Goal: Task Accomplishment & Management: Use online tool/utility

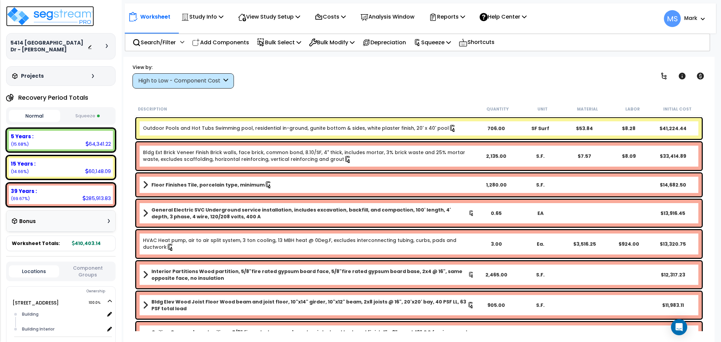
drag, startPoint x: 0, startPoint y: 0, endPoint x: 55, endPoint y: 8, distance: 56.1
click at [55, 8] on img at bounding box center [50, 16] width 88 height 20
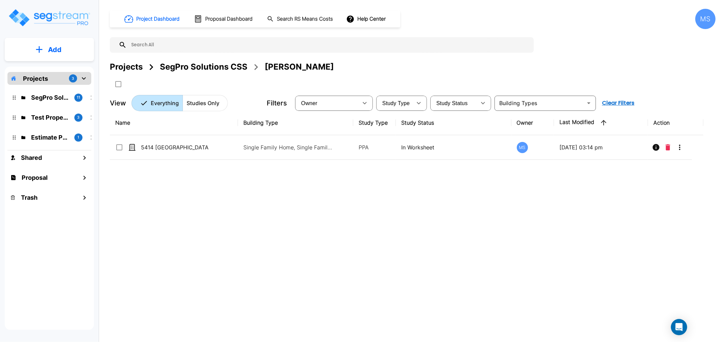
click at [65, 44] on button "Add" at bounding box center [49, 50] width 89 height 20
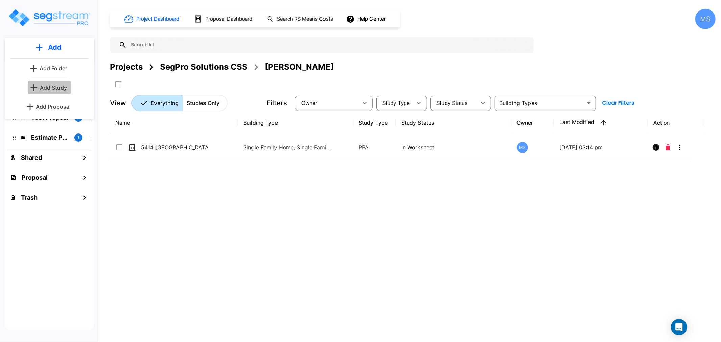
click at [56, 87] on p "Add Study" at bounding box center [53, 88] width 27 height 8
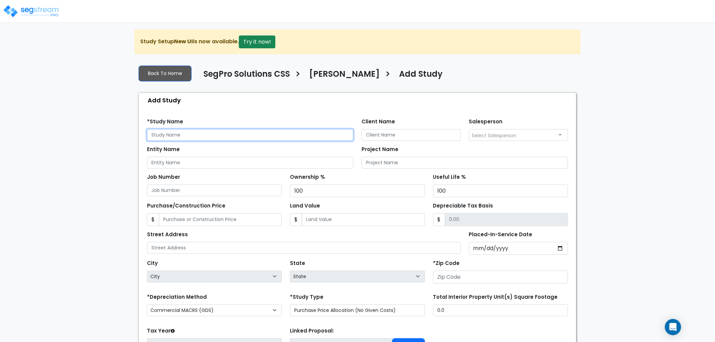
click at [189, 133] on input "text" at bounding box center [250, 135] width 207 height 12
click at [183, 137] on input "text" at bounding box center [250, 135] width 207 height 12
paste input "[STREET_ADDRESS]"
drag, startPoint x: 245, startPoint y: 133, endPoint x: 204, endPoint y: 138, distance: 40.8
click at [204, 138] on input "[STREET_ADDRESS] - [PERSON_NAME]" at bounding box center [250, 135] width 207 height 12
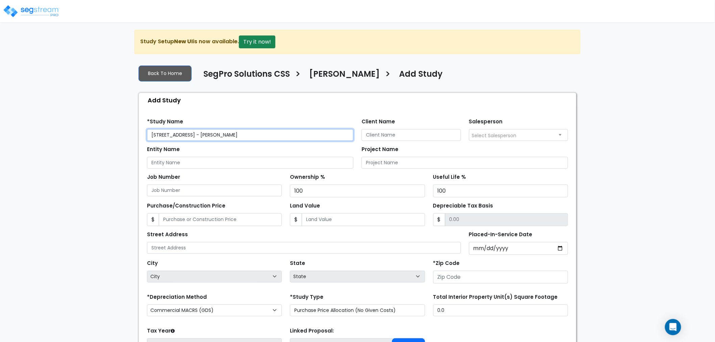
type input "[STREET_ADDRESS] - [PERSON_NAME]"
click at [386, 135] on input "Client Name" at bounding box center [411, 135] width 99 height 12
paste input "[PERSON_NAME]"
type input "[PERSON_NAME]"
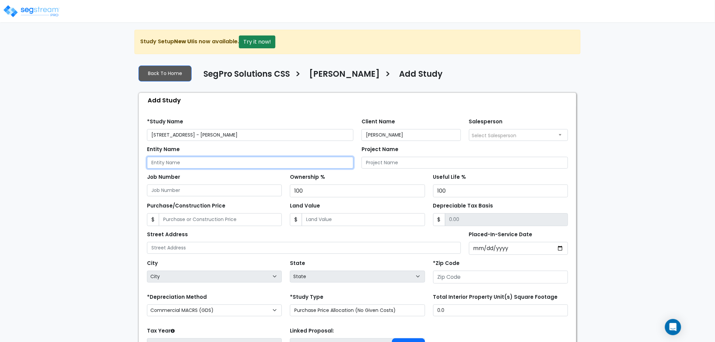
click at [280, 160] on input "Entity Name" at bounding box center [250, 163] width 207 height 12
paste input "[PERSON_NAME]"
type input "[PERSON_NAME] (Personal)"
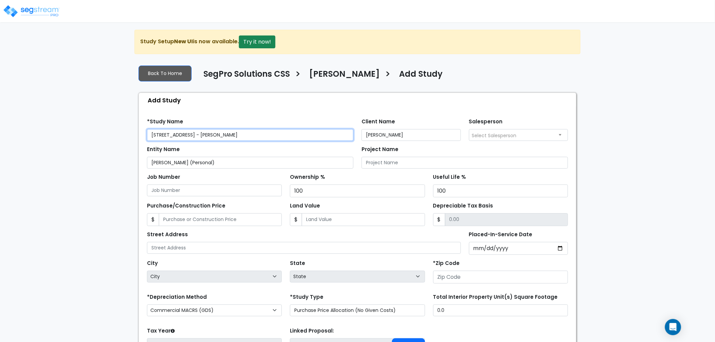
drag, startPoint x: 198, startPoint y: 134, endPoint x: 93, endPoint y: 136, distance: 105.5
click at [55, 135] on div "We are Building your Study. So please grab a coffee and let us do the heavy lif…" at bounding box center [357, 218] width 715 height 377
drag, startPoint x: 200, startPoint y: 135, endPoint x: 80, endPoint y: 129, distance: 120.5
click at [80, 130] on div "We are Building your Study. So please grab a coffee and let us do the heavy lif…" at bounding box center [357, 218] width 715 height 377
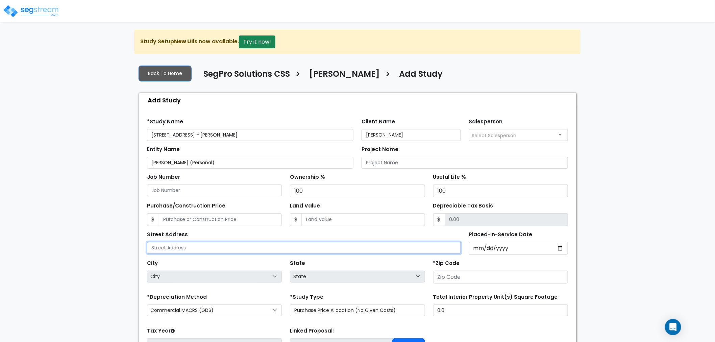
click at [221, 250] on input "text" at bounding box center [304, 248] width 314 height 12
paste input "[STREET_ADDRESS]"
type input "[STREET_ADDRESS]"
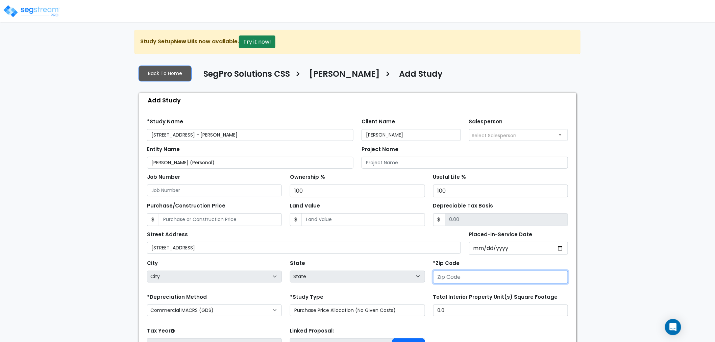
click at [480, 278] on input "number" at bounding box center [500, 277] width 135 height 13
type input "78"
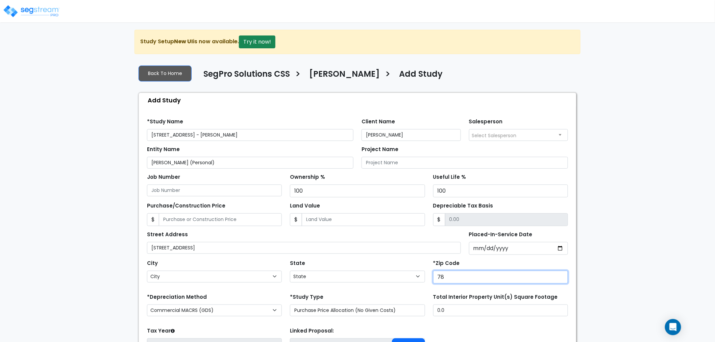
select select "[GEOGRAPHIC_DATA]"
type input "7849"
select select
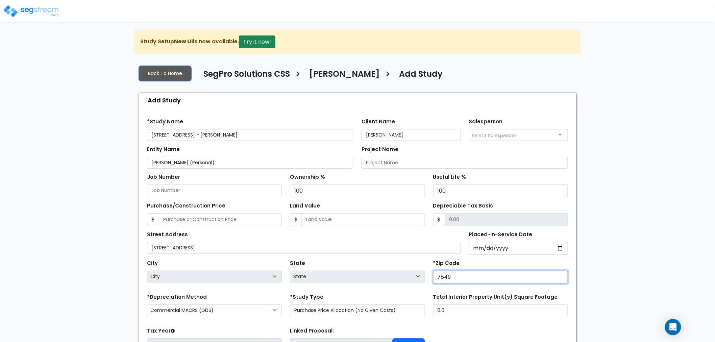
type input "784"
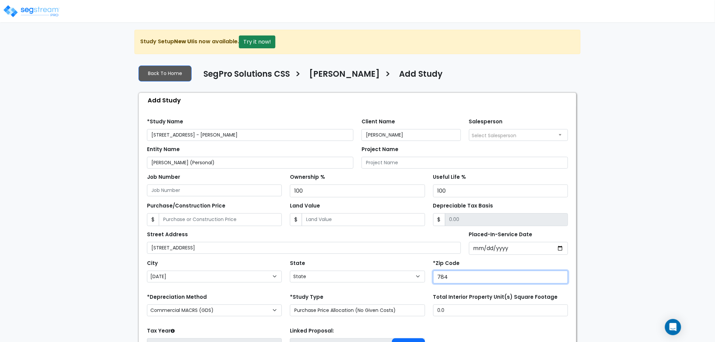
select select "[GEOGRAPHIC_DATA]"
type input "78249"
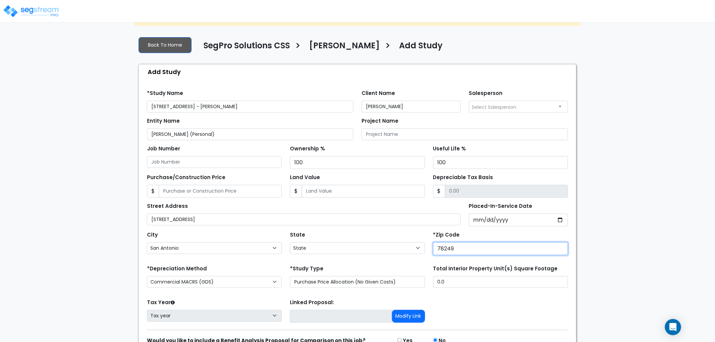
scroll to position [65, 0]
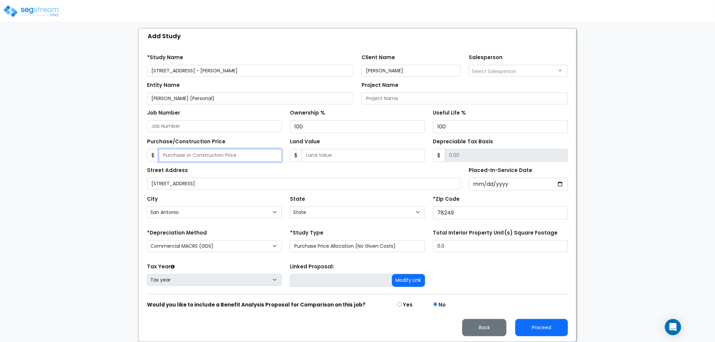
click at [240, 152] on input "Purchase/Construction Price" at bounding box center [220, 155] width 123 height 13
type input "2"
type input "2.00"
type input "24"
type input "24.00"
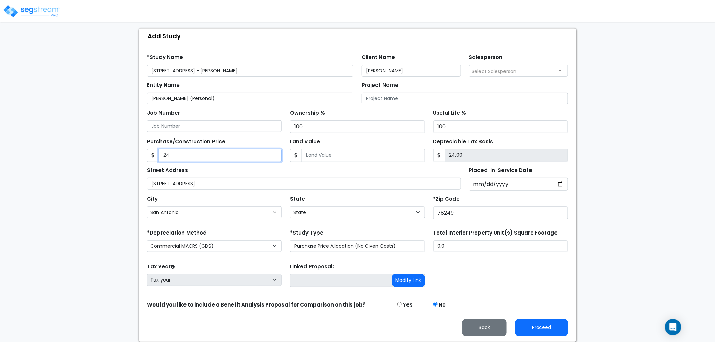
type input "2"
type input "2.00"
type input "27"
type input "27.00"
type input "271"
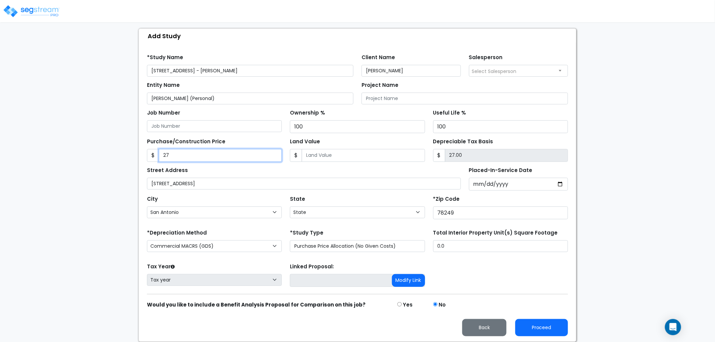
type input "271.00"
type input "2710"
type input "2,710.00"
type input "2,7100"
type input "27,100.00"
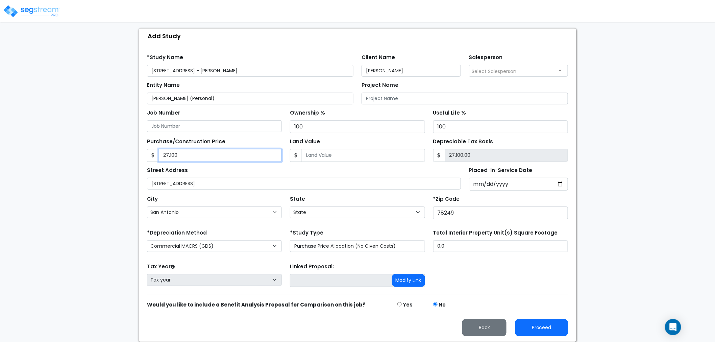
type input "27,1000"
type input "271,000.00"
type input "271,000"
click at [329, 154] on input "Land Value" at bounding box center [363, 155] width 123 height 13
type input "7"
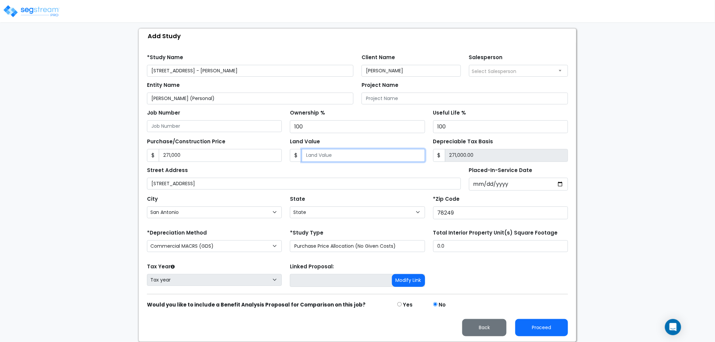
type input "270,993.00"
type input "71"
type input "270,929.00"
type input "719"
type input "270,281.00"
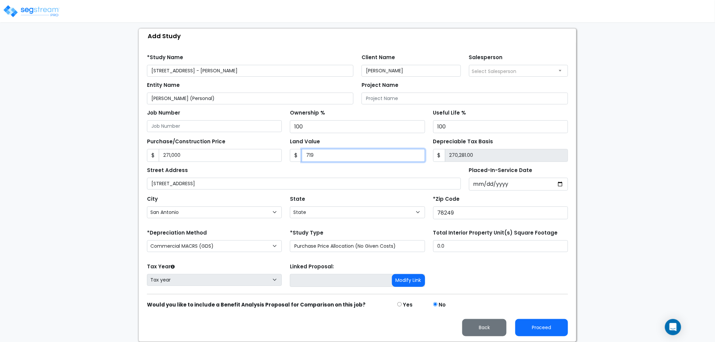
type input "7191"
type input "263,809.00"
type input "71910"
type input "199,090.00"
type input "71,910"
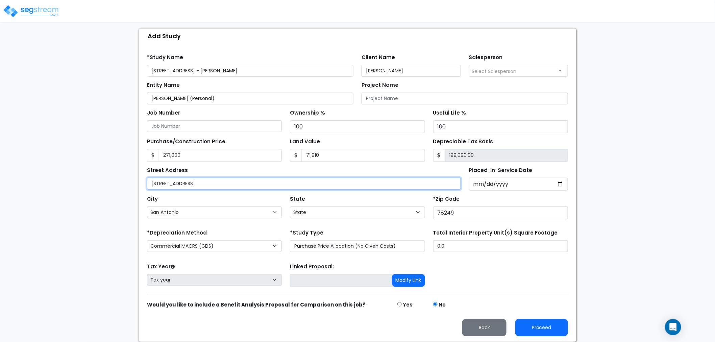
click at [387, 181] on input "[STREET_ADDRESS]" at bounding box center [304, 184] width 314 height 12
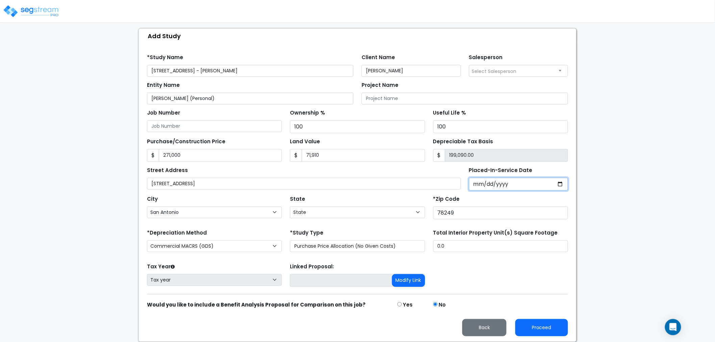
click at [475, 179] on input "Placed-In-Service Date" at bounding box center [518, 184] width 99 height 13
click at [481, 185] on input "Placed-In-Service Date" at bounding box center [518, 184] width 99 height 13
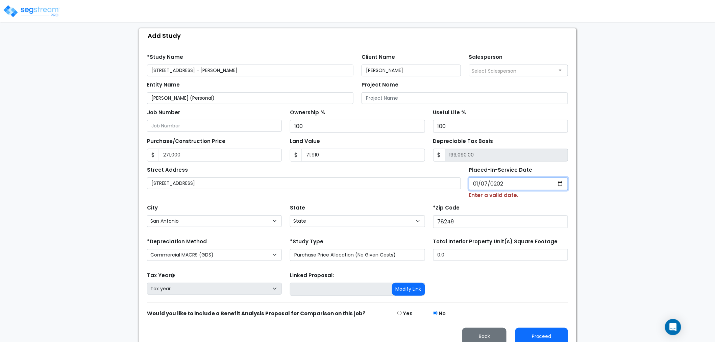
type input "[DATE]"
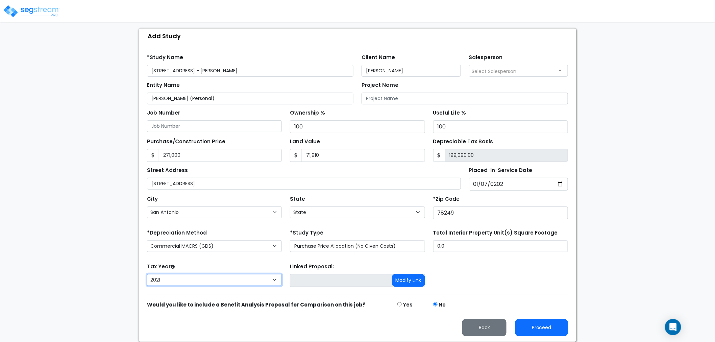
click at [175, 283] on select "2026 2025 2024 2023 2022 2021" at bounding box center [214, 280] width 135 height 12
click at [147, 274] on select "2026 2025 2024 2023 2022 2021" at bounding box center [214, 280] width 135 height 12
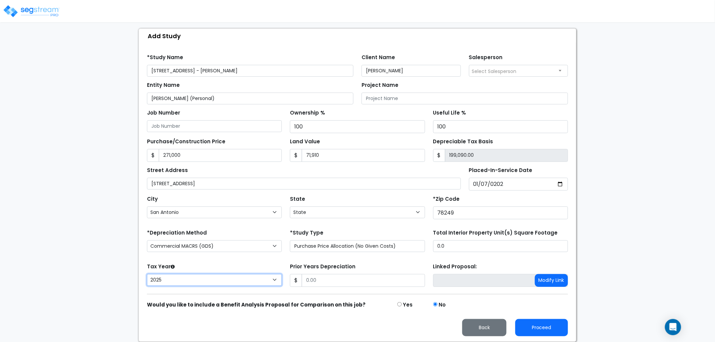
drag, startPoint x: 239, startPoint y: 285, endPoint x: 234, endPoint y: 282, distance: 5.3
click at [238, 285] on select "2026 2025 2024 2023 2022 2021" at bounding box center [214, 280] width 135 height 12
select select "2024"
click at [147, 274] on select "2026 2025 2024 2023 2022 2021" at bounding box center [214, 280] width 135 height 12
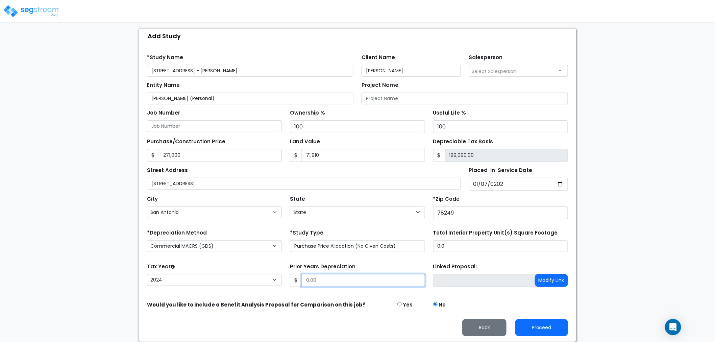
click at [332, 281] on input "Prior Years Depreciation" at bounding box center [363, 280] width 123 height 13
type input "15,314"
click at [468, 247] on input "0.0" at bounding box center [500, 246] width 135 height 12
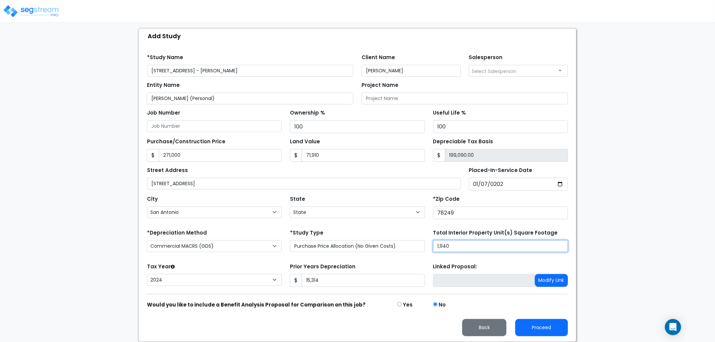
type input "1,940"
click at [699, 179] on div "We are Building your Study. So please grab a coffee and let us do the heavy lif…" at bounding box center [357, 154] width 715 height 377
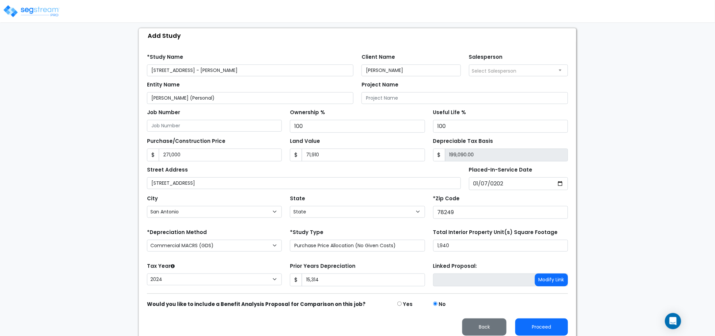
click at [489, 72] on span "Select Salesperson" at bounding box center [494, 71] width 45 height 7
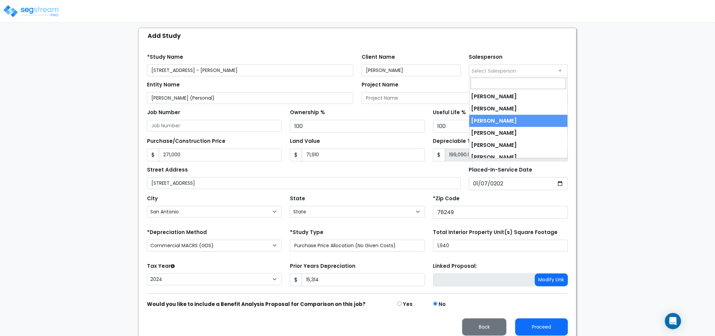
select select "173"
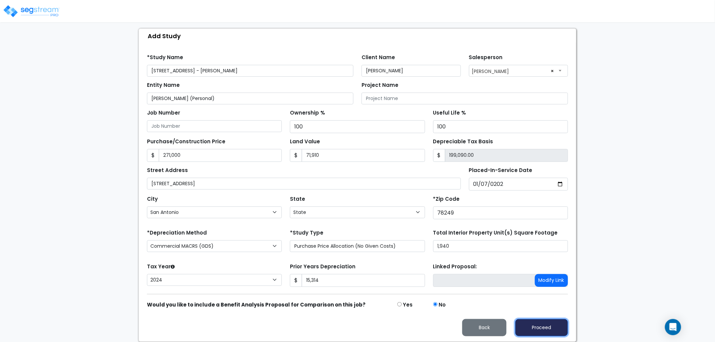
click at [551, 332] on button "Proceed" at bounding box center [542, 327] width 53 height 17
type input "271000"
type input "71910"
type input "15314"
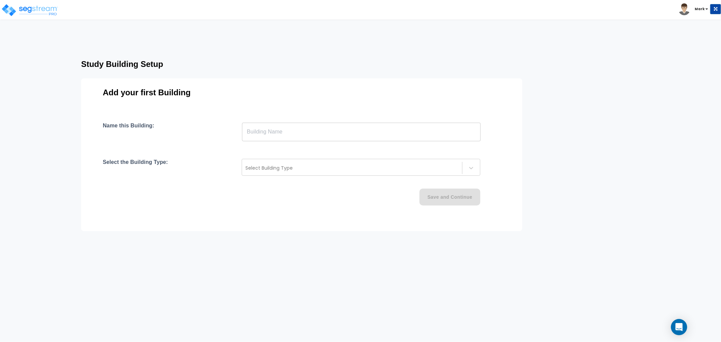
click at [297, 130] on input "text" at bounding box center [361, 131] width 239 height 19
click at [265, 129] on input "text" at bounding box center [361, 131] width 239 height 19
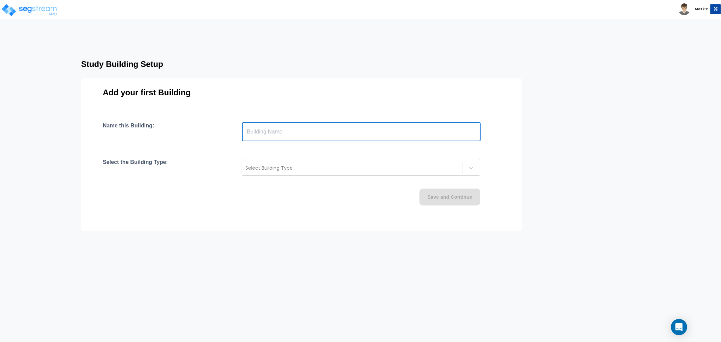
paste input "text"
type input "[STREET_ADDRESS]"
click at [302, 164] on div at bounding box center [351, 168] width 213 height 8
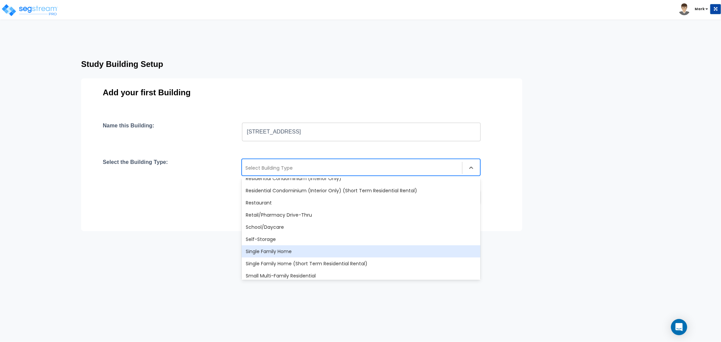
scroll to position [526, 0]
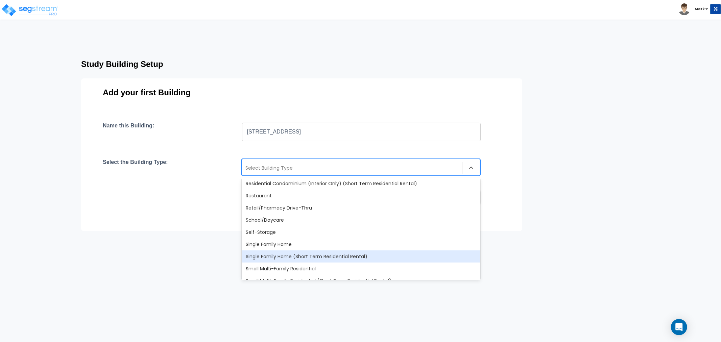
click at [278, 259] on div "Single Family Home (Short Term Residential Rental)" at bounding box center [361, 257] width 239 height 12
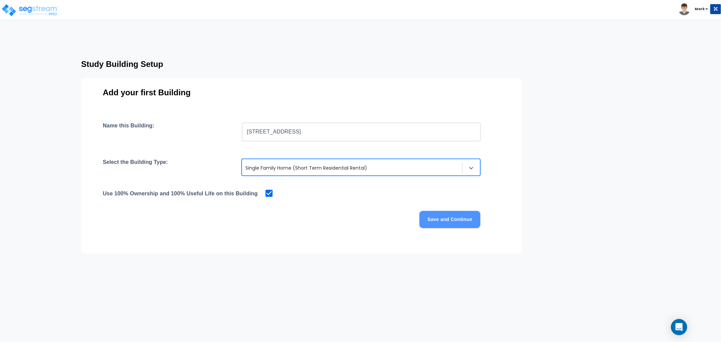
click at [444, 224] on button "Save and Continue" at bounding box center [450, 219] width 61 height 17
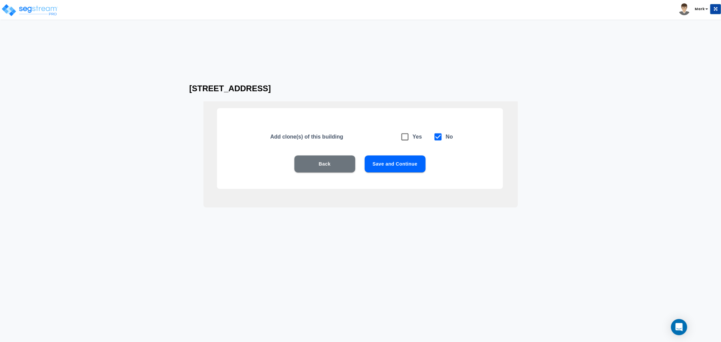
click at [334, 166] on button "Back" at bounding box center [324, 164] width 61 height 17
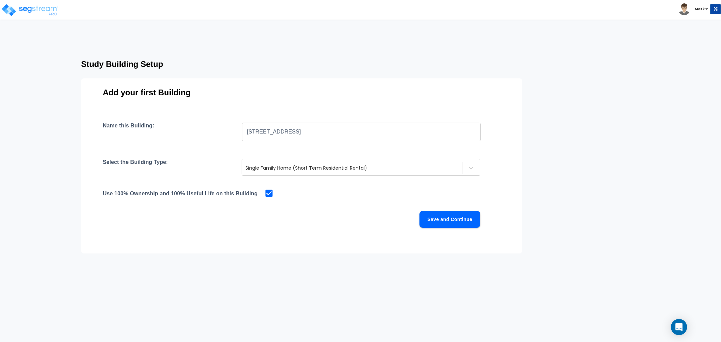
click at [428, 218] on button "Save and Continue" at bounding box center [450, 219] width 61 height 17
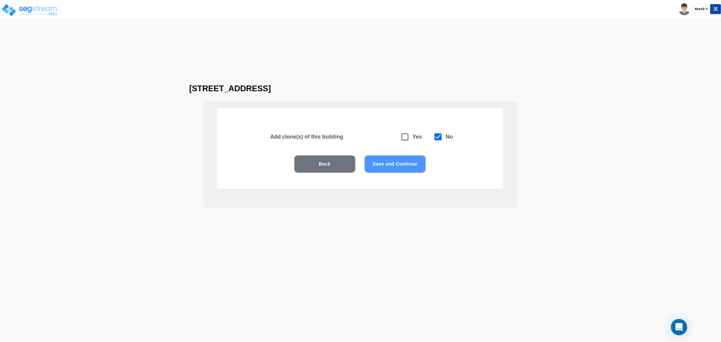
click at [387, 167] on button "Save and Continue" at bounding box center [395, 164] width 61 height 17
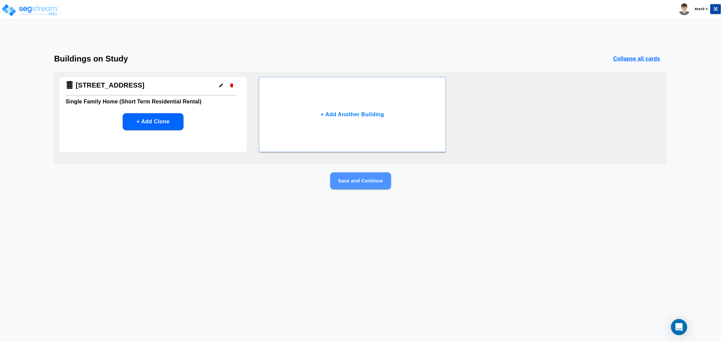
click at [376, 184] on button "Save and Continue" at bounding box center [360, 180] width 61 height 17
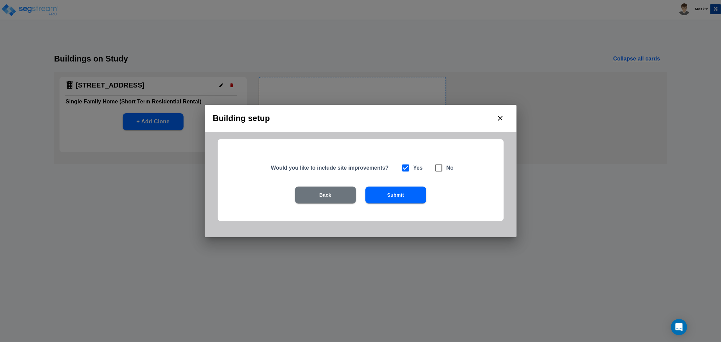
click at [381, 198] on button "Submit" at bounding box center [395, 195] width 61 height 17
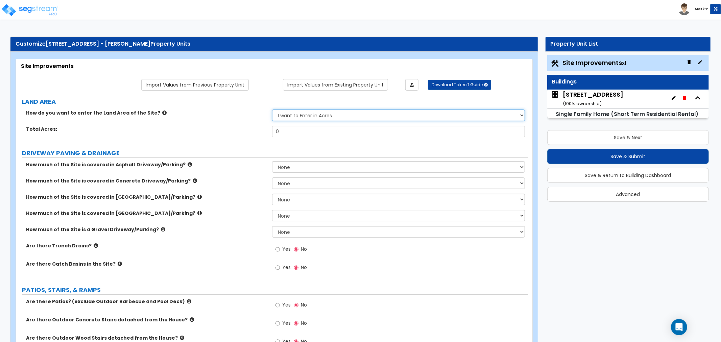
click at [327, 119] on select "I want to Enter in Acres I want to Enter in Square Feet" at bounding box center [398, 115] width 253 height 11
select select "2"
click at [272, 110] on select "I want to Enter in Acres I want to Enter in Square Feet" at bounding box center [398, 115] width 253 height 11
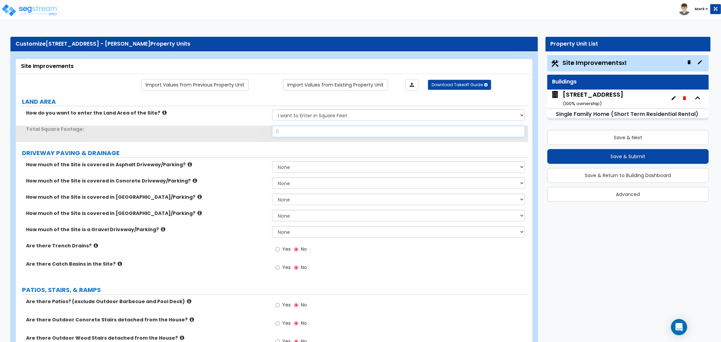
click at [330, 133] on input "0" at bounding box center [398, 131] width 253 height 11
type input "7,840"
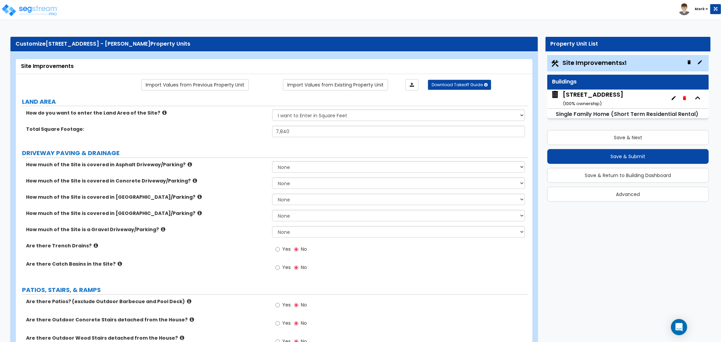
click at [201, 128] on label "Total Square Footage:" at bounding box center [146, 129] width 241 height 7
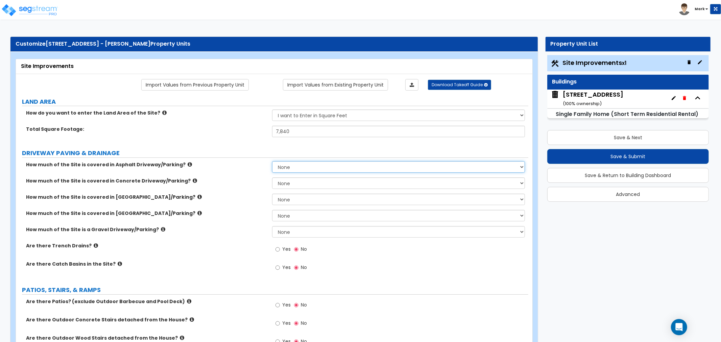
click at [304, 168] on select "None I want to Enter an Approximate Percentage I want to Enter the Square Foota…" at bounding box center [398, 166] width 253 height 11
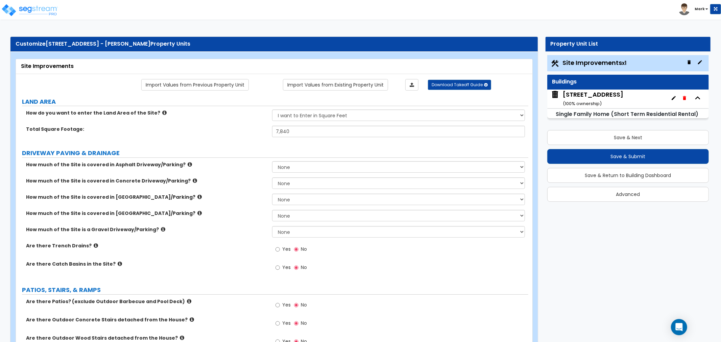
drag, startPoint x: 190, startPoint y: 177, endPoint x: 300, endPoint y: 183, distance: 110.0
click at [210, 176] on div "How much of the Site is covered in Asphalt Driveway/Parking? None I want to Ent…" at bounding box center [272, 169] width 513 height 16
drag, startPoint x: 300, startPoint y: 183, endPoint x: 296, endPoint y: 187, distance: 5.8
click at [300, 183] on select "None I want to Enter an Approximate Percentage I want to Enter the Square Foota…" at bounding box center [398, 182] width 253 height 11
select select "2"
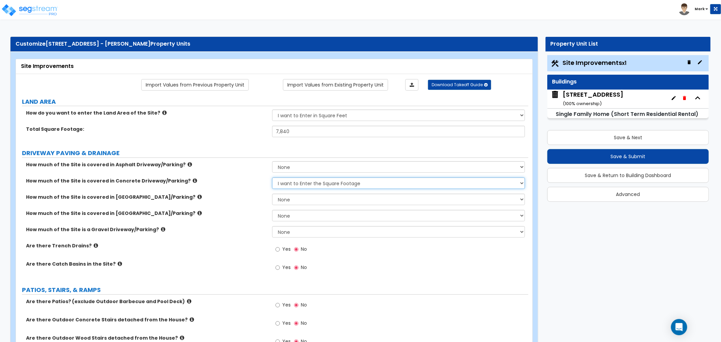
click at [272, 177] on select "None I want to Enter an Approximate Percentage I want to Enter the Square Foota…" at bounding box center [398, 182] width 253 height 11
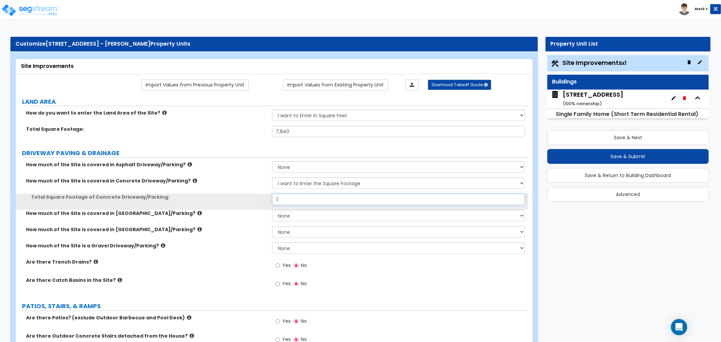
click at [292, 197] on input "0" at bounding box center [398, 199] width 253 height 11
click at [298, 202] on input "0" at bounding box center [398, 199] width 253 height 11
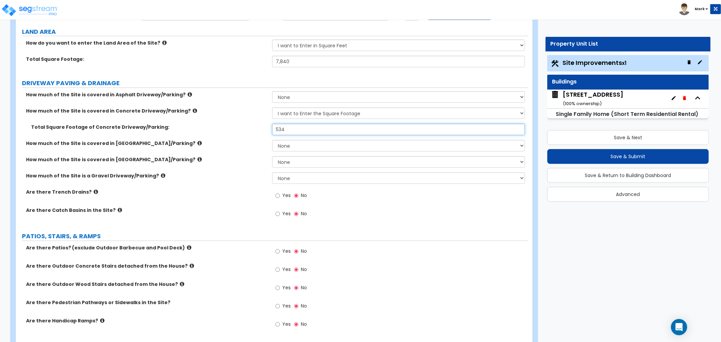
scroll to position [113, 0]
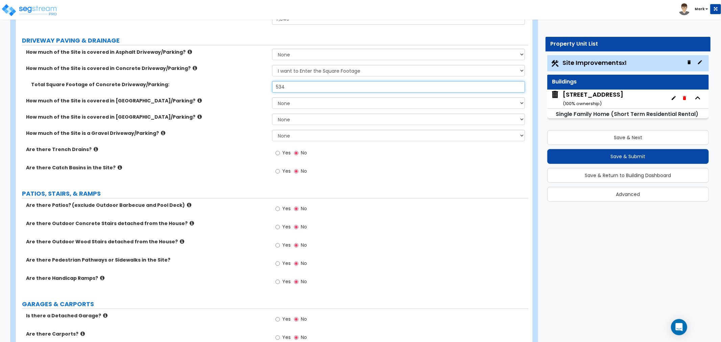
type input "534"
click at [276, 209] on input "Yes" at bounding box center [278, 208] width 4 height 7
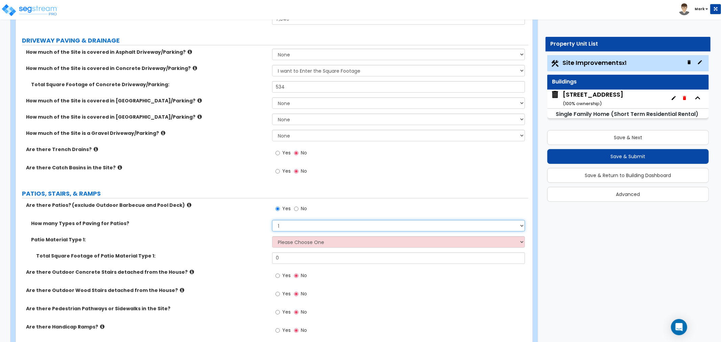
click at [289, 227] on select "1 2 3 4" at bounding box center [398, 225] width 253 height 11
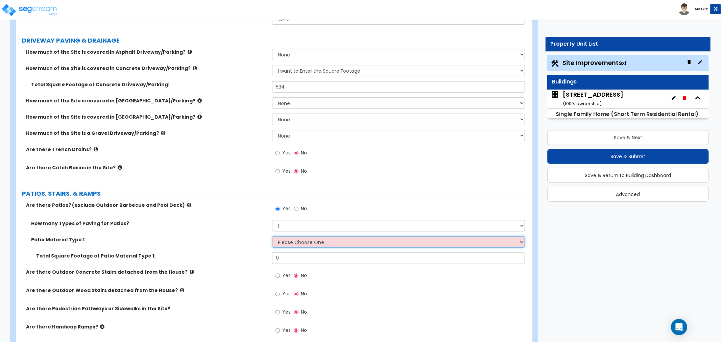
drag, startPoint x: 290, startPoint y: 237, endPoint x: 287, endPoint y: 244, distance: 8.1
click at [289, 237] on select "Please Choose One Bare Concrete Stamped Concrete Brick Pavers Stone Pavers Tile…" at bounding box center [398, 241] width 253 height 11
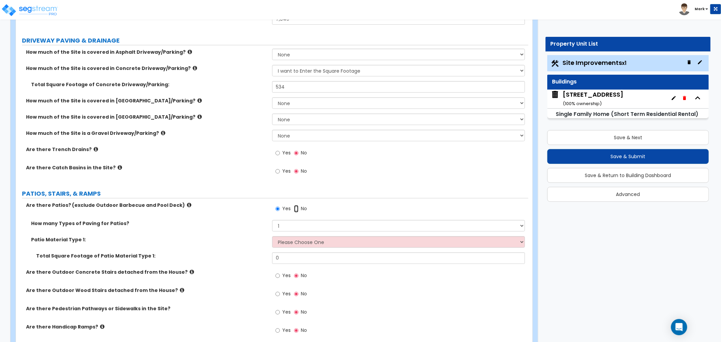
click at [296, 211] on input "No" at bounding box center [296, 208] width 4 height 7
radio input "false"
radio input "true"
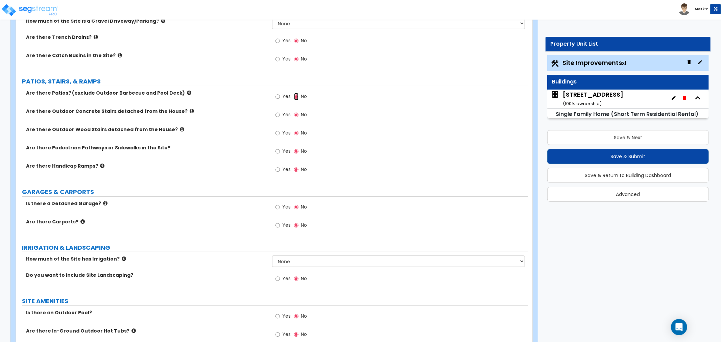
scroll to position [225, 0]
click at [283, 266] on select "None I want to Enter an Approximate Percentage I want to Enter the Square Foota…" at bounding box center [398, 260] width 253 height 11
select select "2"
click at [272, 255] on select "None I want to Enter an Approximate Percentage I want to Enter the Square Foota…" at bounding box center [398, 260] width 253 height 11
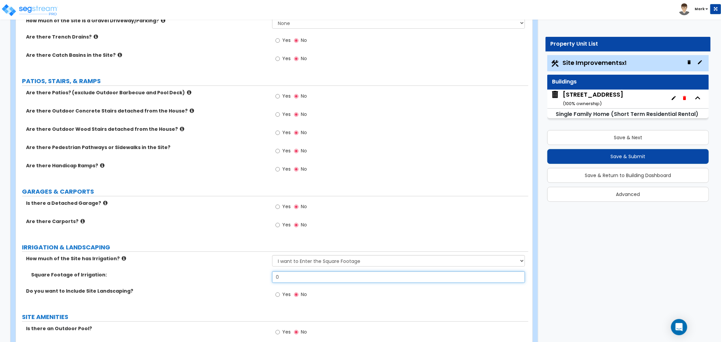
click at [292, 281] on input "0" at bounding box center [398, 276] width 253 height 11
click at [379, 279] on input "0" at bounding box center [398, 276] width 253 height 11
type input "2,800"
click at [285, 295] on span "Yes" at bounding box center [286, 294] width 8 height 7
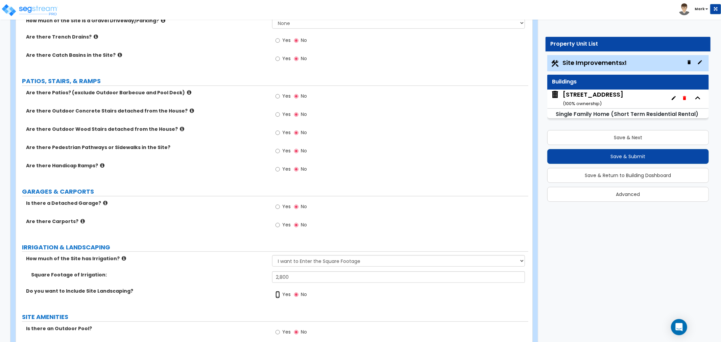
click at [280, 295] on input "Yes" at bounding box center [278, 294] width 4 height 7
radio input "true"
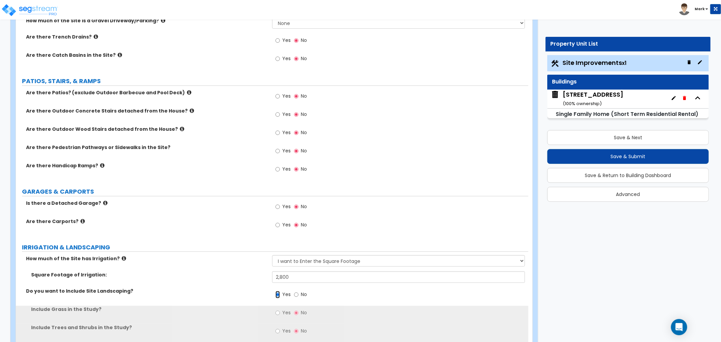
scroll to position [300, 0]
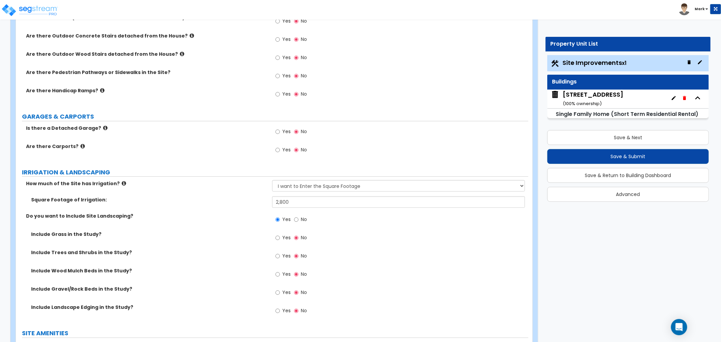
click at [288, 241] on label "Yes" at bounding box center [283, 238] width 15 height 11
click at [280, 241] on input "Yes" at bounding box center [278, 237] width 4 height 7
radio input "true"
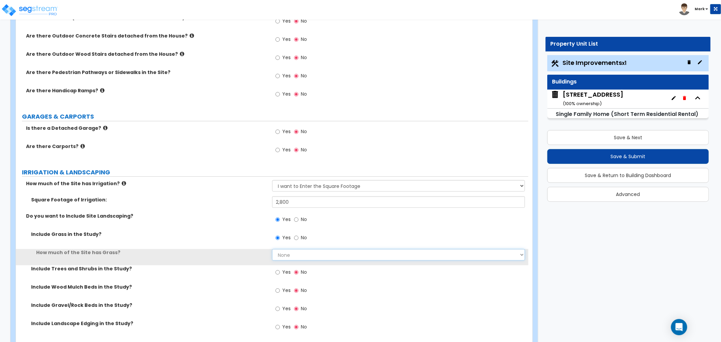
click at [284, 254] on select "None I want to Enter an Approximate Percentage I want to Enter the Square Foota…" at bounding box center [398, 254] width 253 height 11
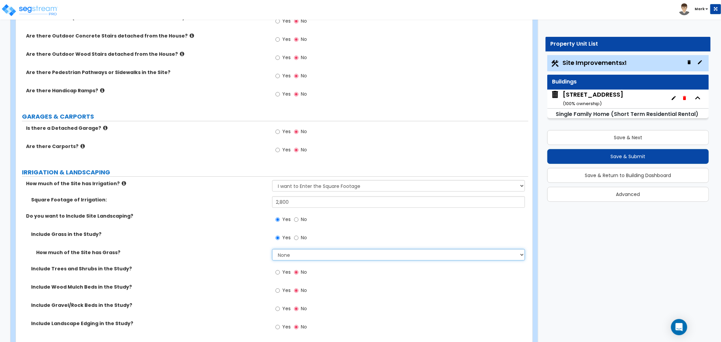
select select "2"
click at [272, 249] on select "None I want to Enter an Approximate Percentage I want to Enter the Square Foota…" at bounding box center [398, 254] width 253 height 11
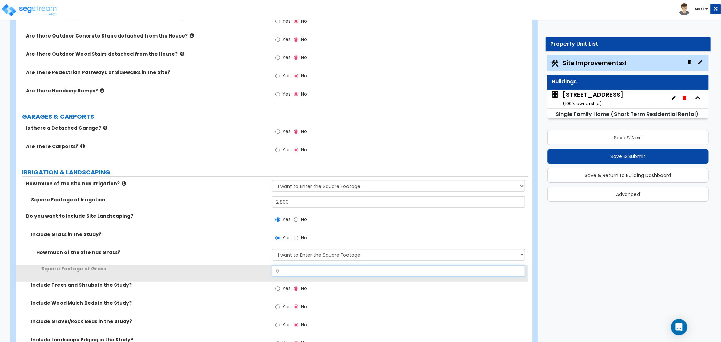
click at [289, 269] on input "0" at bounding box center [398, 270] width 253 height 11
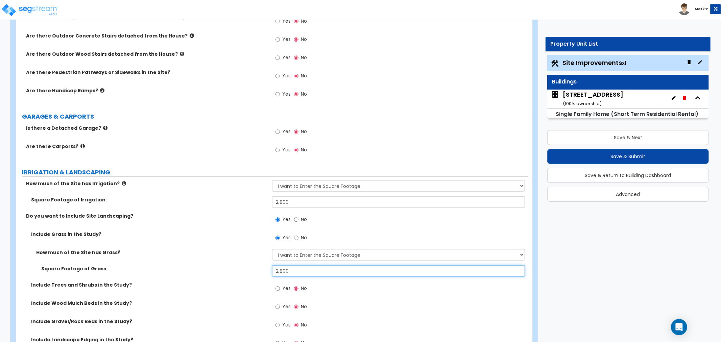
type input "2,800"
click at [276, 289] on input "Yes" at bounding box center [278, 288] width 4 height 7
radio input "true"
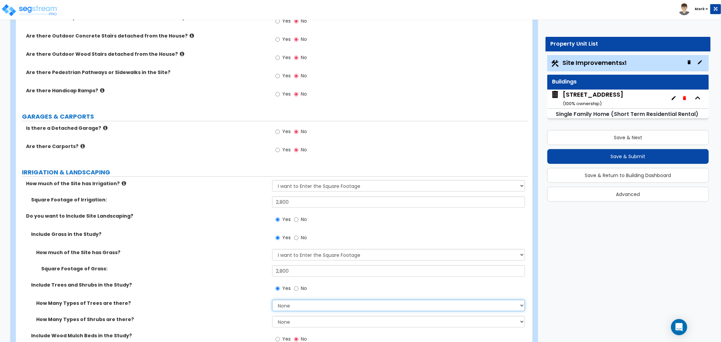
click at [283, 306] on select "None 1 2 3" at bounding box center [398, 305] width 253 height 11
select select "1"
click at [272, 300] on select "None 1 2 3" at bounding box center [398, 305] width 253 height 11
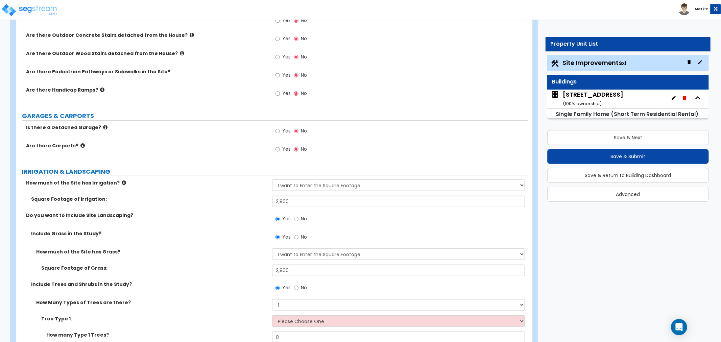
scroll to position [376, 0]
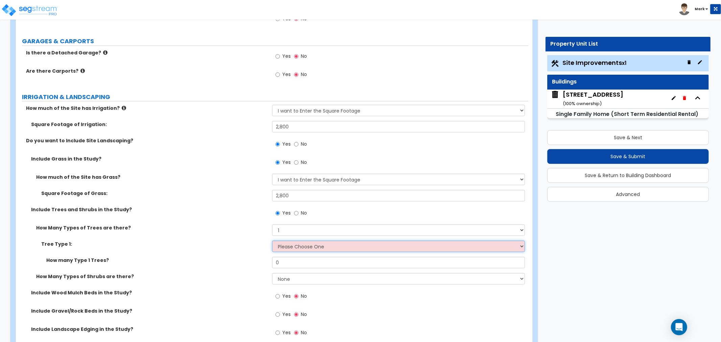
click at [311, 247] on select "Please Choose One Honey Locust Planetree Poplar Elm Hawthorn Linden Maple Red M…" at bounding box center [398, 246] width 253 height 11
select select "10"
click at [272, 241] on select "Please Choose One Honey Locust Planetree Poplar Elm Hawthorn Linden Maple Red M…" at bounding box center [398, 246] width 253 height 11
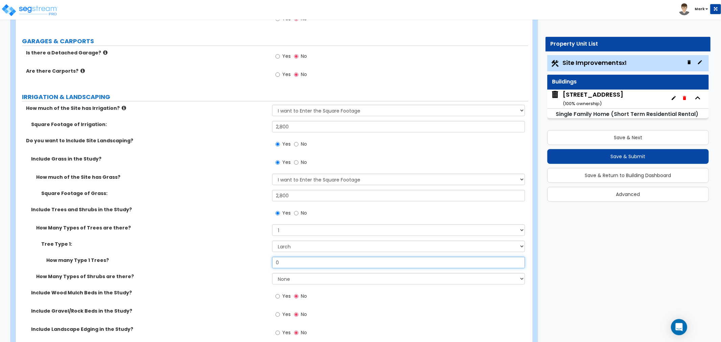
click at [302, 263] on input "0" at bounding box center [398, 262] width 253 height 11
type input "1"
click at [303, 265] on input "1" at bounding box center [398, 262] width 253 height 11
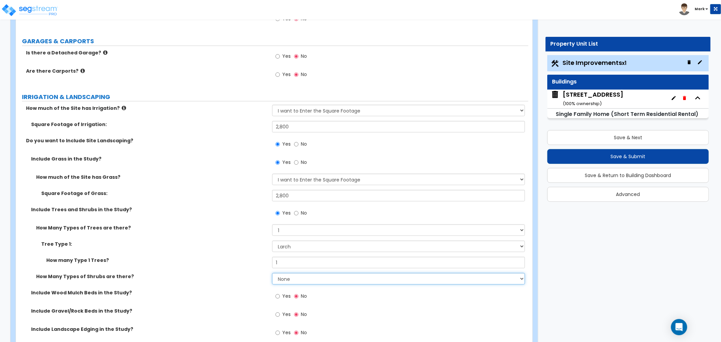
click at [290, 281] on select "None 1 2 3" at bounding box center [398, 278] width 253 height 11
select select "1"
click at [272, 273] on select "None 1 2 3" at bounding box center [398, 278] width 253 height 11
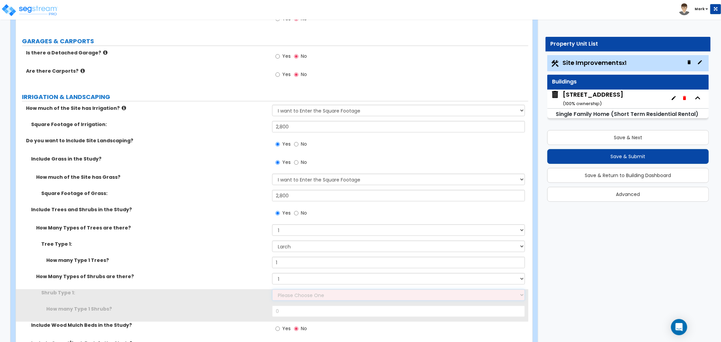
click at [291, 292] on select "Please Choose One Arborvitae Azalea Yew Boxwood Juniper Holly Cotoneaster Euony…" at bounding box center [398, 294] width 253 height 11
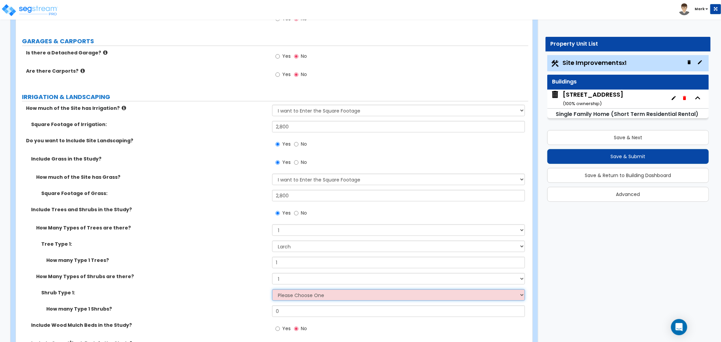
select select "3"
click at [272, 289] on select "Please Choose One Arborvitae Azalea Yew Boxwood Juniper Holly Cotoneaster Euony…" at bounding box center [398, 294] width 253 height 11
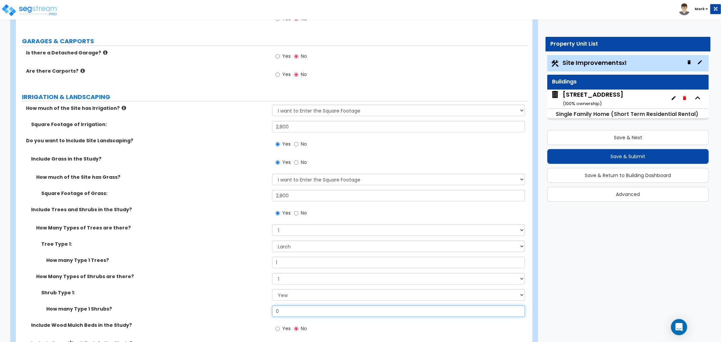
click at [298, 312] on input "0" at bounding box center [398, 311] width 253 height 11
drag, startPoint x: 298, startPoint y: 312, endPoint x: 295, endPoint y: 312, distance: 3.4
click at [297, 312] on input "0" at bounding box center [398, 311] width 253 height 11
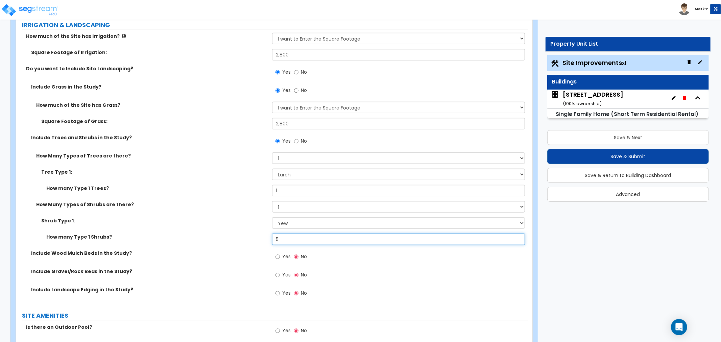
scroll to position [451, 0]
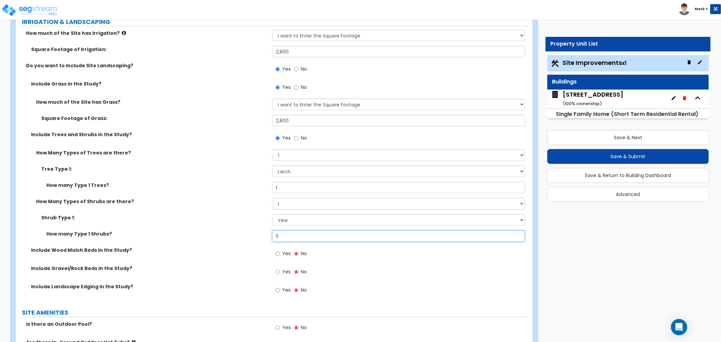
type input "5"
click at [280, 256] on label "Yes" at bounding box center [283, 254] width 15 height 11
click at [280, 256] on input "Yes" at bounding box center [278, 253] width 4 height 7
radio input "true"
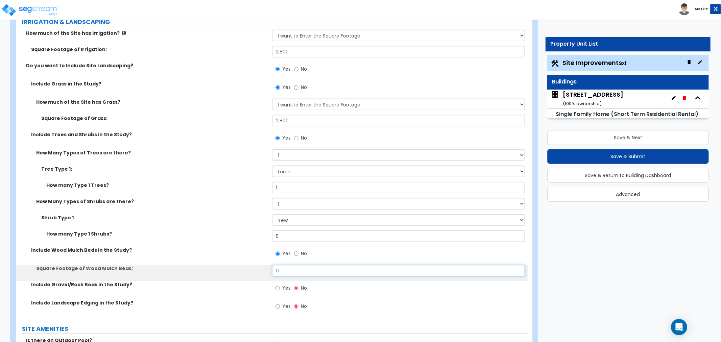
click at [288, 274] on input "0" at bounding box center [398, 270] width 253 height 11
type input "50"
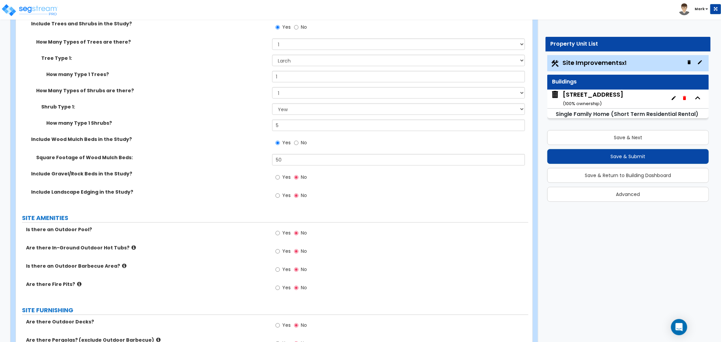
scroll to position [601, 0]
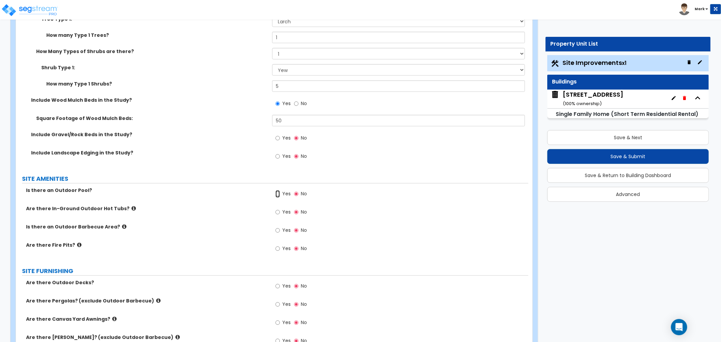
click at [278, 191] on input "Yes" at bounding box center [278, 193] width 4 height 7
radio input "true"
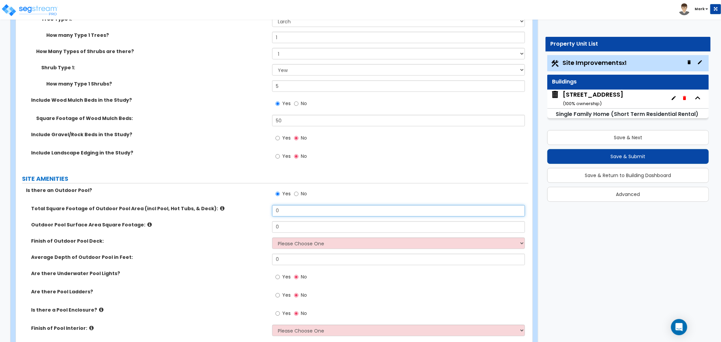
click at [294, 213] on input "0" at bounding box center [398, 210] width 253 height 11
type input "967"
click at [289, 223] on input "0" at bounding box center [398, 226] width 253 height 11
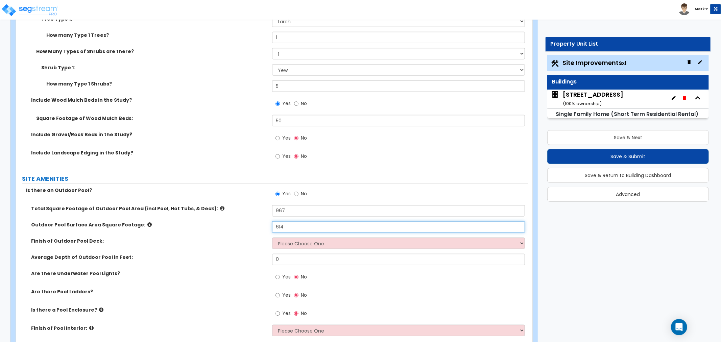
type input "614"
click at [305, 246] on select "Please Choose One Bare Concrete Stamped Concrete Brick Pavers Stone Pavers Wood…" at bounding box center [398, 243] width 253 height 11
select select "1"
click at [272, 238] on select "Please Choose One Bare Concrete Stamped Concrete Brick Pavers Stone Pavers Wood…" at bounding box center [398, 243] width 253 height 11
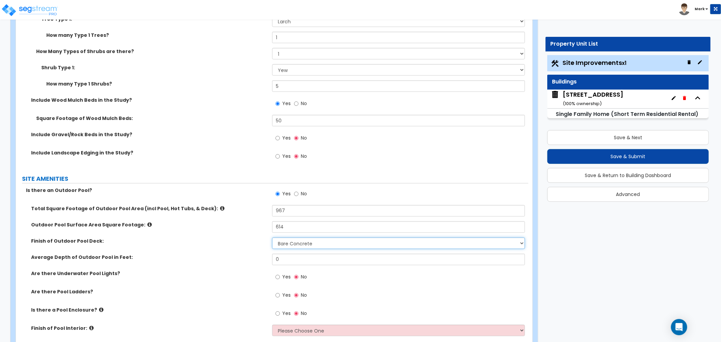
scroll to position [638, 0]
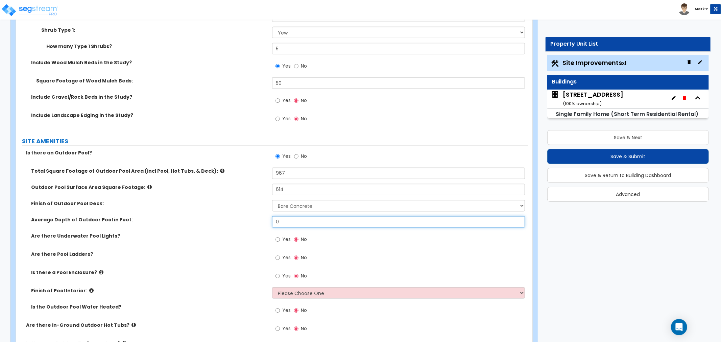
click at [285, 219] on input "0" at bounding box center [398, 221] width 253 height 11
click at [285, 220] on input "0" at bounding box center [398, 221] width 253 height 11
type input "3.5"
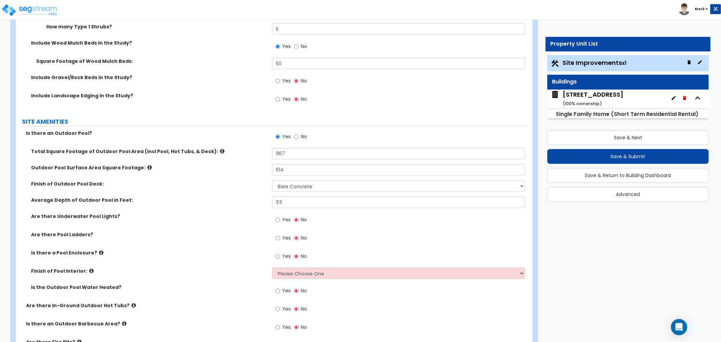
scroll to position [676, 0]
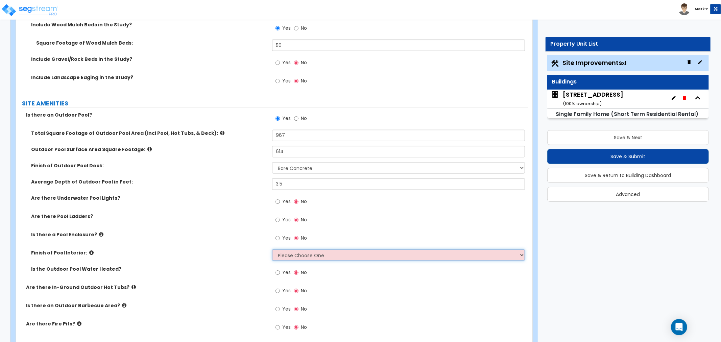
click at [313, 254] on select "Please Choose One Tile Plaster Vinyl" at bounding box center [398, 255] width 253 height 11
select select "2"
click at [272, 250] on select "Please Choose One Tile Plaster Vinyl" at bounding box center [398, 255] width 253 height 11
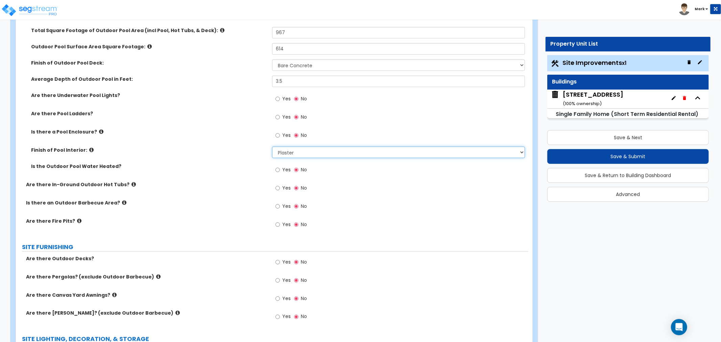
scroll to position [826, 0]
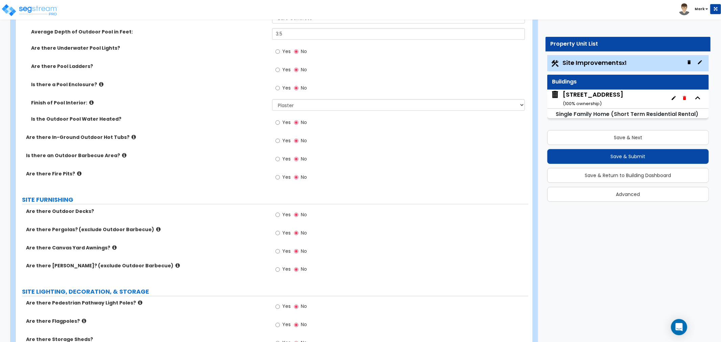
click at [280, 216] on label "Yes" at bounding box center [283, 215] width 15 height 11
click at [280, 216] on input "Yes" at bounding box center [278, 214] width 4 height 7
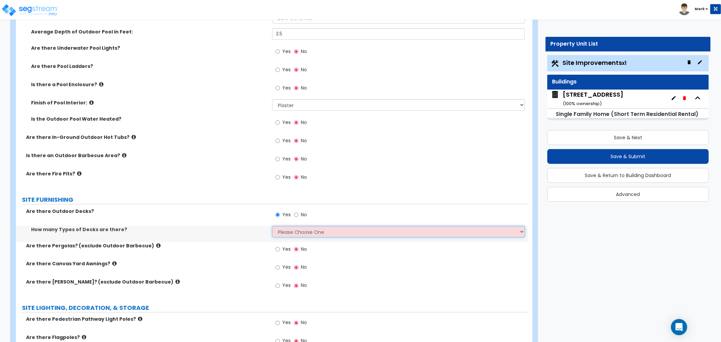
click at [282, 228] on select "Please Choose One 1 2 3 4" at bounding box center [398, 231] width 253 height 11
click at [294, 215] on input "No" at bounding box center [296, 214] width 4 height 7
radio input "false"
radio input "true"
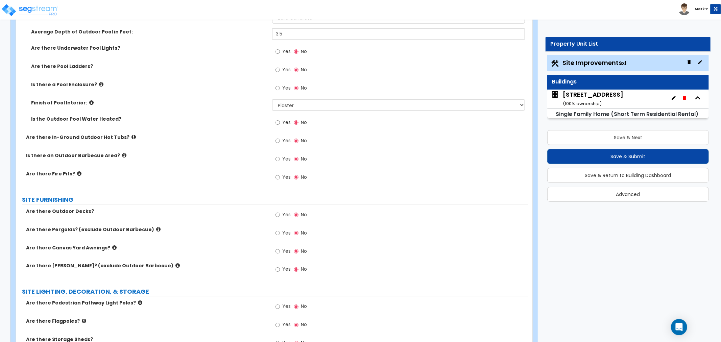
click at [156, 228] on icon at bounding box center [158, 229] width 4 height 5
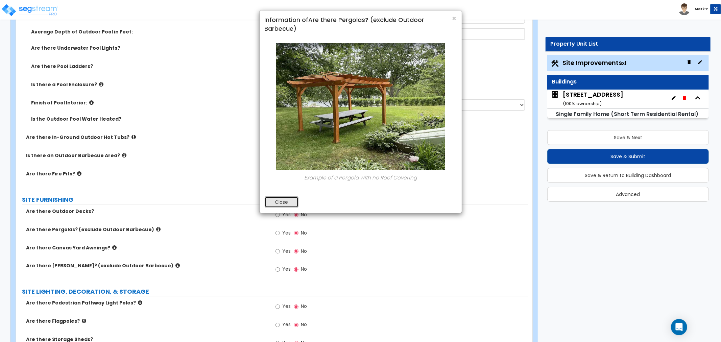
click at [286, 201] on button "Close" at bounding box center [282, 201] width 34 height 11
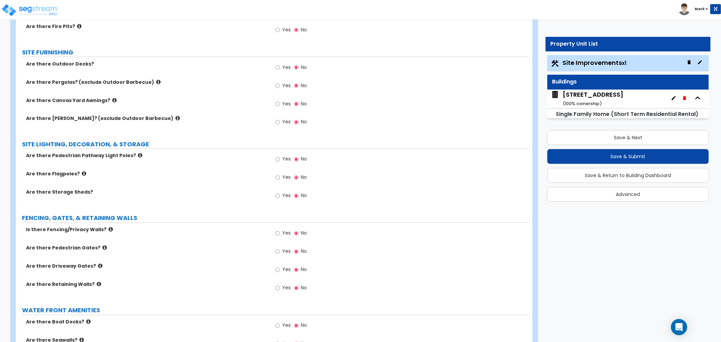
scroll to position [976, 0]
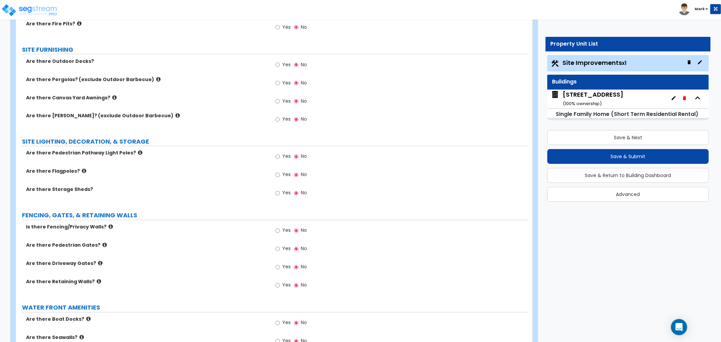
click at [275, 235] on div "Yes No" at bounding box center [291, 232] width 38 height 16
click at [279, 232] on input "Yes" at bounding box center [278, 230] width 4 height 7
radio input "true"
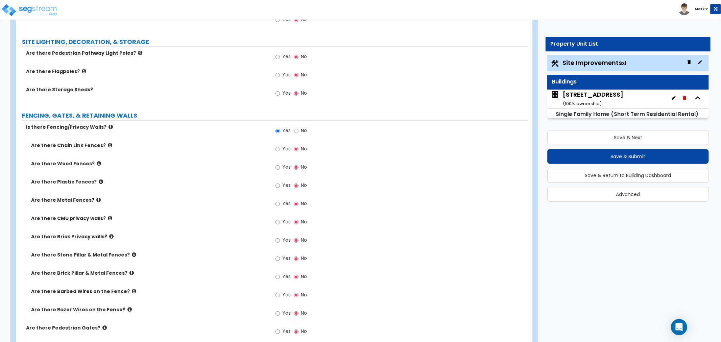
scroll to position [1089, 0]
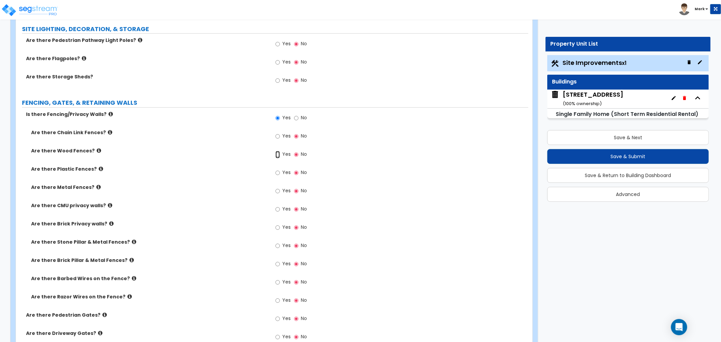
click at [279, 155] on input "Yes" at bounding box center [278, 154] width 4 height 7
radio input "true"
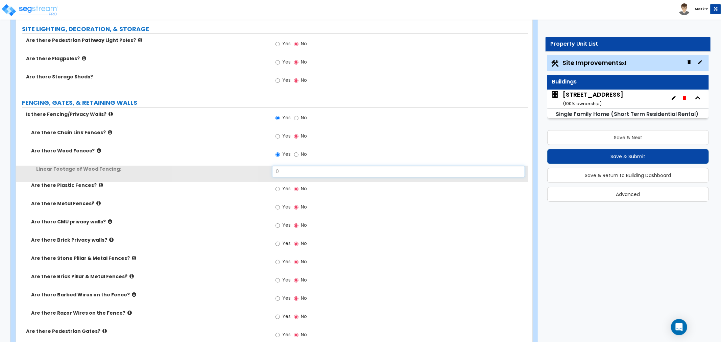
click at [280, 171] on input "0" at bounding box center [398, 171] width 253 height 11
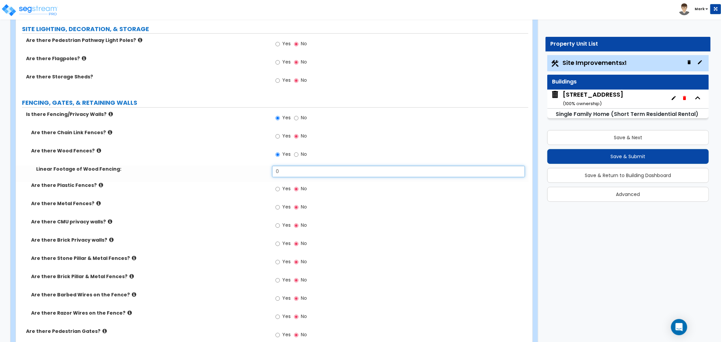
click at [280, 171] on input "0" at bounding box center [398, 171] width 253 height 11
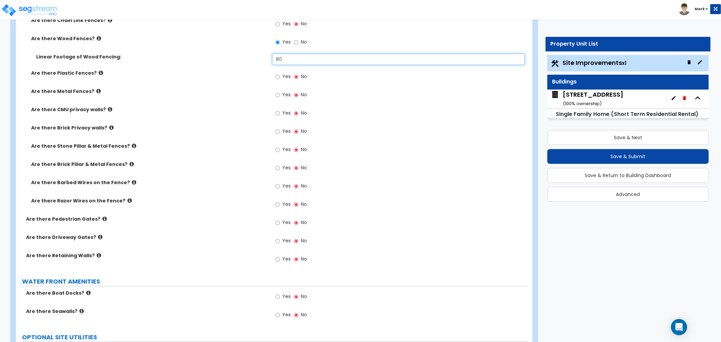
scroll to position [1202, 0]
type input "80"
click at [279, 220] on input "Yes" at bounding box center [278, 222] width 4 height 7
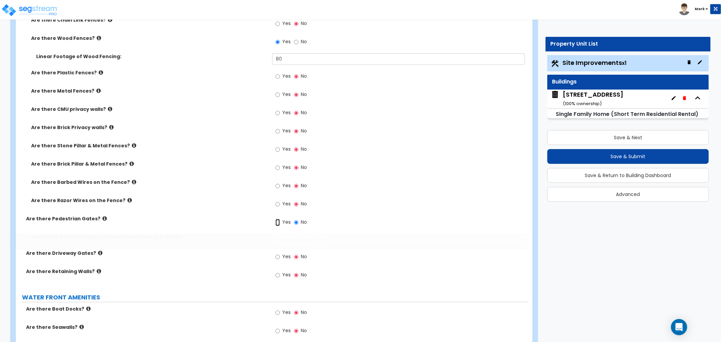
radio input "true"
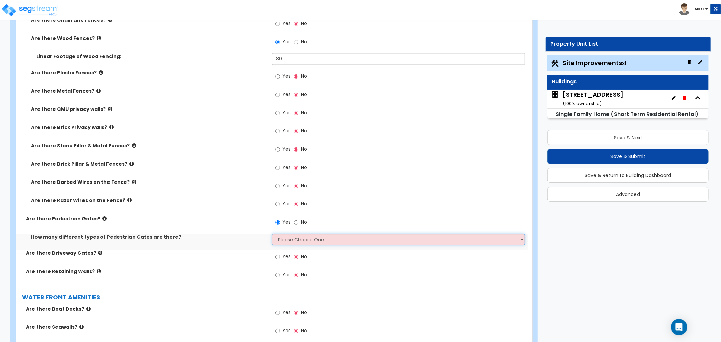
drag, startPoint x: 287, startPoint y: 237, endPoint x: 289, endPoint y: 242, distance: 6.0
click at [287, 237] on select "Please Choose One 1 2 3" at bounding box center [398, 239] width 253 height 11
select select "2"
click at [272, 234] on select "Please Choose One 1 2 3" at bounding box center [398, 239] width 253 height 11
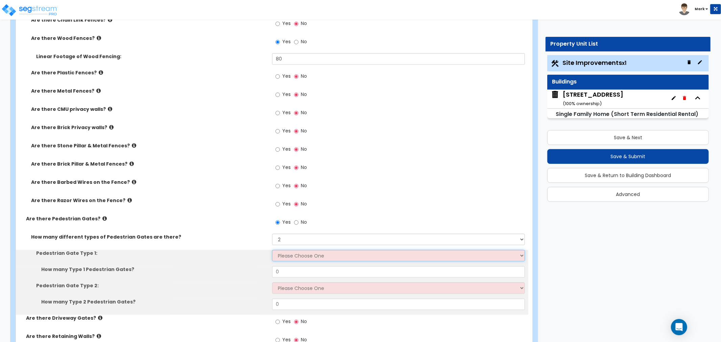
click at [293, 255] on select "Please Choose One Chain Link, 3 ft Height Chain Link, 4 ft Height Chain Link, 6…" at bounding box center [398, 255] width 253 height 11
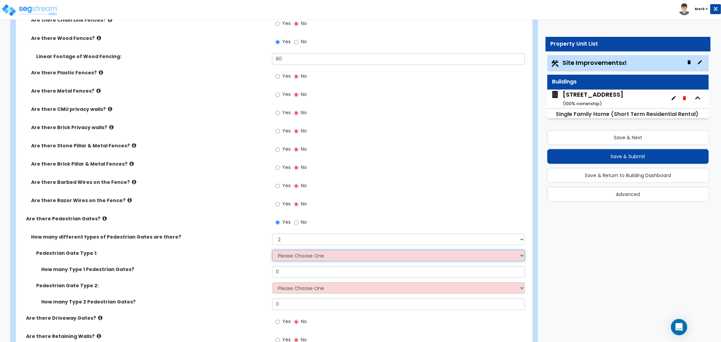
select select "9"
click at [272, 250] on select "Please Choose One Chain Link, 3 ft Height Chain Link, 4 ft Height Chain Link, 6…" at bounding box center [398, 255] width 253 height 11
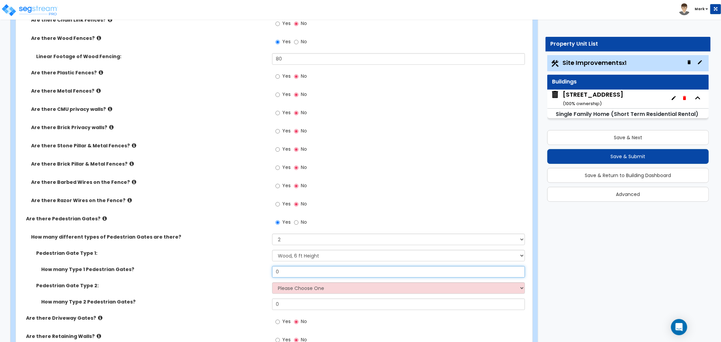
click at [299, 270] on input "0" at bounding box center [398, 271] width 253 height 11
type input "1"
click at [295, 230] on div "Yes No" at bounding box center [291, 223] width 38 height 16
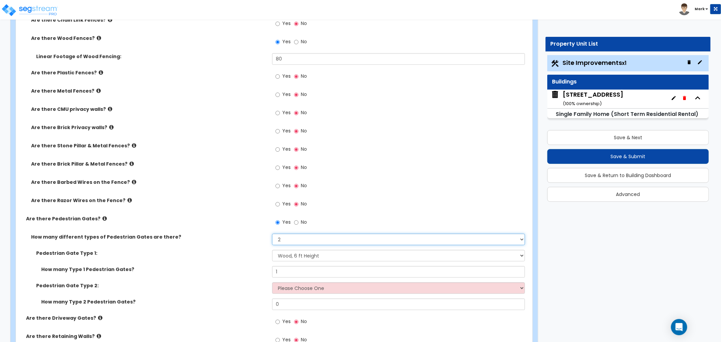
click at [295, 235] on select "Please Choose One 1 2 3" at bounding box center [398, 239] width 253 height 11
select select "1"
click at [272, 234] on select "Please Choose One 1 2 3" at bounding box center [398, 239] width 253 height 11
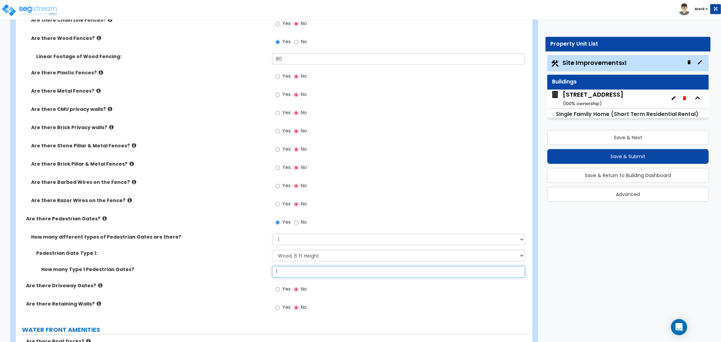
click at [291, 271] on input "1" at bounding box center [398, 271] width 253 height 11
drag, startPoint x: 291, startPoint y: 271, endPoint x: 285, endPoint y: 268, distance: 6.8
click at [291, 271] on input "1" at bounding box center [398, 271] width 253 height 11
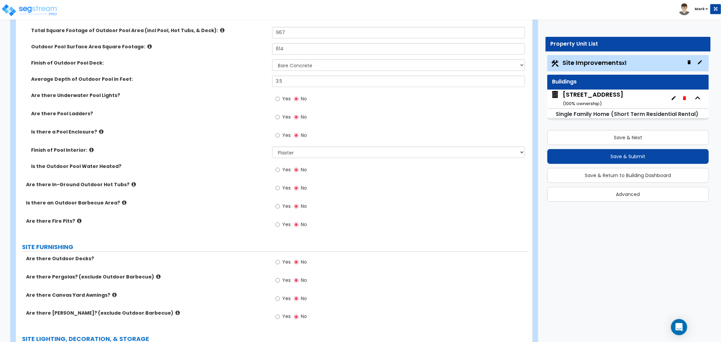
scroll to position [736, 0]
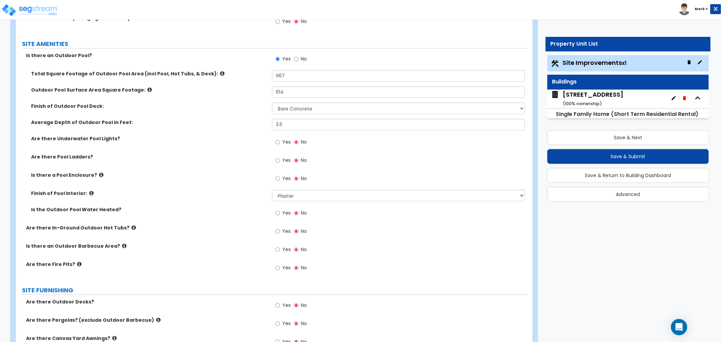
type input "2"
click at [99, 175] on icon at bounding box center [101, 174] width 4 height 5
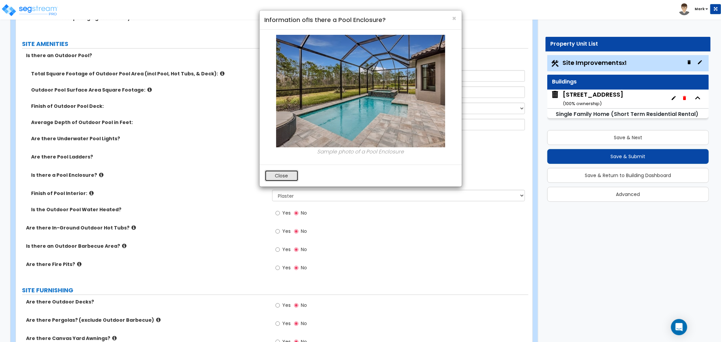
click at [272, 175] on button "Close" at bounding box center [282, 175] width 34 height 11
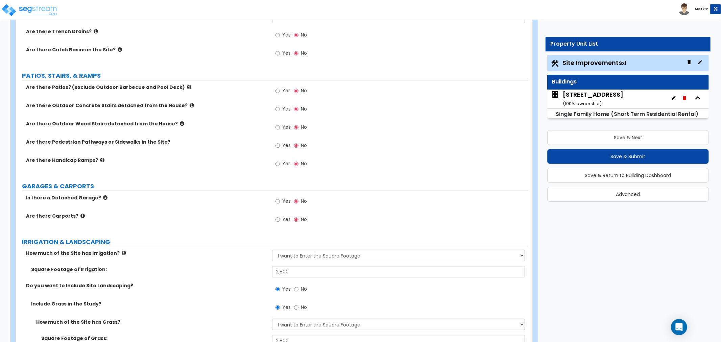
scroll to position [210, 0]
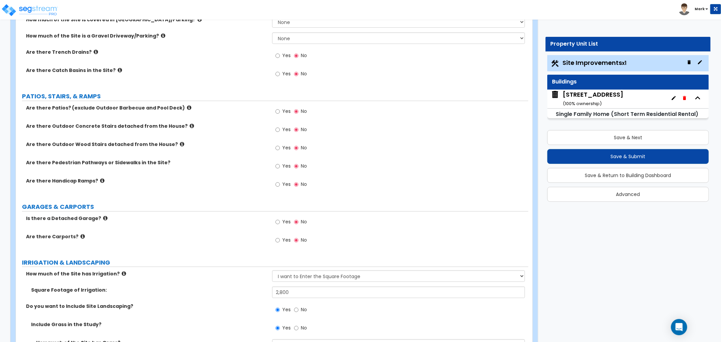
click at [282, 166] on label "Yes" at bounding box center [283, 166] width 15 height 11
click at [280, 166] on input "Yes" at bounding box center [278, 166] width 4 height 7
radio input "true"
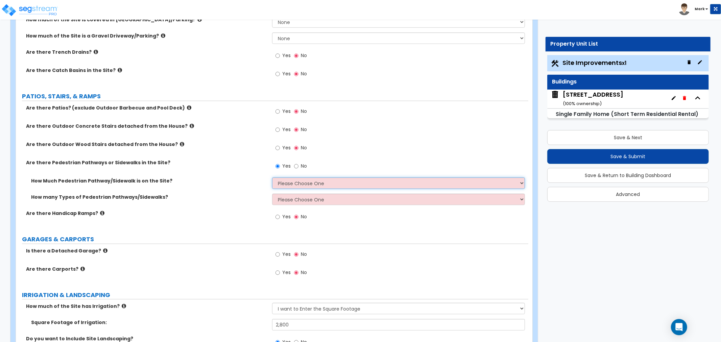
click at [306, 188] on select "Please Choose One I Don't Know, Please Estimate For Me Enter Linear Footage" at bounding box center [398, 182] width 253 height 11
select select "2"
click at [272, 177] on select "Please Choose One I Don't Know, Please Estimate For Me Enter Linear Footage" at bounding box center [398, 182] width 253 height 11
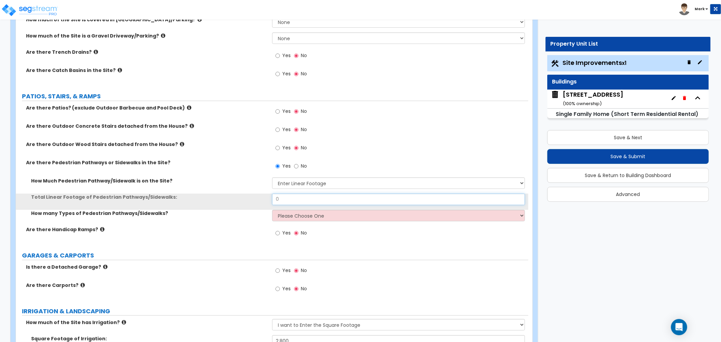
click at [302, 199] on input "0" at bounding box center [398, 199] width 253 height 11
type input "56"
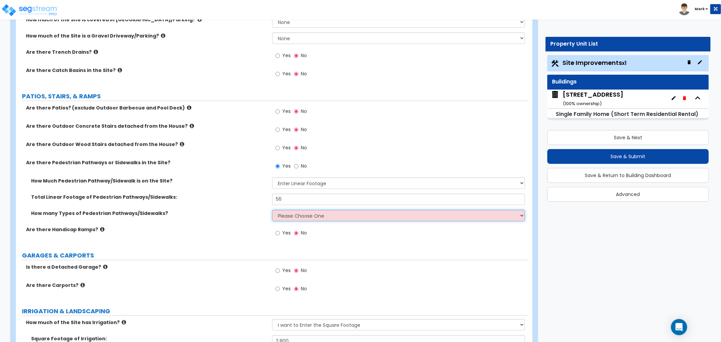
click at [311, 219] on select "Please Choose One 1 2 3" at bounding box center [398, 215] width 253 height 11
select select "1"
click at [272, 210] on select "Please Choose One 1 2 3" at bounding box center [398, 215] width 253 height 11
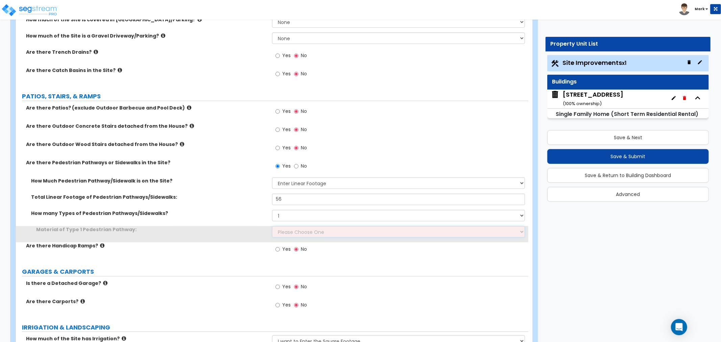
click at [304, 228] on select "Please Choose One Bare Concrete Stamped Concrete Brick Pavers Stone Pavers Wood…" at bounding box center [398, 231] width 253 height 11
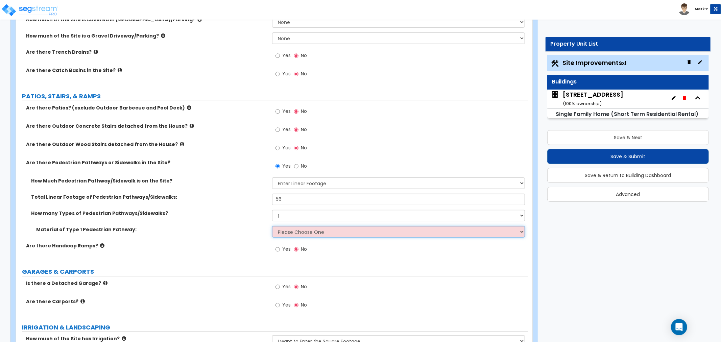
select select "1"
click at [272, 226] on select "Please Choose One Bare Concrete Stamped Concrete Brick Pavers Stone Pavers Wood…" at bounding box center [398, 231] width 253 height 11
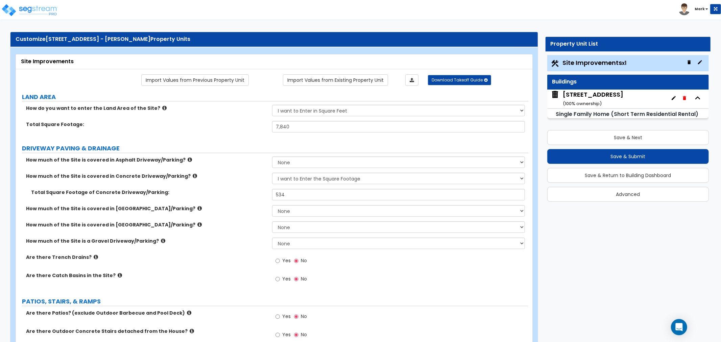
scroll to position [0, 0]
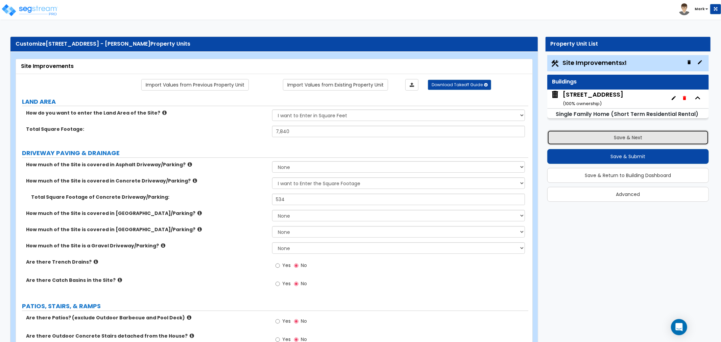
click at [620, 139] on button "Save & Next" at bounding box center [628, 137] width 162 height 15
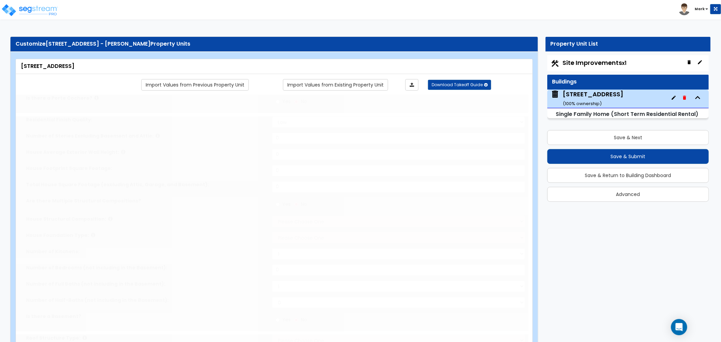
type input "1"
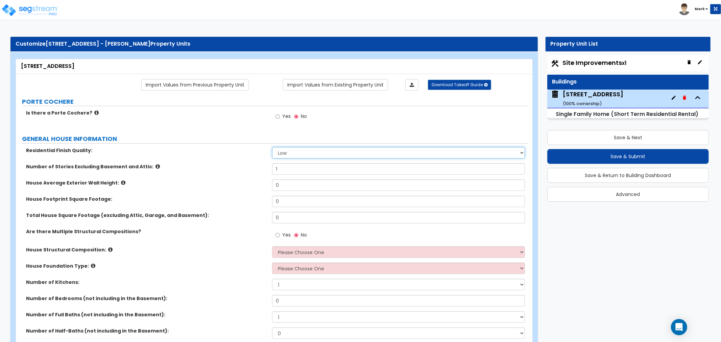
click at [289, 155] on select "Low Average High" at bounding box center [398, 152] width 253 height 11
select select "2"
click at [272, 147] on select "Low Average High" at bounding box center [398, 152] width 253 height 11
click at [282, 168] on input "1" at bounding box center [398, 168] width 253 height 11
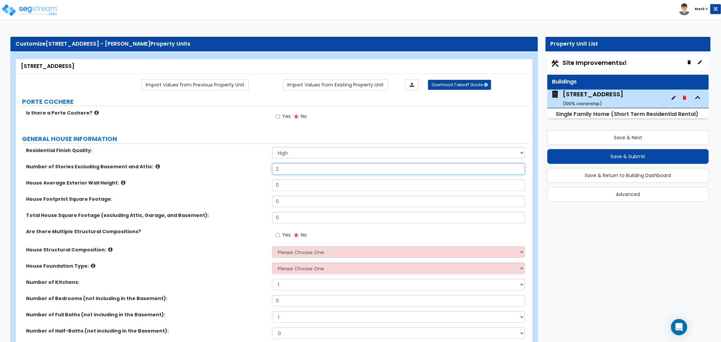
type input "2"
click at [299, 185] on input "0" at bounding box center [398, 185] width 253 height 11
click at [294, 184] on input "16" at bounding box center [398, 185] width 253 height 11
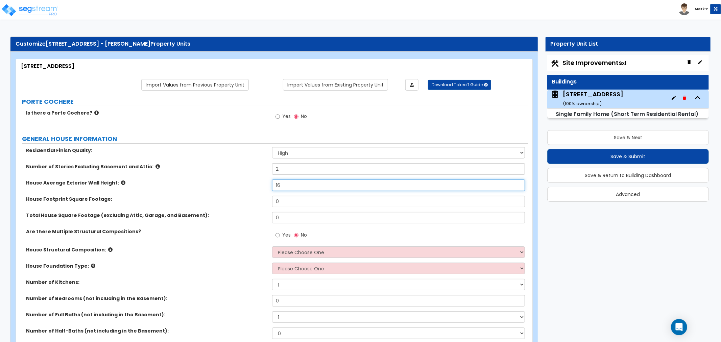
click at [295, 184] on input "16" at bounding box center [398, 185] width 253 height 11
type input "18"
click at [299, 201] on input "0" at bounding box center [398, 201] width 253 height 11
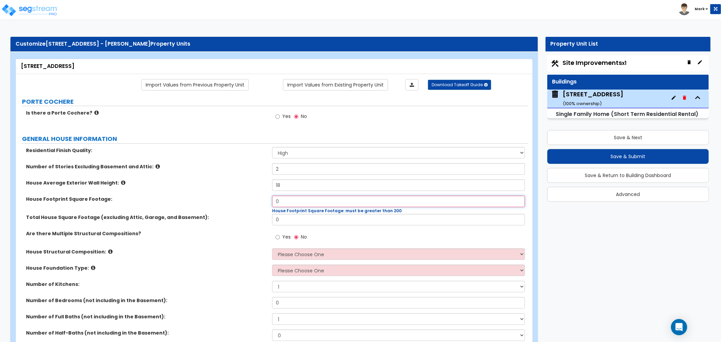
click at [365, 204] on input "0" at bounding box center [398, 201] width 253 height 11
type input "3,047"
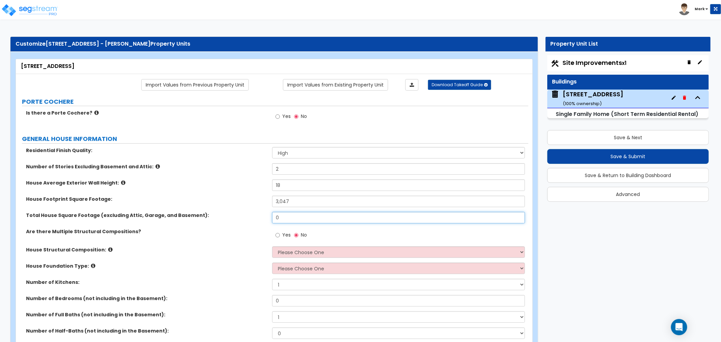
click at [296, 220] on input "0" at bounding box center [398, 217] width 253 height 11
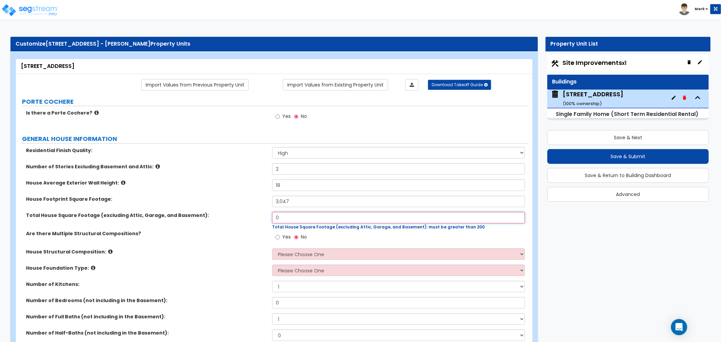
click at [322, 218] on input "0" at bounding box center [398, 217] width 253 height 11
type input "1,940"
click at [244, 225] on div "Total House Square Footage (excluding Attic, Garage, and Basement): 1,940 Total…" at bounding box center [272, 221] width 513 height 18
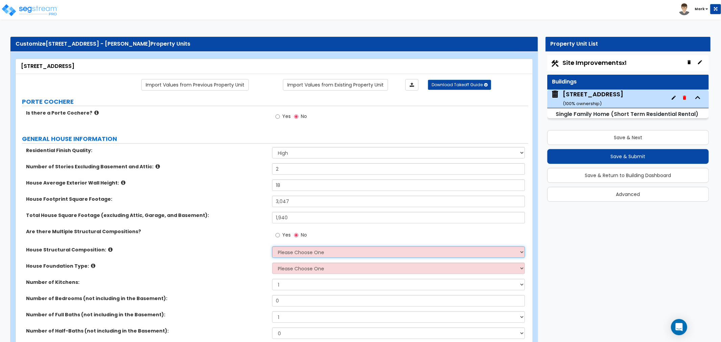
click at [291, 255] on select "Please Choose One Reinforced Concrete Structural Steel Brick Masonry CMU Masonr…" at bounding box center [398, 251] width 253 height 11
select select "7"
click at [272, 246] on select "Please Choose One Reinforced Concrete Structural Steel Brick Masonry CMU Masonr…" at bounding box center [398, 251] width 253 height 11
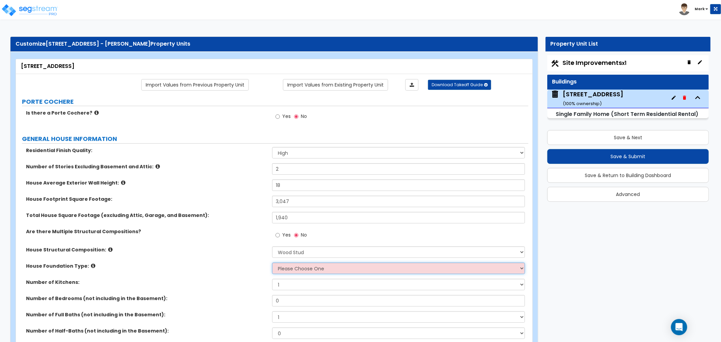
click at [288, 265] on select "Please Choose One Crawl Space Pier-Elevated First floor Slab on Grade" at bounding box center [398, 268] width 253 height 11
select select "3"
click at [272, 263] on select "Please Choose One Crawl Space Pier-Elevated First floor Slab on Grade" at bounding box center [398, 268] width 253 height 11
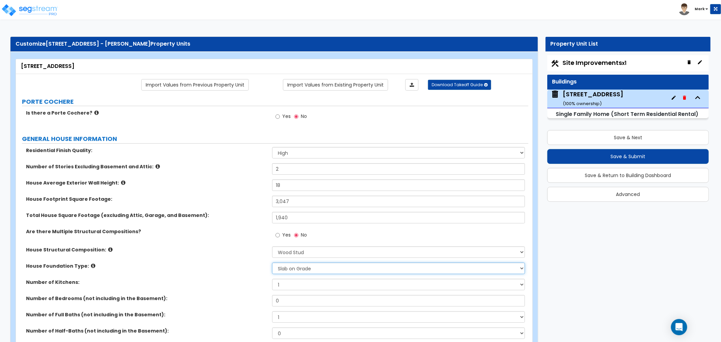
scroll to position [38, 0]
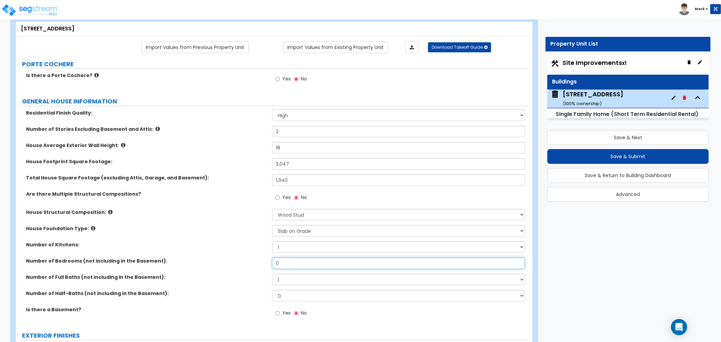
click at [290, 267] on input "0" at bounding box center [398, 263] width 253 height 11
click at [289, 265] on input "0" at bounding box center [398, 263] width 253 height 11
type input "3"
click at [288, 281] on select "1 2 3 4 5 6 7 8 9 10" at bounding box center [398, 279] width 253 height 11
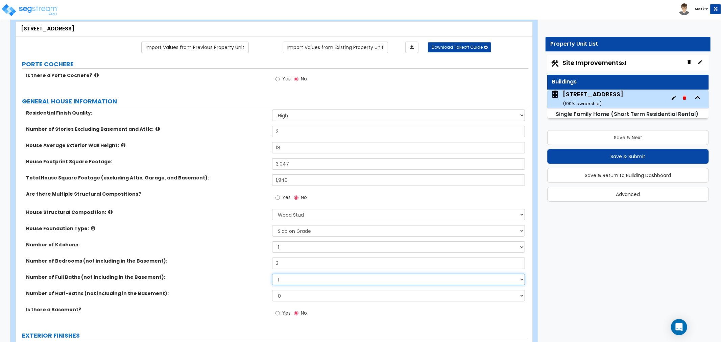
select select "2"
click at [272, 274] on select "1 2 3 4 5 6 7 8 9 10" at bounding box center [398, 279] width 253 height 11
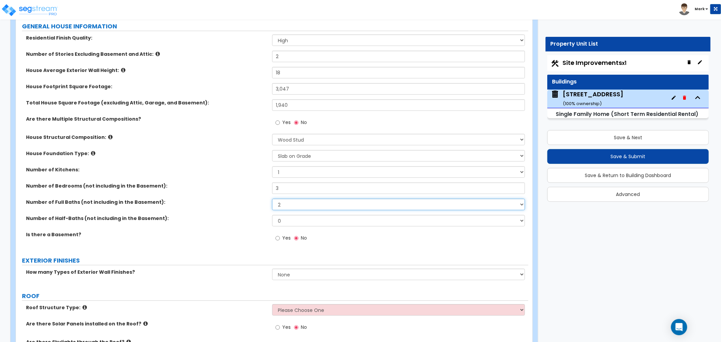
scroll to position [150, 0]
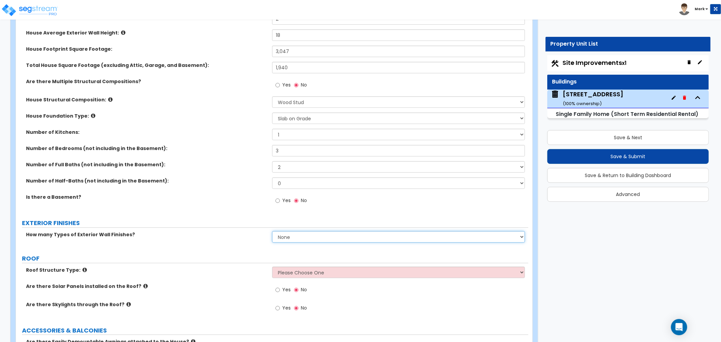
click at [286, 238] on select "None 1 2 3" at bounding box center [398, 236] width 253 height 11
select select "2"
click at [272, 231] on select "None 1 2 3" at bounding box center [398, 236] width 253 height 11
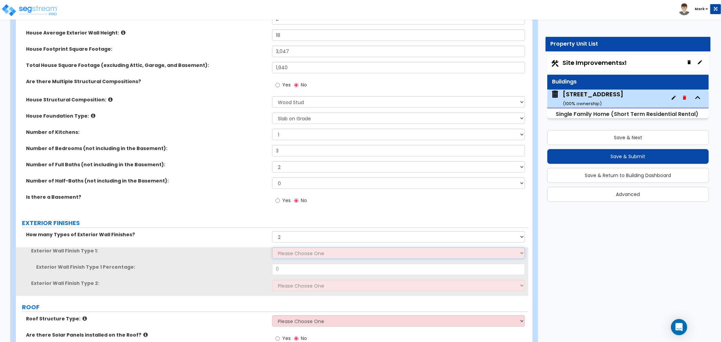
click at [301, 252] on select "Please Choose One No Finish/Shared Wall No Wall Brick Finish Stone Finish Wood …" at bounding box center [398, 252] width 253 height 11
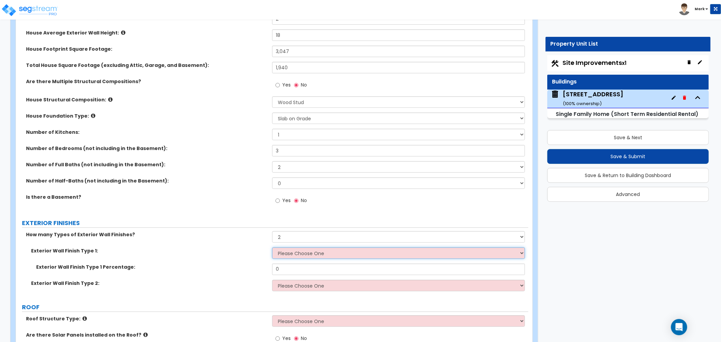
select select "3"
click at [272, 247] on select "Please Choose One No Finish/Shared Wall No Wall Brick Finish Stone Finish Wood …" at bounding box center [398, 252] width 253 height 11
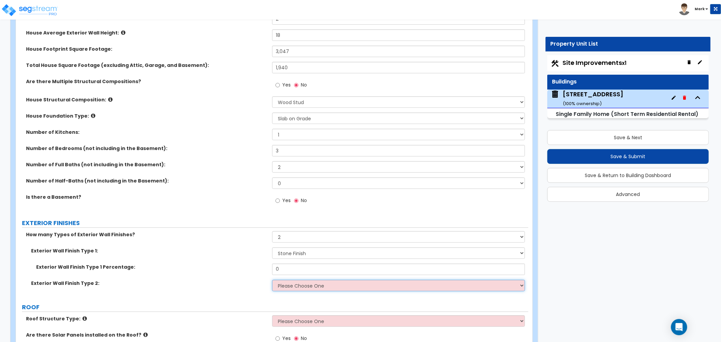
click at [281, 291] on select "Please Choose One No Finish/Shared Wall No Wall Brick Finish Stone Finish Wood …" at bounding box center [398, 285] width 253 height 11
select select "5"
click at [272, 280] on select "Please Choose One No Finish/Shared Wall No Wall Brick Finish Stone Finish Wood …" at bounding box center [398, 285] width 253 height 11
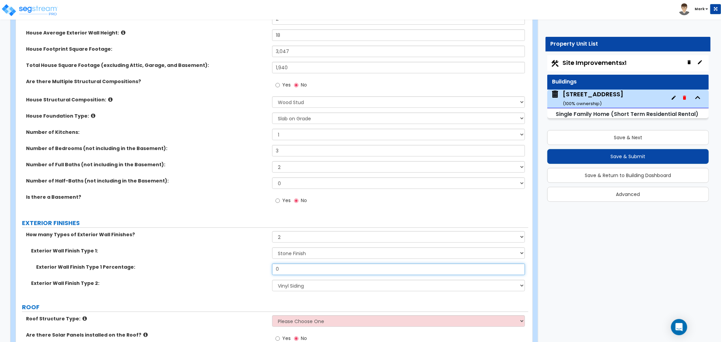
click at [284, 272] on input "0" at bounding box center [398, 269] width 253 height 11
type input "65"
click at [224, 258] on div "Exterior Wall Finish Type 1: Please Choose One No Finish/Shared Wall No Wall Br…" at bounding box center [272, 255] width 513 height 16
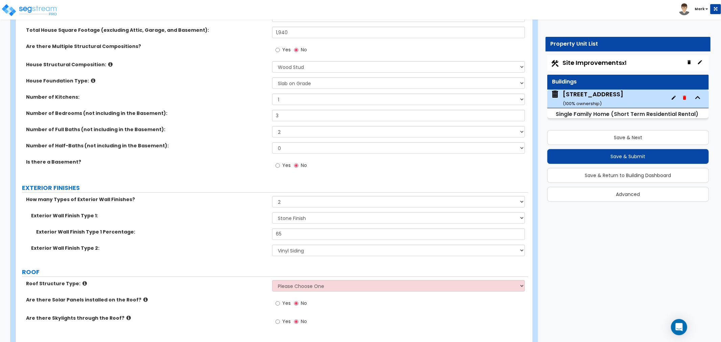
scroll to position [263, 0]
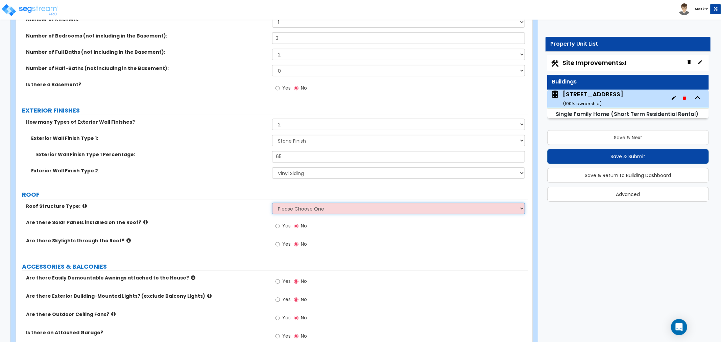
click at [292, 205] on select "Please Choose One Gable Roof Flat Roof Hybrid Gable & Flat Roof" at bounding box center [398, 208] width 253 height 11
select select "1"
click at [272, 203] on select "Please Choose One Gable Roof Flat Roof Hybrid Gable & Flat Roof" at bounding box center [398, 208] width 253 height 11
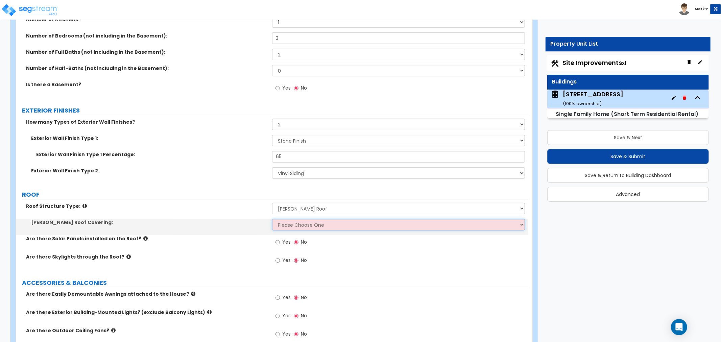
click at [302, 229] on select "Please Choose One Asphalt Shingle Clay Tile Wood Shingle Metal Shingle Standing…" at bounding box center [398, 224] width 253 height 11
select select "1"
click at [272, 219] on select "Please Choose One Asphalt Shingle Clay Tile Wood Shingle Metal Shingle Standing…" at bounding box center [398, 224] width 253 height 11
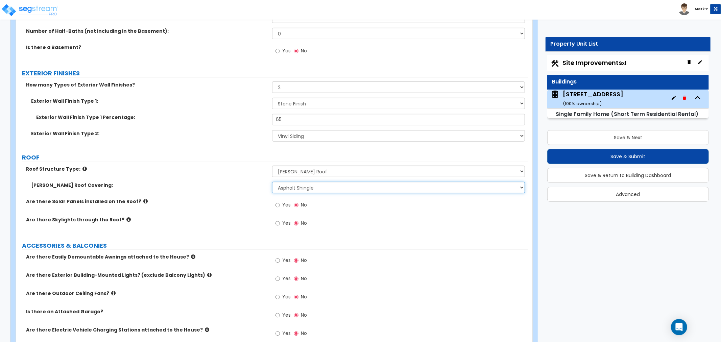
scroll to position [300, 0]
click at [284, 278] on span "Yes" at bounding box center [286, 278] width 8 height 7
click at [280, 278] on input "Yes" at bounding box center [278, 278] width 4 height 7
radio input "true"
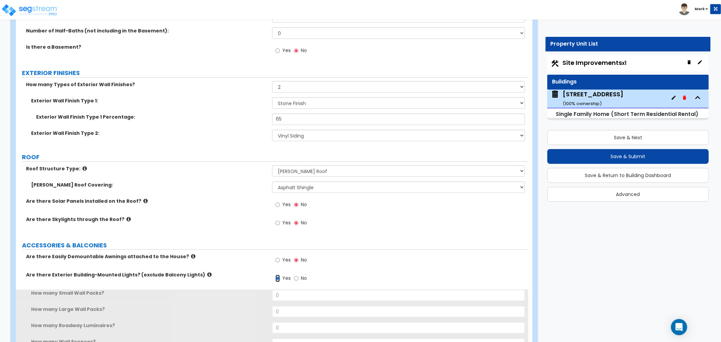
scroll to position [338, 0]
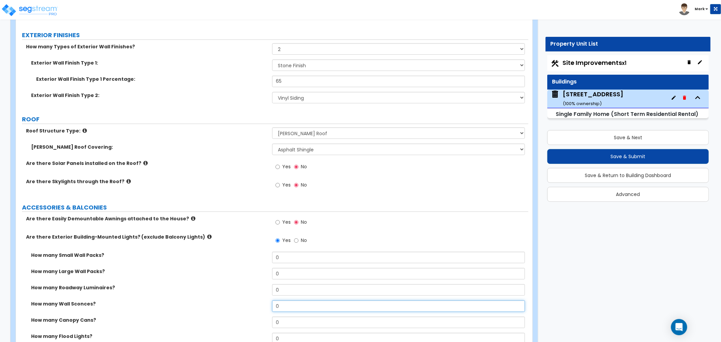
click at [291, 310] on input "0" at bounding box center [398, 306] width 253 height 11
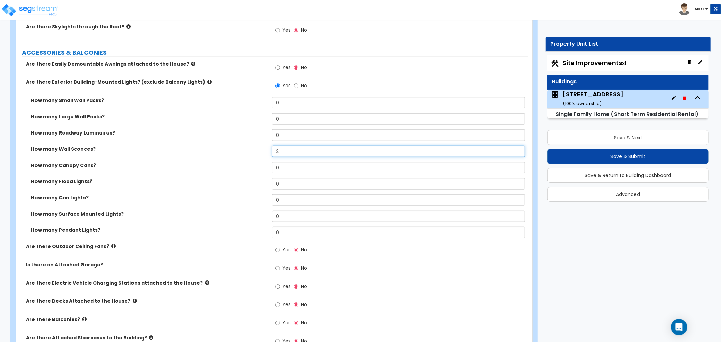
scroll to position [526, 0]
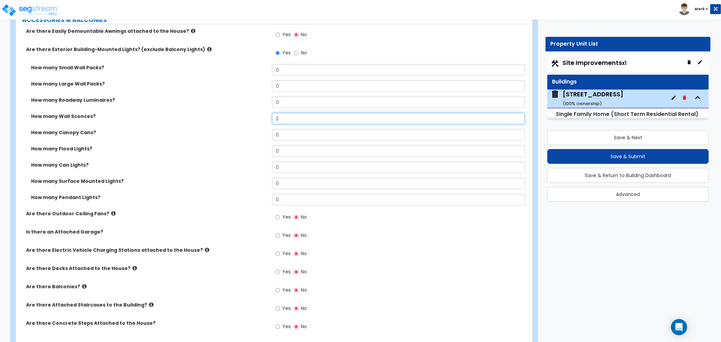
type input "2"
click at [284, 238] on label "Yes" at bounding box center [283, 236] width 15 height 11
click at [280, 238] on input "Yes" at bounding box center [278, 235] width 4 height 7
radio input "true"
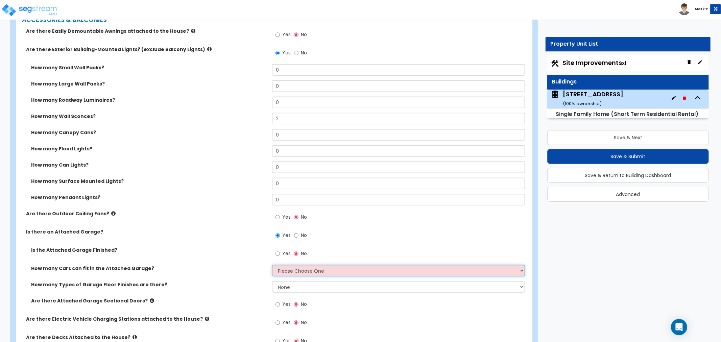
click at [293, 268] on select "Please Choose One 1 2 3 4 5" at bounding box center [398, 270] width 253 height 11
select select "1"
click at [272, 265] on select "Please Choose One 1 2 3 4 5" at bounding box center [398, 270] width 253 height 11
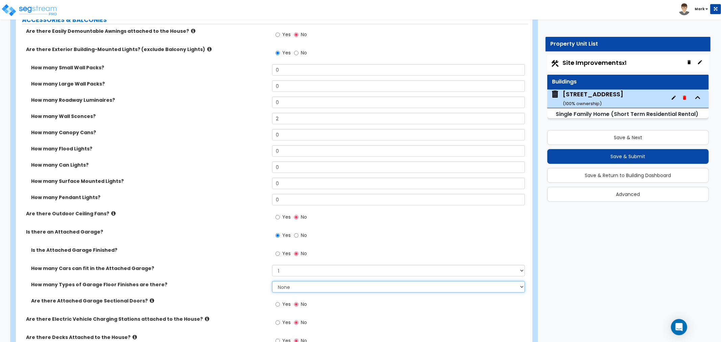
click at [295, 282] on select "None 1 2 3 4" at bounding box center [398, 286] width 253 height 11
click at [272, 281] on select "None 1 2 3 4" at bounding box center [398, 286] width 253 height 11
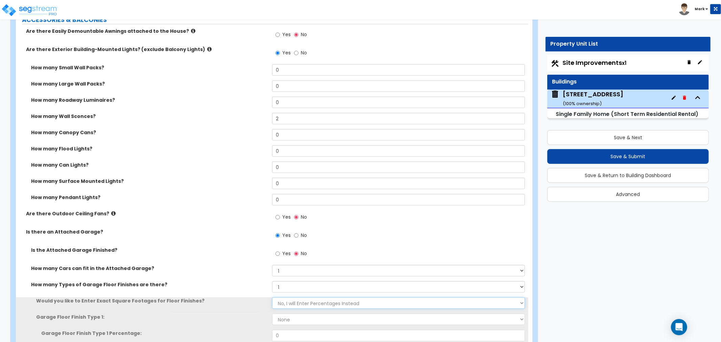
click at [289, 299] on select "No, I will Enter Percentages Instead Yes, I will Enter Exact Square Footages" at bounding box center [398, 303] width 253 height 11
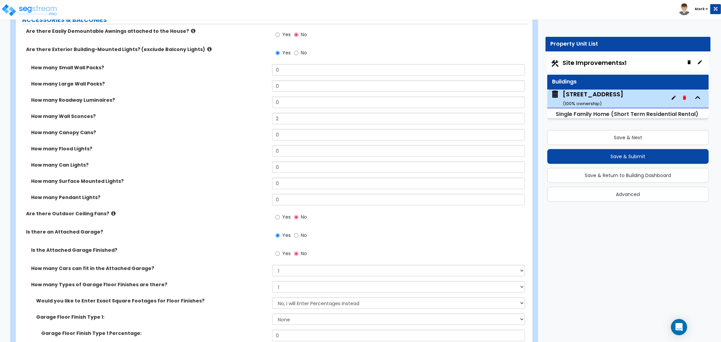
drag, startPoint x: 246, startPoint y: 293, endPoint x: 259, endPoint y: 289, distance: 13.7
click at [246, 293] on div "How many Types of Garage Floor Finishes are there? None 1 2 3 4" at bounding box center [272, 289] width 513 height 16
click at [283, 285] on select "None 1 2 3 4" at bounding box center [398, 286] width 253 height 11
select select "0"
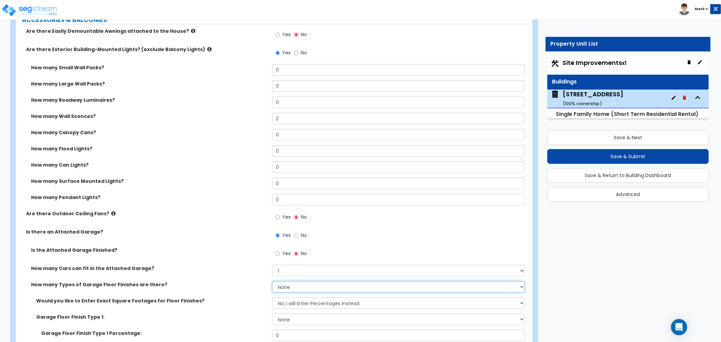
click at [272, 281] on select "None 1 2 3 4" at bounding box center [398, 286] width 253 height 11
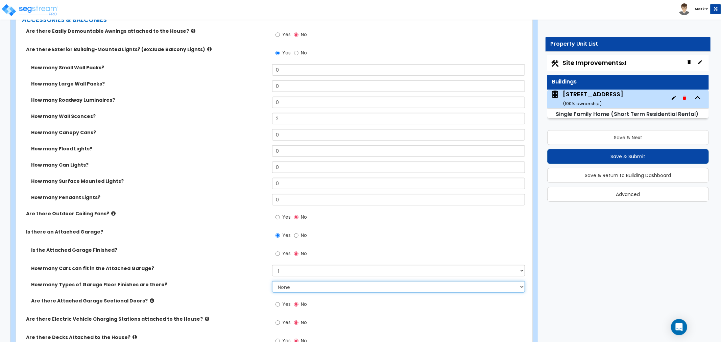
scroll to position [563, 0]
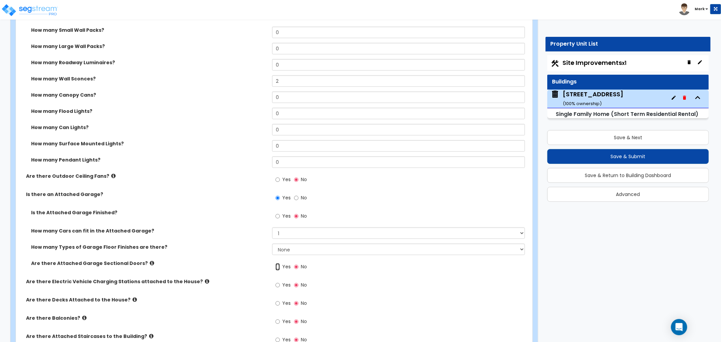
click at [277, 265] on input "Yes" at bounding box center [278, 266] width 4 height 7
radio input "true"
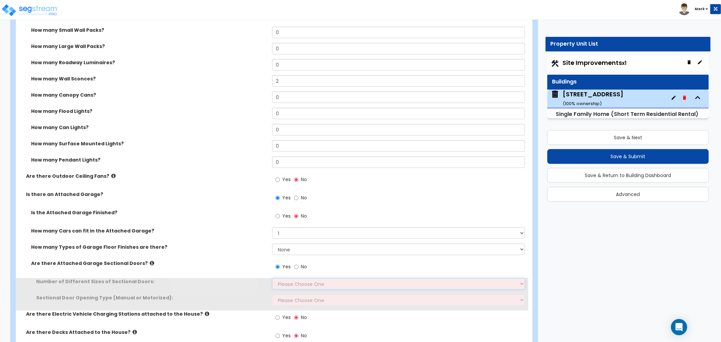
click at [291, 285] on select "Please Choose One 1 2" at bounding box center [398, 283] width 253 height 11
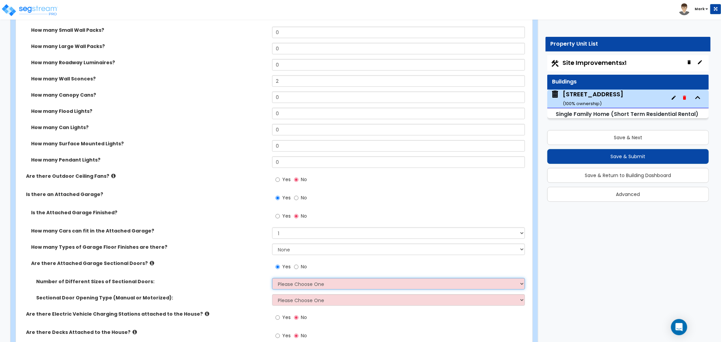
select select "1"
click at [272, 278] on select "Please Choose One 1 2" at bounding box center [398, 283] width 253 height 11
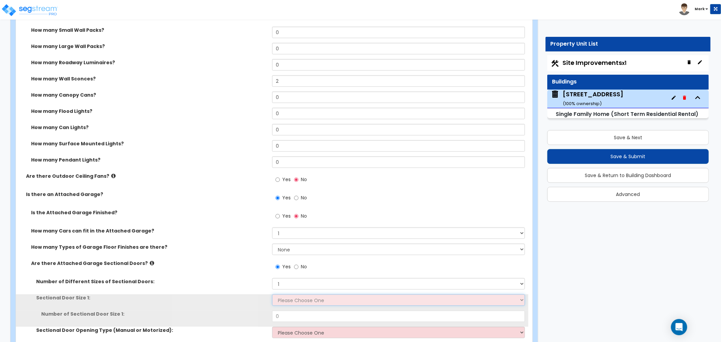
click at [295, 299] on select "Please Choose One 9' x 7' 16' x 7'" at bounding box center [398, 299] width 253 height 11
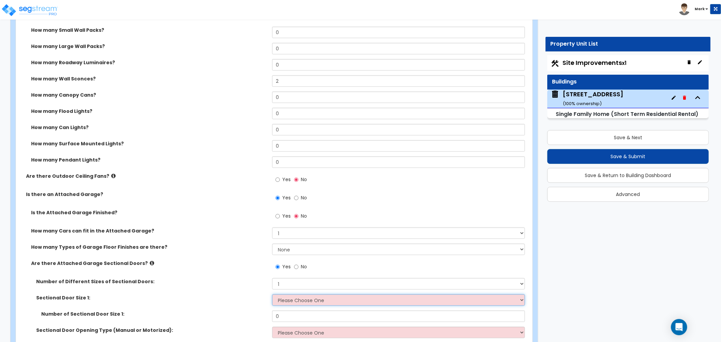
select select "2"
click at [272, 294] on select "Please Choose One 9' x 7' 16' x 7'" at bounding box center [398, 299] width 253 height 11
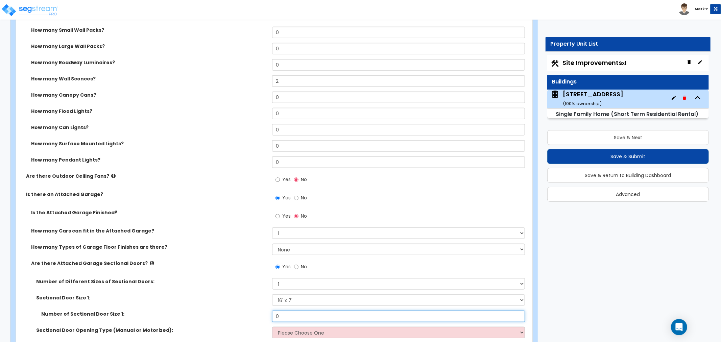
click at [288, 315] on input "0" at bounding box center [398, 316] width 253 height 11
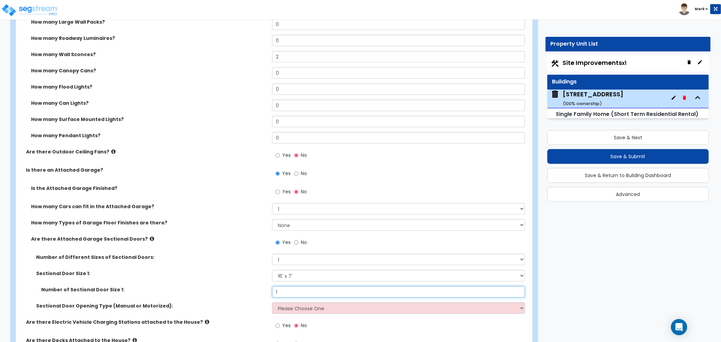
scroll to position [601, 0]
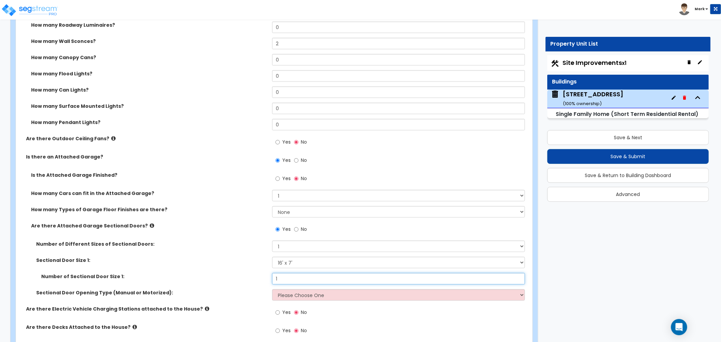
type input "1"
drag, startPoint x: 314, startPoint y: 287, endPoint x: 310, endPoint y: 296, distance: 9.7
click at [314, 288] on div "Number of Sectional Door Size 1: 1" at bounding box center [272, 281] width 513 height 16
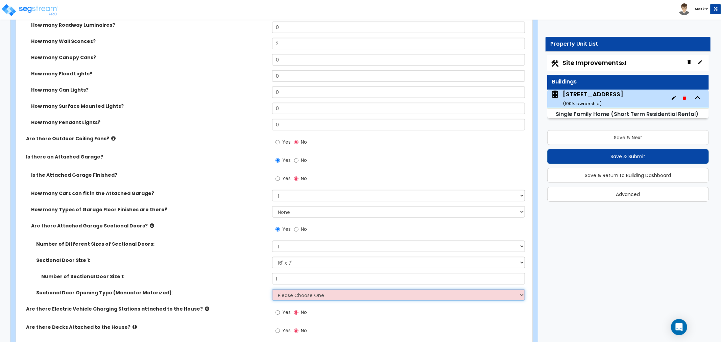
click at [310, 300] on select "Please Choose One All Manual All Motorized Some are Motorized" at bounding box center [398, 294] width 253 height 11
select select "2"
click at [272, 289] on select "Please Choose One All Manual All Motorized Some are Motorized" at bounding box center [398, 294] width 253 height 11
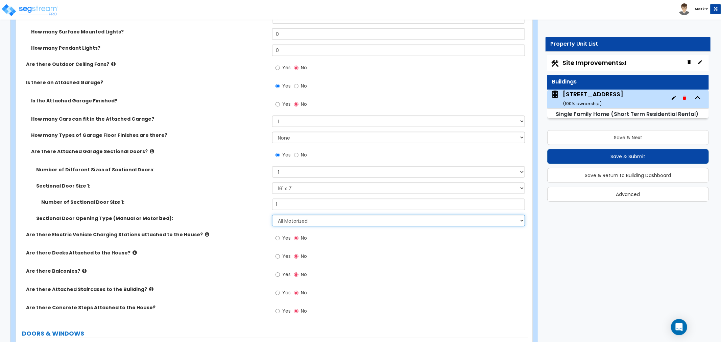
scroll to position [676, 0]
click at [133, 251] on icon at bounding box center [135, 251] width 4 height 5
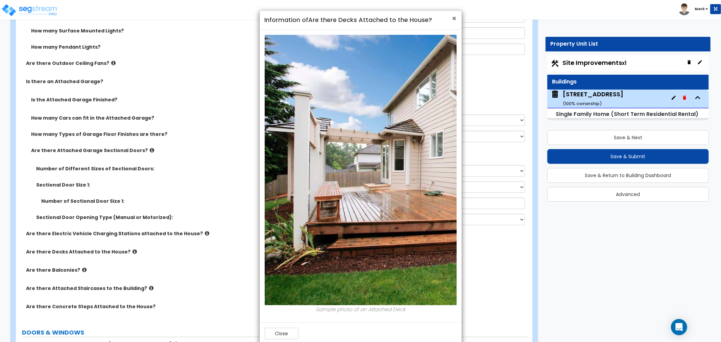
click at [455, 17] on span "×" at bounding box center [454, 19] width 4 height 10
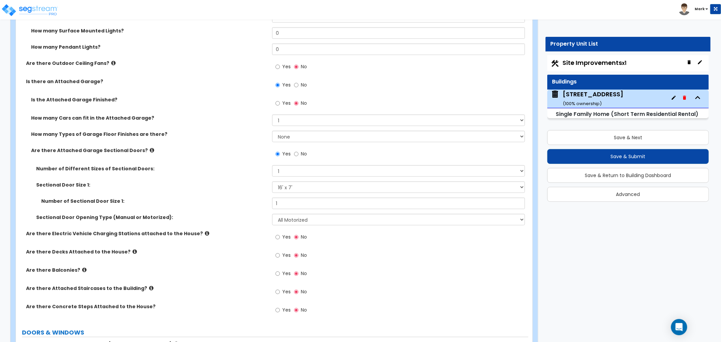
click at [285, 258] on span "Yes" at bounding box center [286, 255] width 8 height 7
click at [280, 258] on input "Yes" at bounding box center [278, 255] width 4 height 7
radio input "true"
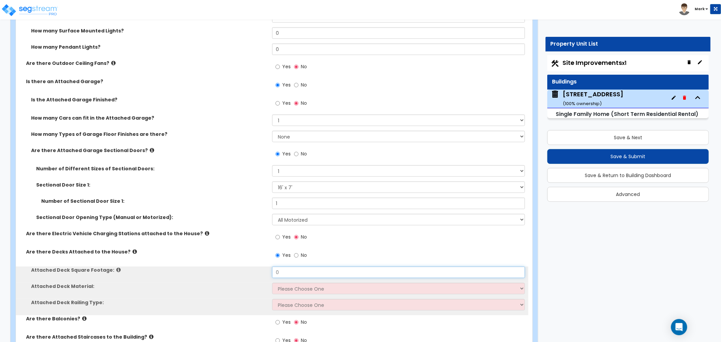
click at [284, 271] on input "0" at bounding box center [398, 272] width 253 height 11
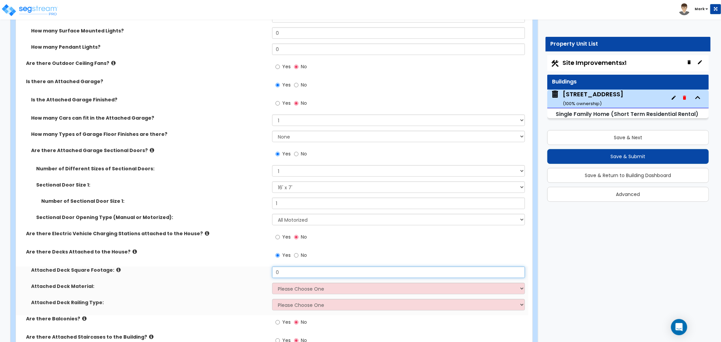
click at [284, 271] on input "0" at bounding box center [398, 272] width 253 height 11
click at [312, 272] on input "0" at bounding box center [398, 272] width 253 height 11
type input "676"
click at [304, 289] on select "Please Choose One Wood Plastic/PVC" at bounding box center [398, 288] width 253 height 11
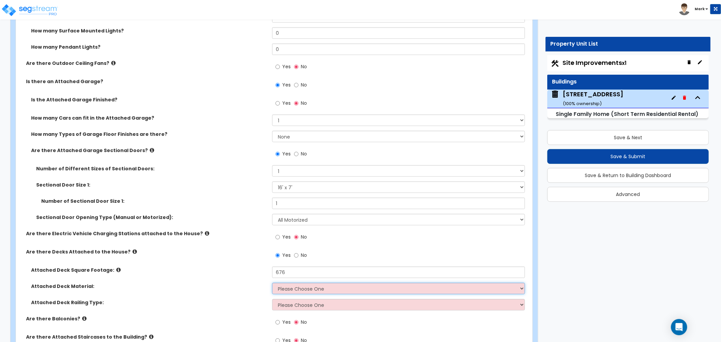
select select "1"
click at [272, 283] on select "Please Choose One Wood Plastic/PVC" at bounding box center [398, 288] width 253 height 11
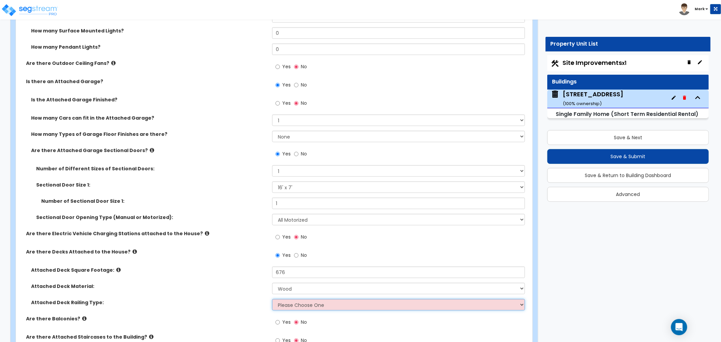
click at [314, 305] on select "Please Choose One Wood Plastic" at bounding box center [398, 304] width 253 height 11
select select "1"
click at [272, 299] on select "Please Choose One Wood Plastic" at bounding box center [398, 304] width 253 height 11
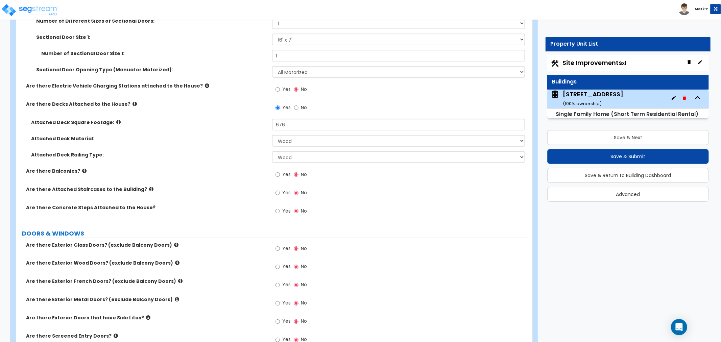
scroll to position [826, 0]
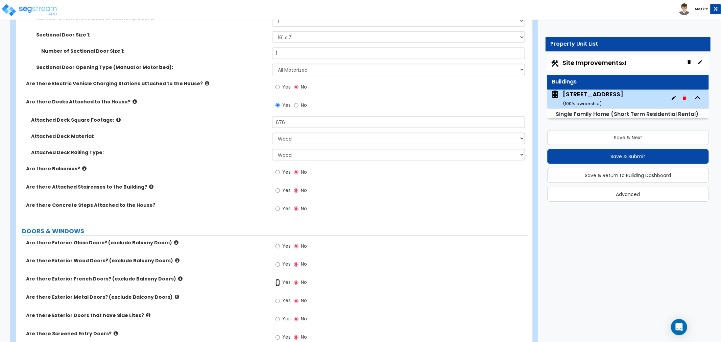
click at [278, 284] on input "Yes" at bounding box center [278, 282] width 4 height 7
radio input "true"
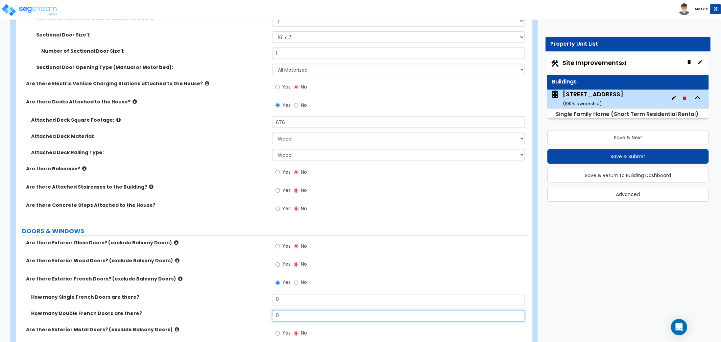
click at [287, 315] on input "0" at bounding box center [398, 315] width 253 height 11
drag, startPoint x: 287, startPoint y: 315, endPoint x: 290, endPoint y: 323, distance: 8.1
click at [287, 318] on input "0" at bounding box center [398, 315] width 253 height 11
type input "2"
click at [281, 263] on label "Yes" at bounding box center [283, 265] width 15 height 11
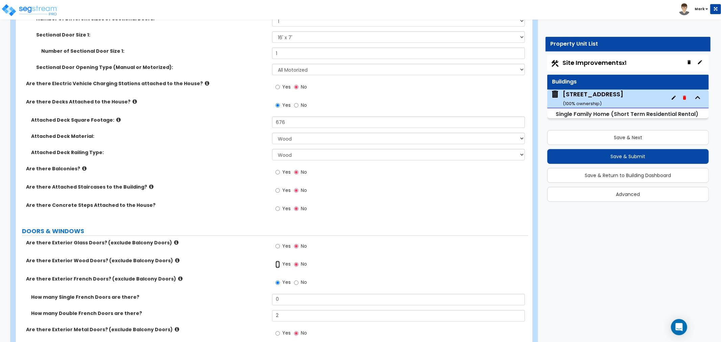
click at [280, 263] on input "Yes" at bounding box center [278, 264] width 4 height 7
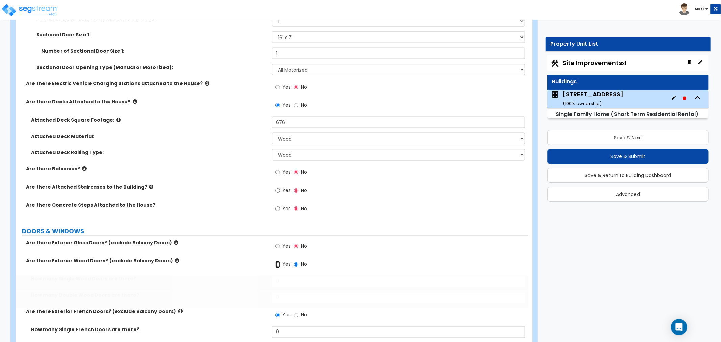
radio input "true"
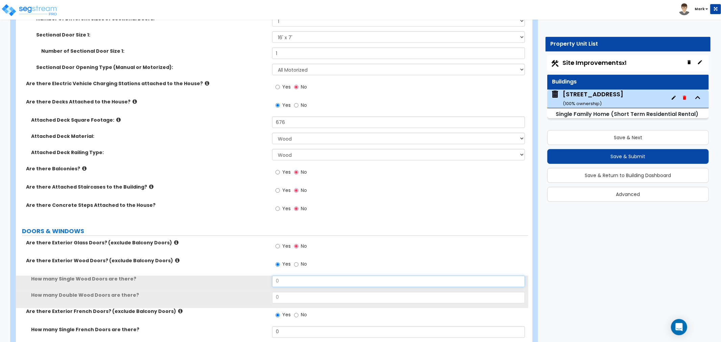
click at [280, 278] on input "0" at bounding box center [398, 281] width 253 height 11
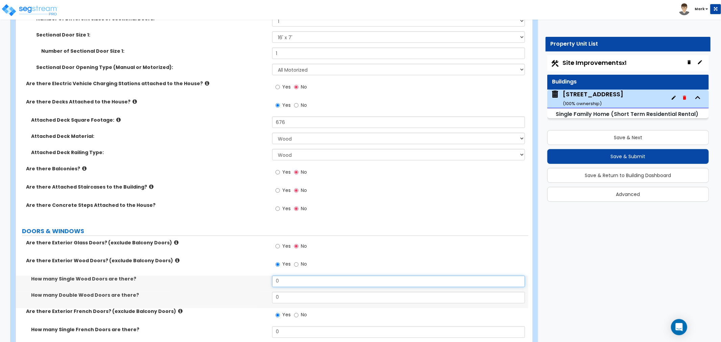
click at [280, 278] on input "0" at bounding box center [398, 281] width 253 height 11
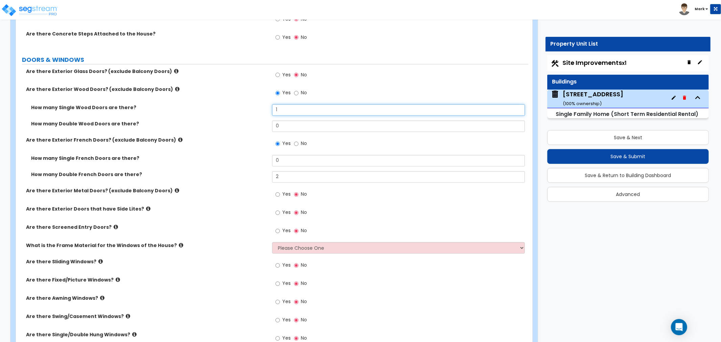
scroll to position [1052, 0]
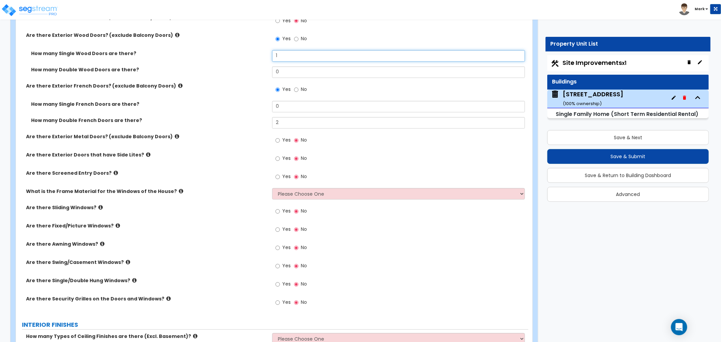
type input "1"
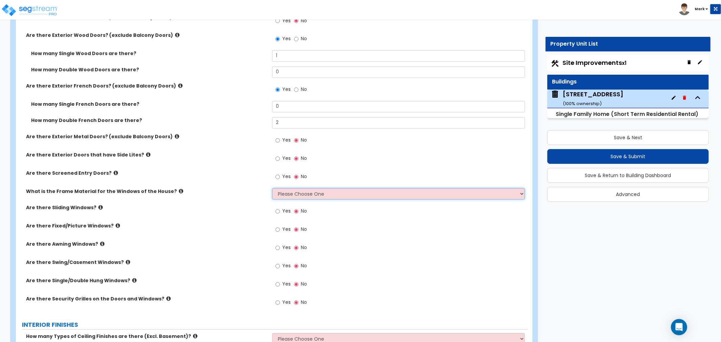
click at [304, 196] on select "Please Choose One Vinyl Aluminum Wood" at bounding box center [398, 193] width 253 height 11
select select "1"
click at [272, 188] on select "Please Choose One Vinyl Aluminum Wood" at bounding box center [398, 193] width 253 height 11
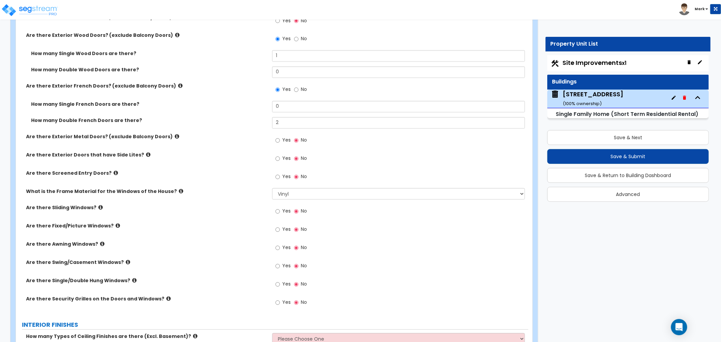
click at [282, 286] on span "Yes" at bounding box center [286, 284] width 8 height 7
click at [280, 286] on input "Yes" at bounding box center [278, 284] width 4 height 7
radio input "true"
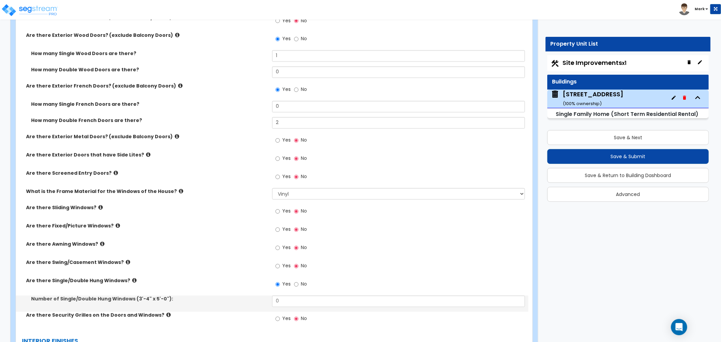
click at [283, 212] on span "Yes" at bounding box center [286, 211] width 8 height 7
click at [280, 212] on input "Yes" at bounding box center [278, 211] width 4 height 7
radio input "true"
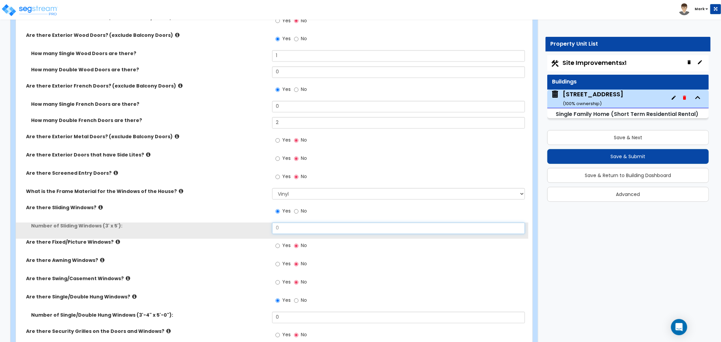
click at [287, 230] on input "0" at bounding box center [398, 228] width 253 height 11
drag, startPoint x: 285, startPoint y: 220, endPoint x: 282, endPoint y: 232, distance: 11.9
click at [284, 232] on input "0" at bounding box center [398, 228] width 253 height 11
type input "1"
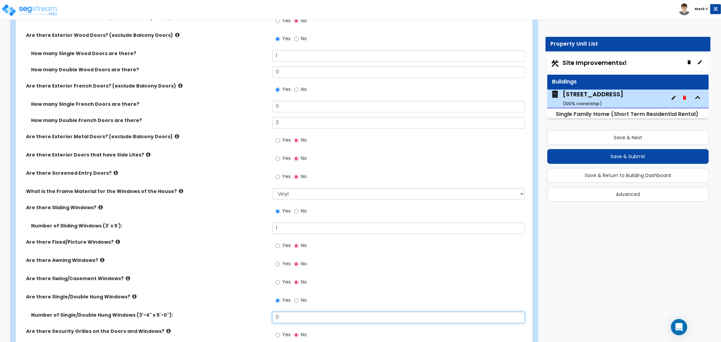
click at [296, 315] on input "0" at bounding box center [398, 317] width 253 height 11
drag, startPoint x: 296, startPoint y: 315, endPoint x: 288, endPoint y: 314, distance: 7.5
click at [292, 315] on input "0" at bounding box center [398, 317] width 253 height 11
click at [282, 314] on input "2" at bounding box center [398, 317] width 253 height 11
click at [281, 314] on input "2" at bounding box center [398, 317] width 253 height 11
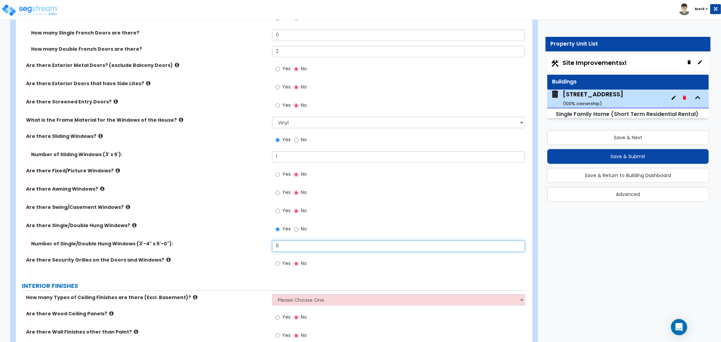
scroll to position [1127, 0]
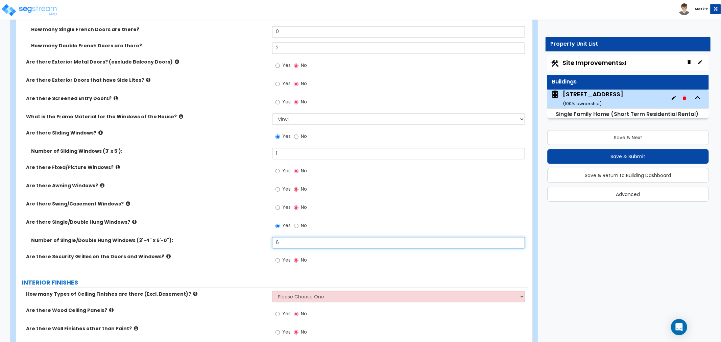
click at [314, 242] on input "6" at bounding box center [398, 242] width 253 height 11
type input "6"
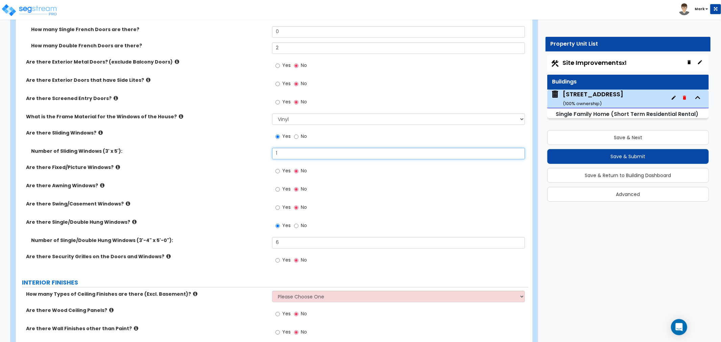
click at [303, 156] on input "1" at bounding box center [398, 153] width 253 height 11
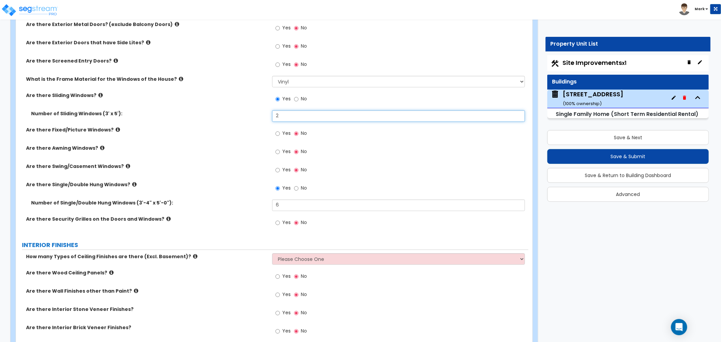
type input "2"
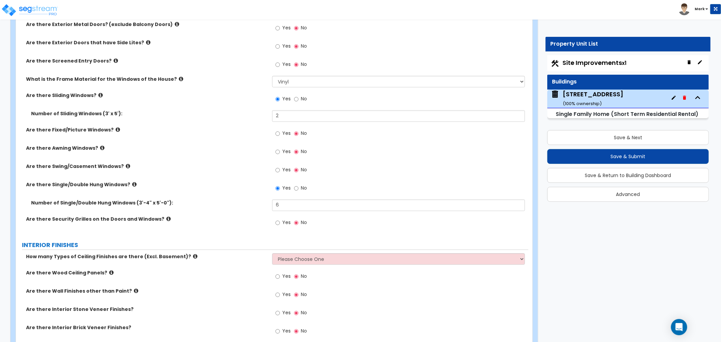
click at [310, 265] on div "How many Types of Ceiling Finishes are there (Excl. Basement)? Please Choose On…" at bounding box center [272, 261] width 513 height 16
click at [308, 256] on select "Please Choose One 1 2 3" at bounding box center [398, 258] width 253 height 11
select select "1"
click at [272, 253] on select "Please Choose One 1 2 3" at bounding box center [398, 258] width 253 height 11
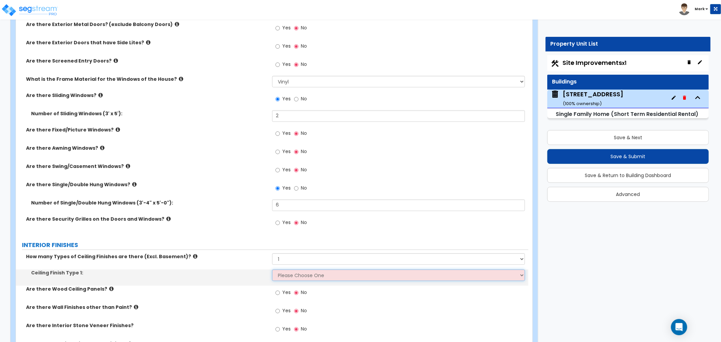
click at [300, 274] on select "Please Choose One Drop Ceiling Drywall Ceiling Open Ceiling" at bounding box center [398, 274] width 253 height 11
select select "2"
click at [272, 269] on select "Please Choose One Drop Ceiling Drywall Ceiling Open Ceiling" at bounding box center [398, 274] width 253 height 11
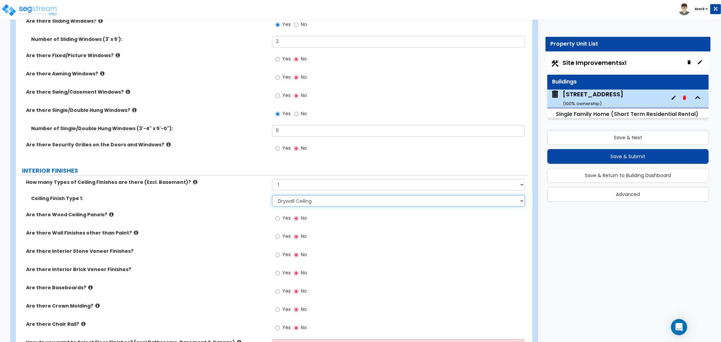
scroll to position [1239, 0]
click at [280, 288] on input "Yes" at bounding box center [278, 290] width 4 height 7
radio input "true"
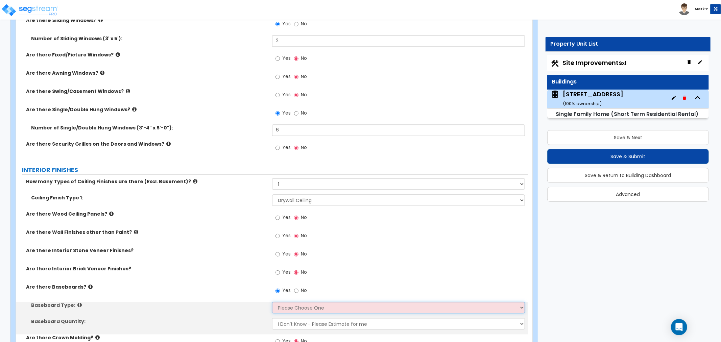
click at [285, 304] on select "Please Choose One Wood Vinyl Carpet Tile" at bounding box center [398, 307] width 253 height 11
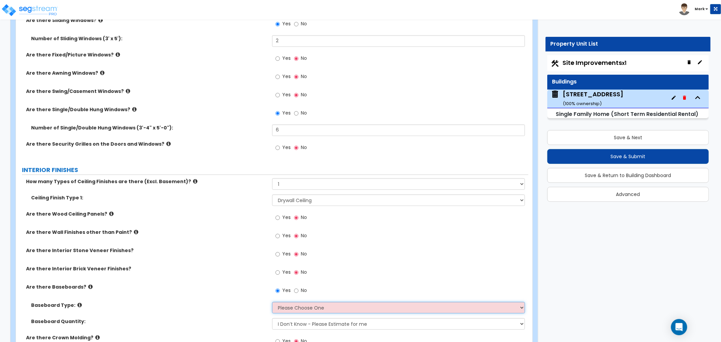
select select "1"
click at [272, 302] on select "Please Choose One Wood Vinyl Carpet Tile" at bounding box center [398, 307] width 253 height 11
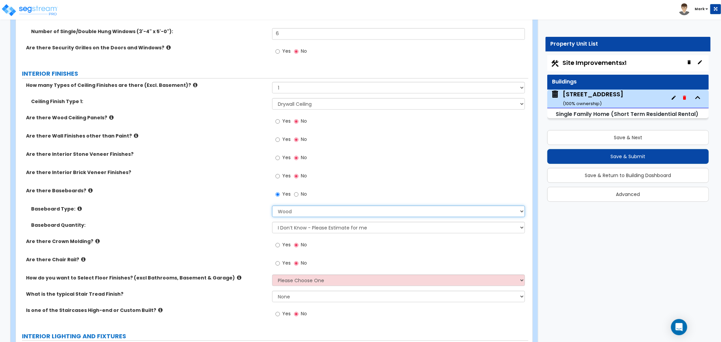
scroll to position [1352, 0]
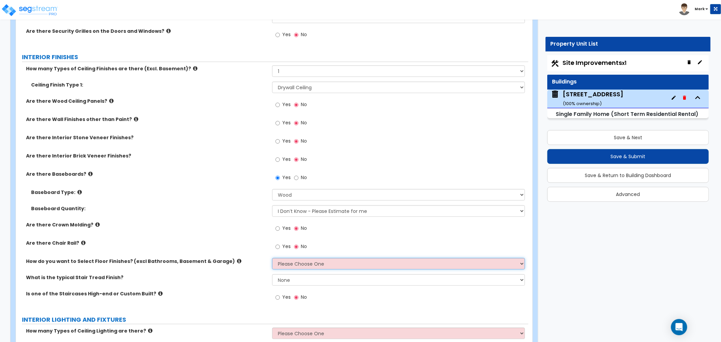
click at [285, 265] on select "Please Choose One I want to Select Floor Finishes for the Areas of the House I …" at bounding box center [398, 263] width 253 height 11
click at [272, 258] on select "Please Choose One I want to Select Floor Finishes for the Areas of the House I …" at bounding box center [398, 263] width 253 height 11
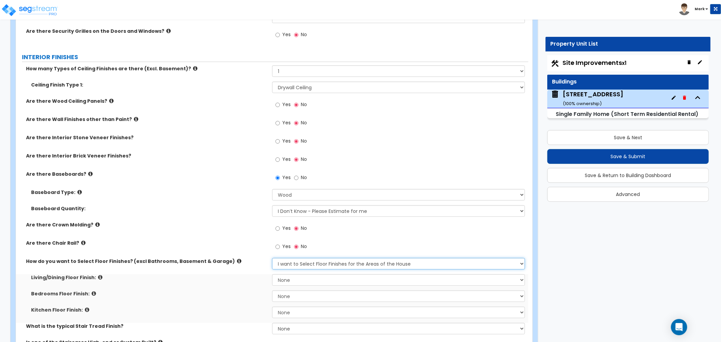
drag, startPoint x: 289, startPoint y: 264, endPoint x: 289, endPoint y: 268, distance: 4.1
click at [289, 264] on select "Please Choose One I want to Select Floor Finishes for the Areas of the House I …" at bounding box center [398, 263] width 253 height 11
select select "2"
click at [272, 258] on select "Please Choose One I want to Select Floor Finishes for the Areas of the House I …" at bounding box center [398, 263] width 253 height 11
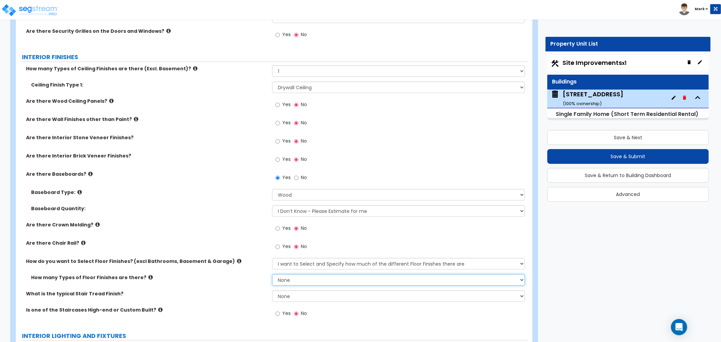
click at [325, 275] on select "None 1 2 3 4" at bounding box center [398, 279] width 253 height 11
select select "2"
click at [272, 274] on select "None 1 2 3 4" at bounding box center [398, 279] width 253 height 11
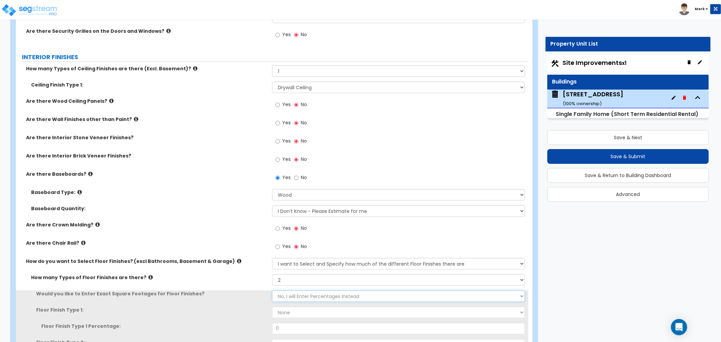
click at [316, 293] on select "No, I will Enter Percentages Instead Yes, I will Enter Exact Square Footages" at bounding box center [398, 295] width 253 height 11
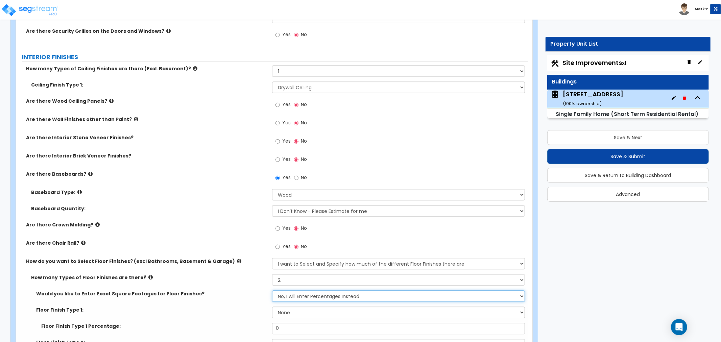
click at [316, 293] on select "No, I will Enter Percentages Instead Yes, I will Enter Exact Square Footages" at bounding box center [398, 295] width 253 height 11
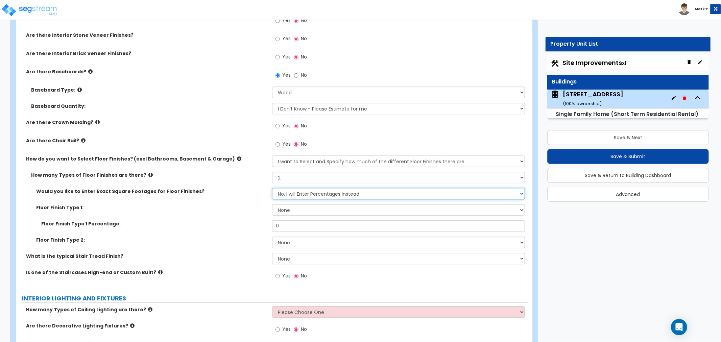
scroll to position [1465, 0]
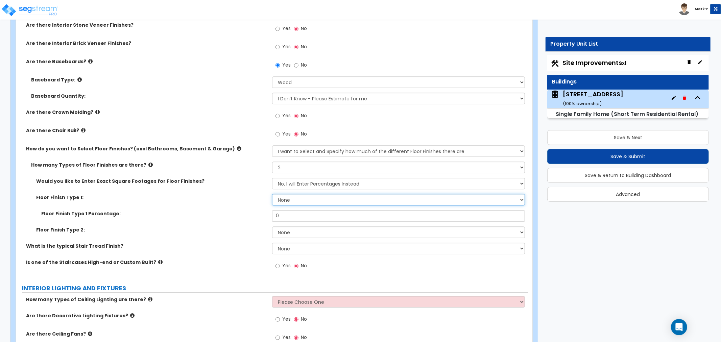
click at [300, 201] on select "None Tile Flooring Hardwood Flooring Resilient Laminate Flooring VCT Flooring S…" at bounding box center [398, 199] width 253 height 11
select select "3"
click at [272, 194] on select "None Tile Flooring Hardwood Flooring Resilient Laminate Flooring VCT Flooring S…" at bounding box center [398, 199] width 253 height 11
click at [305, 230] on select "None Tile Flooring Hardwood Flooring Resilient Laminate Flooring VCT Flooring S…" at bounding box center [398, 232] width 253 height 11
select select "5"
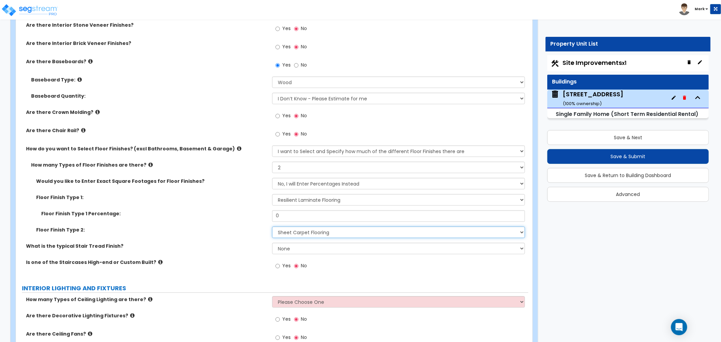
click at [272, 227] on select "None Tile Flooring Hardwood Flooring Resilient Laminate Flooring VCT Flooring S…" at bounding box center [398, 232] width 253 height 11
click at [300, 215] on input "0" at bounding box center [398, 215] width 253 height 11
type input "70"
drag, startPoint x: 312, startPoint y: 247, endPoint x: 310, endPoint y: 252, distance: 5.5
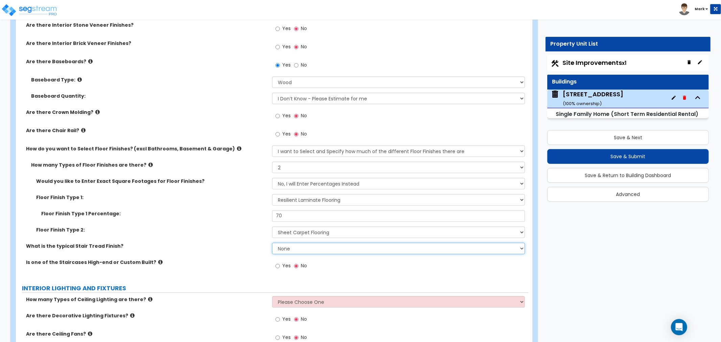
click at [312, 248] on select "None Tile Wood Laminate VCT Sheet Carpet Sheet Vinyl Carpet Tile" at bounding box center [398, 248] width 253 height 11
select select "5"
click at [272, 243] on select "None Tile Wood Laminate VCT Sheet Carpet Sheet Vinyl Carpet Tile" at bounding box center [398, 248] width 253 height 11
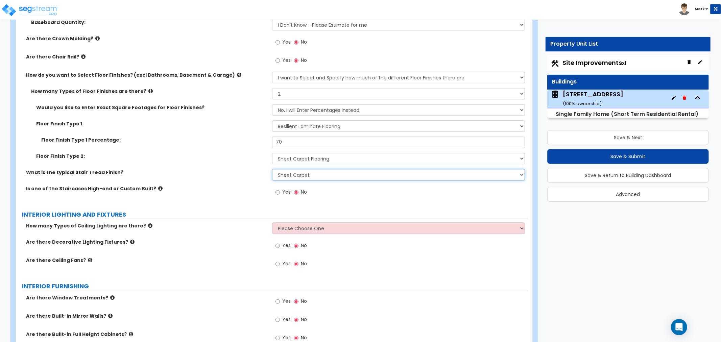
scroll to position [1540, 0]
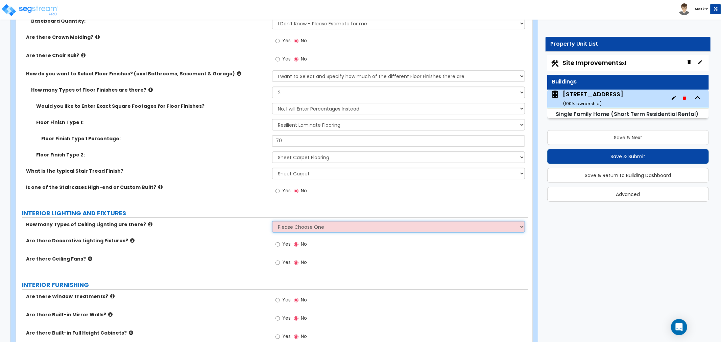
click at [289, 223] on select "Please Choose One 1 2 3" at bounding box center [398, 226] width 253 height 11
select select "1"
click at [272, 221] on select "Please Choose One 1 2 3" at bounding box center [398, 226] width 253 height 11
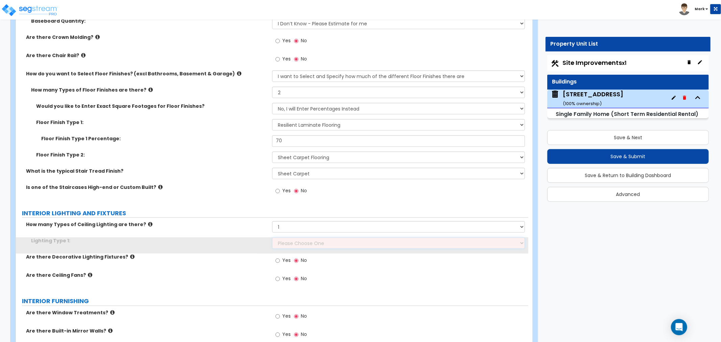
click at [292, 240] on select "Please Choose One LED Surface-Mounted LED Recessed Fluorescent Surface-Mounted …" at bounding box center [398, 242] width 253 height 11
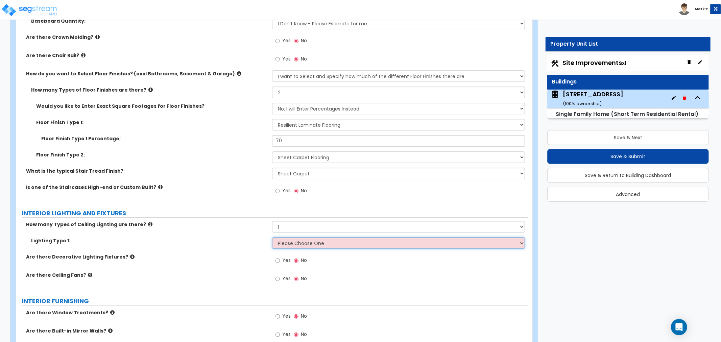
select select "2"
click at [272, 237] on select "Please Choose One LED Surface-Mounted LED Recessed Fluorescent Surface-Mounted …" at bounding box center [398, 242] width 253 height 11
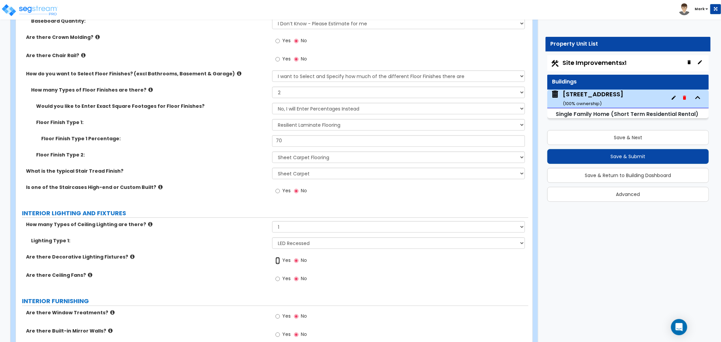
click at [277, 261] on input "Yes" at bounding box center [278, 260] width 4 height 7
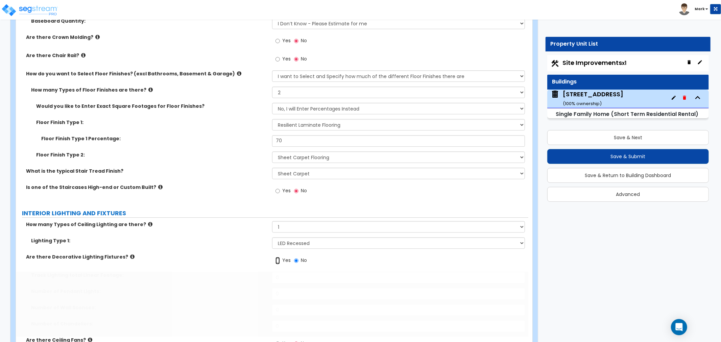
radio input "true"
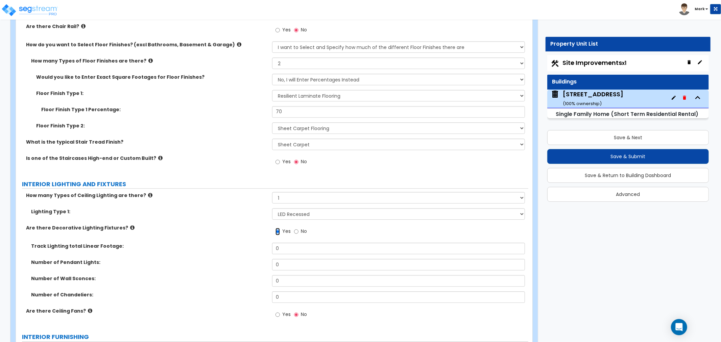
scroll to position [1577, 0]
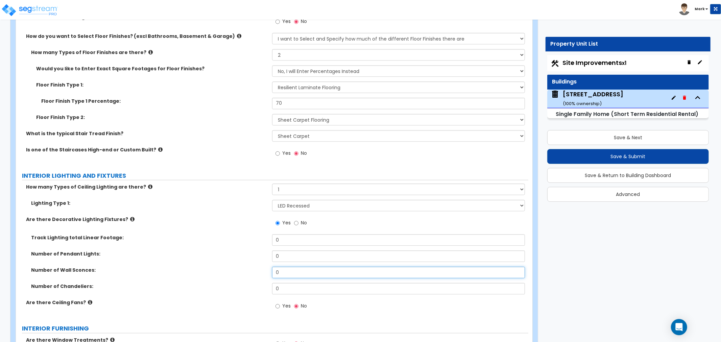
click at [277, 268] on input "0" at bounding box center [398, 272] width 253 height 11
type input "1"
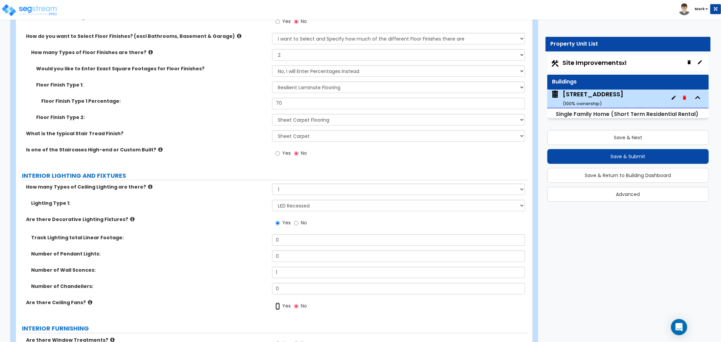
click at [279, 305] on input "Yes" at bounding box center [278, 306] width 4 height 7
radio input "true"
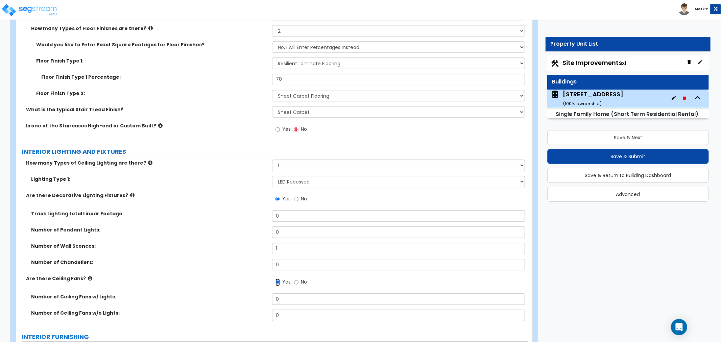
scroll to position [1615, 0]
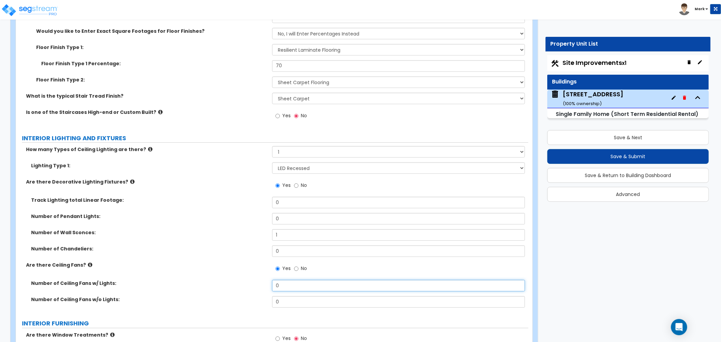
click at [286, 280] on input "0" at bounding box center [398, 285] width 253 height 11
type input "4"
click at [299, 302] on input "0" at bounding box center [398, 301] width 253 height 11
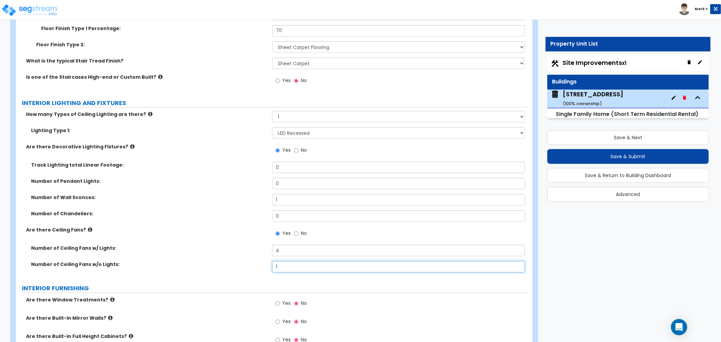
scroll to position [1690, 0]
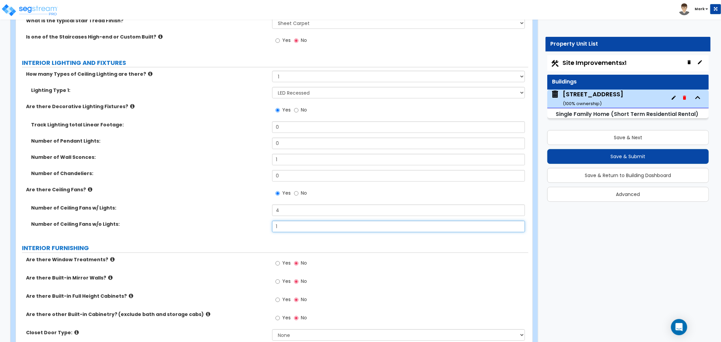
type input "1"
click at [281, 271] on div "Yes No" at bounding box center [291, 264] width 38 height 16
click at [284, 263] on span "Yes" at bounding box center [286, 263] width 8 height 7
click at [280, 263] on input "Yes" at bounding box center [278, 263] width 4 height 7
radio input "true"
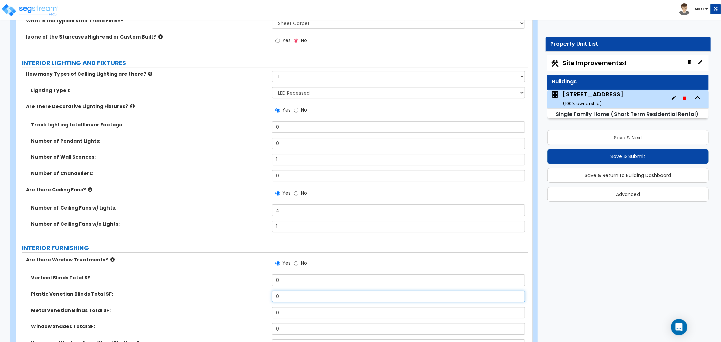
click at [285, 298] on input "0" at bounding box center [398, 296] width 253 height 11
click at [285, 299] on input "0" at bounding box center [398, 296] width 253 height 11
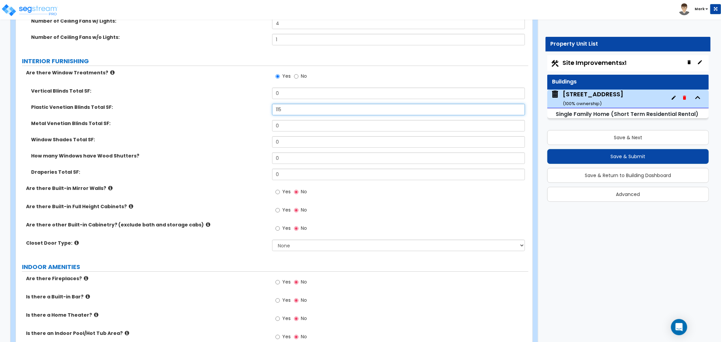
scroll to position [1878, 0]
type input "115"
click at [300, 243] on select "None Bi-fold Louvered Doors Bi-fold Panel Doors Sliding Doors Hinged Wood Door" at bounding box center [398, 244] width 253 height 11
select select "3"
click at [272, 239] on select "None Bi-fold Louvered Doors Bi-fold Panel Doors Sliding Doors Hinged Wood Door" at bounding box center [398, 244] width 253 height 11
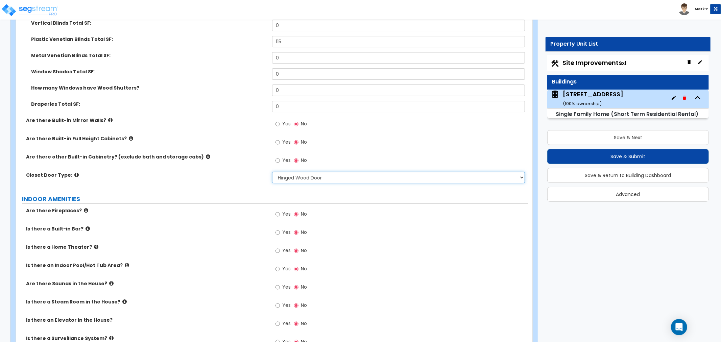
scroll to position [1953, 0]
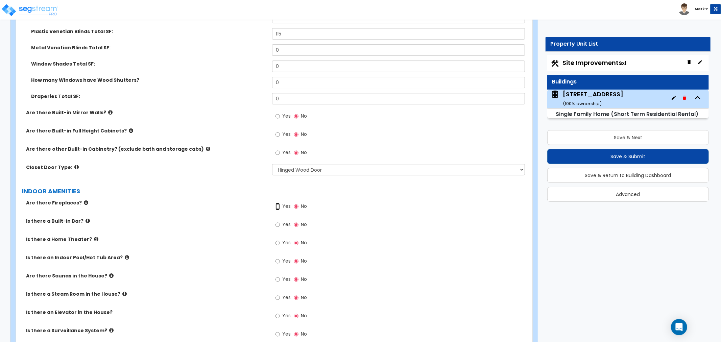
click at [276, 207] on input "Yes" at bounding box center [278, 206] width 4 height 7
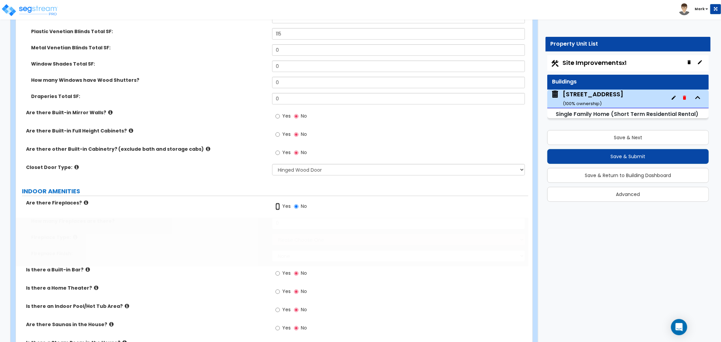
radio input "true"
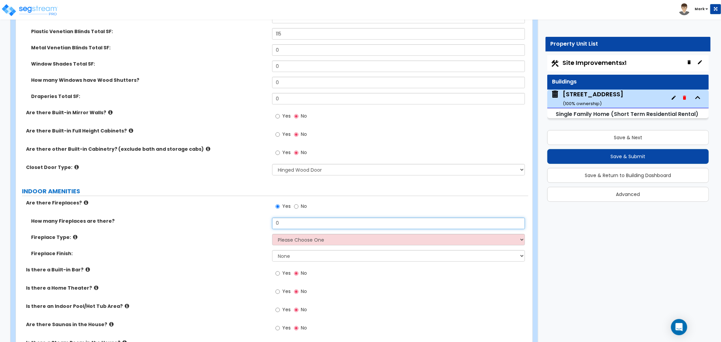
click at [277, 215] on div "Are there Fireplaces? Yes No How many Fireplaces are there? 0 Fireplace Type: P…" at bounding box center [272, 296] width 502 height 195
drag, startPoint x: 277, startPoint y: 215, endPoint x: 281, endPoint y: 211, distance: 5.5
click at [281, 212] on div "Yes No" at bounding box center [400, 208] width 256 height 18
click at [290, 219] on input "0" at bounding box center [398, 223] width 253 height 11
click at [289, 216] on div "Are there Fireplaces? Yes No How many Fireplaces are there? 0 Fireplace Type: P…" at bounding box center [272, 296] width 502 height 195
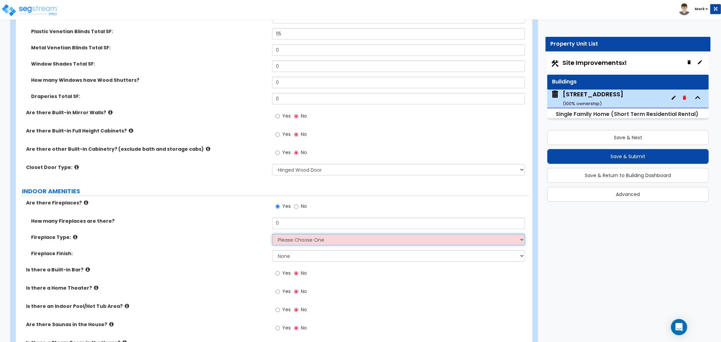
drag, startPoint x: 308, startPoint y: 239, endPoint x: 303, endPoint y: 231, distance: 9.5
click at [307, 236] on select "Please Choose One Built-in Electric Fireplace Built-in Gas Fireplace Built-in W…" at bounding box center [398, 239] width 253 height 11
click at [296, 224] on input "0" at bounding box center [398, 223] width 253 height 11
drag, startPoint x: 296, startPoint y: 224, endPoint x: 292, endPoint y: 224, distance: 4.4
click at [299, 224] on input "0" at bounding box center [398, 223] width 253 height 11
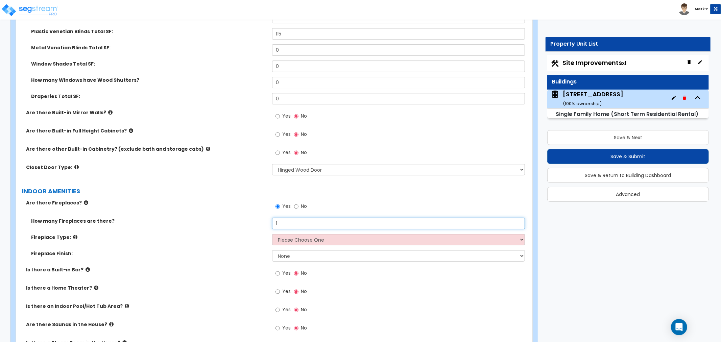
type input "1"
drag, startPoint x: 293, startPoint y: 235, endPoint x: 296, endPoint y: 237, distance: 3.9
click at [295, 237] on select "Please Choose One Built-in Electric Fireplace Built-in Gas Fireplace Built-in W…" at bounding box center [398, 239] width 253 height 11
click at [272, 234] on select "Please Choose One Built-in Electric Fireplace Built-in Gas Fireplace Built-in W…" at bounding box center [398, 239] width 253 height 11
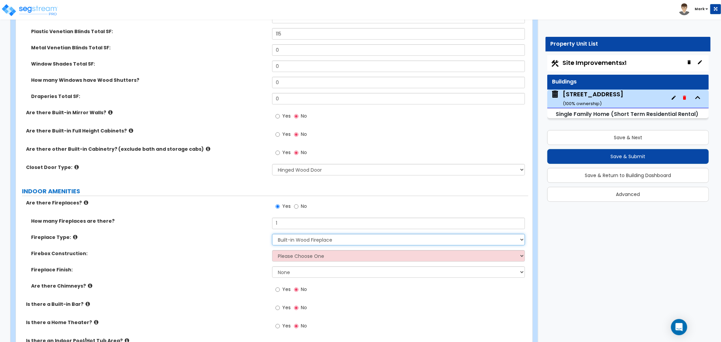
click at [277, 240] on select "Please Choose One Built-in Electric Fireplace Built-in Gas Fireplace Built-in W…" at bounding box center [398, 239] width 253 height 11
select select "2"
click at [272, 234] on select "Please Choose One Built-in Electric Fireplace Built-in Gas Fireplace Built-in W…" at bounding box center [398, 239] width 253 height 11
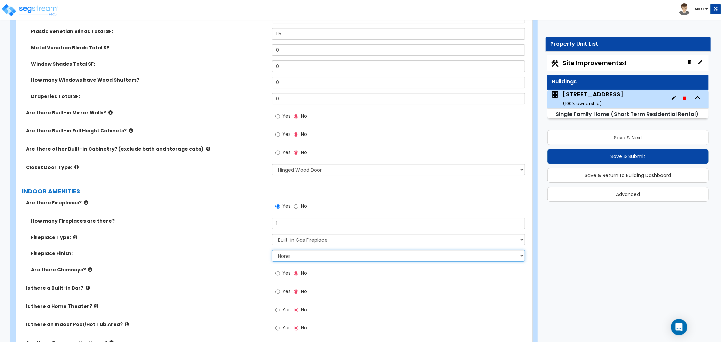
click at [293, 256] on select "None Brick Stone Tile Painted Molding" at bounding box center [398, 255] width 253 height 11
select select "3"
click at [272, 250] on select "None Brick Stone Tile Painted Molding" at bounding box center [398, 255] width 253 height 11
click at [280, 272] on label "Yes" at bounding box center [283, 273] width 15 height 11
click at [280, 272] on input "Yes" at bounding box center [278, 273] width 4 height 7
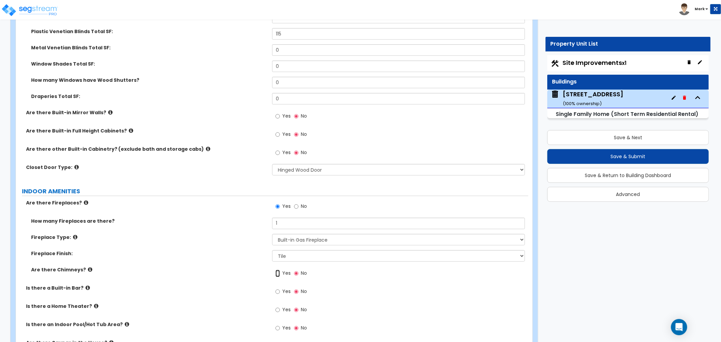
radio input "true"
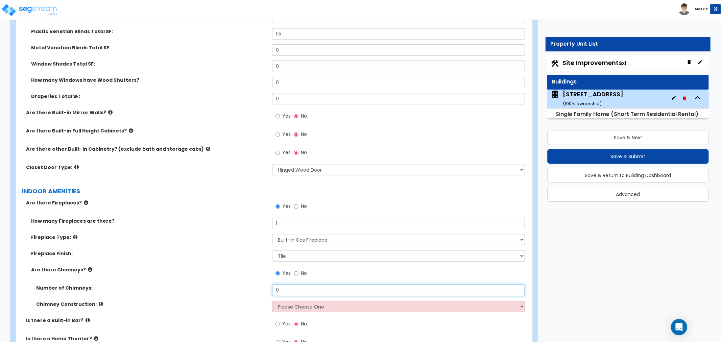
click at [276, 292] on input "0" at bounding box center [398, 290] width 253 height 11
type input "1"
click at [309, 312] on div "Chimney Construction: Please Choose One Brick Construction Cinder Block Constru…" at bounding box center [272, 309] width 513 height 16
drag, startPoint x: 308, startPoint y: 308, endPoint x: 307, endPoint y: 302, distance: 5.5
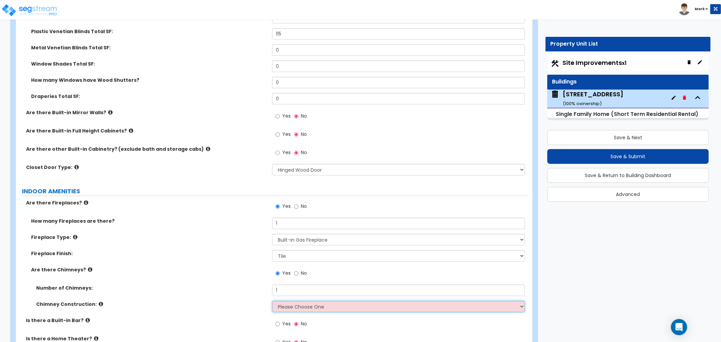
click at [306, 308] on select "Please Choose One Brick Construction Cinder Block Construction Stone Constructi…" at bounding box center [398, 306] width 253 height 11
select select "4"
click at [272, 301] on select "Please Choose One Brick Construction Cinder Block Construction Stone Constructi…" at bounding box center [398, 306] width 253 height 11
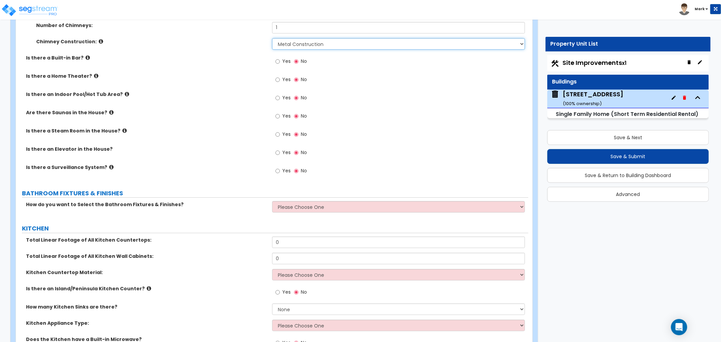
scroll to position [2216, 0]
click at [282, 204] on select "Please Choose One I want to Select Fixtures and Finishes only for one Bath and …" at bounding box center [398, 206] width 253 height 11
select select "2"
click at [272, 201] on select "Please Choose One I want to Select Fixtures and Finishes only for one Bath and …" at bounding box center [398, 206] width 253 height 11
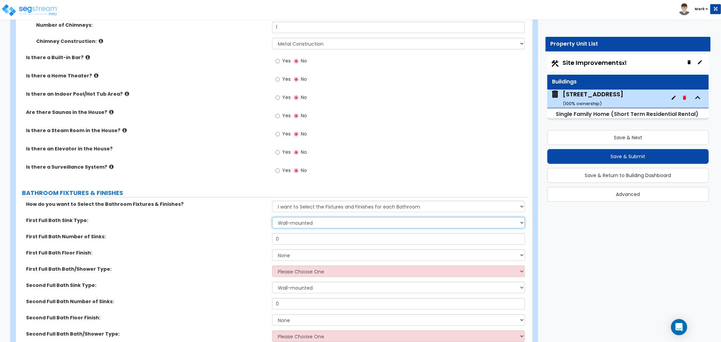
click at [328, 220] on select "Wall-mounted Pedestal-mounted Vanity-mounted" at bounding box center [398, 222] width 253 height 11
select select "3"
click at [272, 217] on select "Wall-mounted Pedestal-mounted Vanity-mounted" at bounding box center [398, 222] width 253 height 11
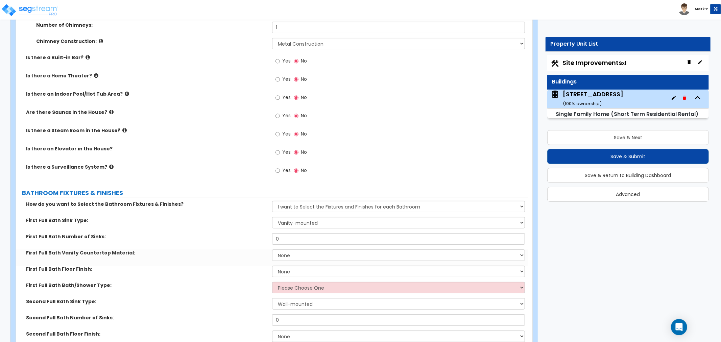
click at [305, 244] on div "First Full Bath Number of Sinks: 0" at bounding box center [272, 241] width 513 height 16
click at [302, 241] on input "0" at bounding box center [398, 238] width 253 height 11
type input "1"
click at [276, 253] on select "None Plastic Laminate Solid Surface Stone Quartz Marble Tile Wood Stainless Ste…" at bounding box center [398, 255] width 253 height 11
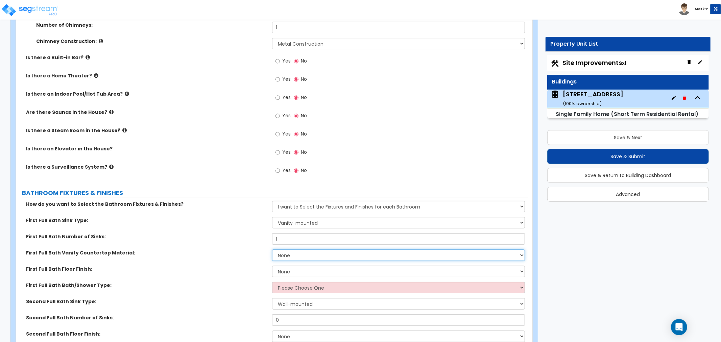
select select "6"
click at [272, 250] on select "None Plastic Laminate Solid Surface Stone Quartz Marble Tile Wood Stainless Ste…" at bounding box center [398, 255] width 253 height 11
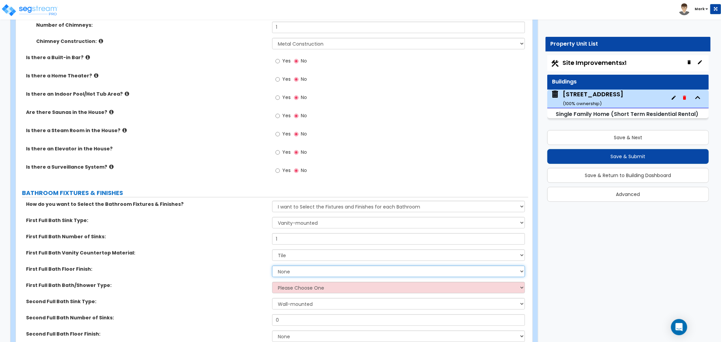
click at [312, 269] on select "None Tile Flooring Hardwood Flooring Resilient Laminate Flooring VCT Flooring S…" at bounding box center [398, 271] width 253 height 11
select select "1"
click at [272, 266] on select "None Tile Flooring Hardwood Flooring Resilient Laminate Flooring VCT Flooring S…" at bounding box center [398, 271] width 253 height 11
click at [274, 285] on select "Please Choose One Standalone Shower Bathtub - Shower Combo" at bounding box center [398, 287] width 253 height 11
select select "2"
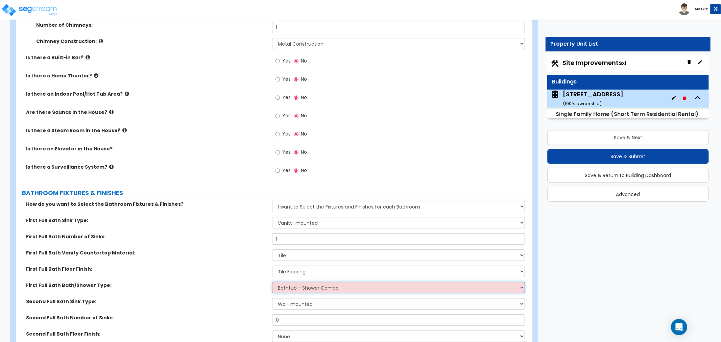
click at [272, 282] on select "Please Choose One Standalone Shower Bathtub - Shower Combo" at bounding box center [398, 287] width 253 height 11
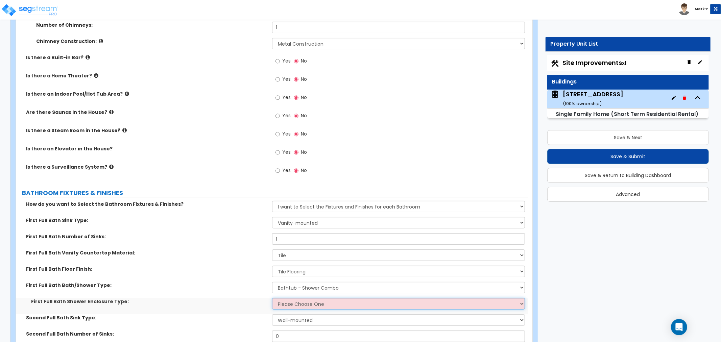
click at [292, 308] on select "Please Choose One Curtain & Rod Glass Sliding Doors Glass Hinged Doors" at bounding box center [398, 303] width 253 height 11
select select "1"
click at [272, 298] on select "Please Choose One Curtain & Rod Glass Sliding Doors Glass Hinged Doors" at bounding box center [398, 303] width 253 height 11
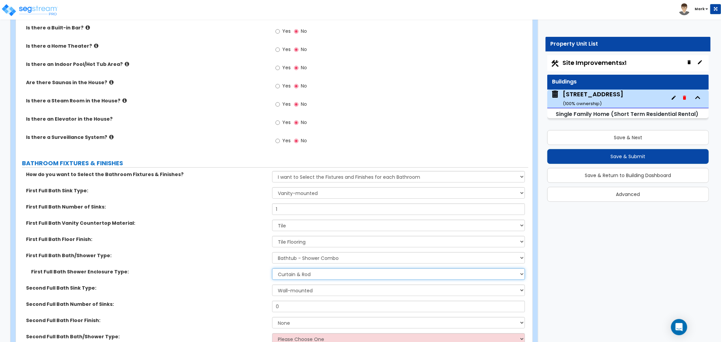
scroll to position [2291, 0]
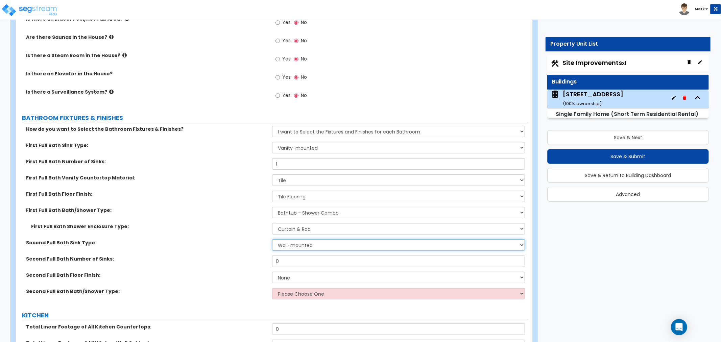
drag, startPoint x: 306, startPoint y: 241, endPoint x: 308, endPoint y: 244, distance: 3.9
click at [308, 244] on select "Wall-mounted Pedestal-mounted Vanity-mounted" at bounding box center [398, 244] width 253 height 11
select select "3"
click at [272, 239] on select "Wall-mounted Pedestal-mounted Vanity-mounted" at bounding box center [398, 244] width 253 height 11
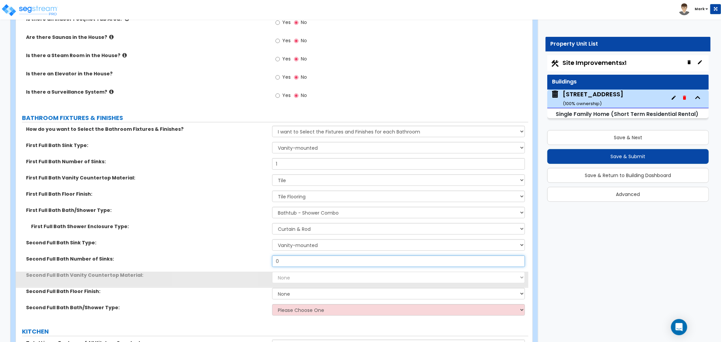
click at [295, 261] on input "0" at bounding box center [398, 261] width 253 height 11
drag, startPoint x: 295, startPoint y: 261, endPoint x: 303, endPoint y: 262, distance: 7.8
click at [302, 264] on input "0" at bounding box center [398, 261] width 253 height 11
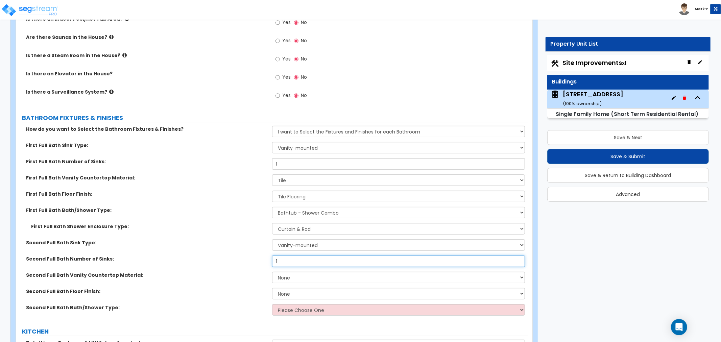
drag, startPoint x: 489, startPoint y: 255, endPoint x: 488, endPoint y: 271, distance: 15.9
click at [486, 265] on input "1" at bounding box center [398, 261] width 253 height 11
type input "1"
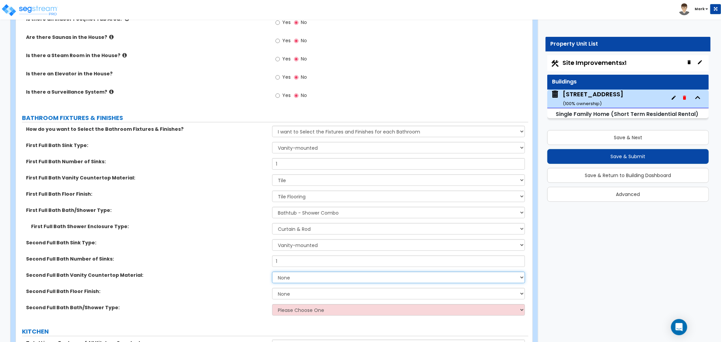
click at [490, 280] on select "None Plastic Laminate Solid Surface Stone Quartz Marble Tile Wood Stainless Ste…" at bounding box center [398, 277] width 253 height 11
click at [272, 272] on select "None Plastic Laminate Solid Surface Stone Quartz Marble Tile Wood Stainless Ste…" at bounding box center [398, 277] width 253 height 11
click at [318, 279] on select "None Plastic Laminate Solid Surface Stone Quartz Marble Tile Wood Stainless Ste…" at bounding box center [398, 277] width 253 height 11
select select "2"
click at [272, 272] on select "None Plastic Laminate Solid Surface Stone Quartz Marble Tile Wood Stainless Ste…" at bounding box center [398, 277] width 253 height 11
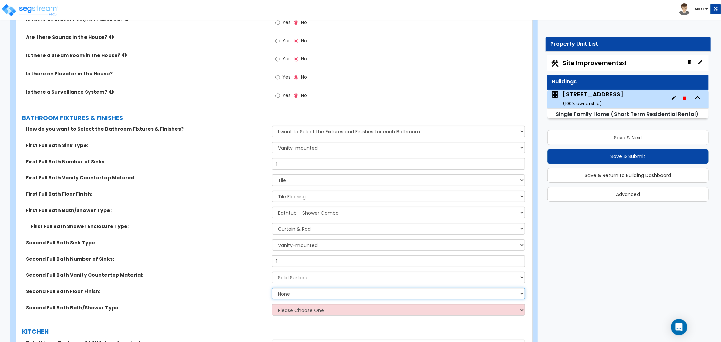
click at [310, 294] on select "None Tile Flooring Hardwood Flooring Resilient Laminate Flooring VCT Flooring S…" at bounding box center [398, 293] width 253 height 11
click at [284, 297] on select "None Tile Flooring Hardwood Flooring Resilient Laminate Flooring VCT Flooring S…" at bounding box center [398, 293] width 253 height 11
select select "3"
click at [272, 288] on select "None Tile Flooring Hardwood Flooring Resilient Laminate Flooring VCT Flooring S…" at bounding box center [398, 293] width 253 height 11
click at [291, 306] on select "Please Choose One Standalone Shower Bathtub - Shower Combo" at bounding box center [398, 309] width 253 height 11
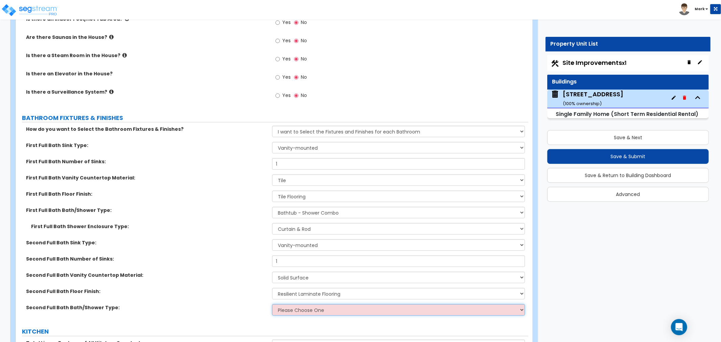
select select "2"
click at [272, 304] on select "Please Choose One Standalone Shower Bathtub - Shower Combo" at bounding box center [398, 309] width 253 height 11
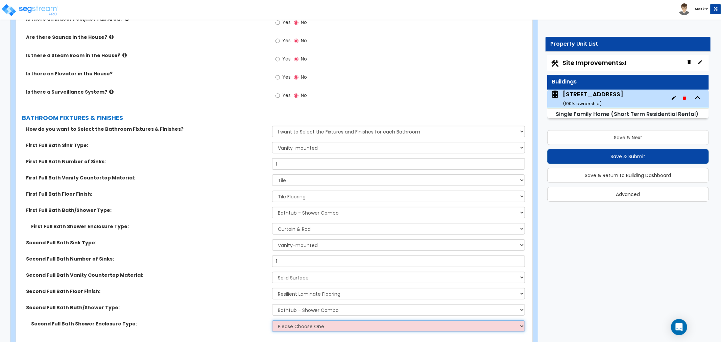
click at [281, 323] on select "Please Choose One Curtain & Rod Glass Sliding Doors Glass Hinged Doors" at bounding box center [398, 325] width 253 height 11
select select "1"
click at [272, 320] on select "Please Choose One Curtain & Rod Glass Sliding Doors Glass Hinged Doors" at bounding box center [398, 325] width 253 height 11
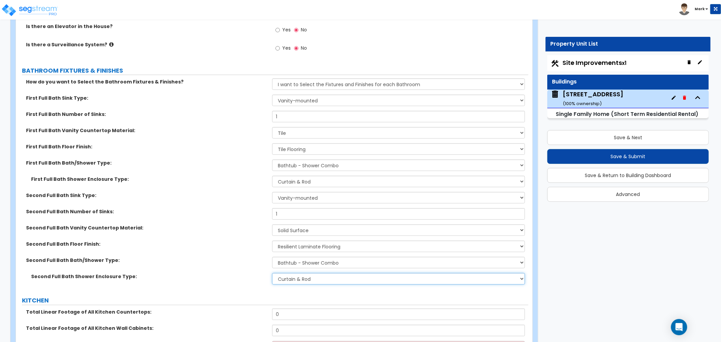
scroll to position [2404, 0]
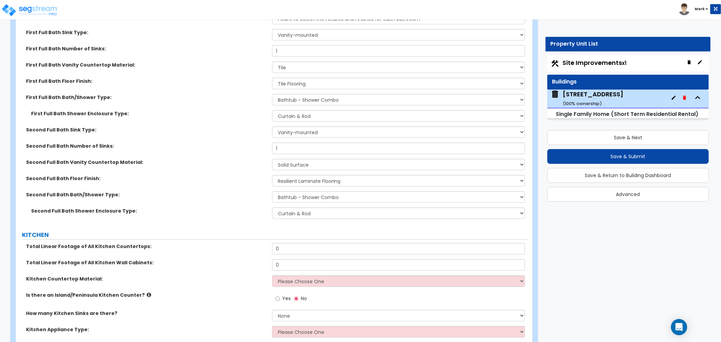
click at [314, 250] on input "0" at bounding box center [398, 248] width 253 height 11
type input "2"
type input "11"
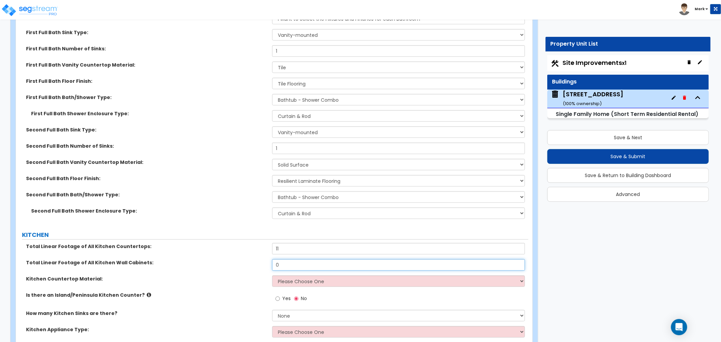
click at [298, 263] on input "0" at bounding box center [398, 264] width 253 height 11
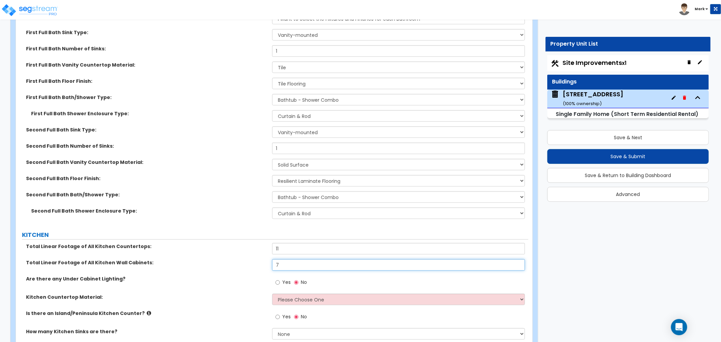
type input "7"
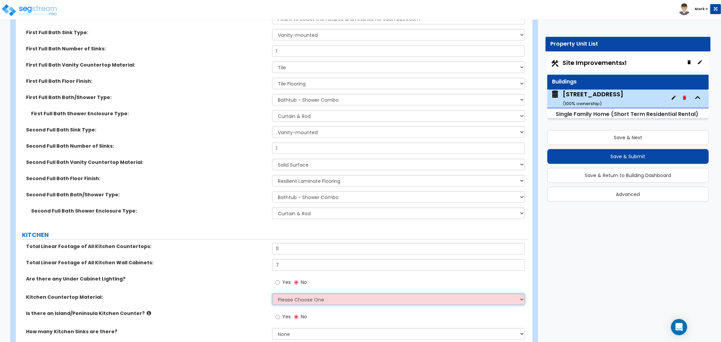
click at [300, 296] on select "Please Choose One Plastic Laminate Solid Surface Stone Quartz Marble Tile Wood …" at bounding box center [398, 299] width 253 height 11
select select "2"
click at [272, 294] on select "Please Choose One Plastic Laminate Solid Surface Stone Quartz Marble Tile Wood …" at bounding box center [398, 299] width 253 height 11
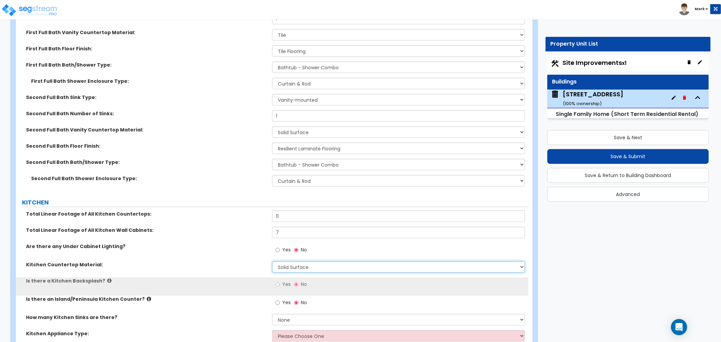
scroll to position [2479, 0]
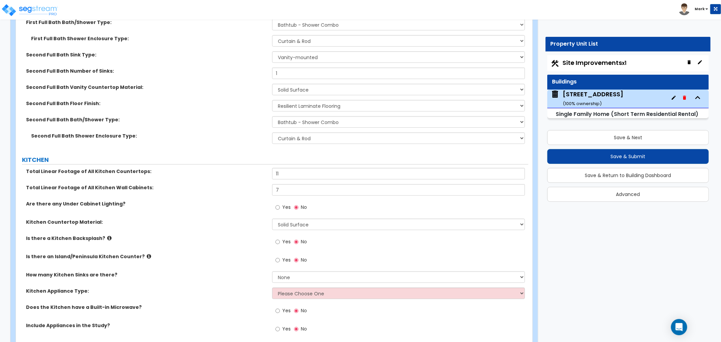
click at [286, 238] on span "Yes" at bounding box center [286, 241] width 8 height 7
click at [280, 238] on input "Yes" at bounding box center [278, 241] width 4 height 7
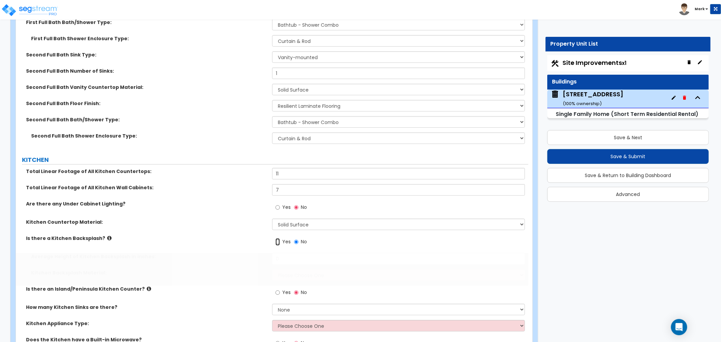
radio input "true"
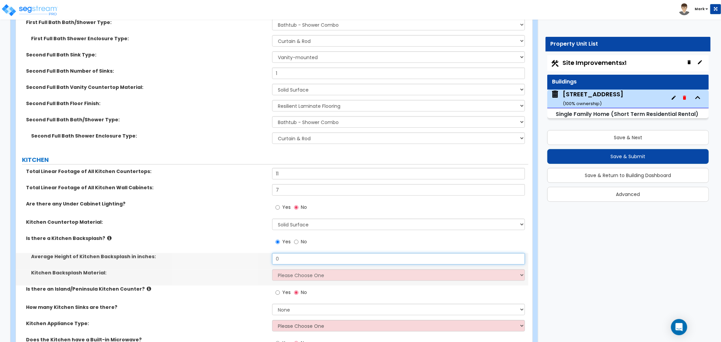
click at [283, 254] on input "0" at bounding box center [398, 258] width 253 height 11
click at [313, 258] on input "0" at bounding box center [398, 258] width 253 height 11
click at [312, 258] on input "0" at bounding box center [398, 258] width 253 height 11
type input "24"
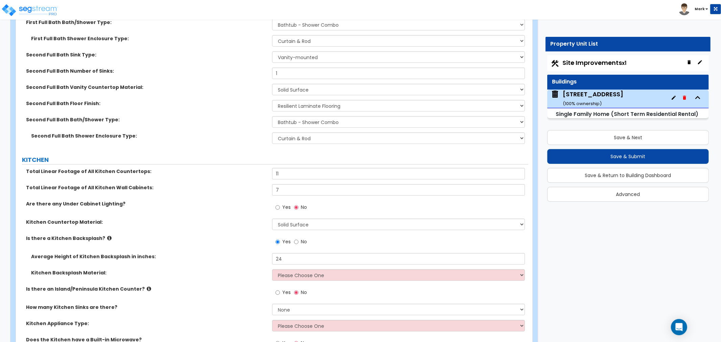
click at [293, 280] on div "Kitchen Backsplash Material: Please Choose One Plastic Laminate Solid Surface S…" at bounding box center [272, 277] width 513 height 16
click at [294, 276] on select "Please Choose One Plastic Laminate Solid Surface Stone Quartz Tile Stainless St…" at bounding box center [398, 274] width 253 height 11
select select "6"
click at [272, 269] on select "Please Choose One Plastic Laminate Solid Surface Stone Quartz Tile Stainless St…" at bounding box center [398, 274] width 253 height 11
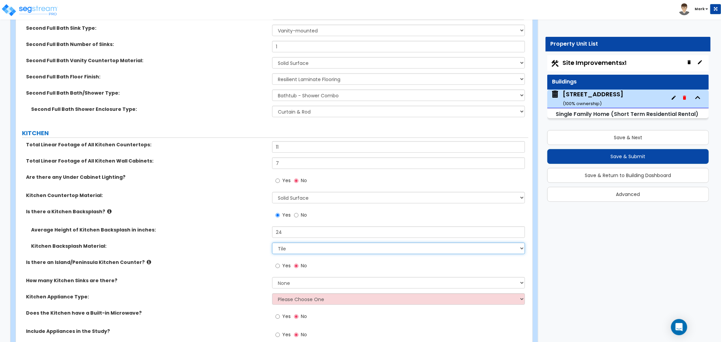
scroll to position [2517, 0]
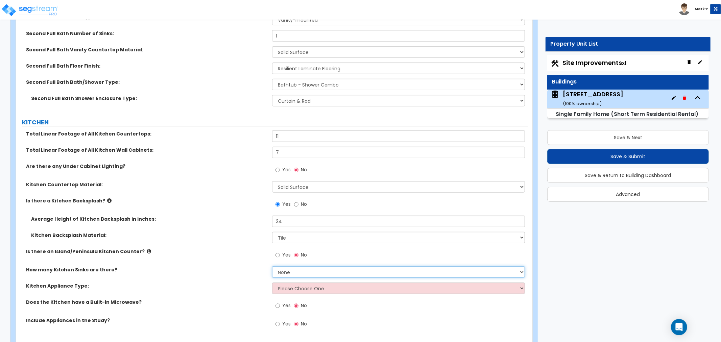
click at [279, 272] on select "None 1 2 3" at bounding box center [398, 271] width 253 height 11
select select "1"
click at [272, 266] on select "None 1 2 3" at bounding box center [398, 271] width 253 height 11
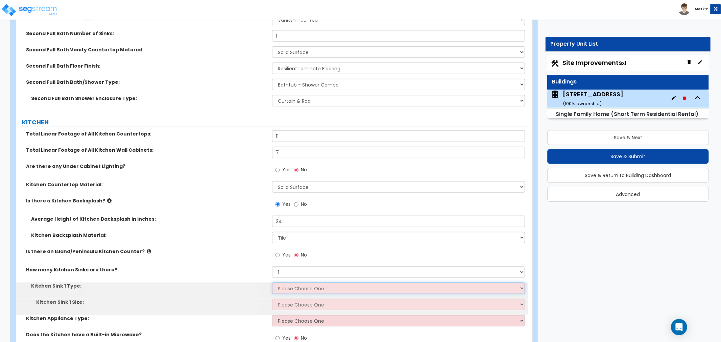
click at [290, 287] on select "Please Choose One Stainless Steel Porcelain Enamel Cast Iron Granite Composite" at bounding box center [398, 288] width 253 height 11
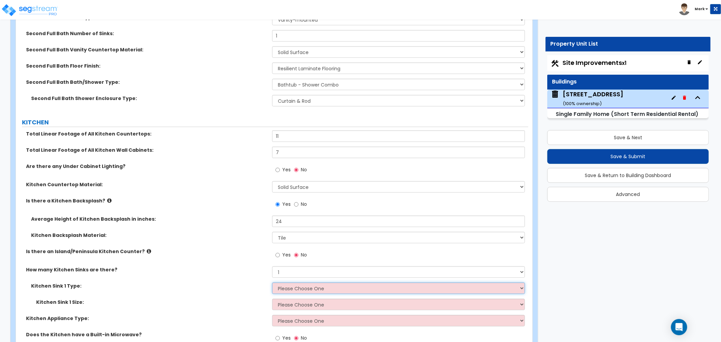
select select "1"
click at [272, 283] on select "Please Choose One Stainless Steel Porcelain Enamel Cast Iron Granite Composite" at bounding box center [398, 288] width 253 height 11
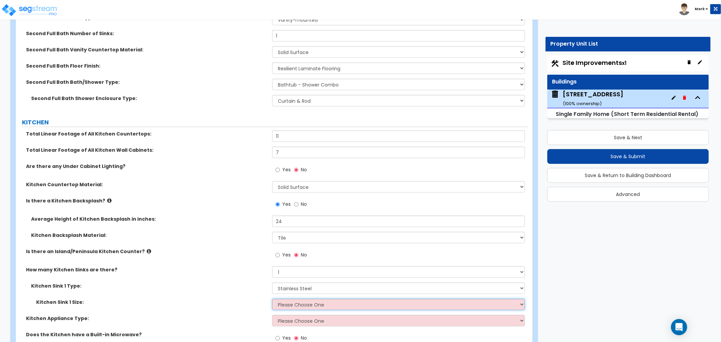
click at [300, 306] on select "Please Choose One Single Sink Double Sink" at bounding box center [398, 304] width 253 height 11
select select "2"
click at [272, 299] on select "Please Choose One Single Sink Double Sink" at bounding box center [398, 304] width 253 height 11
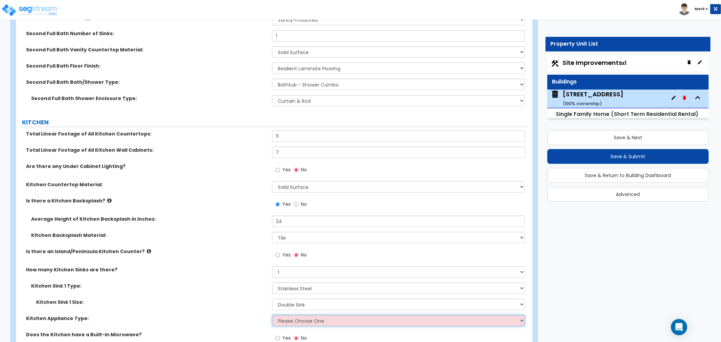
click at [287, 317] on select "Please Choose One Gas Electric" at bounding box center [398, 320] width 253 height 11
click at [272, 315] on select "Please Choose One Gas Electric" at bounding box center [398, 320] width 253 height 11
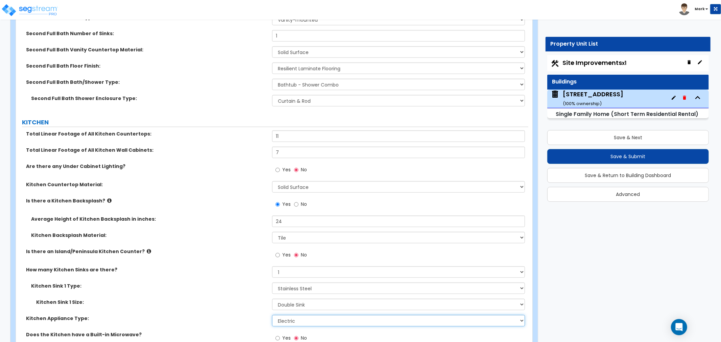
scroll to position [2554, 0]
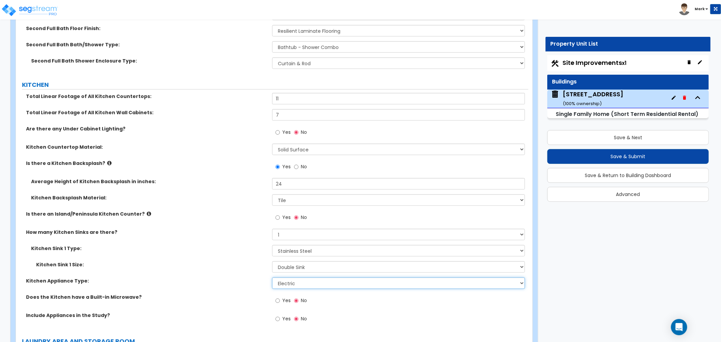
click at [284, 281] on select "Please Choose One Gas Electric" at bounding box center [398, 283] width 253 height 11
select select "1"
click at [272, 278] on select "Please Choose One Gas Electric" at bounding box center [398, 283] width 253 height 11
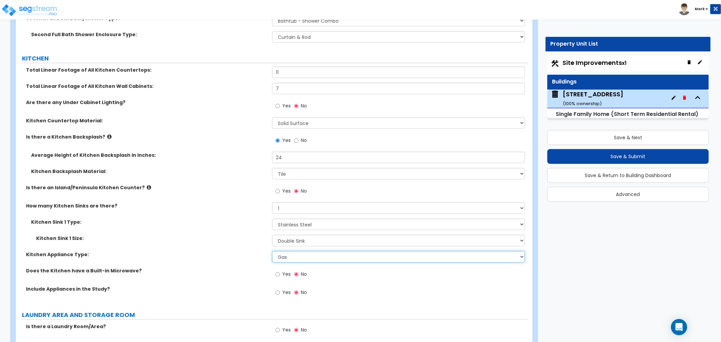
scroll to position [2592, 0]
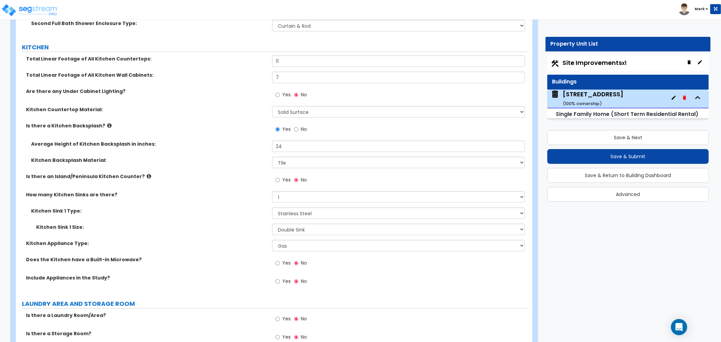
click at [285, 281] on span "Yes" at bounding box center [286, 281] width 8 height 7
click at [280, 281] on input "Yes" at bounding box center [278, 281] width 4 height 7
radio input "true"
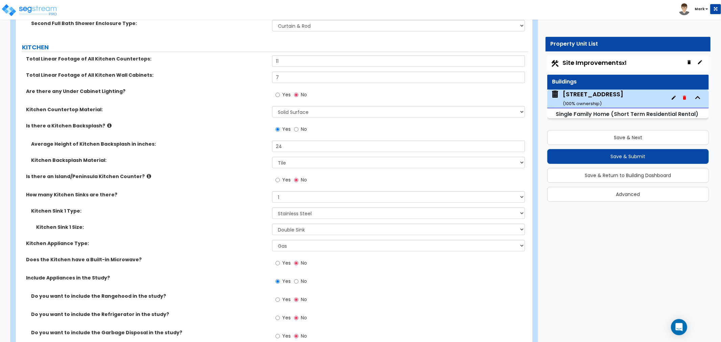
click at [282, 295] on label "Yes" at bounding box center [283, 300] width 15 height 11
click at [280, 296] on input "Yes" at bounding box center [278, 299] width 4 height 7
radio input "true"
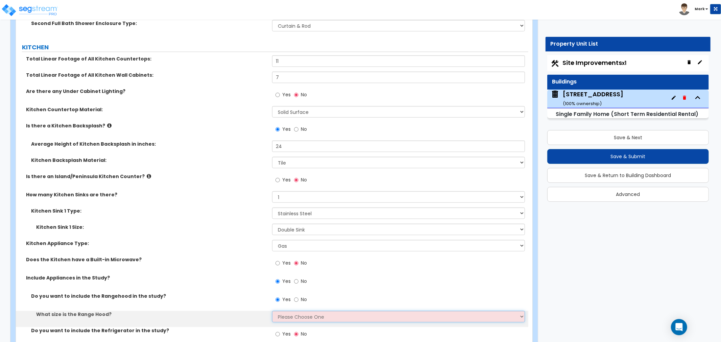
click at [283, 313] on select "Please Choose One Normal - 30" Wide - 42"" at bounding box center [398, 316] width 253 height 11
select select "1"
click at [272, 311] on select "Please Choose One Normal - 30" Wide - 42"" at bounding box center [398, 316] width 253 height 11
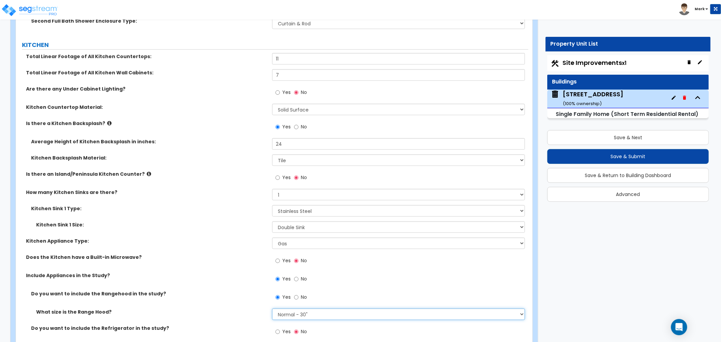
scroll to position [2629, 0]
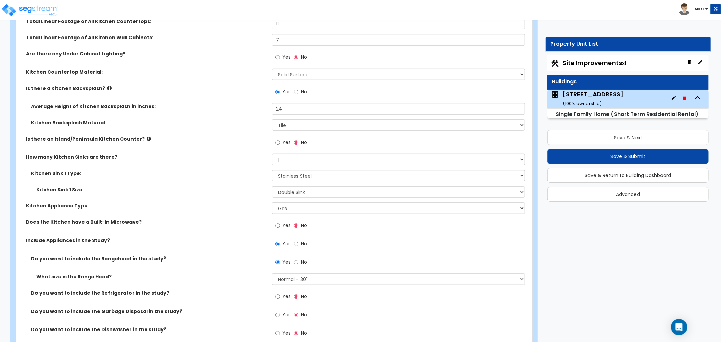
click at [281, 296] on label "Yes" at bounding box center [283, 297] width 15 height 11
click at [280, 296] on input "Yes" at bounding box center [278, 296] width 4 height 7
radio input "true"
click at [276, 312] on input "Yes" at bounding box center [278, 314] width 4 height 7
radio input "true"
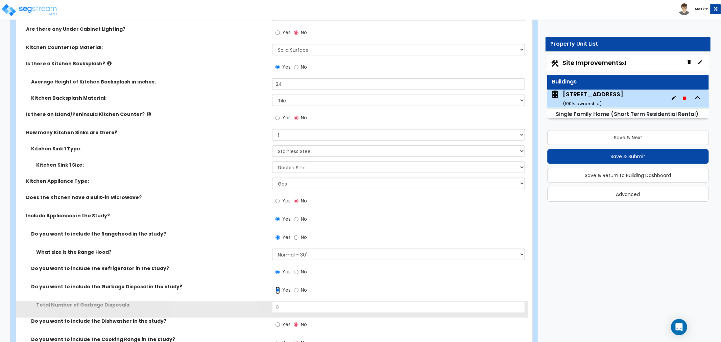
scroll to position [2667, 0]
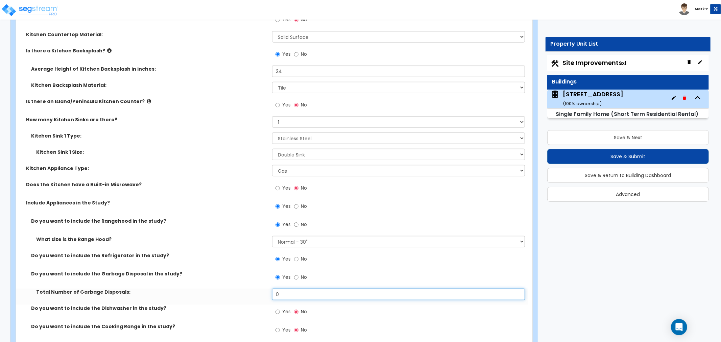
click at [290, 295] on input "0" at bounding box center [398, 294] width 253 height 11
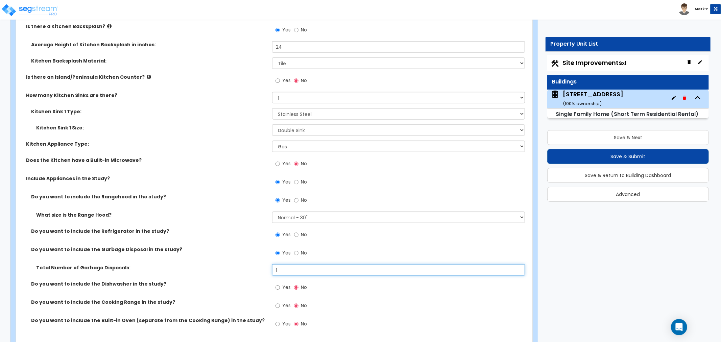
scroll to position [2705, 0]
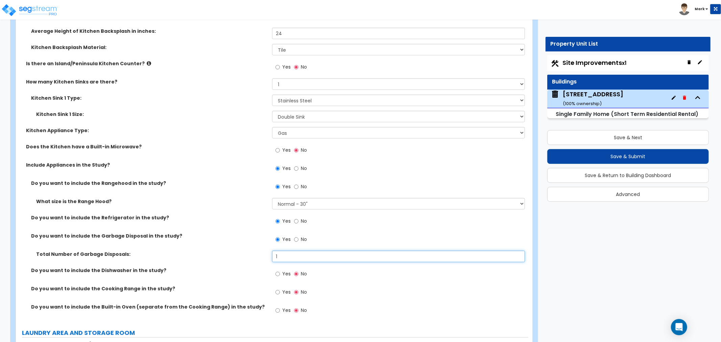
type input "1"
click at [276, 277] on label "Yes" at bounding box center [283, 274] width 15 height 11
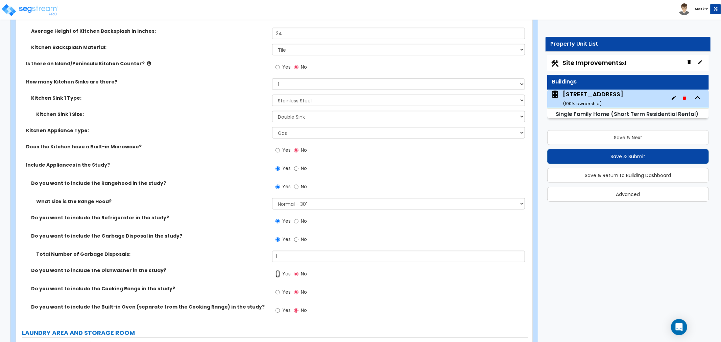
click at [276, 277] on input "Yes" at bounding box center [278, 273] width 4 height 7
radio input "true"
click at [286, 291] on span "Yes" at bounding box center [286, 292] width 8 height 7
click at [280, 291] on input "Yes" at bounding box center [278, 292] width 4 height 7
radio input "true"
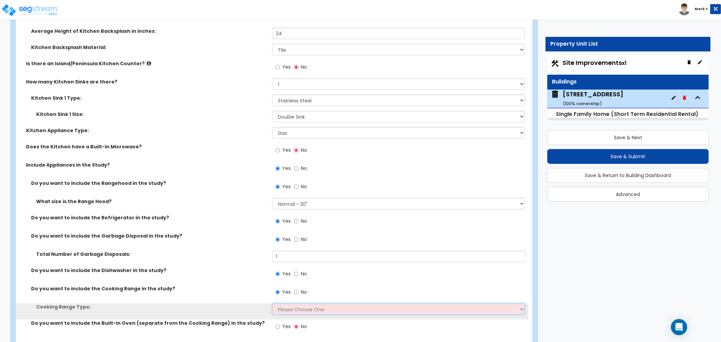
click at [291, 304] on select "Please Choose One Cook Top Only Range with Oven" at bounding box center [398, 309] width 253 height 11
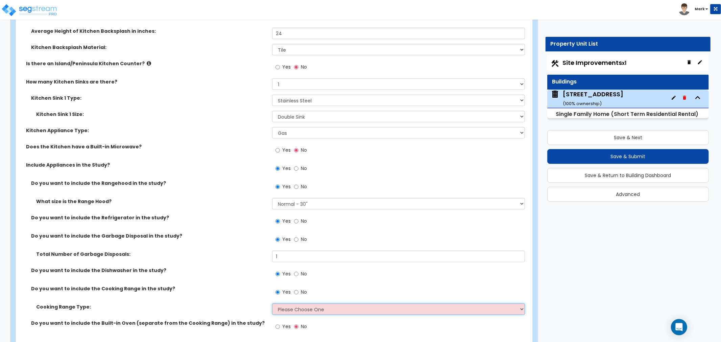
select select "2"
click at [272, 304] on select "Please Choose One Cook Top Only Range with Oven" at bounding box center [398, 309] width 253 height 11
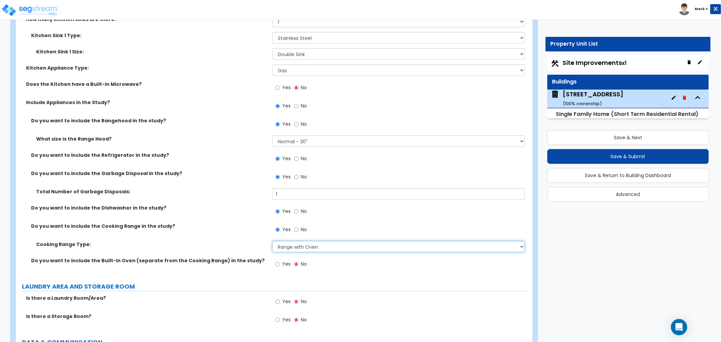
scroll to position [2780, 0]
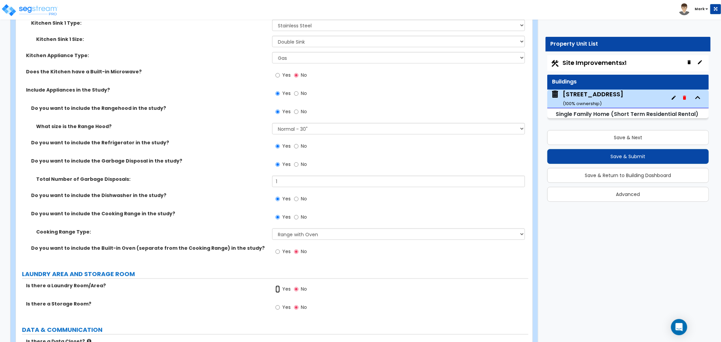
click at [276, 291] on input "Yes" at bounding box center [278, 289] width 4 height 7
radio input "true"
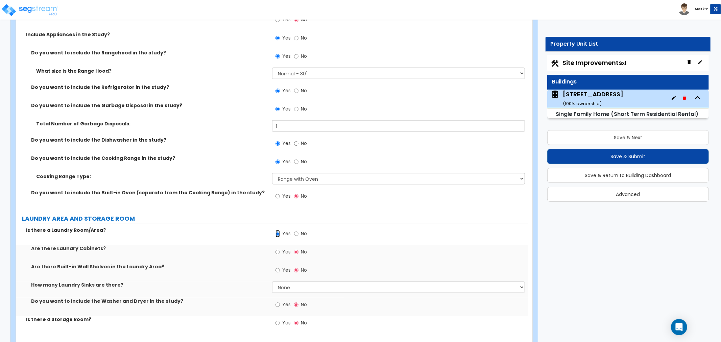
scroll to position [2855, 0]
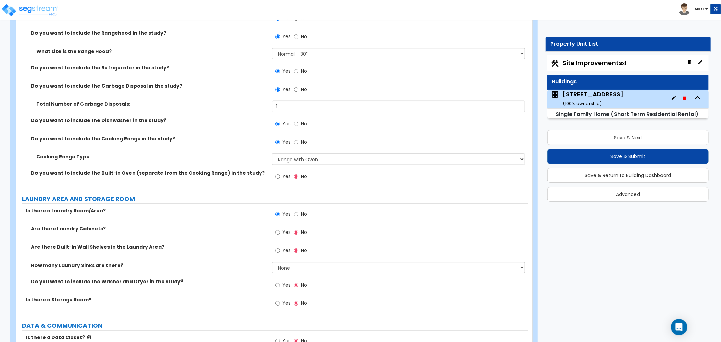
click at [282, 288] on label "Yes" at bounding box center [283, 285] width 15 height 11
click at [280, 288] on input "Yes" at bounding box center [278, 285] width 4 height 7
radio input "true"
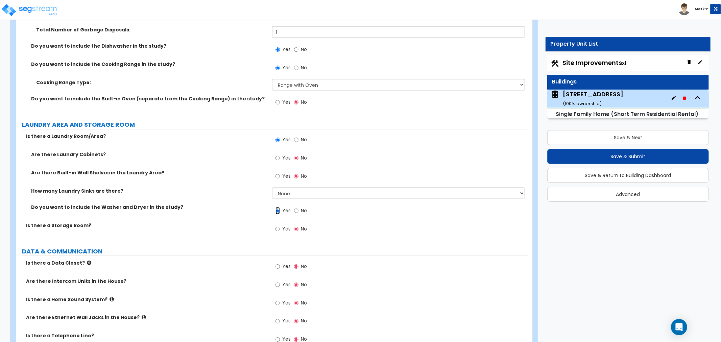
scroll to position [2930, 0]
click at [285, 318] on span "Yes" at bounding box center [286, 320] width 8 height 7
click at [280, 318] on input "Yes" at bounding box center [278, 320] width 4 height 7
radio input "true"
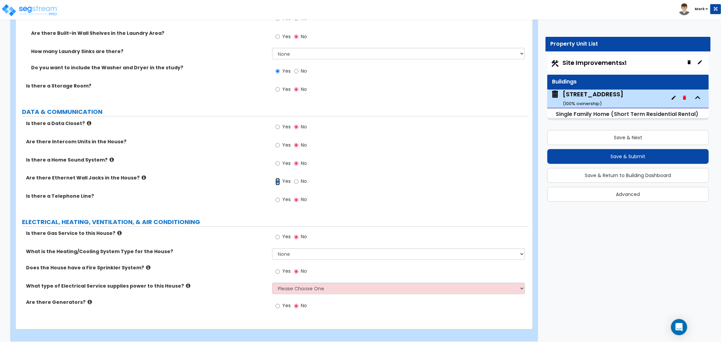
scroll to position [3074, 0]
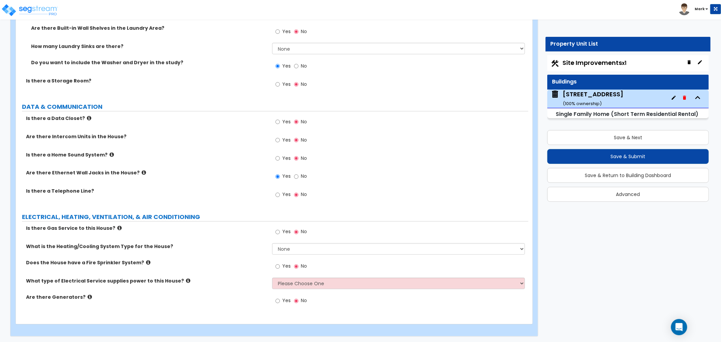
click at [300, 237] on label "No" at bounding box center [300, 232] width 13 height 11
click at [299, 236] on input "No" at bounding box center [296, 232] width 4 height 7
click at [286, 231] on span "Yes" at bounding box center [286, 232] width 8 height 7
click at [280, 231] on input "Yes" at bounding box center [278, 232] width 4 height 7
radio input "true"
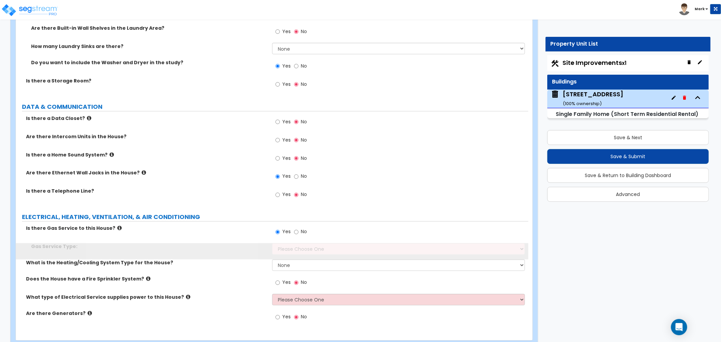
click at [284, 255] on div "Gas Service Type: Please Choose One Natural Gas Service Propane Tank On-site" at bounding box center [272, 251] width 513 height 16
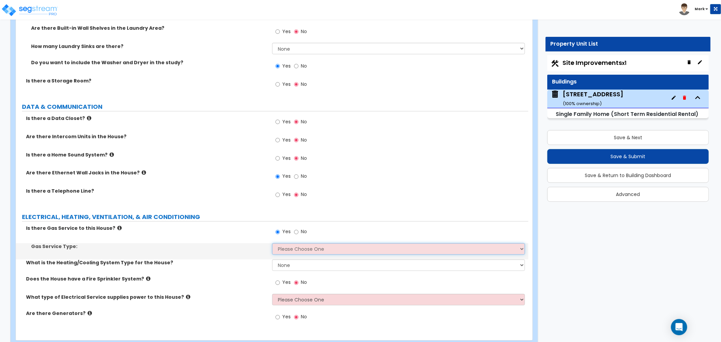
click at [284, 245] on select "Please Choose One Natural Gas Service Propane Tank On-site" at bounding box center [398, 248] width 253 height 11
select select "1"
click at [272, 243] on select "Please Choose One Natural Gas Service Propane Tank On-site" at bounding box center [398, 248] width 253 height 11
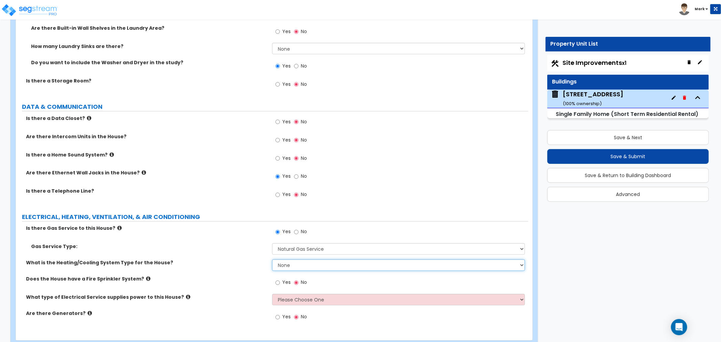
click at [289, 264] on select "None Heat Only Centralized Heating & Cooling Thru Wall Air Conditioners Mini Sp…" at bounding box center [398, 265] width 253 height 11
select select "2"
click at [272, 260] on select "None Heat Only Centralized Heating & Cooling Thru Wall Air Conditioners Mini Sp…" at bounding box center [398, 265] width 253 height 11
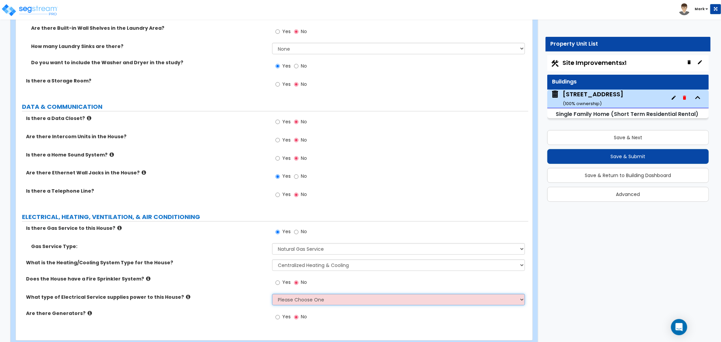
drag, startPoint x: 289, startPoint y: 294, endPoint x: 291, endPoint y: 298, distance: 3.8
click at [289, 294] on select "Please Choose One Overhead Underground" at bounding box center [398, 299] width 253 height 11
select select "2"
click at [272, 294] on select "Please Choose One Overhead Underground" at bounding box center [398, 299] width 253 height 11
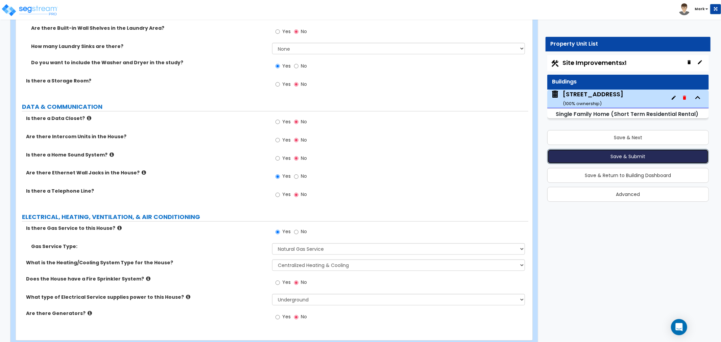
click at [606, 158] on button "Save & Submit" at bounding box center [628, 156] width 162 height 15
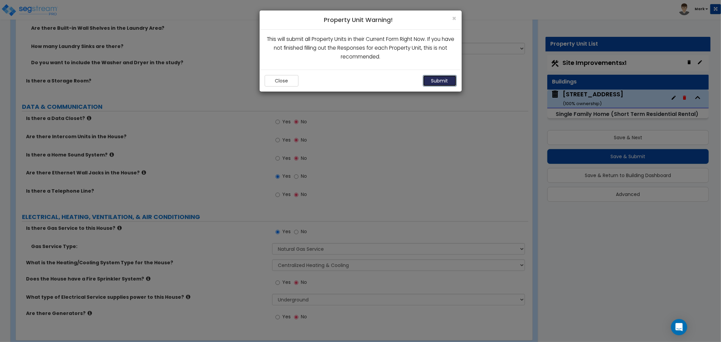
click at [429, 78] on button "Submit" at bounding box center [440, 80] width 34 height 11
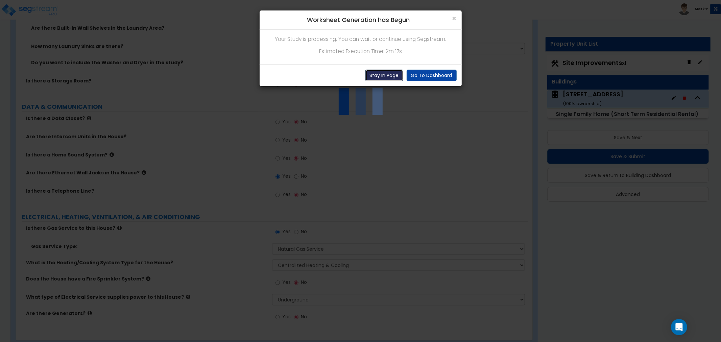
click at [375, 73] on button "Stay In Page" at bounding box center [384, 75] width 38 height 11
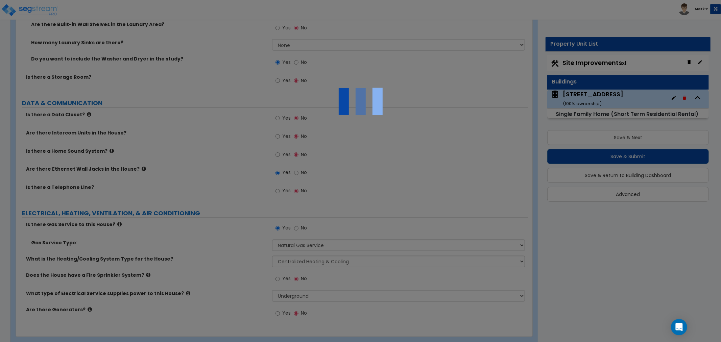
scroll to position [3090, 0]
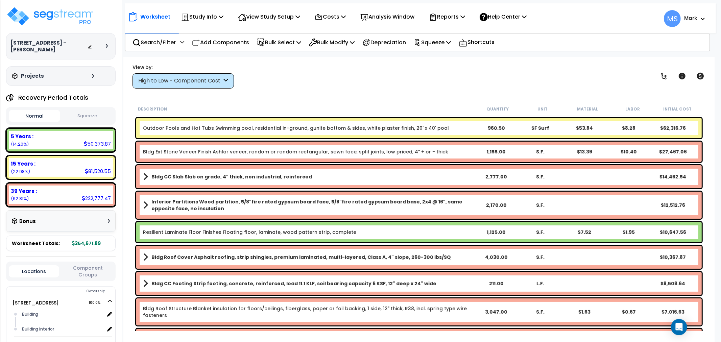
click at [293, 130] on link "Outdoor Pools and Hot Tubs Swimming pool, residential in-ground, gunite bottom …" at bounding box center [296, 128] width 306 height 7
click at [292, 131] on link "Outdoor Pools and Hot Tubs Swimming pool, residential in-ground, gunite bottom …" at bounding box center [296, 128] width 306 height 7
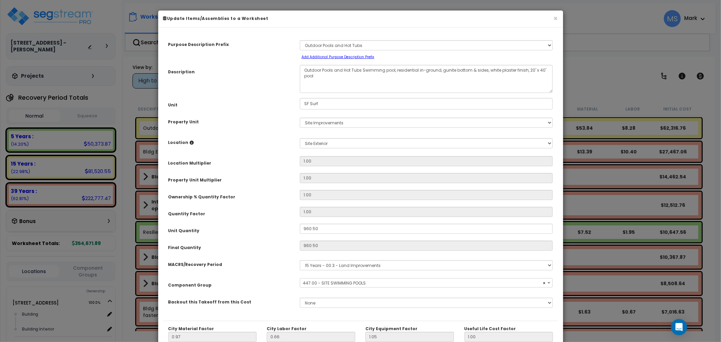
select select "45822"
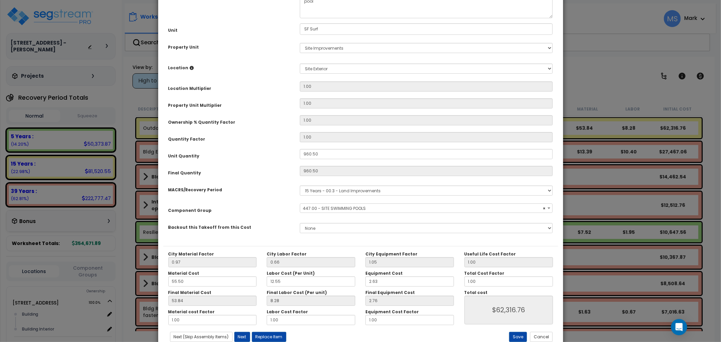
scroll to position [75, 0]
click at [476, 281] on input "1.00" at bounding box center [509, 281] width 89 height 10
type input "."
type input "$62,317.24"
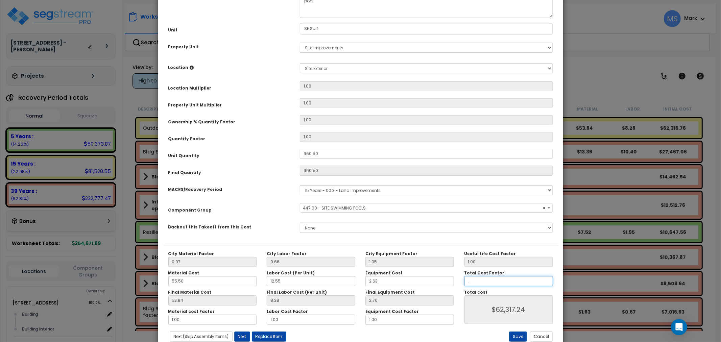
type input ".4"
type input "$24,926.90"
type input ".4"
type input "$24,926.90"
click at [516, 336] on button "Save" at bounding box center [518, 337] width 18 height 10
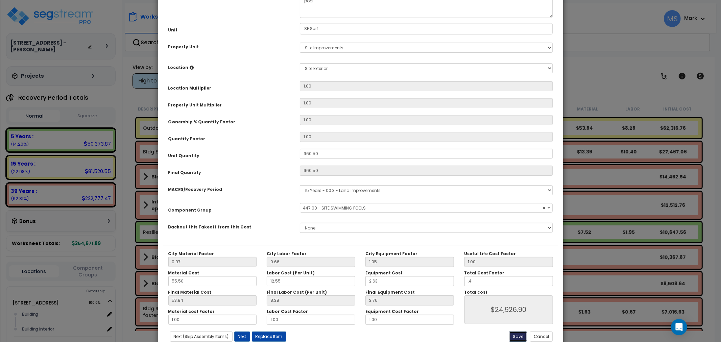
type input "0.40"
type input "24926.90"
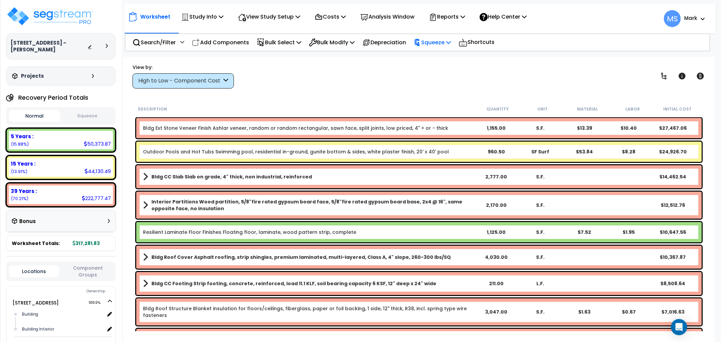
click at [431, 44] on p "Squeeze" at bounding box center [432, 42] width 37 height 9
click at [439, 57] on link "Squeeze" at bounding box center [443, 58] width 67 height 14
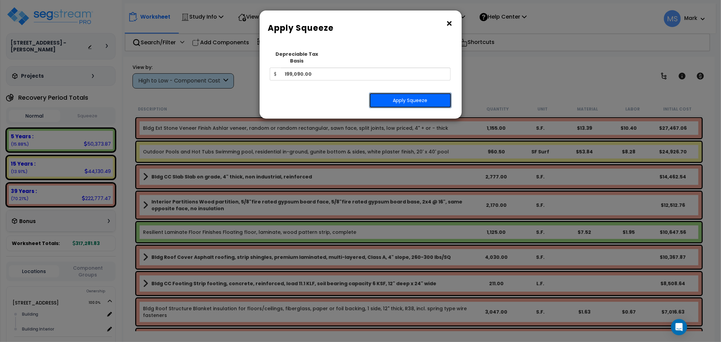
click at [435, 93] on button "Apply Squeeze" at bounding box center [410, 101] width 82 height 16
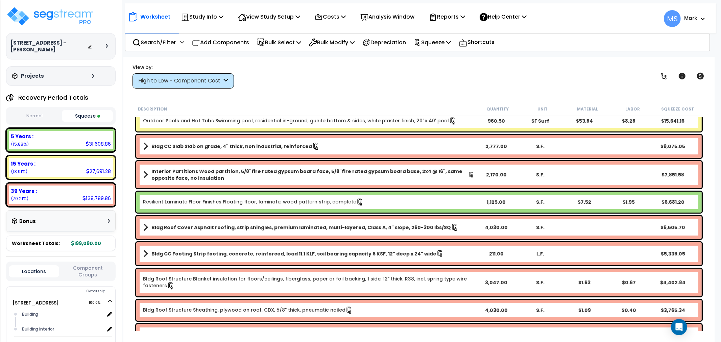
scroll to position [75, 0]
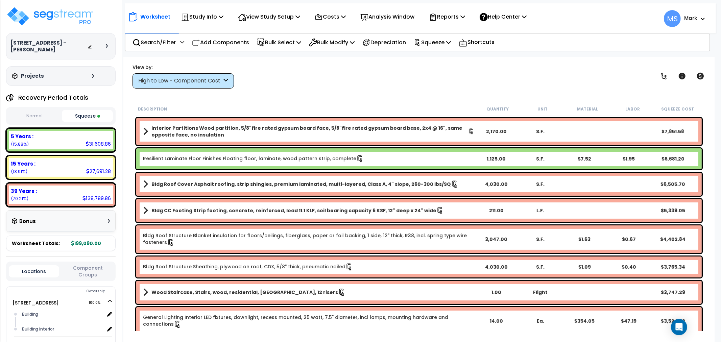
click at [208, 156] on link "Resilient Laminate Floor Finishes Floating floor, laminate, wood pattern strip,…" at bounding box center [253, 158] width 221 height 7
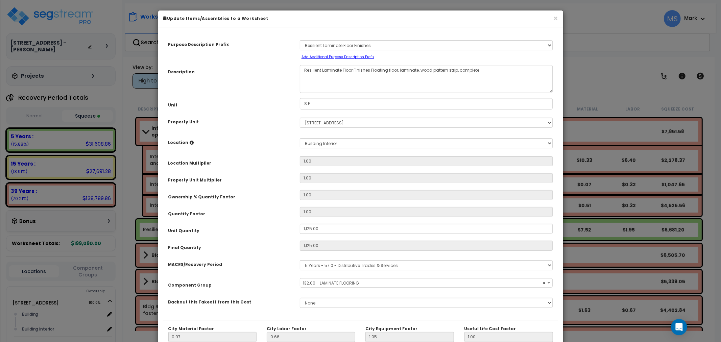
scroll to position [95, 0]
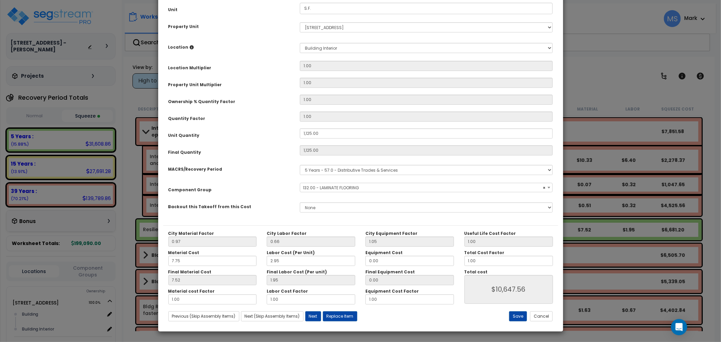
select select "45956"
click at [482, 264] on input "1.00" at bounding box center [509, 261] width 89 height 10
click at [481, 264] on input "1.00" at bounding box center [509, 261] width 89 height 10
type input "."
type input "$10,653.75"
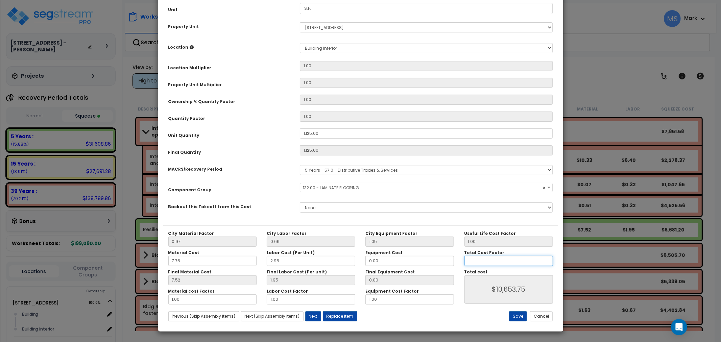
type input ".7"
type input "$7,457.63"
type input ".7"
type input "$7,457.63"
click at [515, 317] on button "Save" at bounding box center [518, 316] width 18 height 10
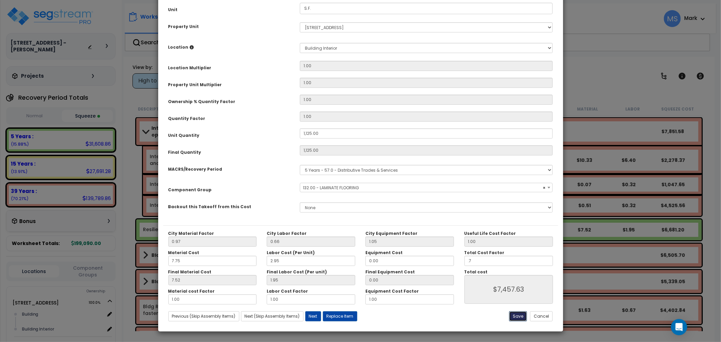
type input "1125.00"
type input "0.70"
type input "7457.63"
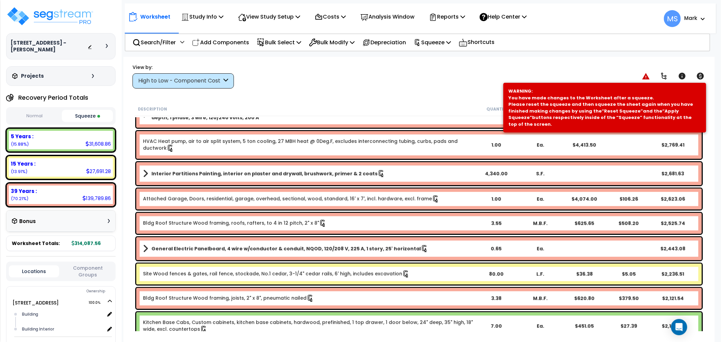
scroll to position [601, 0]
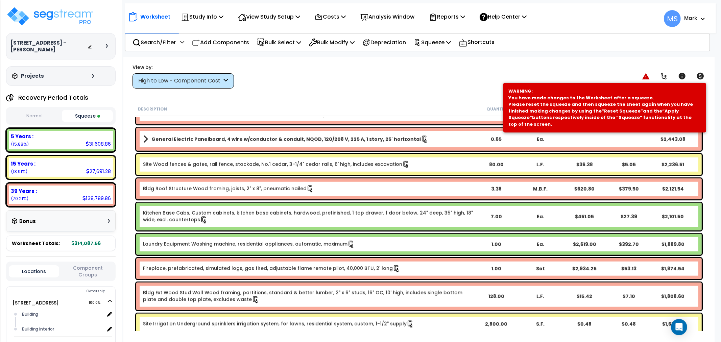
click at [228, 217] on link "Kitchen Base Cabs, Custom cabinets, kitchen base cabinets, hardwood, prefinishe…" at bounding box center [308, 217] width 331 height 14
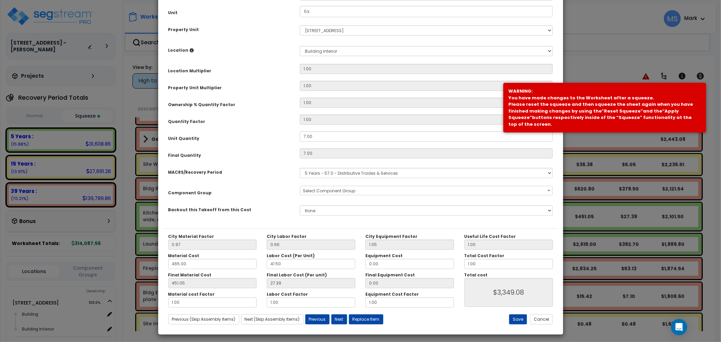
scroll to position [95, 0]
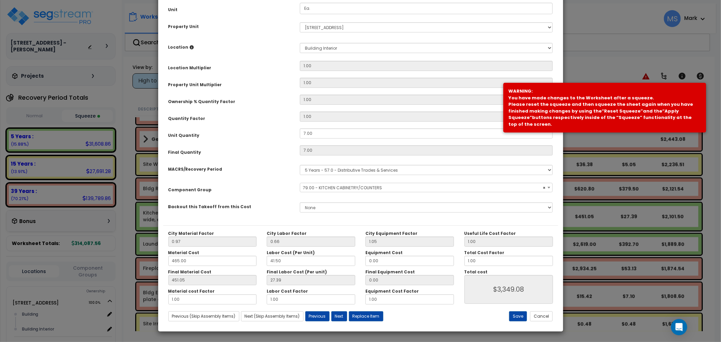
click at [538, 322] on div "City Material Factor 0.97 City Labor Factor 0.66 City Equipment Factor 1.05 Mat…" at bounding box center [360, 275] width 395 height 101
select select "45909"
click at [539, 319] on button "Cancel" at bounding box center [541, 316] width 23 height 10
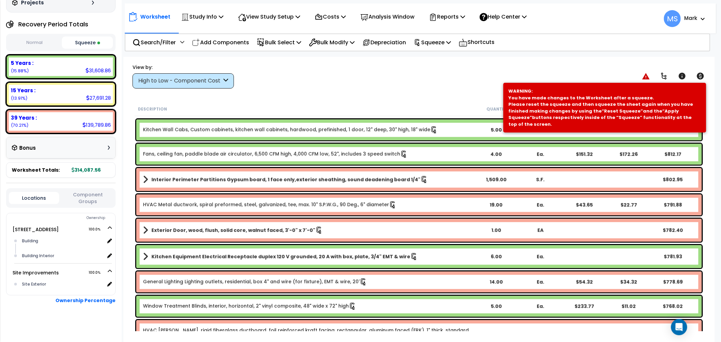
scroll to position [1653, 0]
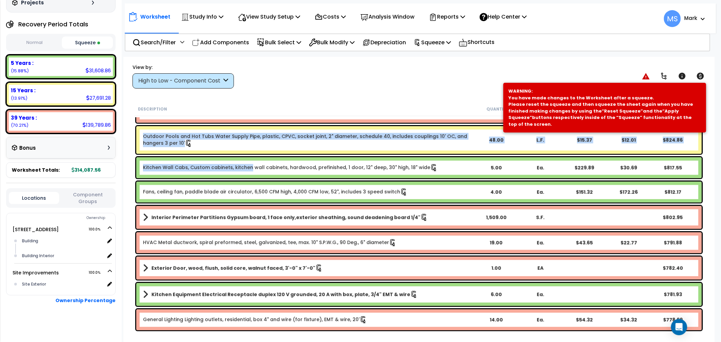
click at [232, 164] on link "Kitchen Wall Cabs, Custom cabinets, kitchen wall cabinets, hardwood, prefinishe…" at bounding box center [290, 167] width 295 height 7
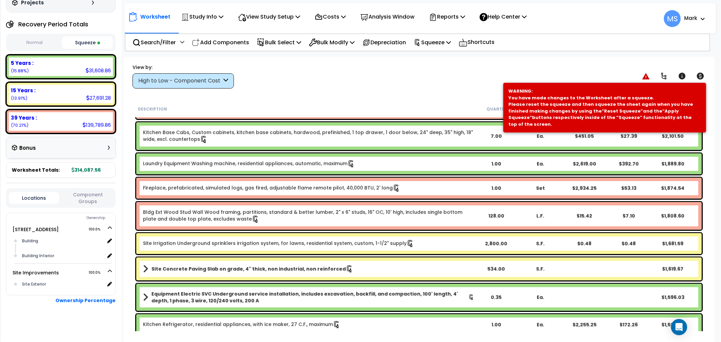
scroll to position [601, 0]
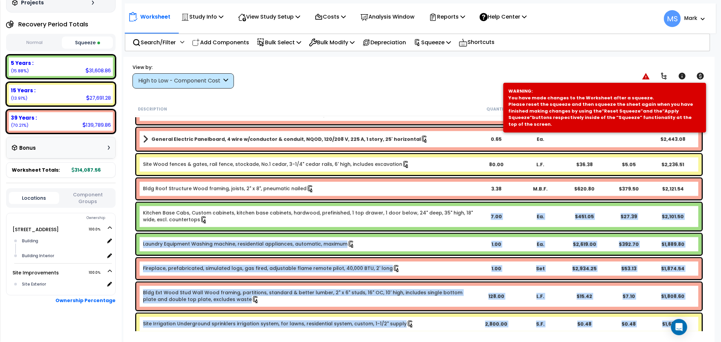
click at [267, 219] on link "Kitchen Base Cabs, Custom cabinets, kitchen base cabinets, hardwood, prefinishe…" at bounding box center [308, 217] width 331 height 14
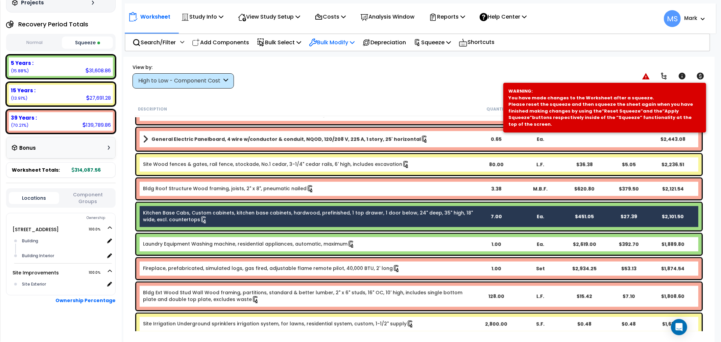
click at [343, 46] on div "Bulk Modify" at bounding box center [332, 42] width 46 height 16
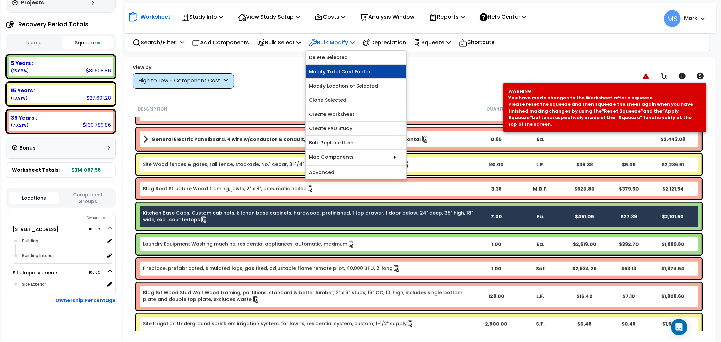
click at [355, 72] on link "Modify Total Cost Factor" at bounding box center [356, 72] width 101 height 14
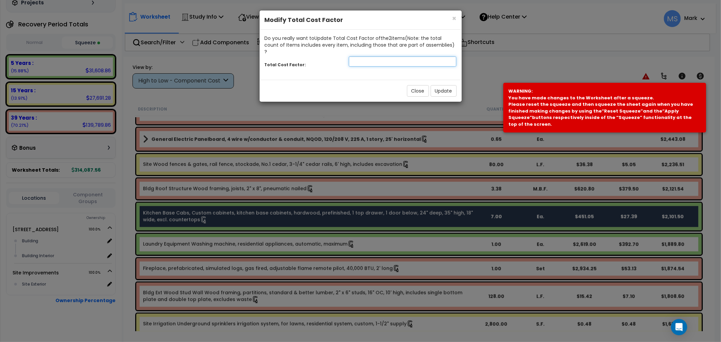
click at [402, 56] on input "number" at bounding box center [403, 61] width 108 height 10
type input "1.3"
click at [441, 85] on button "Update" at bounding box center [444, 90] width 26 height 11
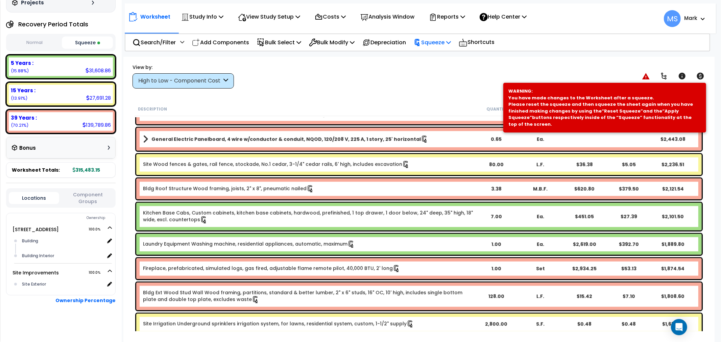
click at [431, 38] on p "Squeeze" at bounding box center [432, 42] width 37 height 9
click at [442, 58] on link "Re-squeeze" at bounding box center [443, 59] width 67 height 16
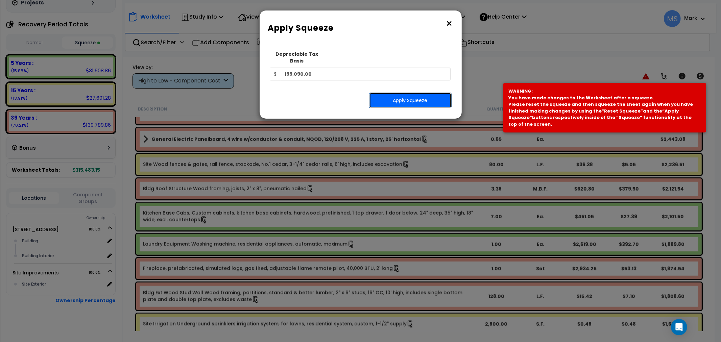
click at [425, 93] on button "Apply Squeeze" at bounding box center [410, 101] width 82 height 16
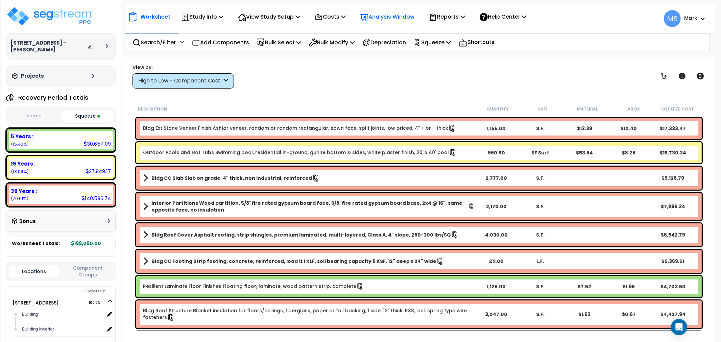
click at [407, 16] on p "Analysis Window" at bounding box center [387, 16] width 54 height 9
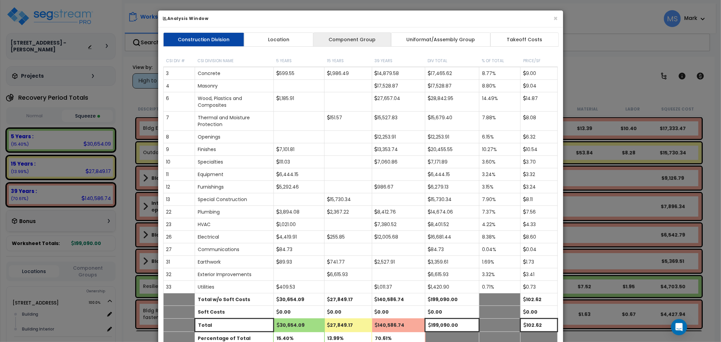
click at [374, 45] on link "Component Group" at bounding box center [352, 39] width 78 height 14
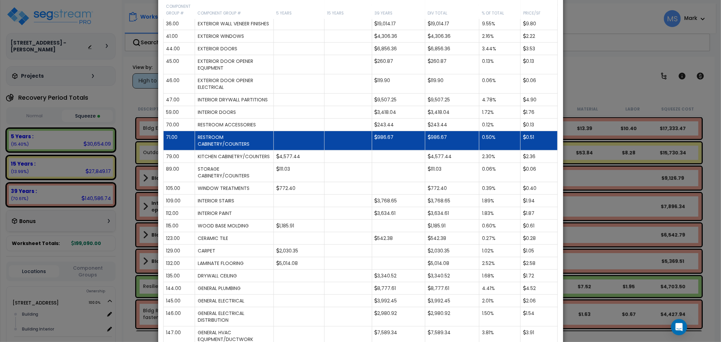
scroll to position [188, 0]
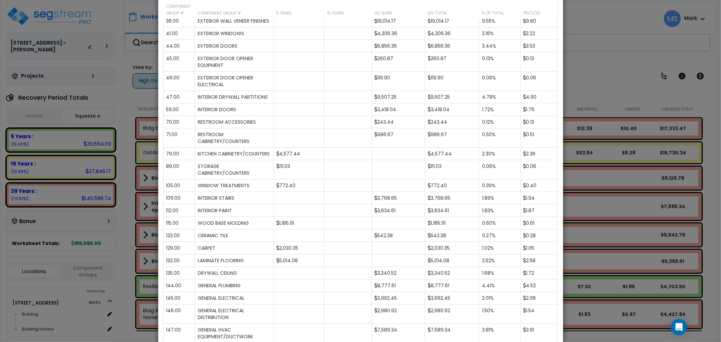
click at [625, 229] on div "× Analysis Window Construction Division Location Component Group Uniformat/Asse…" at bounding box center [360, 171] width 721 height 342
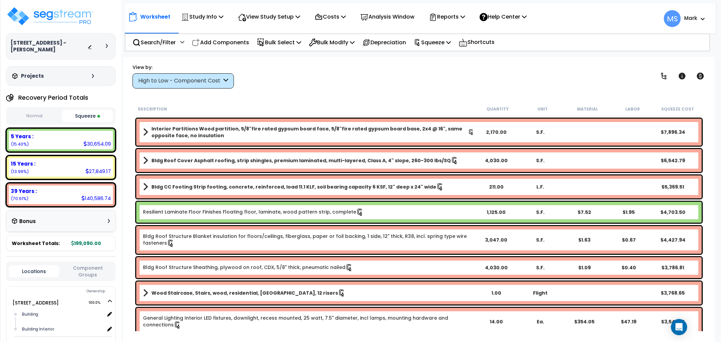
scroll to position [75, 0]
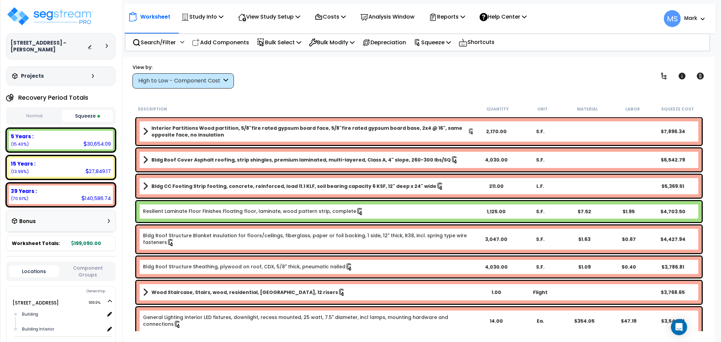
click at [193, 213] on link "Resilient Laminate Floor Finishes Floating floor, laminate, wood pattern strip,…" at bounding box center [253, 211] width 221 height 7
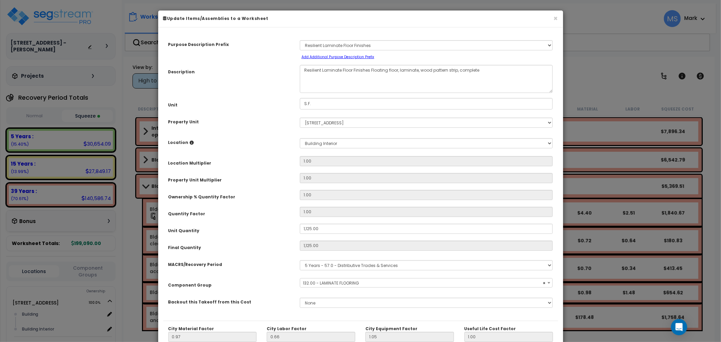
select select "45956"
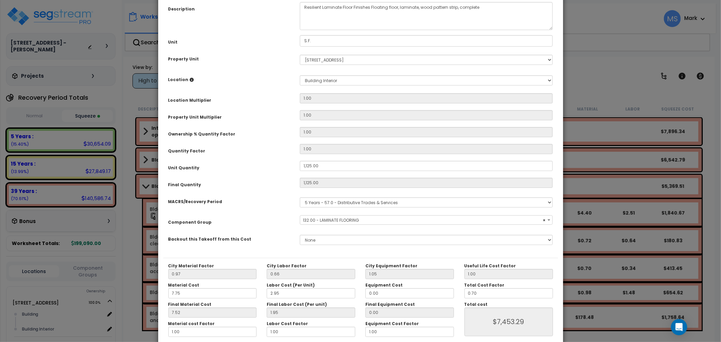
scroll to position [95, 0]
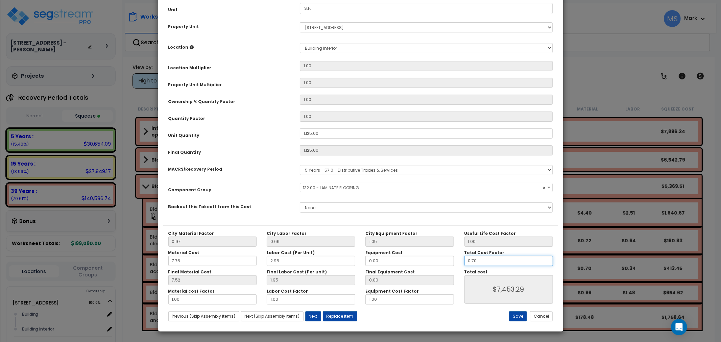
click at [473, 259] on input "0.70" at bounding box center [509, 261] width 89 height 10
type input "0.0"
type input "$0.00"
type input "06.0"
type input "$63,922.50"
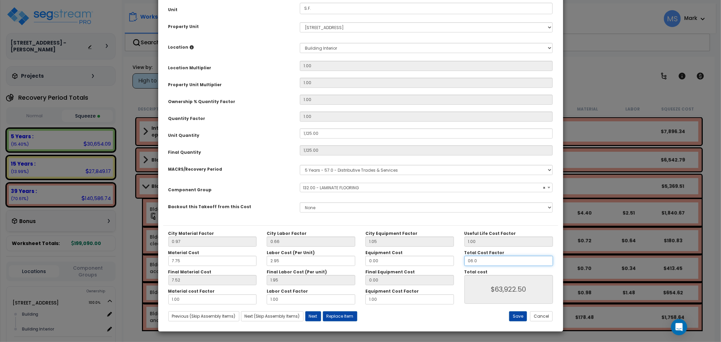
click at [490, 262] on input "06.0" at bounding box center [509, 261] width 89 height 10
click at [489, 261] on input "06.0" at bounding box center [509, 261] width 89 height 10
type input "."
type input "$63,922.50"
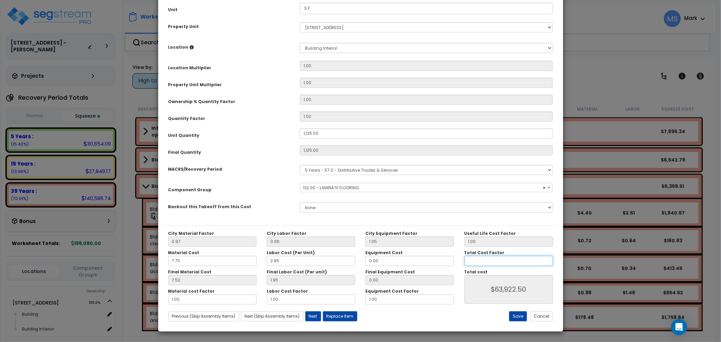
type input ".6"
type input "$6,392.25"
type input ".6"
type input "$6,392.25"
click at [514, 318] on button "Save" at bounding box center [518, 316] width 18 height 10
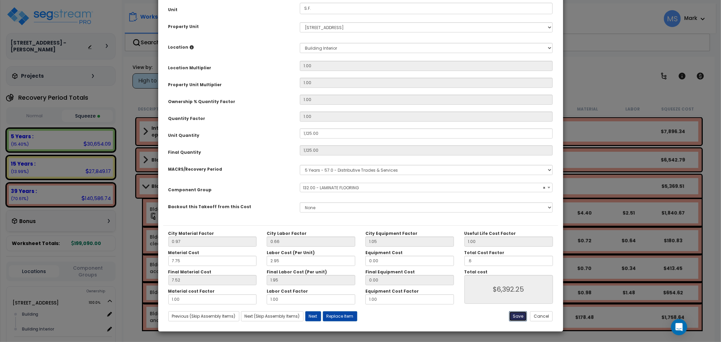
type input "1125.00"
type input "0.60"
type input "6392.25"
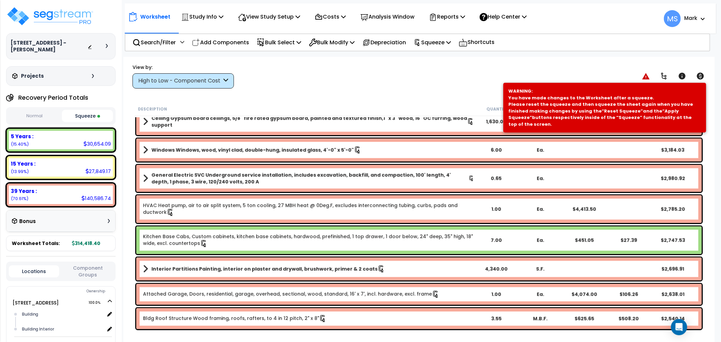
click at [276, 242] on link "Kitchen Base Cabs, Custom cabinets, kitchen base cabinets, hardwood, prefinishe…" at bounding box center [308, 240] width 331 height 14
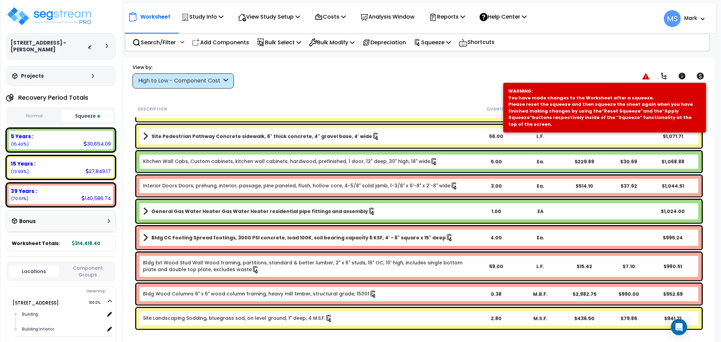
scroll to position [1465, 0]
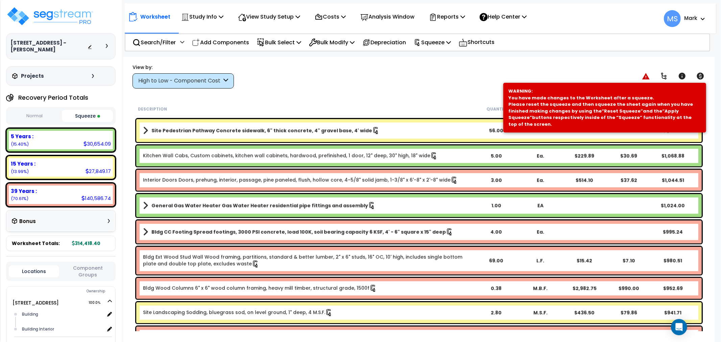
click at [245, 147] on div "Kitchen Wall Cabs, Custom cabinets, kitchen wall cabinets, hardwood, prefinishe…" at bounding box center [419, 155] width 566 height 21
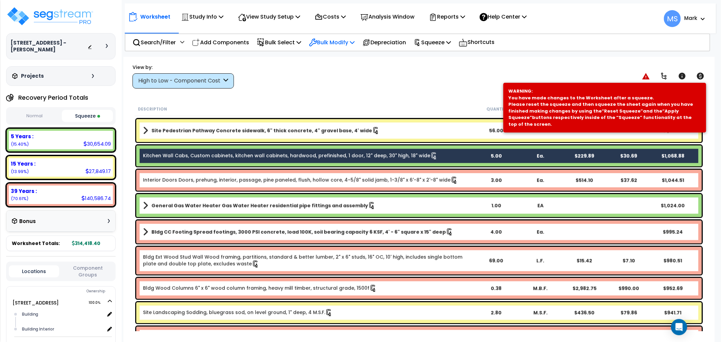
click at [353, 36] on div "Bulk Modify" at bounding box center [332, 42] width 46 height 16
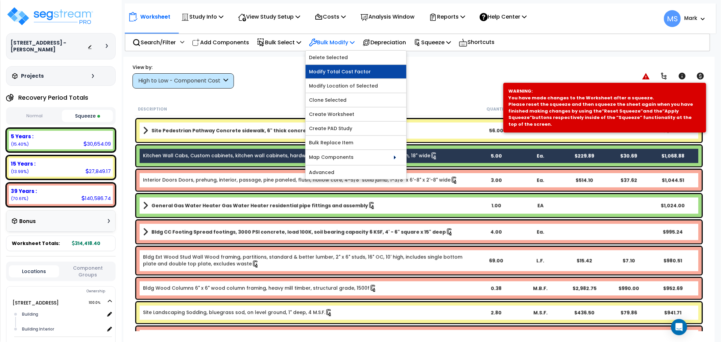
click at [345, 72] on link "Modify Total Cost Factor" at bounding box center [356, 72] width 101 height 14
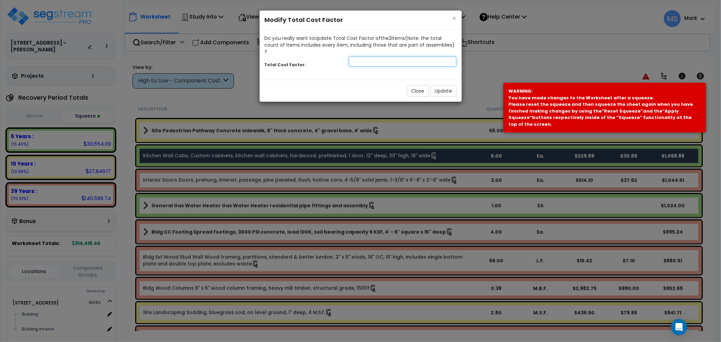
click at [403, 57] on input "number" at bounding box center [403, 61] width 108 height 10
type input "1.4"
click at [452, 85] on button "Update" at bounding box center [444, 90] width 26 height 11
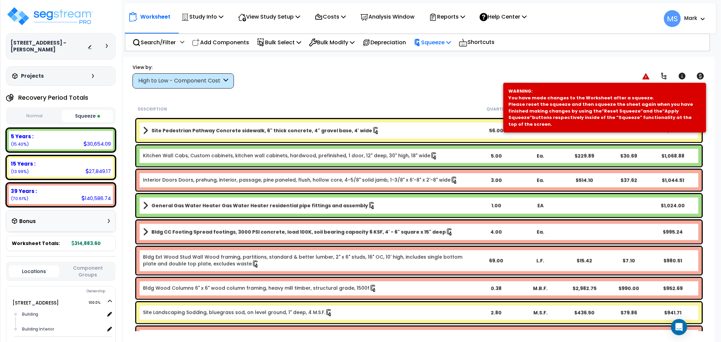
click at [445, 43] on p "Squeeze" at bounding box center [432, 42] width 37 height 9
click at [445, 55] on link "Re-squeeze" at bounding box center [443, 59] width 67 height 16
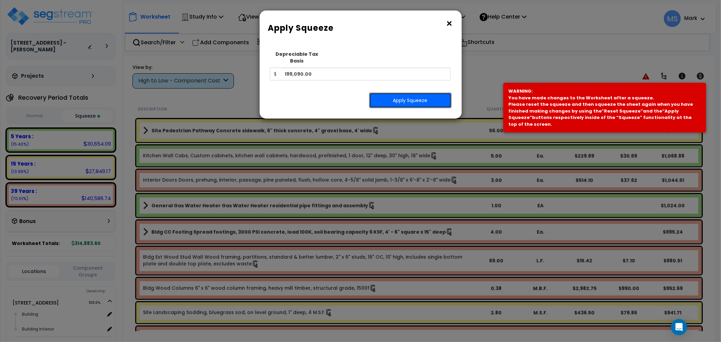
click at [426, 93] on button "Apply Squeeze" at bounding box center [410, 101] width 82 height 16
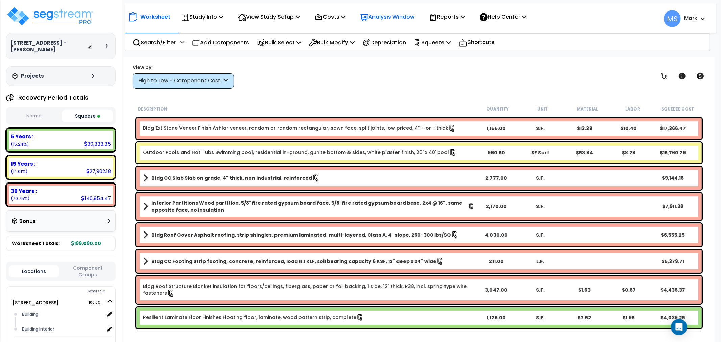
click at [394, 14] on p "Analysis Window" at bounding box center [387, 16] width 54 height 9
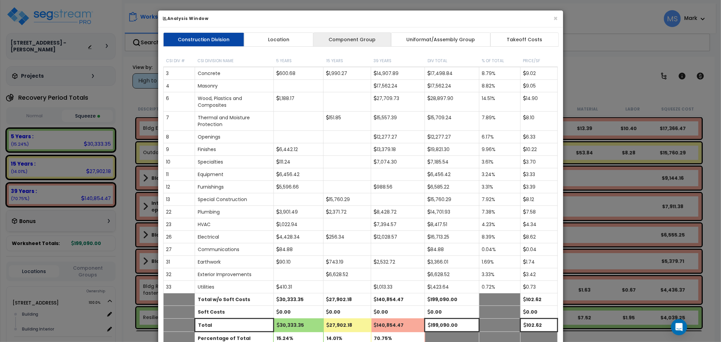
click at [374, 39] on link "Component Group" at bounding box center [352, 39] width 78 height 14
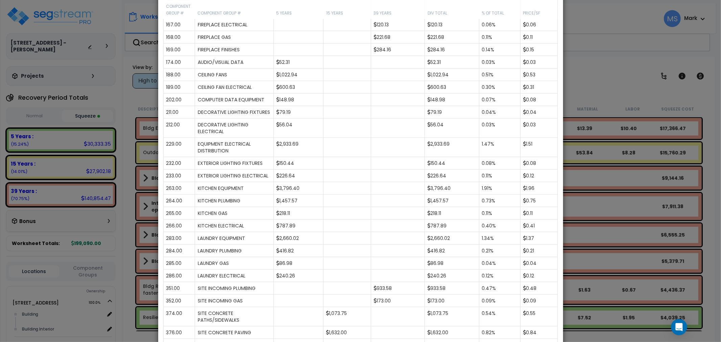
scroll to position [860, 0]
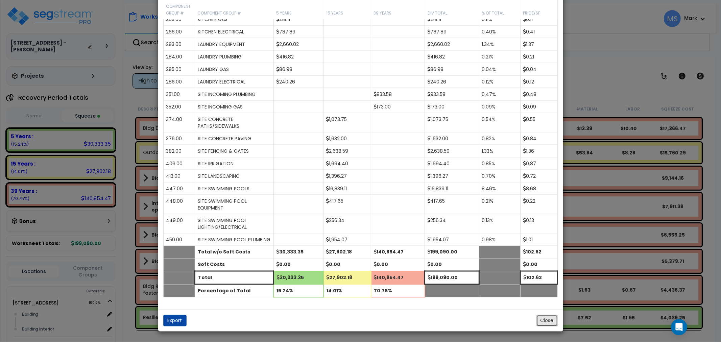
click at [547, 325] on button "Close" at bounding box center [547, 320] width 22 height 11
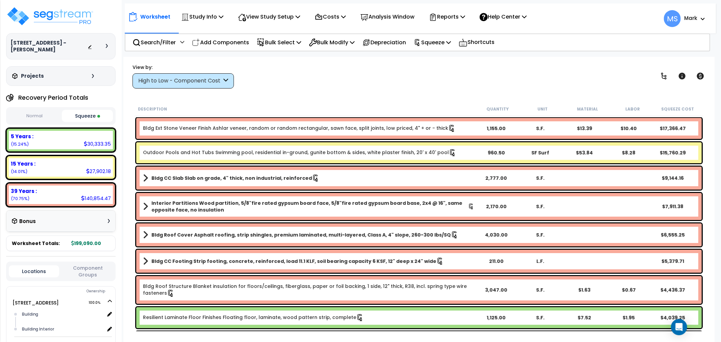
scroll to position [150, 0]
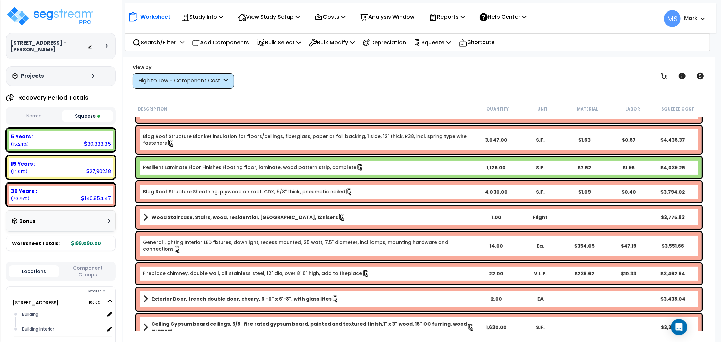
click at [196, 77] on div "High to Low - Component Cost" at bounding box center [180, 81] width 84 height 8
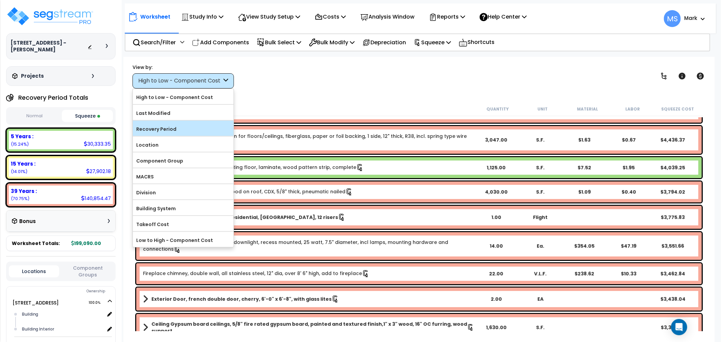
click at [184, 129] on label "Recovery Period" at bounding box center [183, 129] width 101 height 10
click at [0, 0] on input "Recovery Period" at bounding box center [0, 0] width 0 height 0
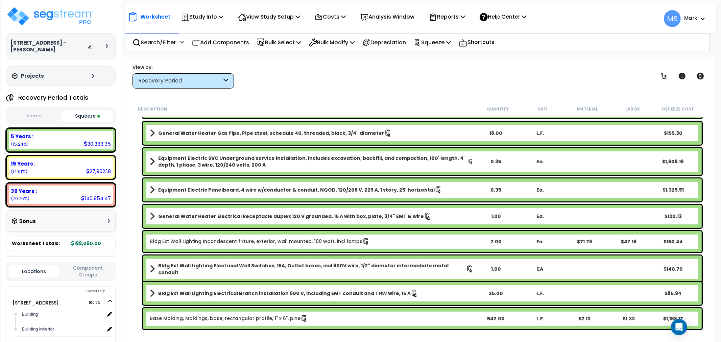
scroll to position [0, 0]
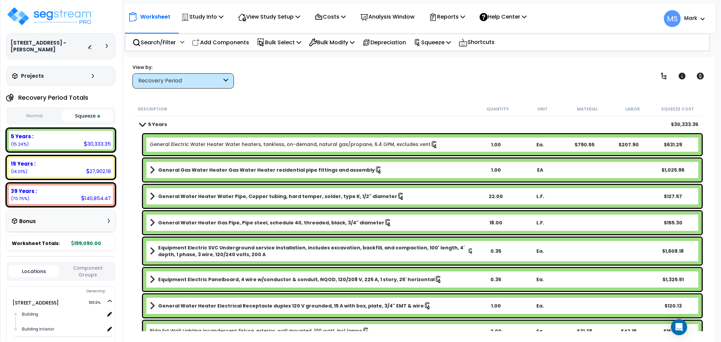
click at [248, 144] on link "General Electric Water Heater Water heaters, tankless, on-demand, natural gas/p…" at bounding box center [294, 144] width 288 height 7
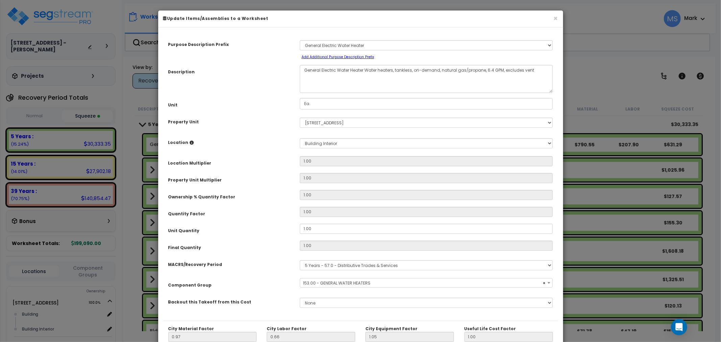
select select "45972"
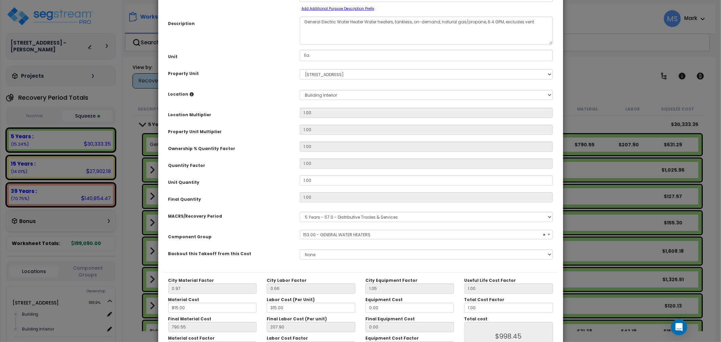
scroll to position [95, 0]
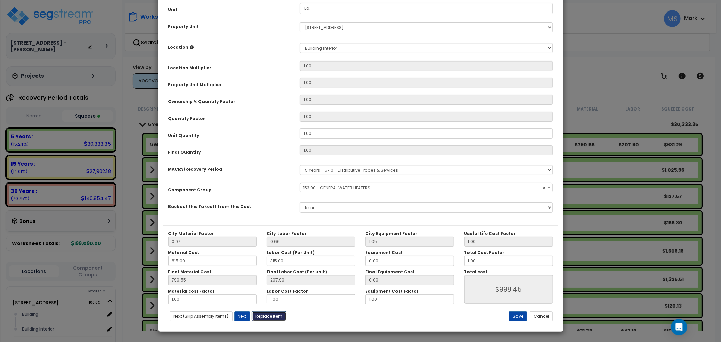
click at [264, 319] on button "Replace Item" at bounding box center [269, 316] width 34 height 10
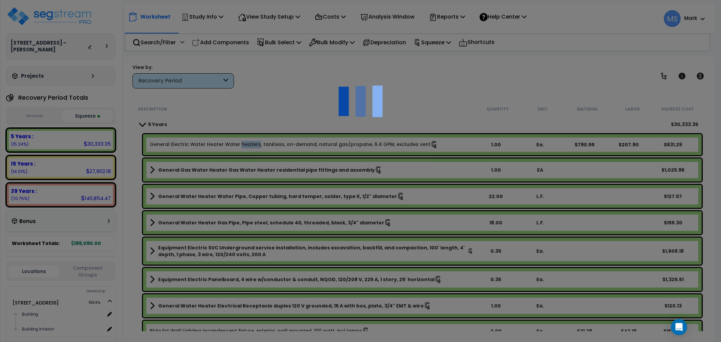
type input "1"
type input "Ea."
select select "175612"
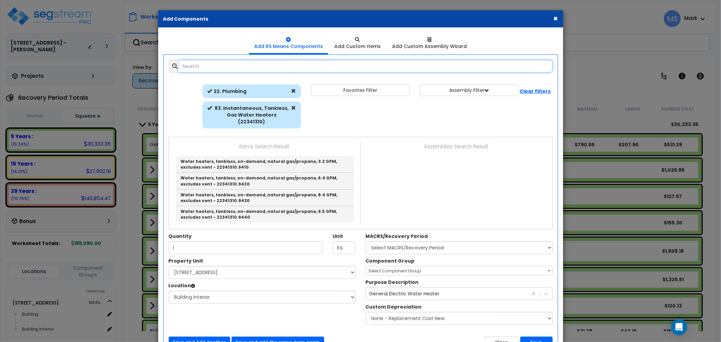
select select "461"
click at [291, 108] on span at bounding box center [293, 107] width 5 height 5
select select
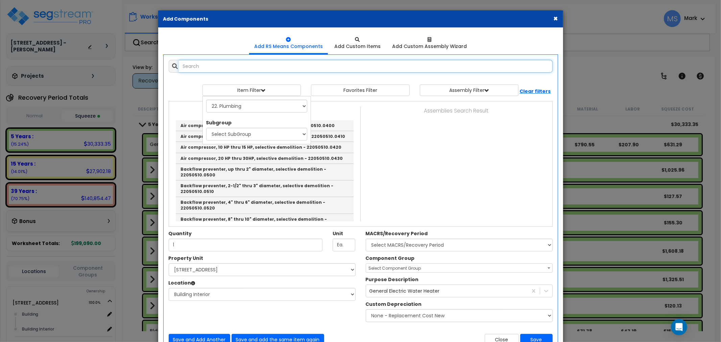
click at [241, 68] on input "text" at bounding box center [366, 66] width 374 height 13
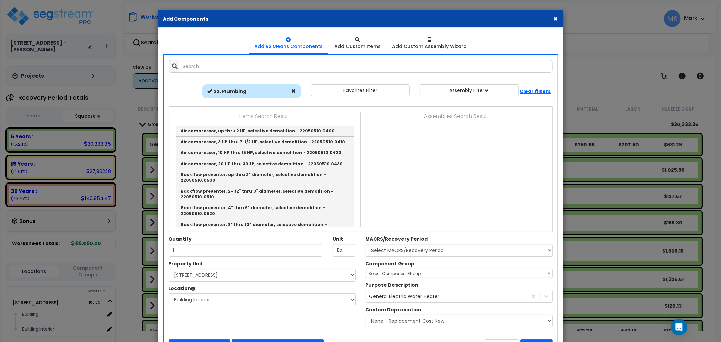
click at [293, 90] on span at bounding box center [293, 91] width 5 height 5
select select
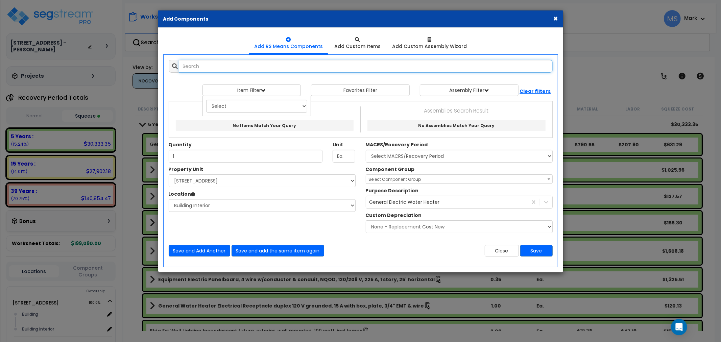
click at [271, 70] on input "text" at bounding box center [366, 66] width 374 height 13
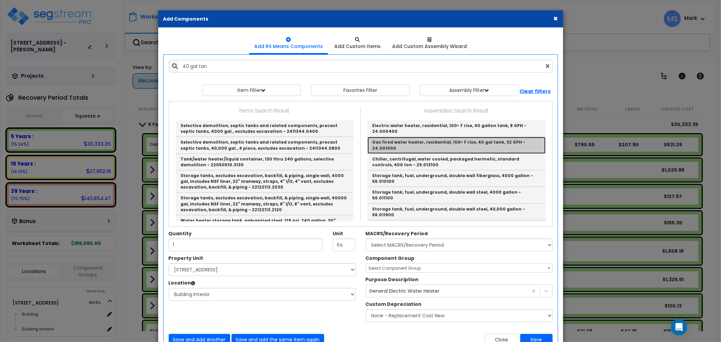
click at [406, 137] on link "Gas fired water heater, residential, 100< F rise, 40 gal tank, 32 GPH - 24.0010…" at bounding box center [456, 145] width 178 height 17
type input "Gas fired water heater, residential, 100< F rise, 40 gal tank, 32 GPH - 24.0010…"
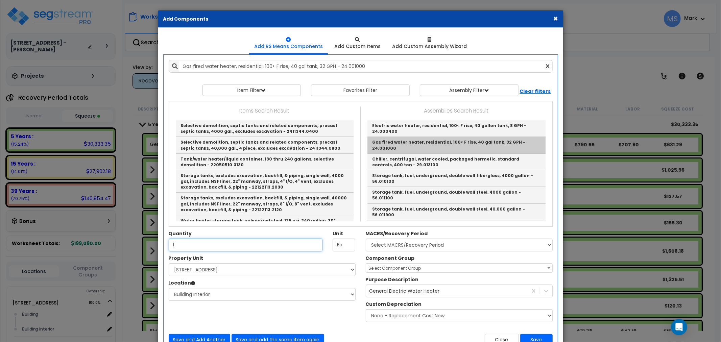
type input "Ea."
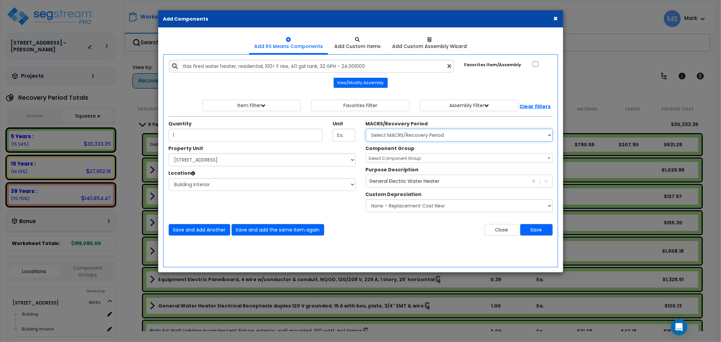
click at [407, 133] on select "Select MACRS/Recovery Period 5 Years - 57.0 - Distributive Trades & Services 5 …" at bounding box center [459, 135] width 187 height 13
select select "3667"
click at [366, 129] on select "Select MACRS/Recovery Period 5 Years - 57.0 - Distributive Trades & Services 5 …" at bounding box center [459, 135] width 187 height 13
click at [406, 155] on span "Select Component Group" at bounding box center [459, 158] width 186 height 9
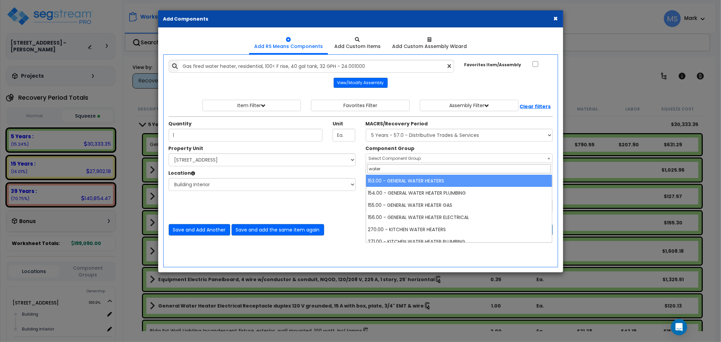
type input "water"
select select "45972"
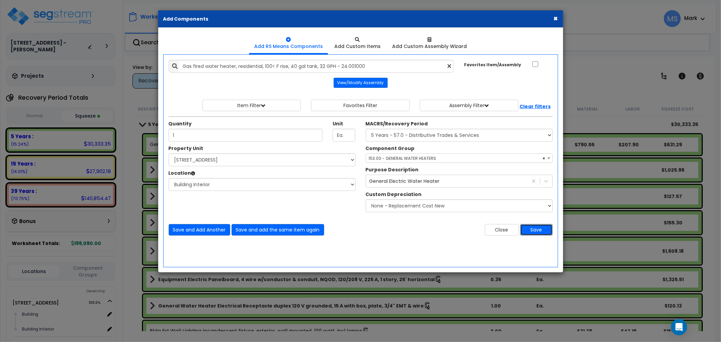
click at [534, 230] on button "Save" at bounding box center [536, 229] width 32 height 11
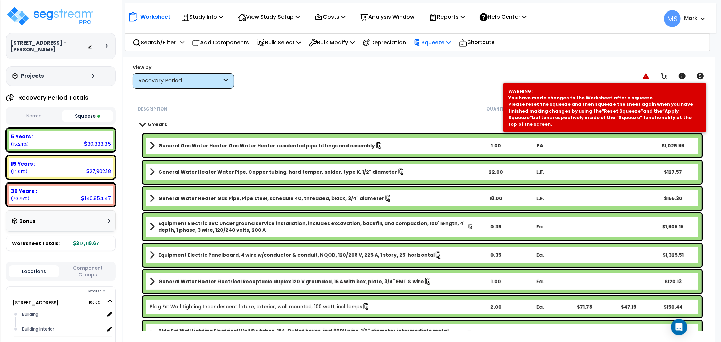
click at [431, 41] on p "Squeeze" at bounding box center [432, 42] width 37 height 9
click at [435, 55] on link "Re-squeeze" at bounding box center [443, 59] width 67 height 16
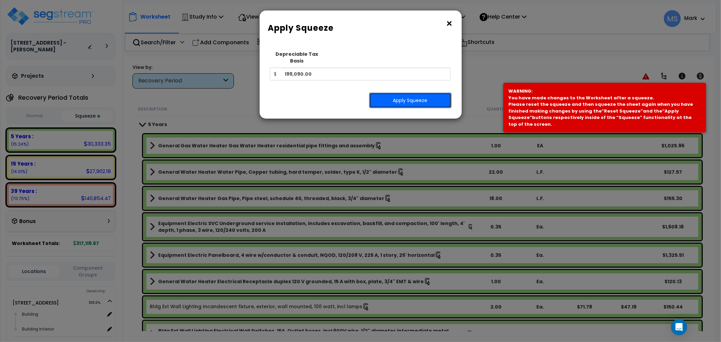
click at [423, 93] on button "Apply Squeeze" at bounding box center [410, 101] width 82 height 16
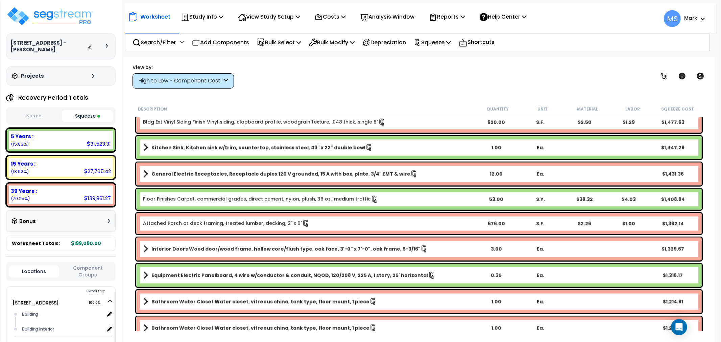
scroll to position [864, 0]
click at [253, 199] on link "Floor Finishes Carpet, commercial grades, direct cement, nylon, plush, 36 oz., …" at bounding box center [260, 198] width 235 height 7
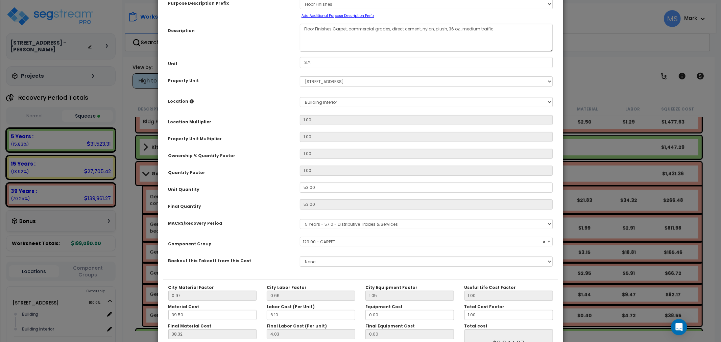
scroll to position [95, 0]
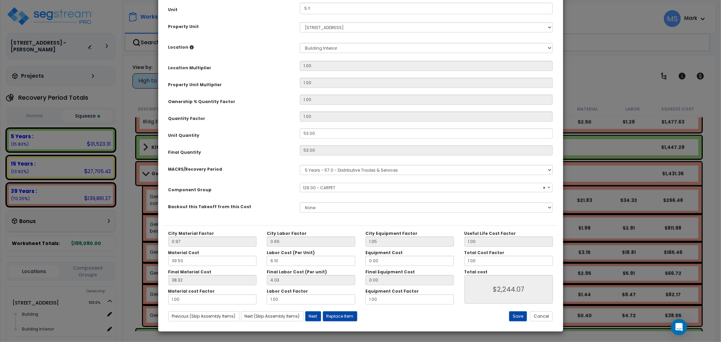
select select "45953"
click at [351, 312] on button "Replace Item" at bounding box center [340, 316] width 34 height 10
type input "53"
type input "S.Y."
select select "175612"
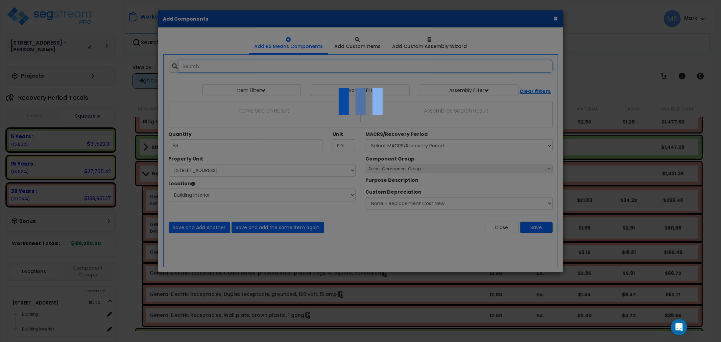
select select "461"
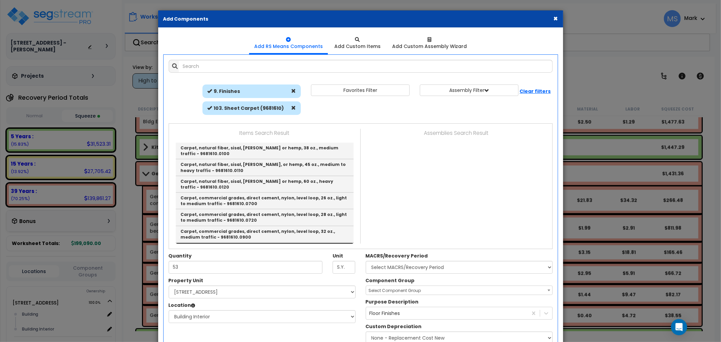
click at [287, 243] on link "Carpet, commercial grades, direct cement, nylon, level loop, 40 oz., medium to …" at bounding box center [265, 251] width 178 height 17
type input "Carpet, commercial grades, direct cement, nylon, level loop, 40 oz., medium to …"
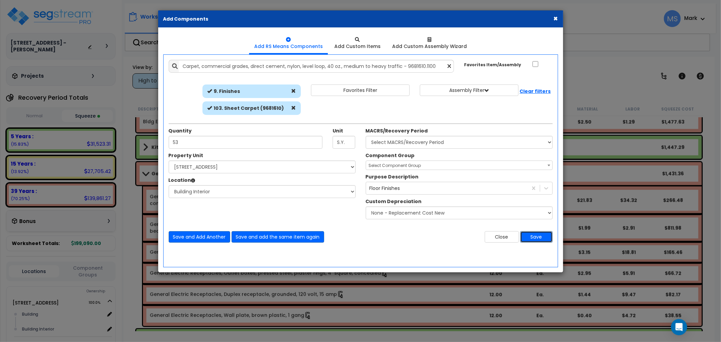
click at [535, 235] on button "Save" at bounding box center [536, 236] width 32 height 11
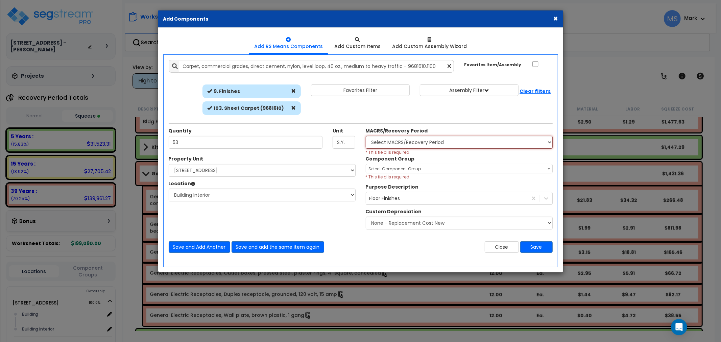
click at [399, 145] on select "Select MACRS/Recovery Period 5 Years - 57.0 - Distributive Trades & Services 5 …" at bounding box center [459, 142] width 187 height 13
select select "3667"
click at [366, 136] on select "Select MACRS/Recovery Period 5 Years - 57.0 - Distributive Trades & Services 5 …" at bounding box center [459, 142] width 187 height 13
click at [403, 165] on span "Select Component Group" at bounding box center [459, 168] width 186 height 9
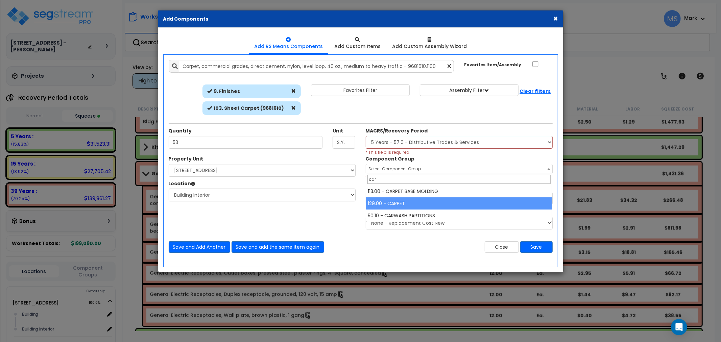
type input "car"
select select "45953"
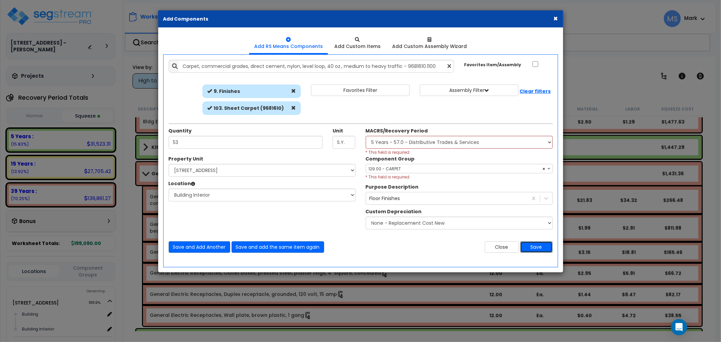
click at [539, 250] on button "Save" at bounding box center [536, 246] width 32 height 11
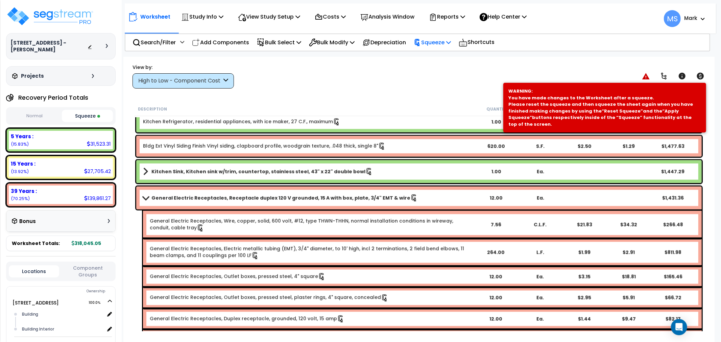
click at [444, 50] on div "Search/Filter Additional Search / Filter Add Components Bulk Select Select By..…" at bounding box center [418, 42] width 586 height 18
click at [444, 48] on div "Squeeze" at bounding box center [432, 42] width 37 height 16
click at [440, 62] on link "Re-squeeze" at bounding box center [443, 59] width 67 height 16
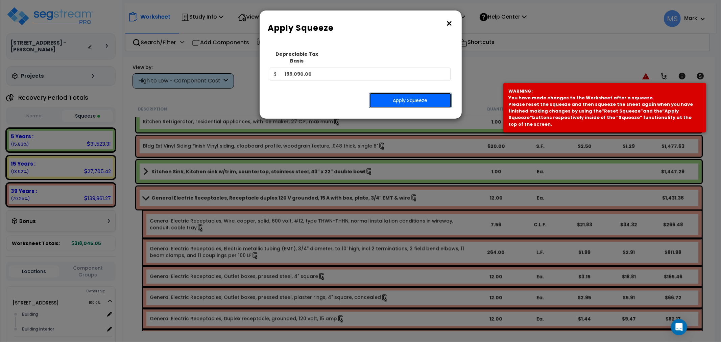
click at [431, 95] on button "Apply Squeeze" at bounding box center [410, 101] width 82 height 16
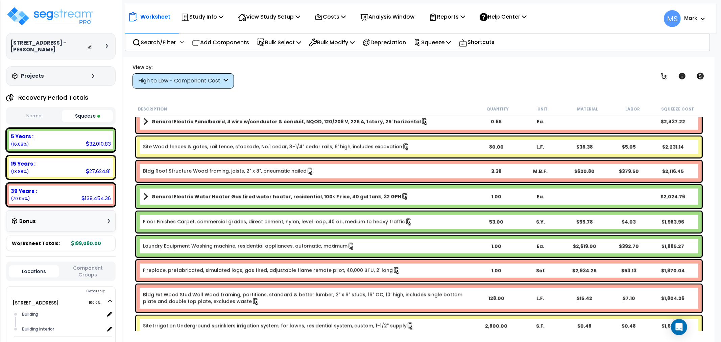
scroll to position [601, 0]
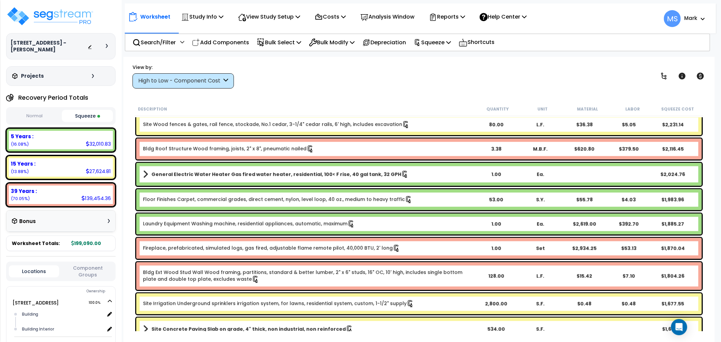
click at [195, 78] on div "High to Low - Component Cost" at bounding box center [180, 81] width 84 height 8
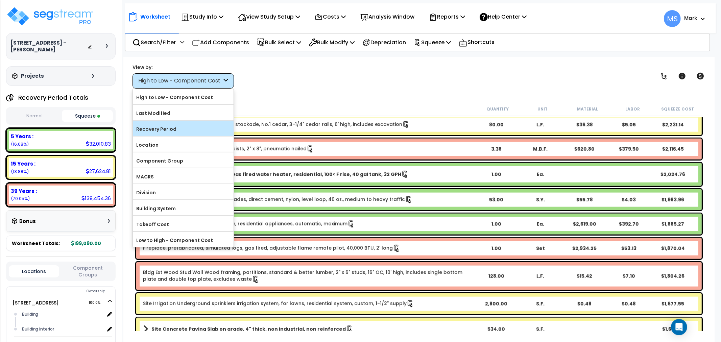
click at [188, 133] on label "Recovery Period" at bounding box center [183, 129] width 101 height 10
click at [0, 0] on input "Recovery Period" at bounding box center [0, 0] width 0 height 0
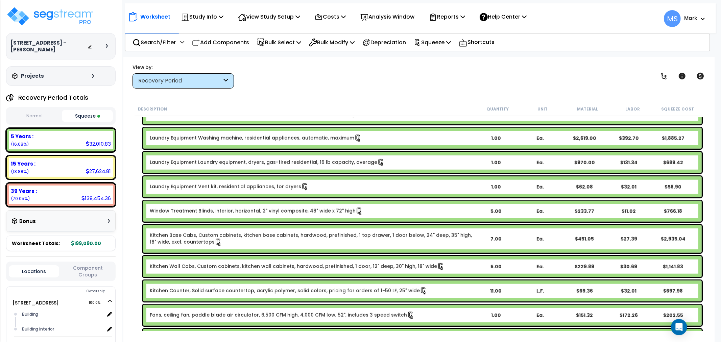
drag, startPoint x: 188, startPoint y: 133, endPoint x: 283, endPoint y: 97, distance: 101.9
click at [283, 97] on div "Worksheet Study Info Study Setup Add Property Unit Template study Clone study MS" at bounding box center [418, 228] width 591 height 342
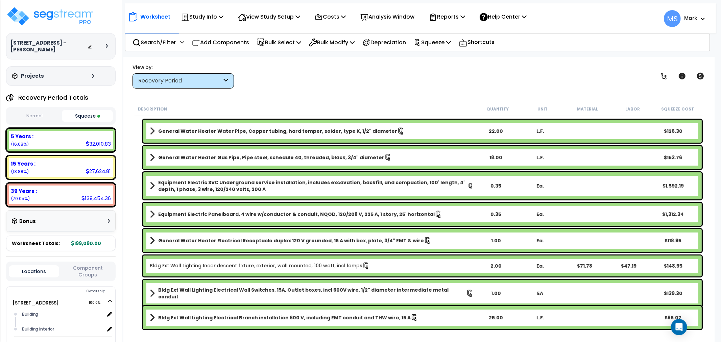
scroll to position [0, 0]
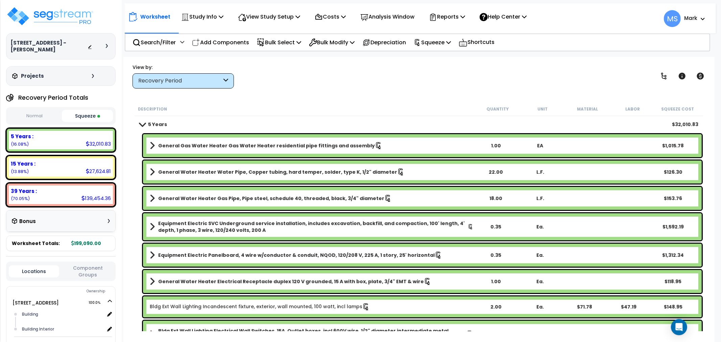
click at [60, 164] on div "15 Years :" at bounding box center [61, 163] width 100 height 7
click at [184, 78] on div "Recovery Period" at bounding box center [180, 81] width 84 height 8
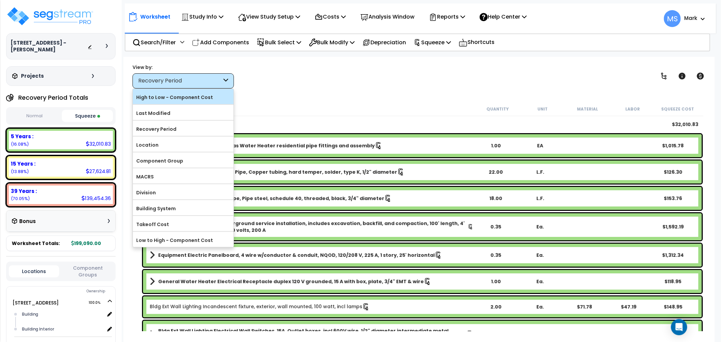
click at [177, 100] on label "High to Low - Component Cost" at bounding box center [183, 97] width 101 height 10
click at [0, 0] on input "High to Low - Component Cost" at bounding box center [0, 0] width 0 height 0
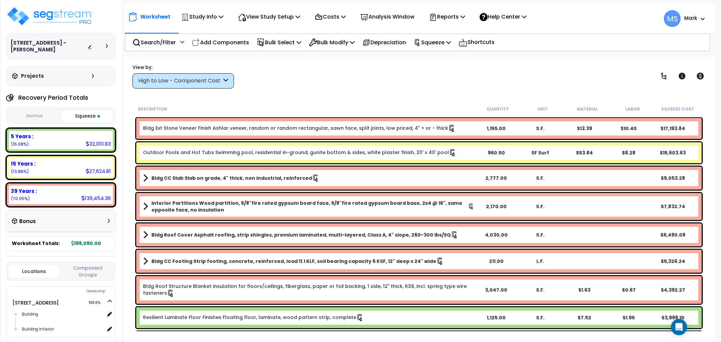
click at [249, 182] on link "Bldg CC Slab Slab on grade, 4" thick, non industrial, reinforced" at bounding box center [308, 177] width 331 height 9
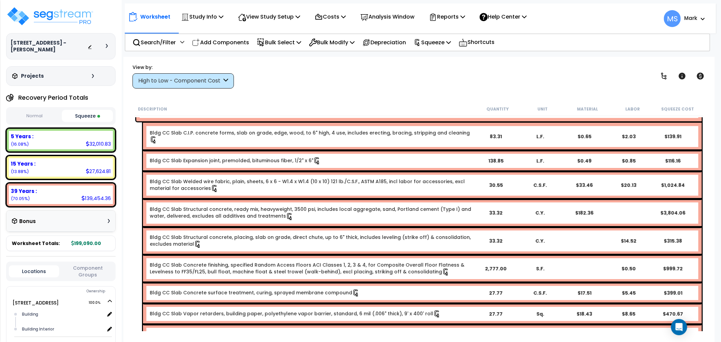
scroll to position [75, 0]
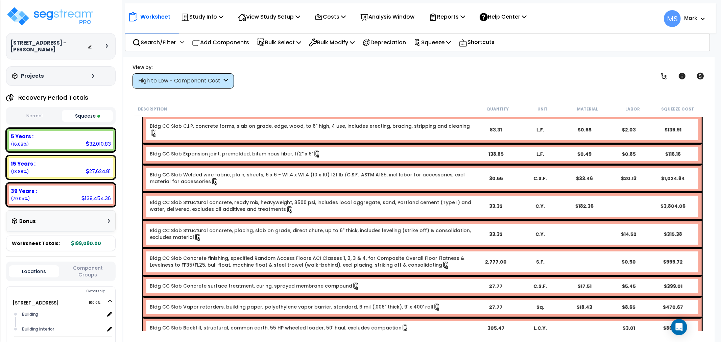
click at [472, 171] on link "Bldg CC Slab Welded wire fabric, plain, sheets, 6 x 6 - W1.4 x W1.4 (10 x 10) 1…" at bounding box center [312, 178] width 324 height 14
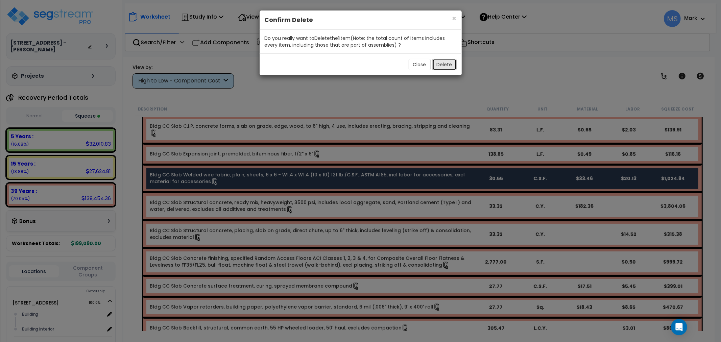
click at [440, 64] on button "Delete" at bounding box center [444, 64] width 24 height 11
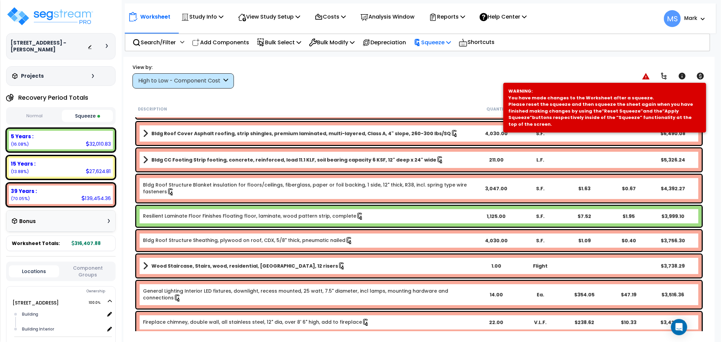
click at [450, 38] on p "Squeeze" at bounding box center [432, 42] width 37 height 9
click at [440, 54] on link "Re-squeeze" at bounding box center [443, 59] width 67 height 16
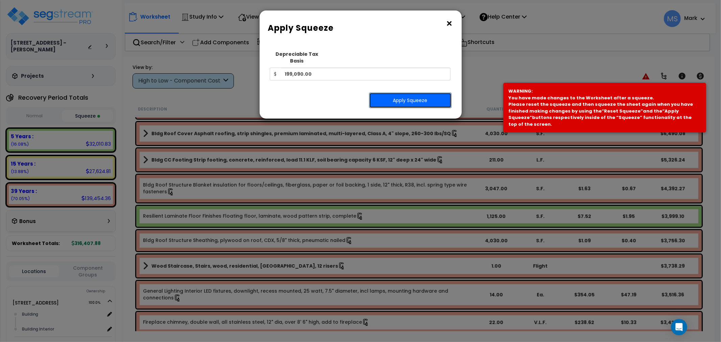
click at [429, 93] on button "Apply Squeeze" at bounding box center [410, 101] width 82 height 16
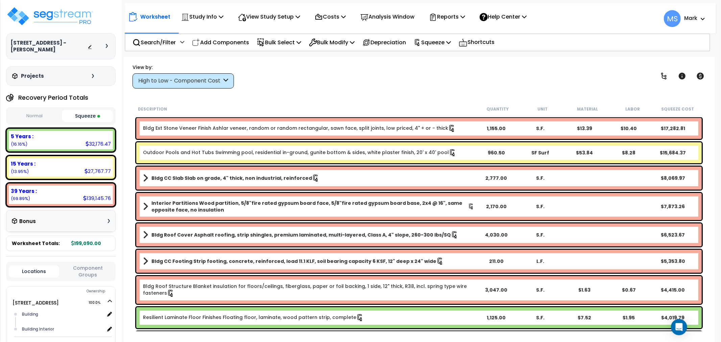
click at [152, 153] on link "Outdoor Pools and Hot Tubs Swimming pool, residential in-ground, gunite bottom …" at bounding box center [299, 152] width 313 height 7
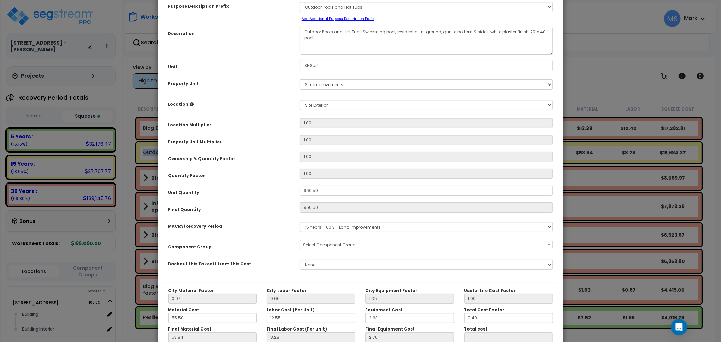
scroll to position [75, 0]
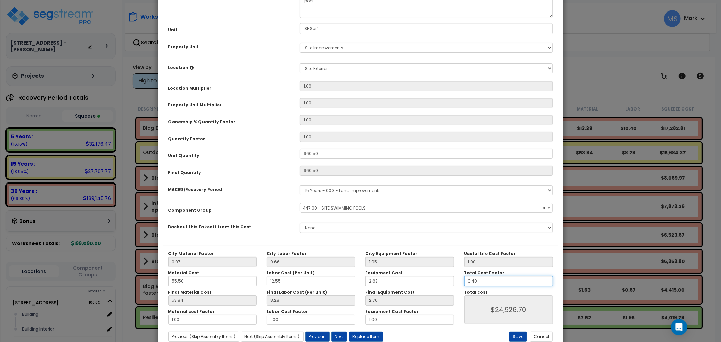
click at [487, 280] on input "0.40" at bounding box center [509, 281] width 89 height 10
select select "45822"
click at [487, 280] on input "0.40" at bounding box center [509, 281] width 89 height 10
type input "."
type input "$0.00"
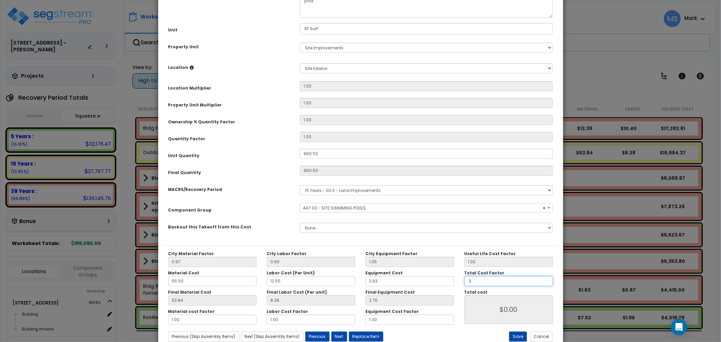
type input ".35"
type input "$21,811.03"
type input ".35"
type input "$21,811.03"
click at [521, 336] on button "Save" at bounding box center [518, 337] width 18 height 10
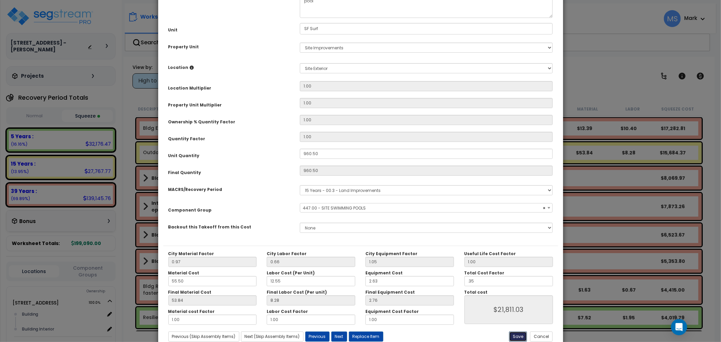
type input "0.35"
type input "21811.03"
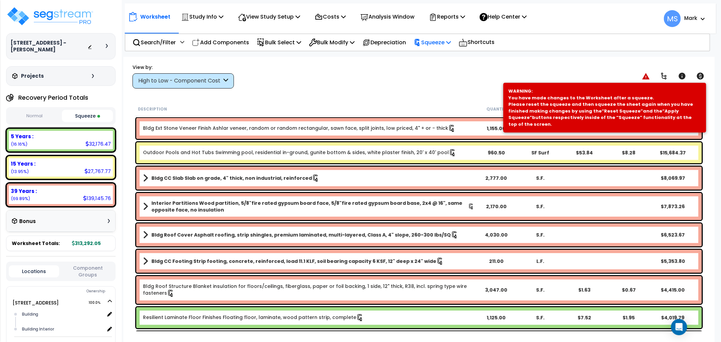
click at [436, 39] on p "Squeeze" at bounding box center [432, 42] width 37 height 9
click at [436, 63] on link "Re-squeeze" at bounding box center [443, 59] width 67 height 16
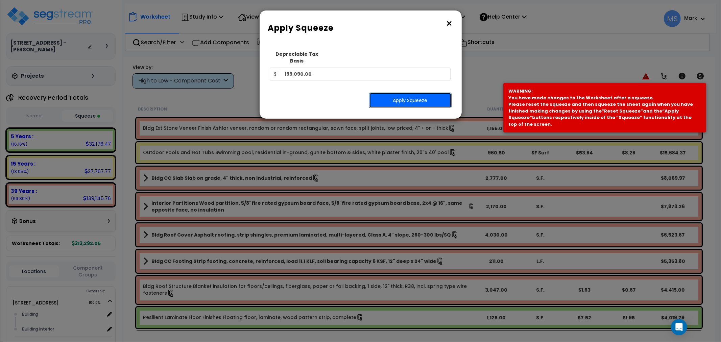
click at [425, 93] on button "Apply Squeeze" at bounding box center [410, 101] width 82 height 16
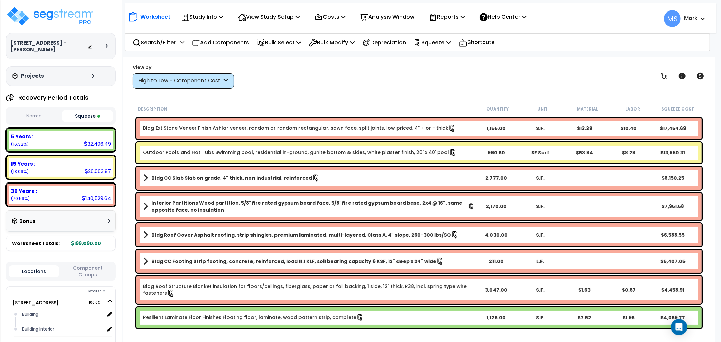
click at [168, 156] on link "Outdoor Pools and Hot Tubs Swimming pool, residential in-ground, gunite bottom …" at bounding box center [299, 152] width 313 height 7
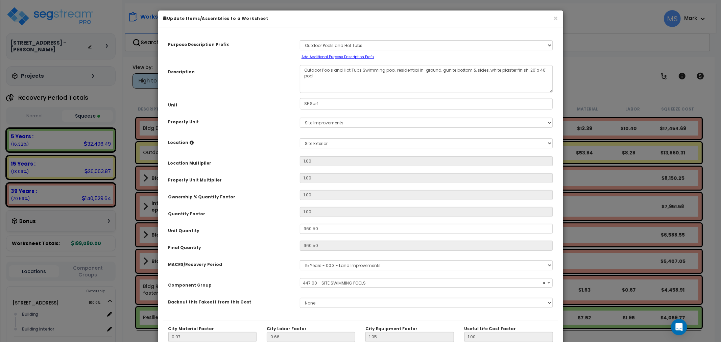
select select "45822"
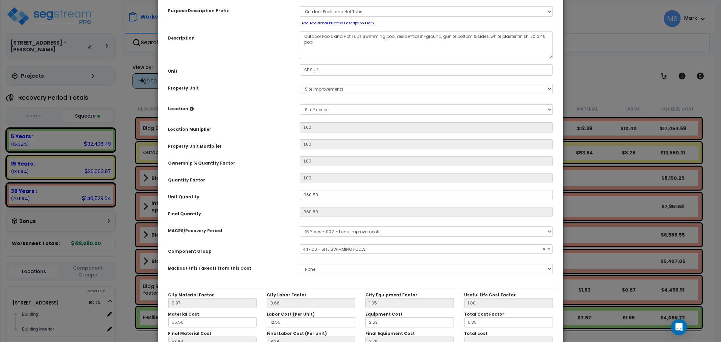
scroll to position [75, 0]
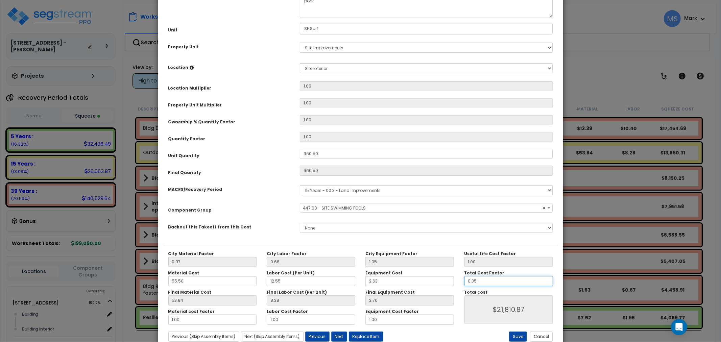
click at [488, 279] on input "0.35" at bounding box center [509, 281] width 89 height 10
type input "0.3"
type input "$18,695.17"
type input "0.37"
type input "$23,057.38"
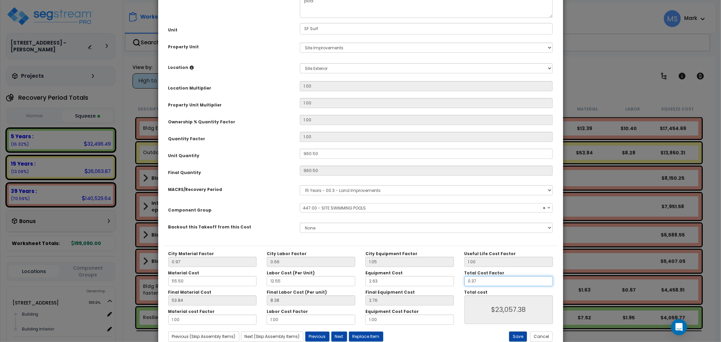
type input "0.37"
click at [519, 340] on button "Save" at bounding box center [518, 337] width 18 height 10
type input "23057.38"
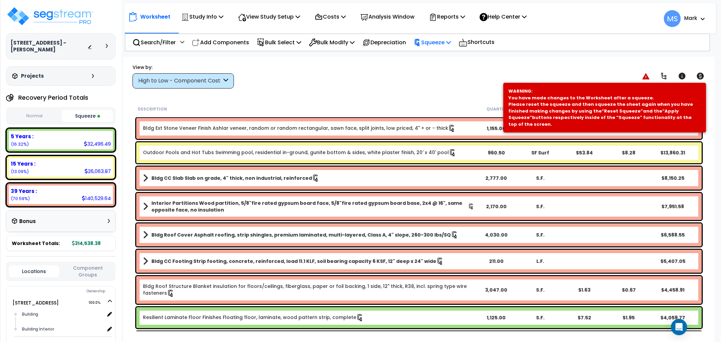
drag, startPoint x: 432, startPoint y: 35, endPoint x: 434, endPoint y: 40, distance: 5.5
click at [433, 36] on div "Squeeze" at bounding box center [432, 42] width 37 height 16
click at [435, 53] on link "Re-squeeze" at bounding box center [443, 59] width 67 height 16
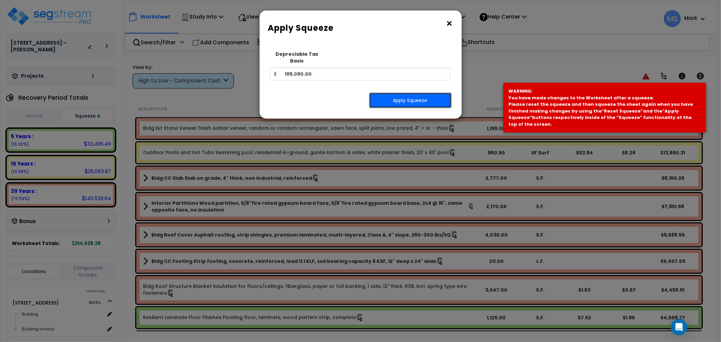
click at [428, 97] on button "Apply Squeeze" at bounding box center [410, 101] width 82 height 16
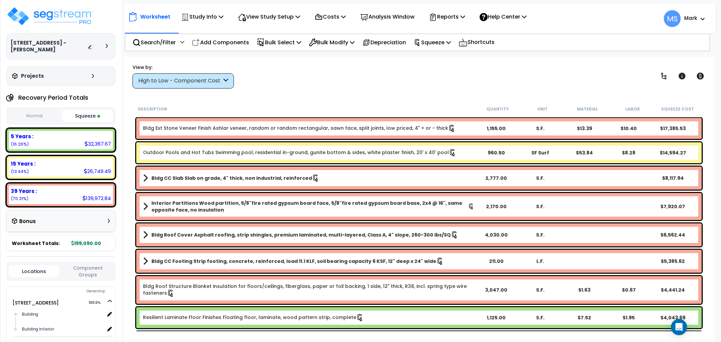
click at [200, 205] on b "Interior Partitions Wood partition, 5/8"fire rated gypsum board face, 5/8"fire …" at bounding box center [309, 207] width 317 height 14
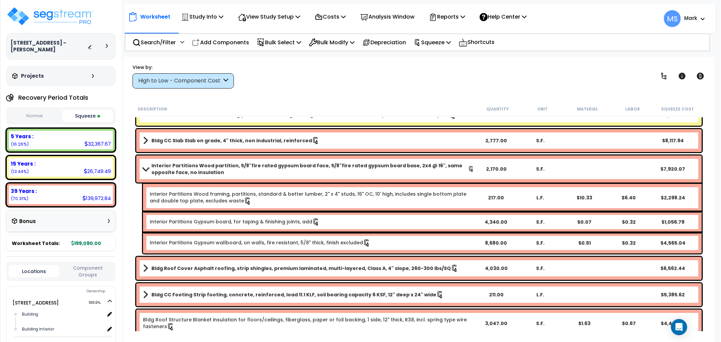
scroll to position [75, 0]
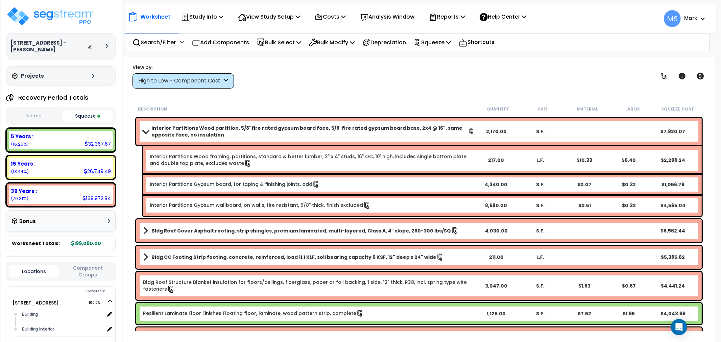
click at [248, 234] on link "Bldg Roof Cover Asphalt roofing, strip shingles, premium laminated, multi-layer…" at bounding box center [308, 230] width 331 height 9
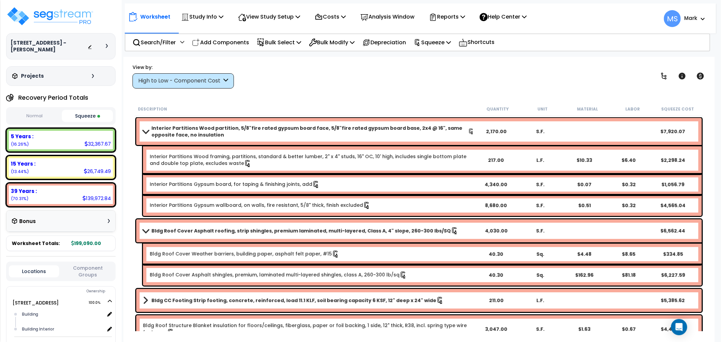
click at [248, 234] on link "Bldg Roof Cover Asphalt roofing, strip shingles, premium laminated, multi-layer…" at bounding box center [308, 230] width 331 height 9
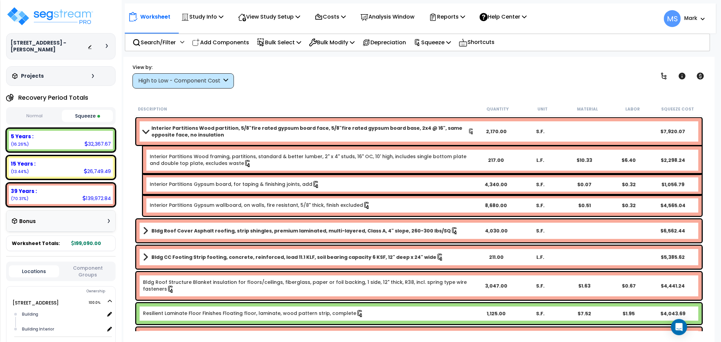
click at [248, 259] on b "Bldg CC Footing Strip footing, concrete, reinforced, load 11.1 KLF, soil bearin…" at bounding box center [293, 257] width 285 height 7
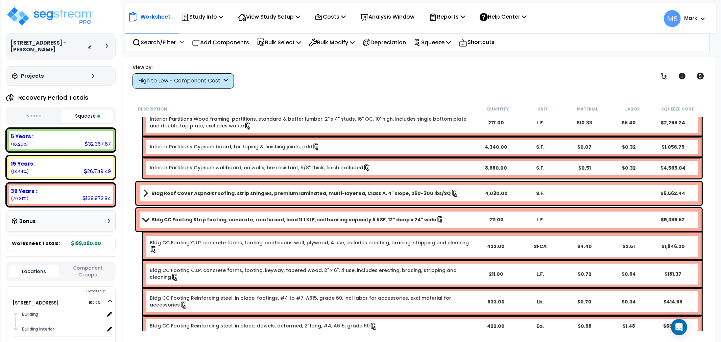
scroll to position [188, 0]
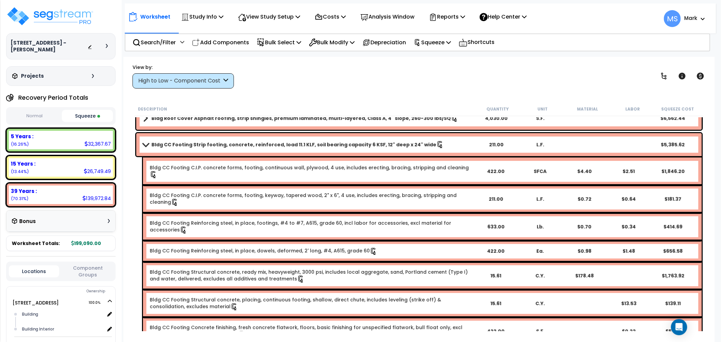
click at [631, 168] on div "$2.51" at bounding box center [629, 171] width 44 height 7
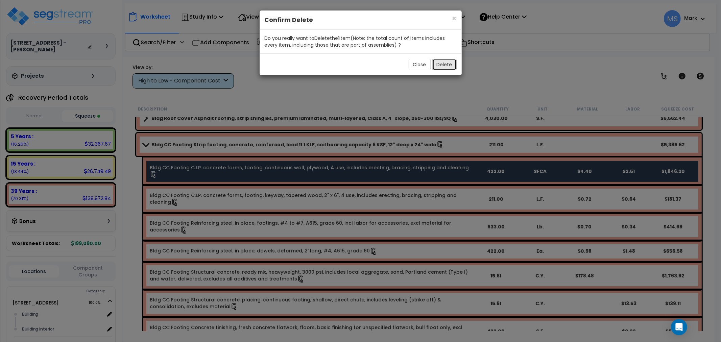
click at [439, 64] on button "Delete" at bounding box center [444, 64] width 24 height 11
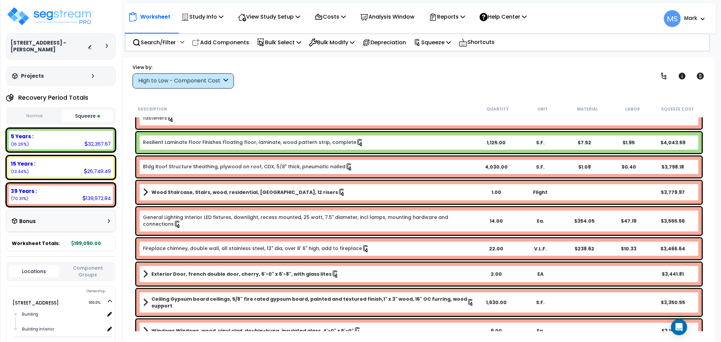
scroll to position [263, 0]
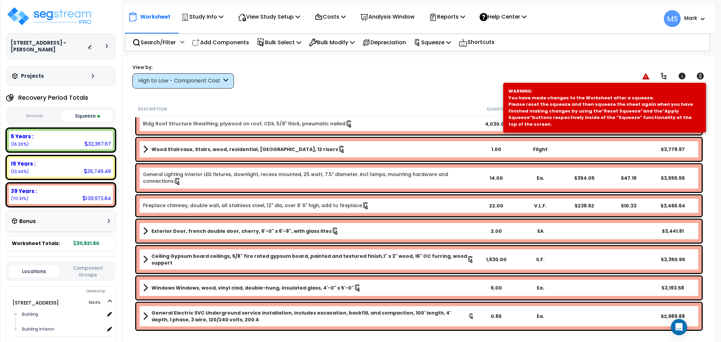
click at [233, 149] on b "Wood Staircase, Stairs, wood, residential, [GEOGRAPHIC_DATA], 12 risers" at bounding box center [244, 149] width 187 height 7
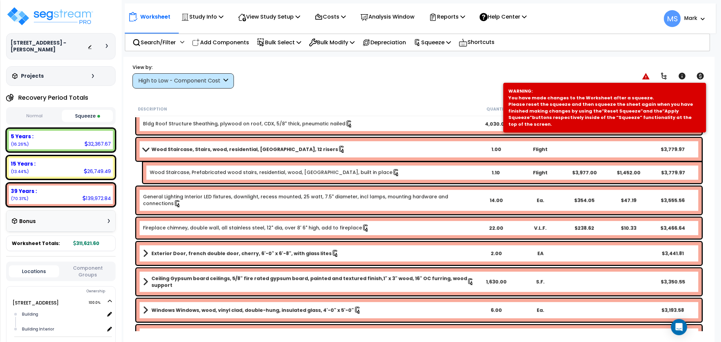
click at [233, 149] on b "Wood Staircase, Stairs, wood, residential, [GEOGRAPHIC_DATA], 12 risers" at bounding box center [244, 149] width 187 height 7
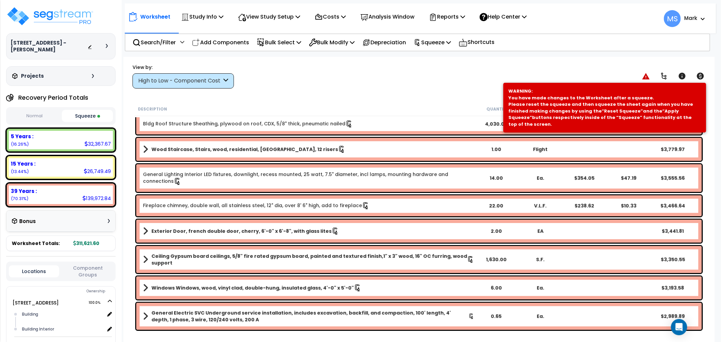
click at [241, 235] on div "Exterior Door, french double door, cherry, 6'-0" x 6'-8", with glass lites 2.00…" at bounding box center [419, 231] width 566 height 23
click at [234, 231] on b "Exterior Door, french double door, cherry, 6'-0" x 6'-8", with glass lites" at bounding box center [241, 231] width 180 height 7
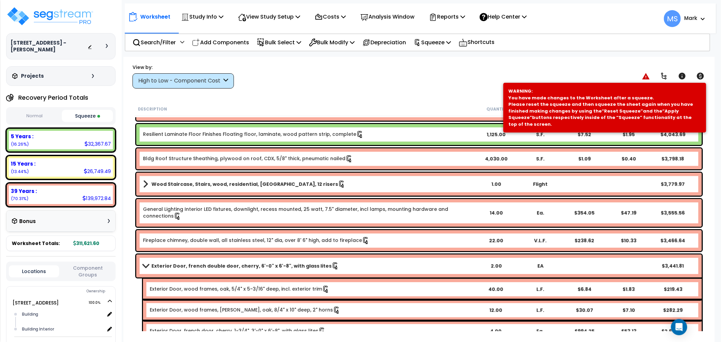
scroll to position [225, 0]
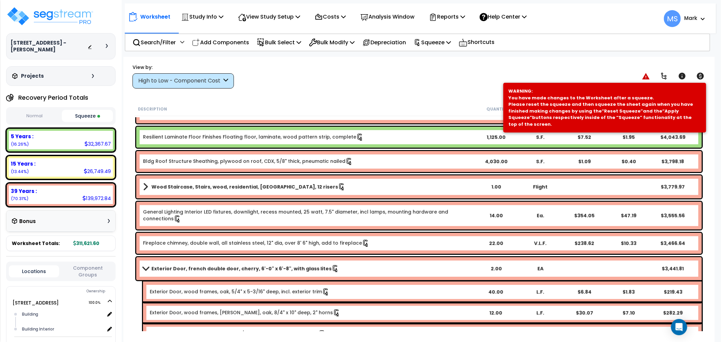
click at [234, 188] on b "Wood Staircase, Stairs, wood, residential, [GEOGRAPHIC_DATA], 12 risers" at bounding box center [244, 187] width 187 height 7
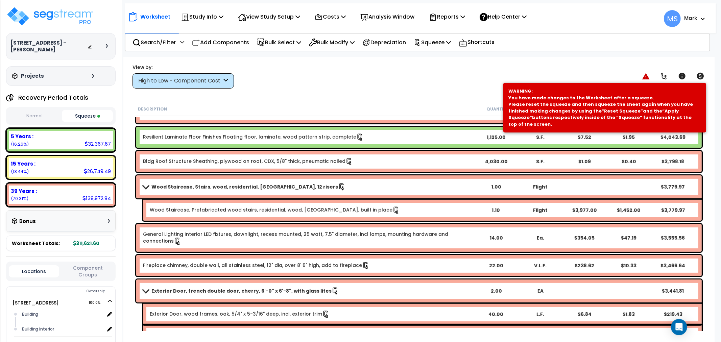
click at [234, 188] on b "Wood Staircase, Stairs, wood, residential, [GEOGRAPHIC_DATA], 12 risers" at bounding box center [244, 187] width 187 height 7
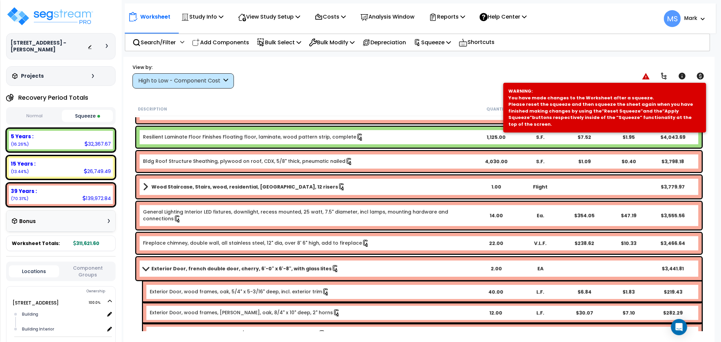
click at [241, 186] on b "Wood Staircase, Stairs, wood, residential, [GEOGRAPHIC_DATA], 12 risers" at bounding box center [244, 187] width 187 height 7
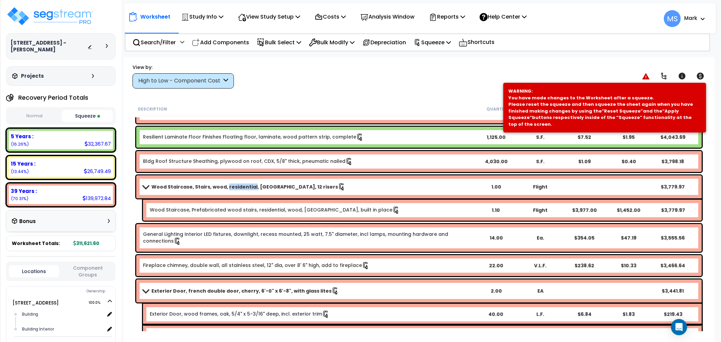
click at [241, 186] on b "Wood Staircase, Stairs, wood, residential, [GEOGRAPHIC_DATA], 12 risers" at bounding box center [244, 187] width 187 height 7
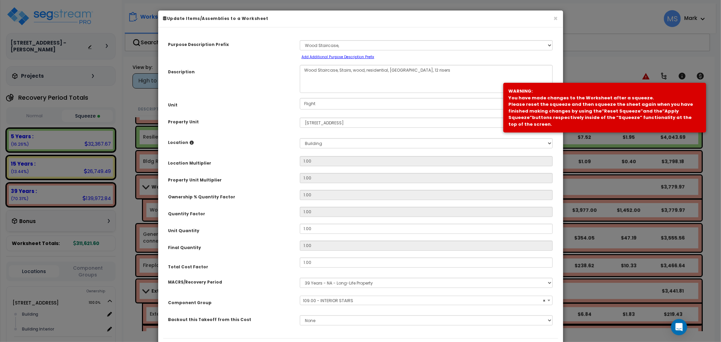
select select "45933"
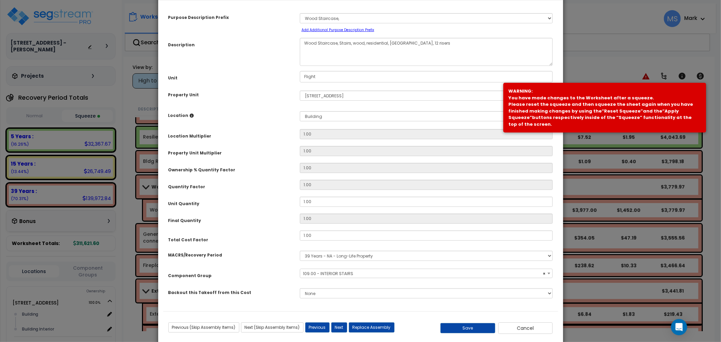
scroll to position [39, 0]
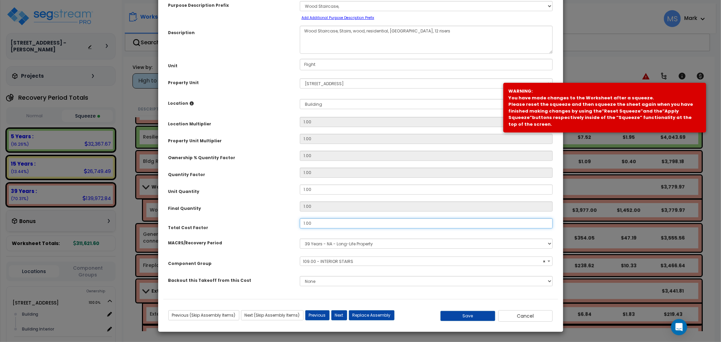
click at [351, 221] on input "1.00" at bounding box center [426, 223] width 253 height 10
click at [351, 222] on input "1.00" at bounding box center [426, 223] width 253 height 10
click at [469, 320] on button "Save" at bounding box center [468, 316] width 55 height 10
type input "0.75"
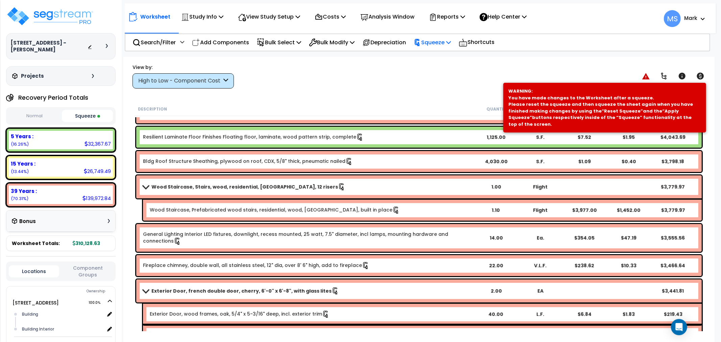
click at [446, 44] on p "Squeeze" at bounding box center [432, 42] width 37 height 9
click at [441, 59] on link "Re-squeeze" at bounding box center [443, 59] width 67 height 16
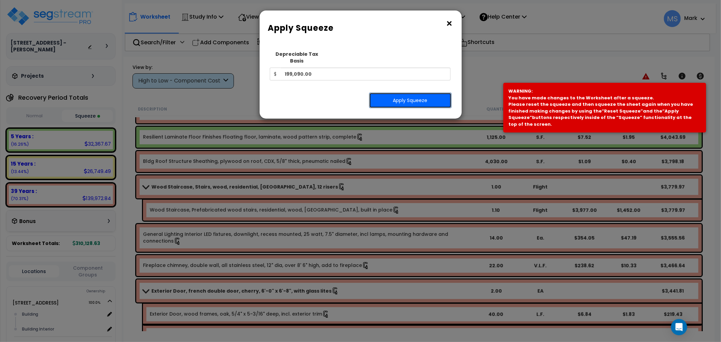
click at [427, 96] on button "Apply Squeeze" at bounding box center [410, 101] width 82 height 16
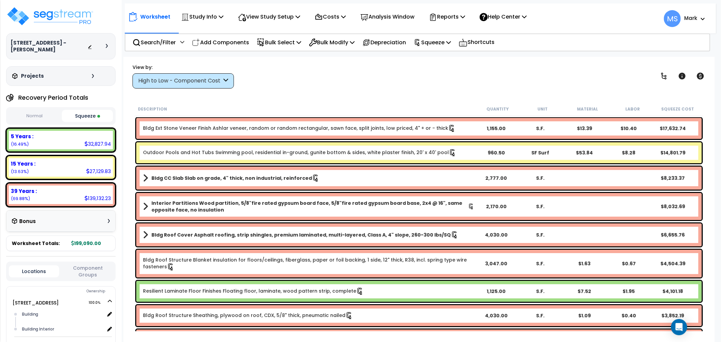
click at [172, 77] on div "High to Low - Component Cost" at bounding box center [180, 81] width 84 height 8
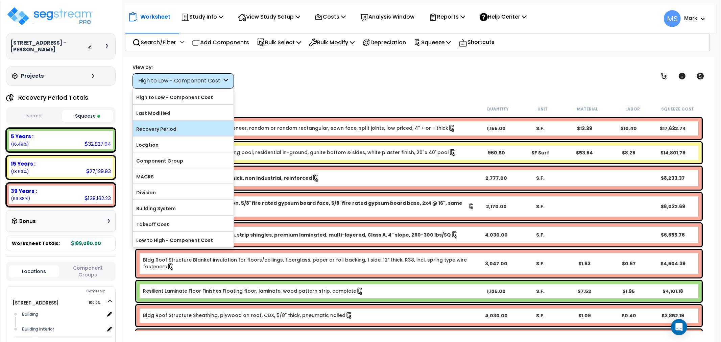
click at [171, 130] on label "Recovery Period" at bounding box center [183, 129] width 101 height 10
click at [0, 0] on input "Recovery Period" at bounding box center [0, 0] width 0 height 0
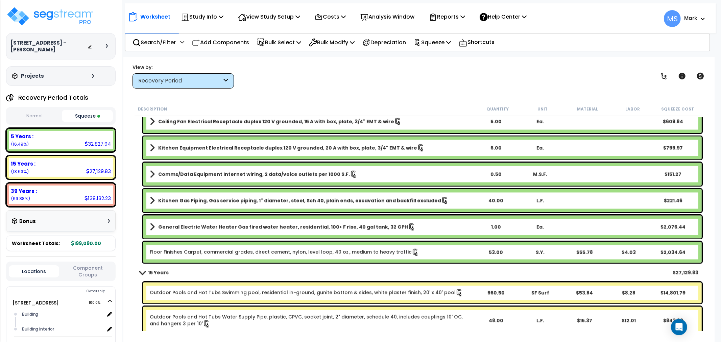
scroll to position [1089, 0]
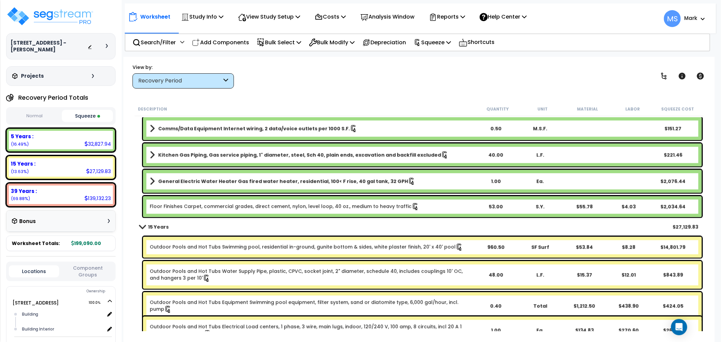
click at [225, 248] on link "Outdoor Pools and Hot Tubs Swimming pool, residential in-ground, gunite bottom …" at bounding box center [306, 247] width 313 height 7
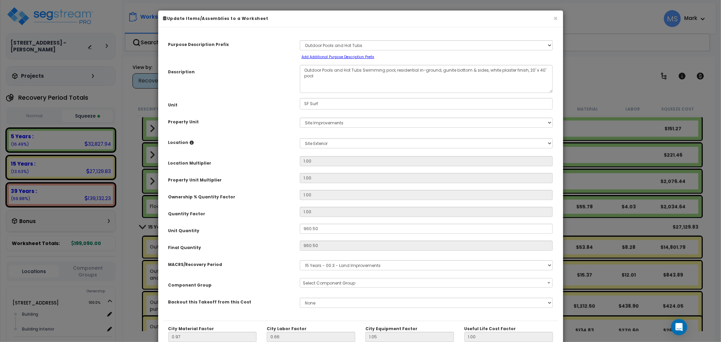
select select "45822"
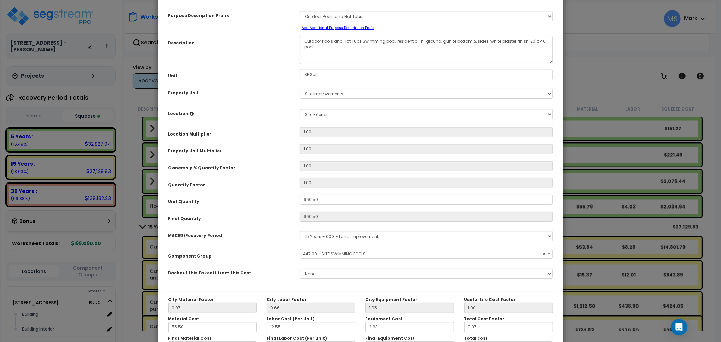
scroll to position [75, 0]
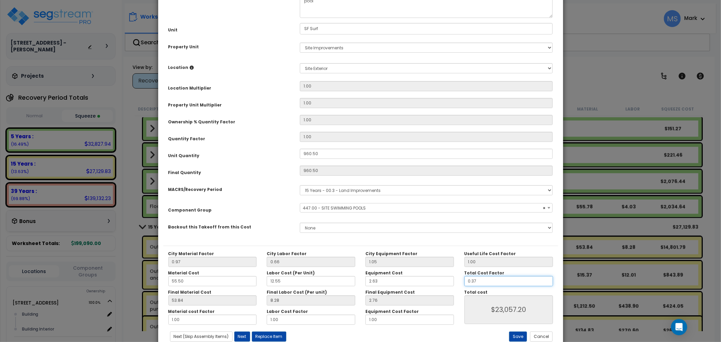
click at [478, 283] on input "0.37" at bounding box center [509, 281] width 89 height 10
click at [477, 282] on input "0.37" at bounding box center [509, 281] width 89 height 10
type input "0.3"
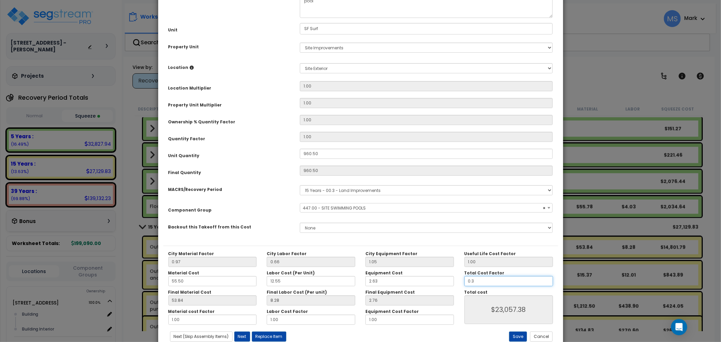
type input "$18,695.17"
type input "0.39"
type input "$24,303.72"
type input "0.39"
click at [521, 336] on button "Save" at bounding box center [518, 337] width 18 height 10
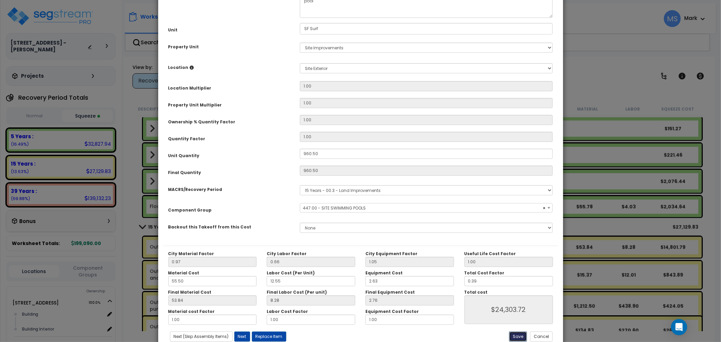
type input "24303.72"
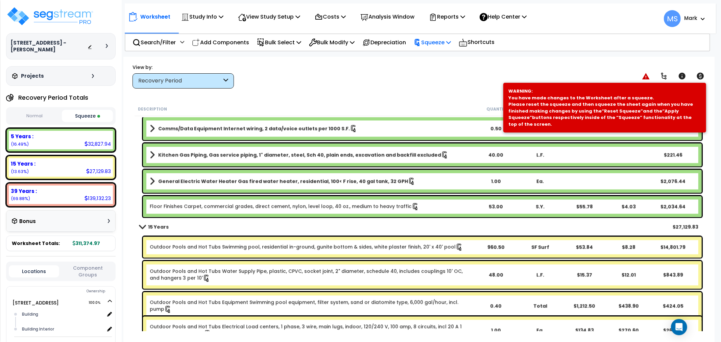
drag, startPoint x: 436, startPoint y: 46, endPoint x: 434, endPoint y: 50, distance: 4.7
click at [436, 45] on p "Squeeze" at bounding box center [432, 42] width 37 height 9
click at [432, 57] on link "Re-squeeze" at bounding box center [443, 59] width 67 height 16
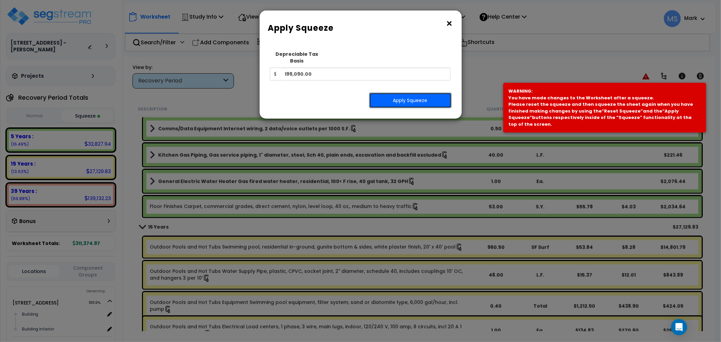
click at [423, 93] on button "Apply Squeeze" at bounding box center [410, 101] width 82 height 16
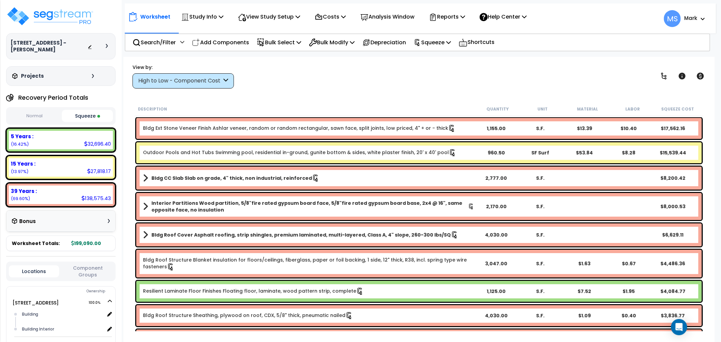
click at [261, 158] on div "Outdoor Pools and Hot Tubs Swimming pool, residential in-ground, gunite bottom …" at bounding box center [419, 152] width 566 height 21
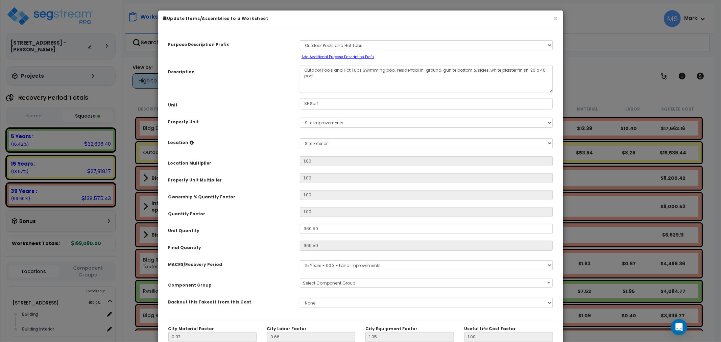
select select "45822"
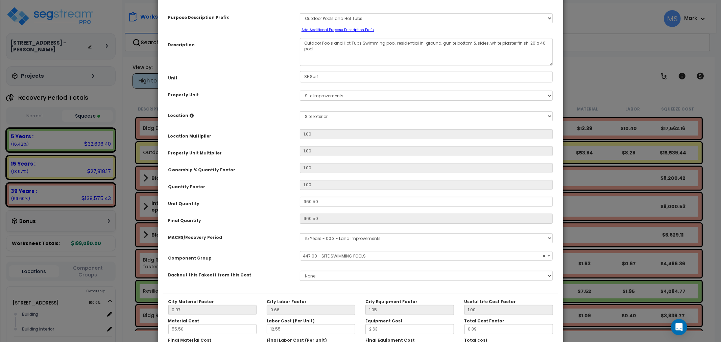
scroll to position [95, 0]
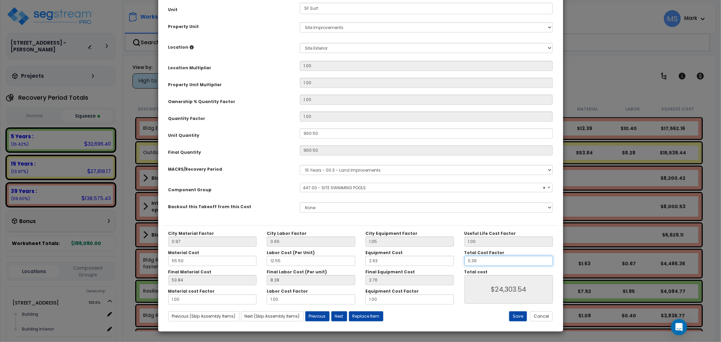
click at [484, 261] on input "0.39" at bounding box center [509, 261] width 89 height 10
type input "."
type input "$0.00"
type input ".40"
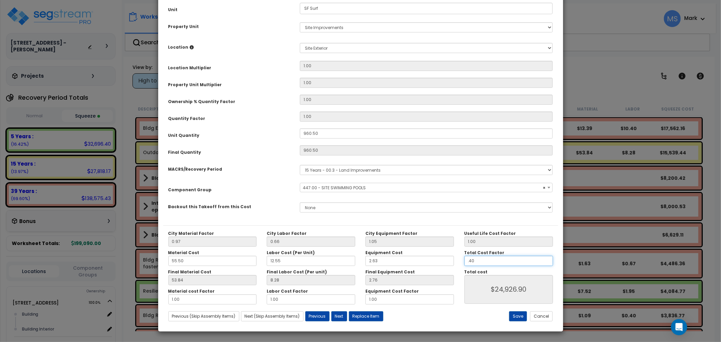
type input "$24,926.90"
type input ".40"
type input "$24,926.90"
click at [520, 314] on button "Save" at bounding box center [518, 316] width 18 height 10
type input "0.40"
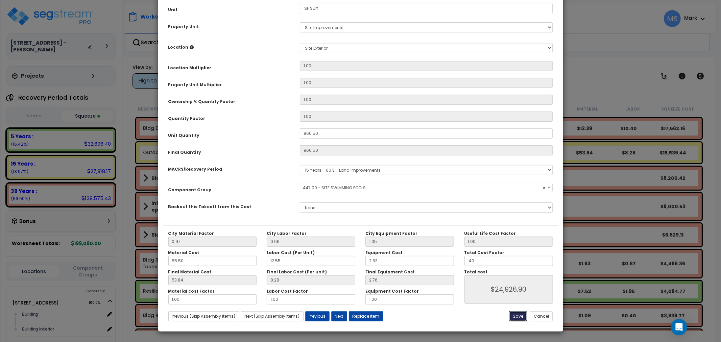
type input "24926.90"
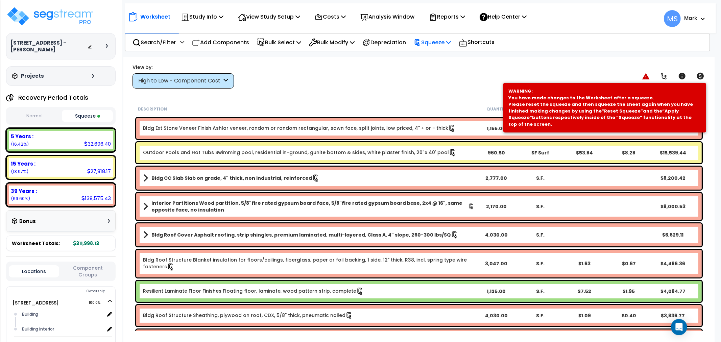
click at [431, 47] on div "Squeeze" at bounding box center [432, 42] width 37 height 16
click at [434, 56] on link "Re-squeeze" at bounding box center [443, 59] width 67 height 16
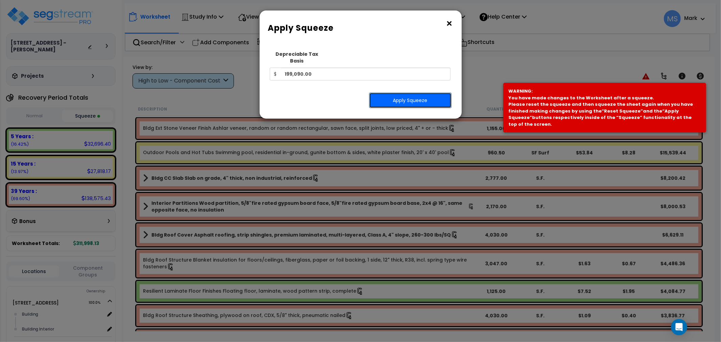
click at [420, 93] on button "Apply Squeeze" at bounding box center [410, 101] width 82 height 16
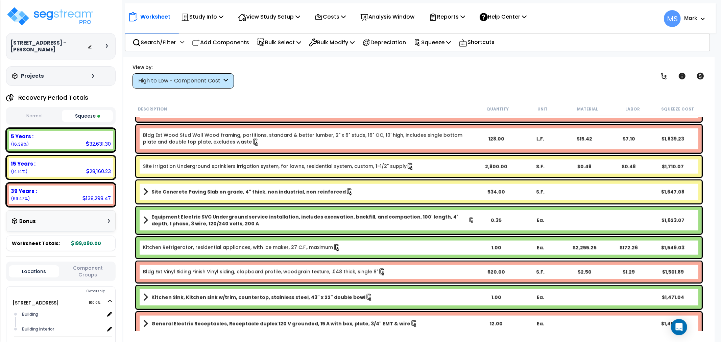
scroll to position [751, 0]
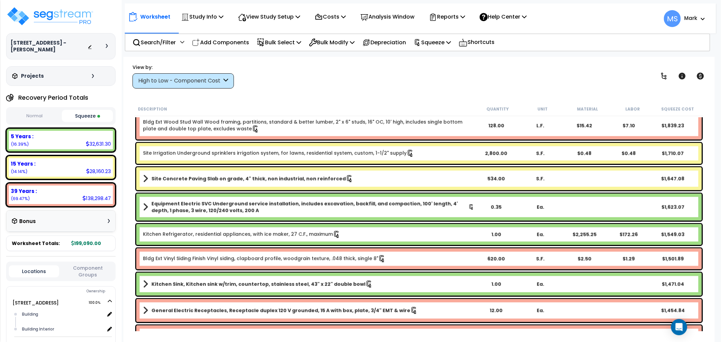
click at [322, 208] on b "Equipment Electric SVC Underground service installation, includes excavation, b…" at bounding box center [309, 207] width 317 height 14
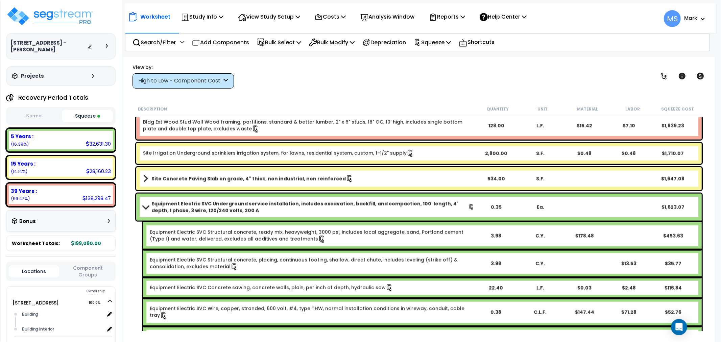
click at [322, 208] on b "Equipment Electric SVC Underground service installation, includes excavation, b…" at bounding box center [309, 207] width 317 height 14
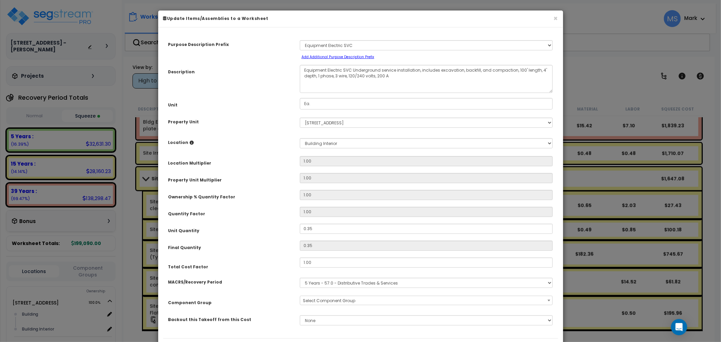
select select "46042"
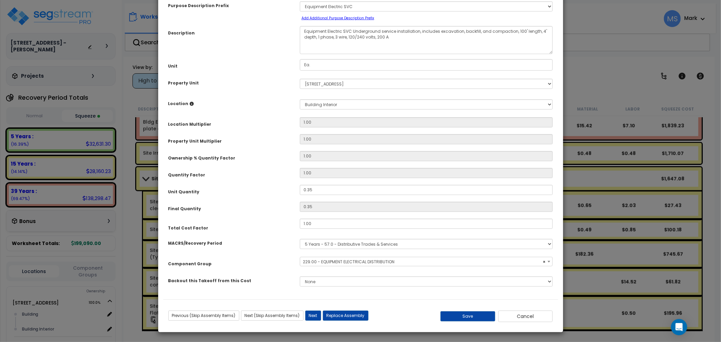
scroll to position [39, 0]
click at [329, 224] on input "1.00" at bounding box center [426, 223] width 253 height 10
click at [449, 315] on button "Save" at bounding box center [468, 316] width 55 height 10
type input "1.10"
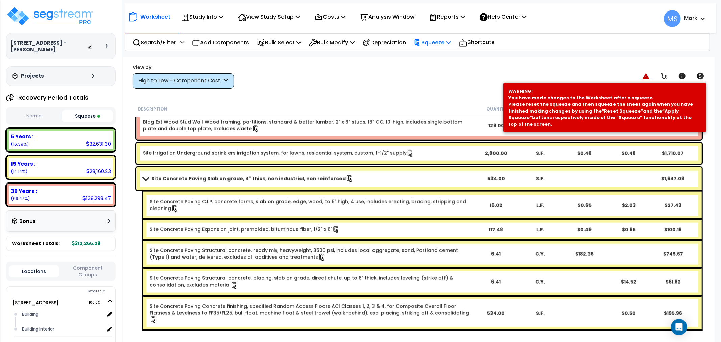
click at [435, 48] on div "Squeeze" at bounding box center [432, 42] width 37 height 16
click at [435, 60] on link "Re-squeeze" at bounding box center [443, 59] width 67 height 16
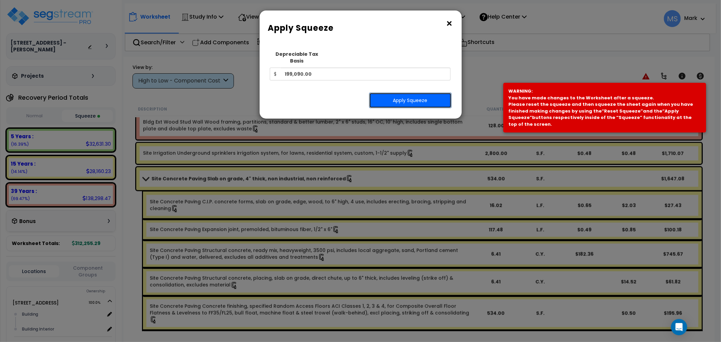
click at [424, 93] on button "Apply Squeeze" at bounding box center [410, 101] width 82 height 16
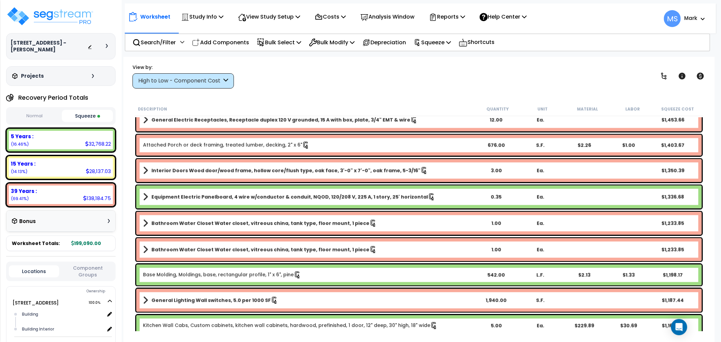
scroll to position [939, 0]
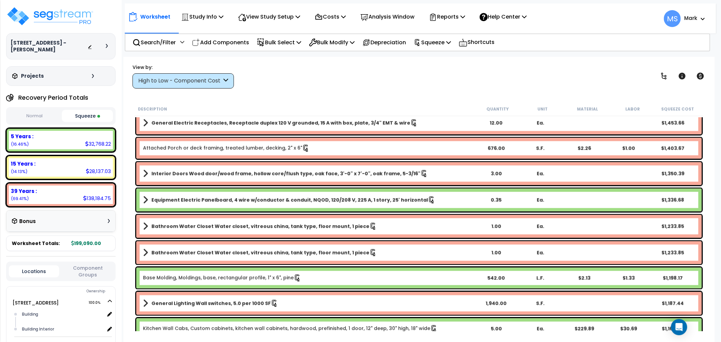
click at [227, 199] on b "Equipment Electric Panelboard, 4 wire w/conductor & conduit, NQOD, 120/208 V, 2…" at bounding box center [289, 200] width 277 height 7
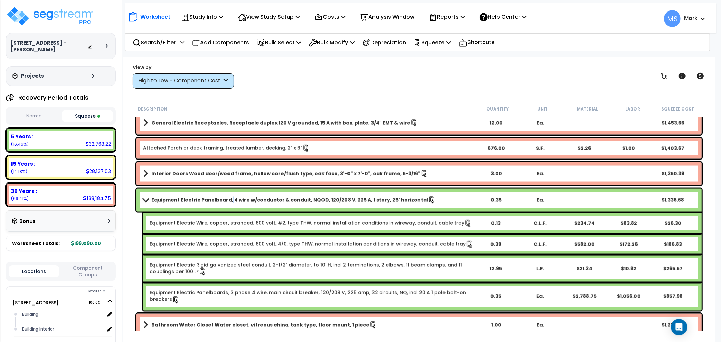
click at [227, 199] on b "Equipment Electric Panelboard, 4 wire w/conductor & conduit, NQOD, 120/208 V, 2…" at bounding box center [289, 200] width 277 height 7
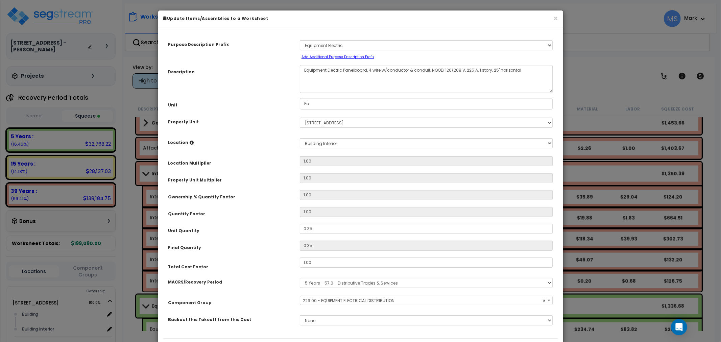
select select "46042"
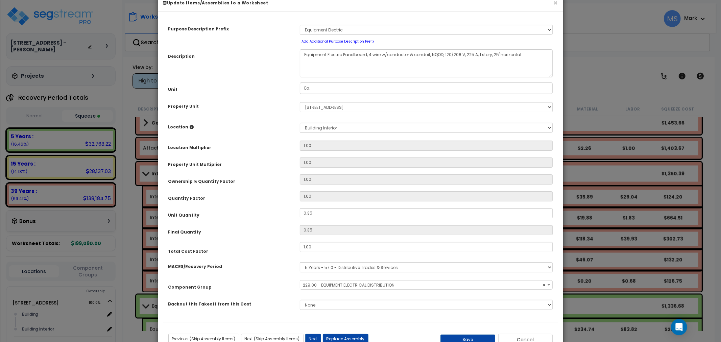
scroll to position [39, 0]
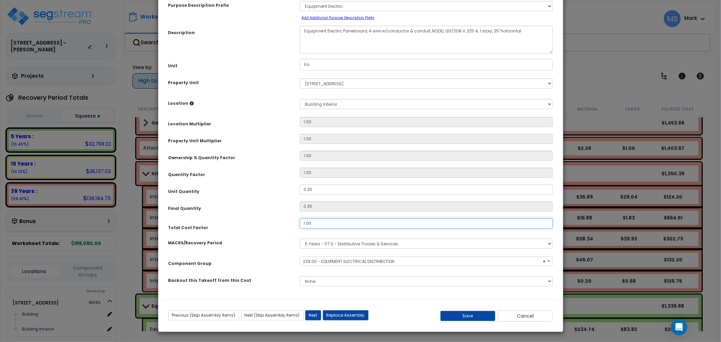
click at [327, 221] on input "1.00" at bounding box center [426, 223] width 253 height 10
click at [452, 316] on button "Save" at bounding box center [468, 316] width 55 height 10
type input "1.10"
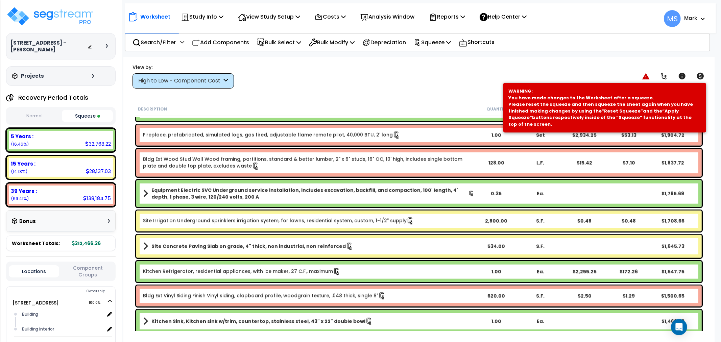
scroll to position [714, 0]
click at [245, 194] on b "Equipment Electric SVC Underground service installation, includes excavation, b…" at bounding box center [309, 194] width 317 height 14
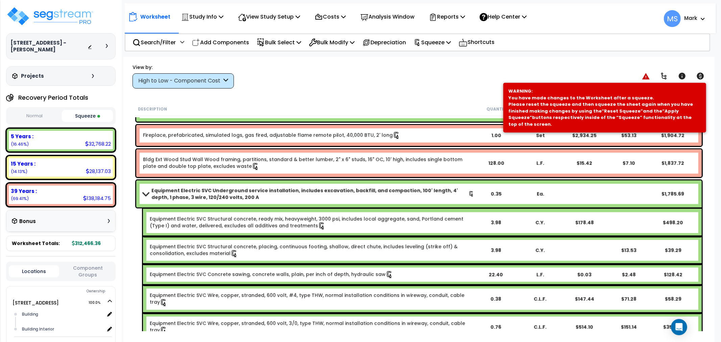
click at [245, 194] on b "Equipment Electric SVC Underground service installation, includes excavation, b…" at bounding box center [309, 194] width 317 height 14
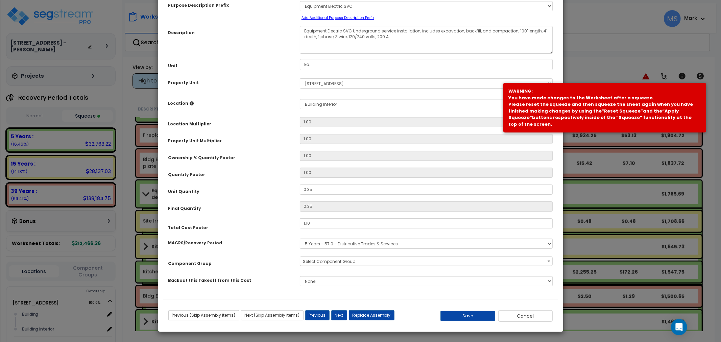
scroll to position [0, 0]
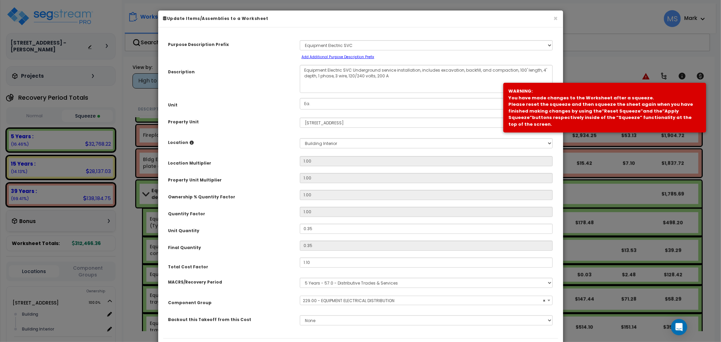
select select "46042"
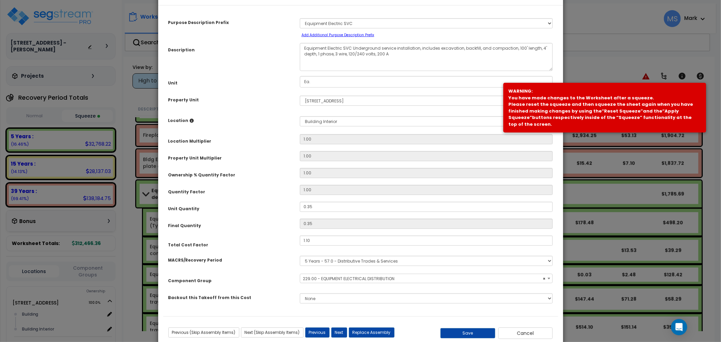
scroll to position [39, 0]
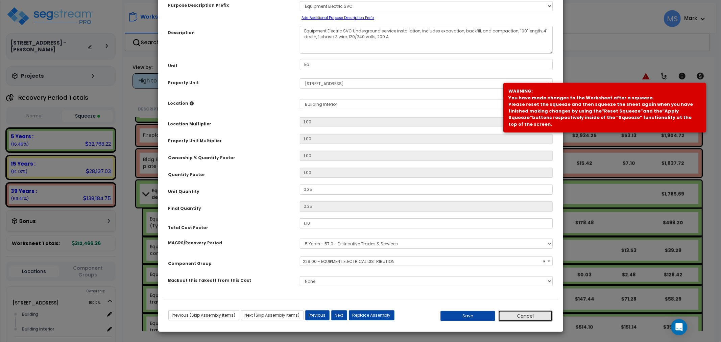
click at [512, 314] on button "Cancel" at bounding box center [525, 315] width 55 height 11
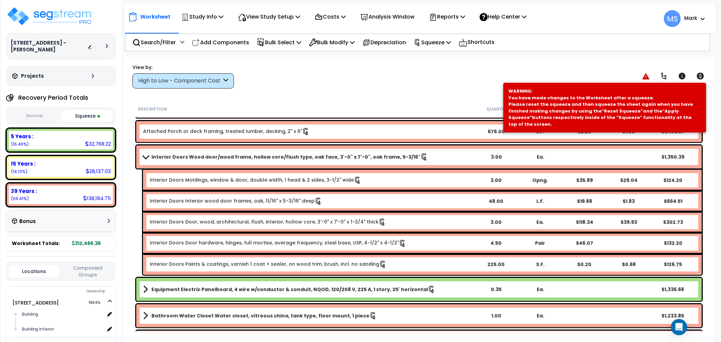
scroll to position [1465, 0]
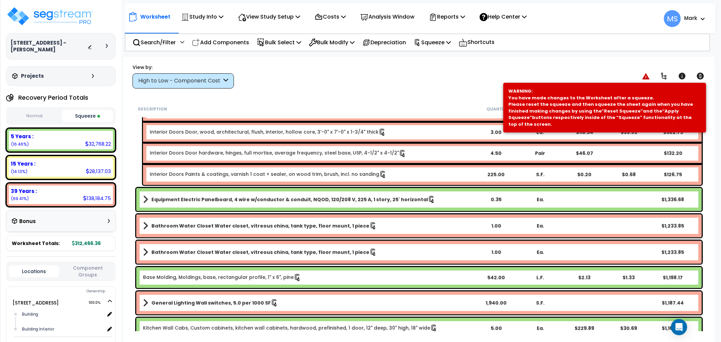
click at [281, 198] on b "Equipment Electric Panelboard, 4 wire w/conductor & conduit, NQOD, 120/208 V, 2…" at bounding box center [289, 199] width 277 height 7
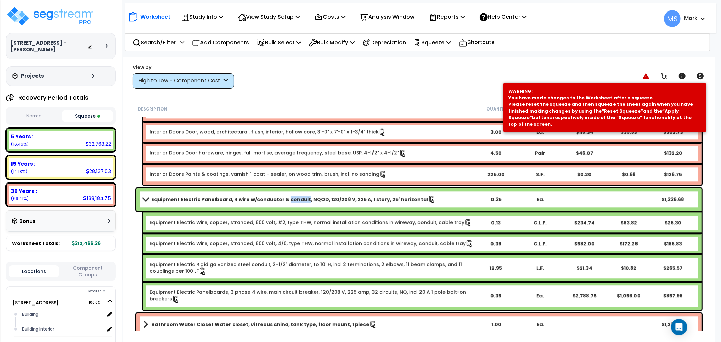
click at [281, 198] on b "Equipment Electric Panelboard, 4 wire w/conductor & conduit, NQOD, 120/208 V, 2…" at bounding box center [289, 199] width 277 height 7
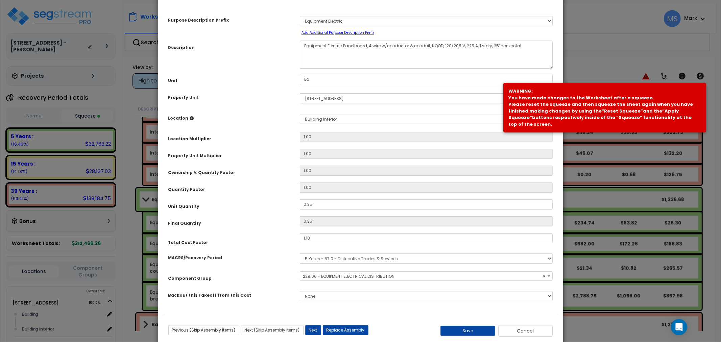
scroll to position [39, 0]
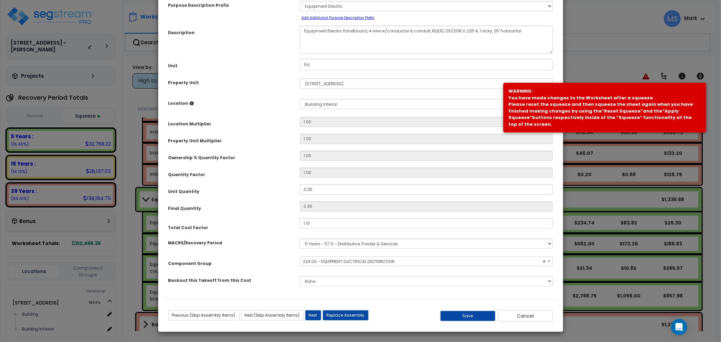
select select "46042"
click at [325, 225] on input "1.10" at bounding box center [426, 223] width 253 height 10
click at [450, 318] on button "Save" at bounding box center [468, 316] width 55 height 10
type input "1.00"
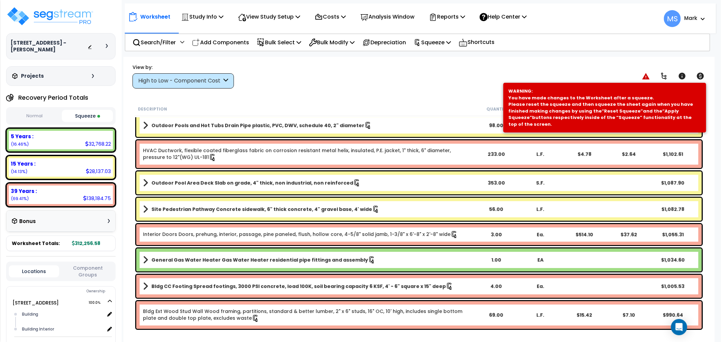
scroll to position [1841, 0]
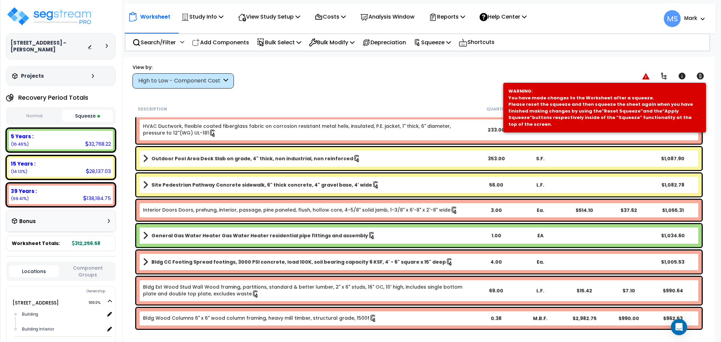
click at [260, 239] on link "General Gas Water Heater Gas Water Heater residential pipe fittings and assembly" at bounding box center [308, 235] width 331 height 9
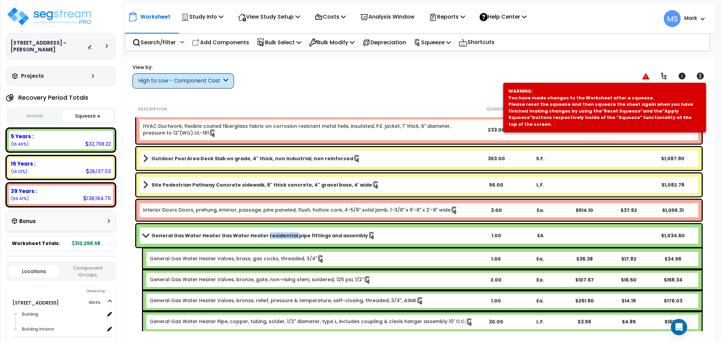
click at [260, 239] on link "General Gas Water Heater Gas Water Heater residential pipe fittings and assembly" at bounding box center [308, 235] width 331 height 9
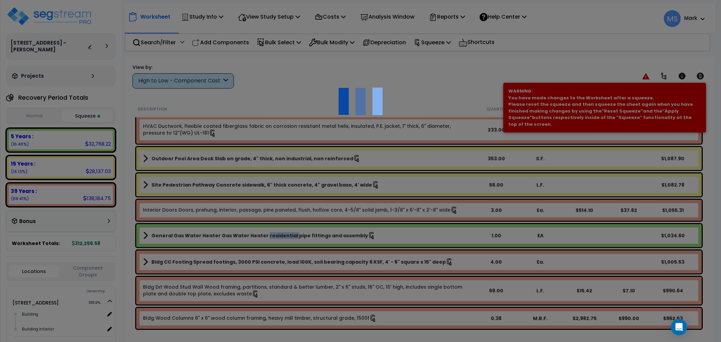
scroll to position [0, 0]
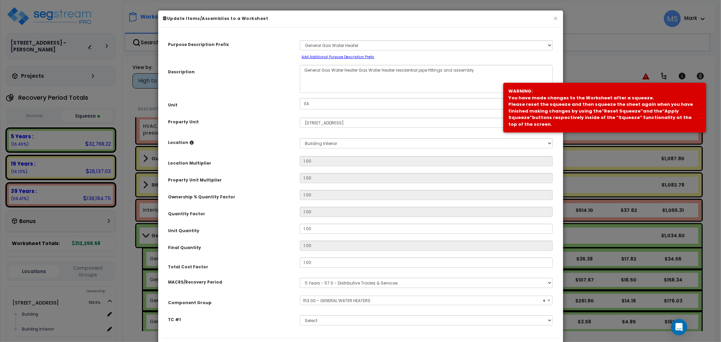
select select "45972"
click at [310, 265] on input "1.00" at bounding box center [426, 263] width 253 height 10
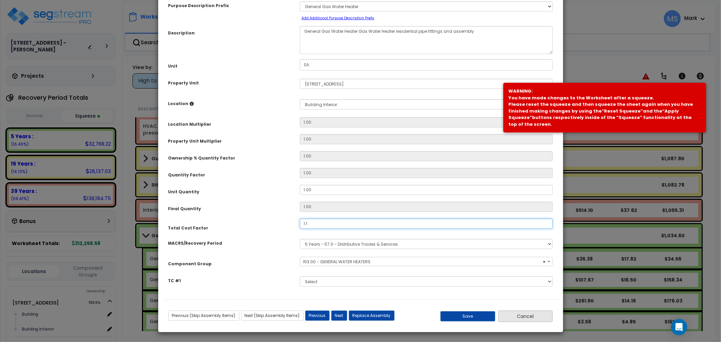
scroll to position [39, 0]
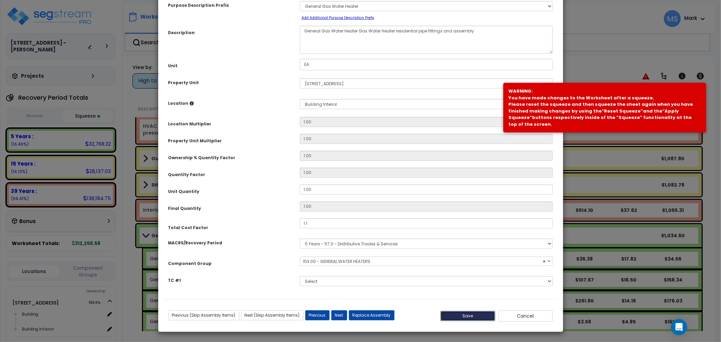
click at [478, 320] on button "Save" at bounding box center [468, 316] width 55 height 10
type input "1.10"
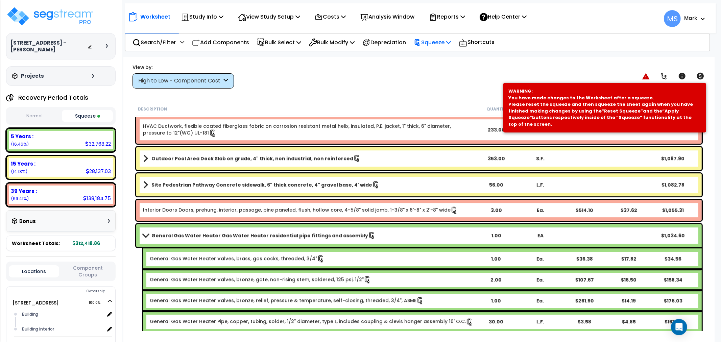
click at [433, 42] on p "Squeeze" at bounding box center [432, 42] width 37 height 9
click at [433, 57] on link "Re-squeeze" at bounding box center [443, 59] width 67 height 16
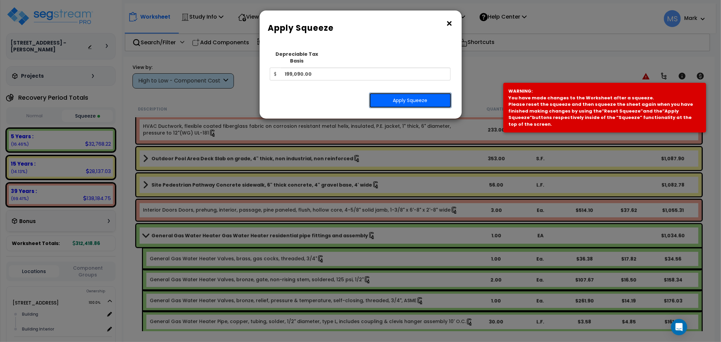
click at [432, 93] on button "Apply Squeeze" at bounding box center [410, 101] width 82 height 16
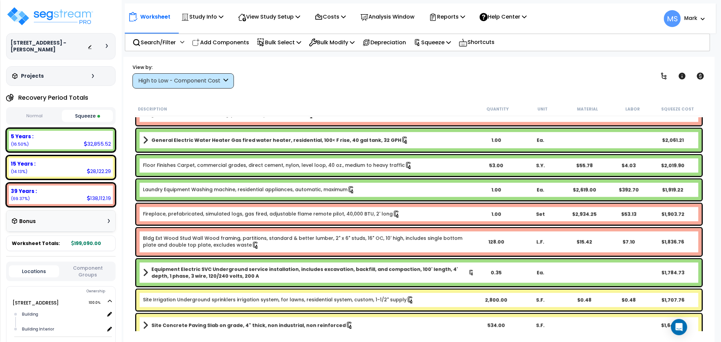
scroll to position [638, 0]
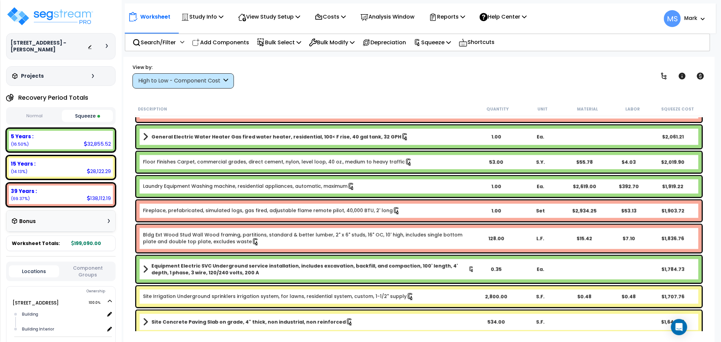
click at [576, 47] on div "Search/Filter Additional Search / Filter Add Components Bulk Select Select By..…" at bounding box center [418, 42] width 586 height 18
click at [684, 76] on icon at bounding box center [682, 76] width 7 height 7
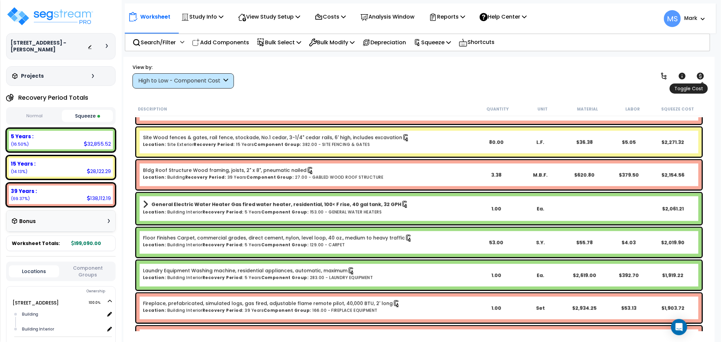
click at [700, 72] on icon at bounding box center [700, 76] width 8 height 8
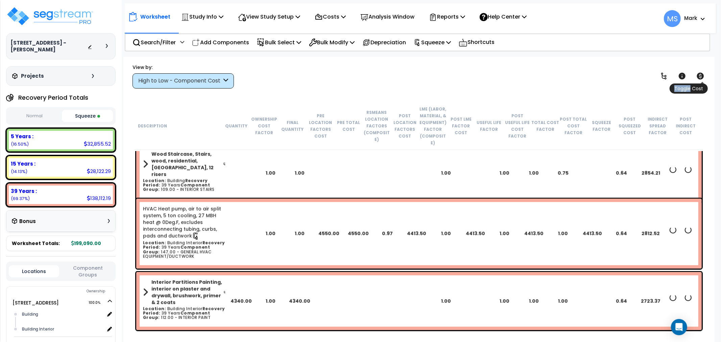
click at [701, 72] on icon at bounding box center [700, 76] width 8 height 8
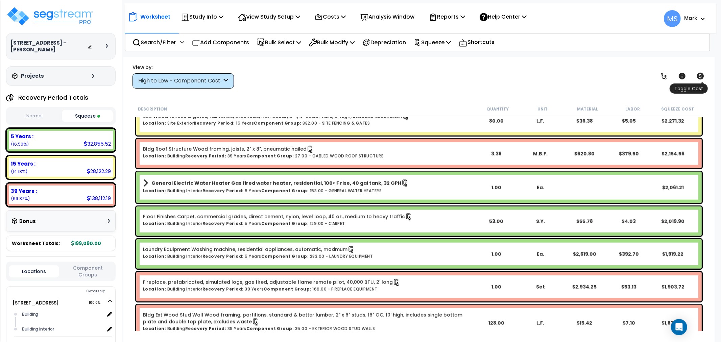
click at [701, 72] on icon at bounding box center [700, 76] width 8 height 8
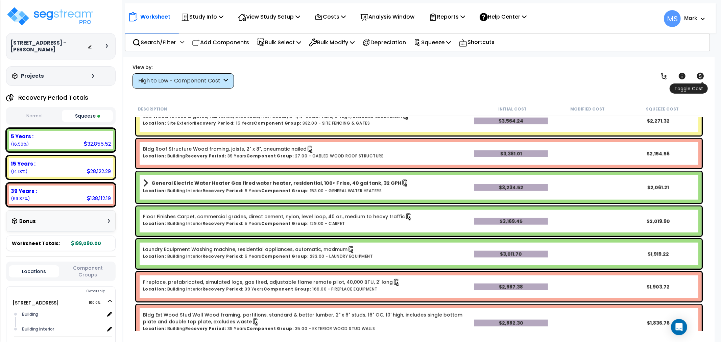
click at [701, 72] on icon at bounding box center [700, 76] width 8 height 8
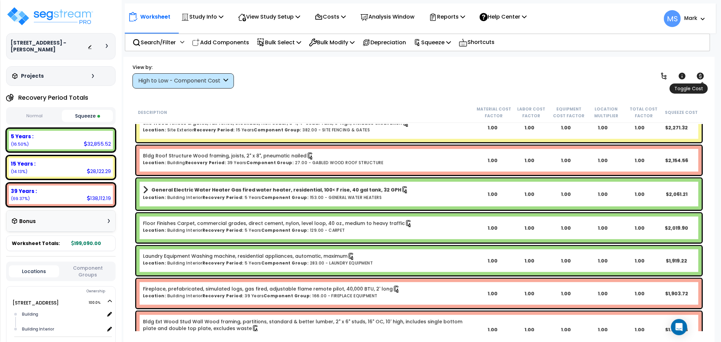
click at [701, 72] on icon at bounding box center [700, 76] width 8 height 8
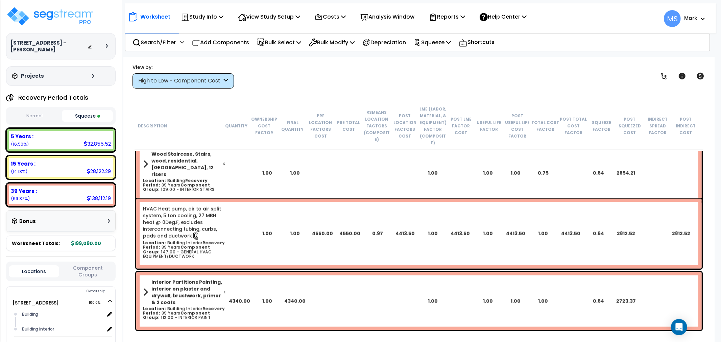
drag, startPoint x: 55, startPoint y: 50, endPoint x: 9, endPoint y: 52, distance: 46.0
click at [9, 52] on div "6134 Lyngrove Street - Antonio Salcedo Depreciable Tax Basis : $199,090.00 Plac…" at bounding box center [61, 46] width 110 height 26
copy h3 "[PERSON_NAME]"
click at [271, 17] on p "View Study Setup" at bounding box center [269, 16] width 62 height 9
click at [457, 20] on p "Reports" at bounding box center [447, 16] width 36 height 9
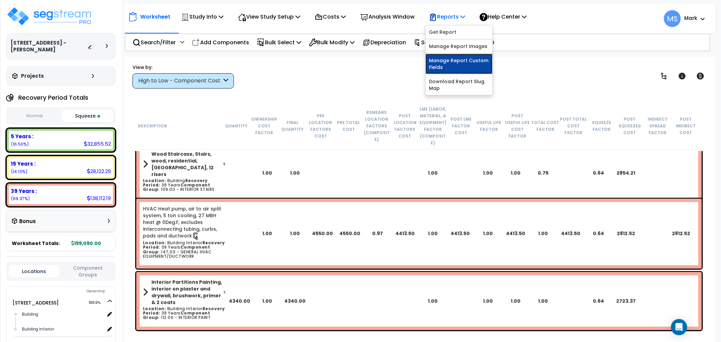
click at [455, 64] on link "Manage Report Custom Fields" at bounding box center [459, 64] width 67 height 20
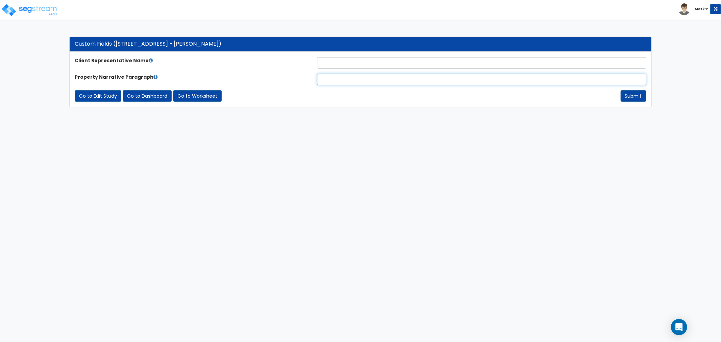
click at [359, 76] on input "text" at bounding box center [481, 79] width 329 height 11
paste input "The subject property is a 1,940 square-foot home situated on a 0.18-acre lot. T…"
type input "The subject property is a 1,940 square-foot home situated on a 0.18-acre lot. T…"
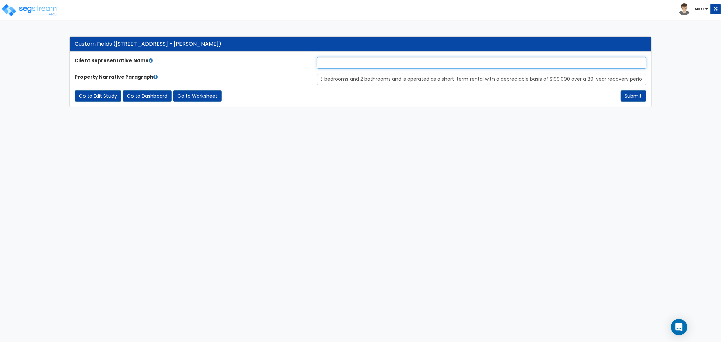
scroll to position [0, 0]
click at [358, 63] on input "text" at bounding box center [481, 62] width 329 height 11
type input "[PERSON_NAME]"
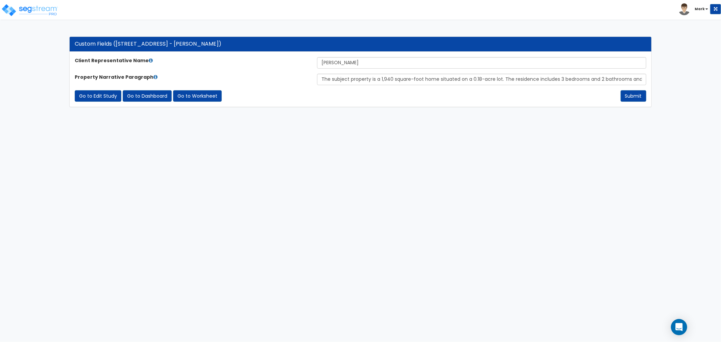
click at [512, 114] on html "Toggle navigation Mark x" at bounding box center [360, 57] width 721 height 114
click at [633, 95] on button "Submit" at bounding box center [634, 95] width 26 height 11
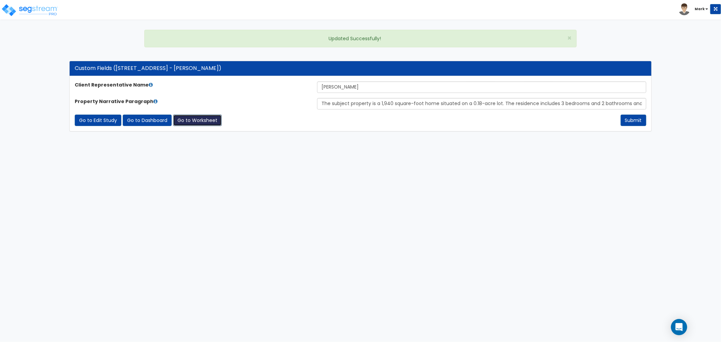
click at [205, 121] on link "Go to Worksheet" at bounding box center [197, 120] width 49 height 11
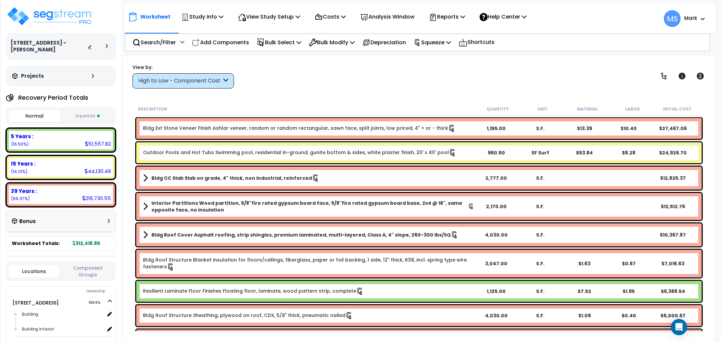
click at [499, 73] on div "View by: High to Low - Component Cost High to Low - Component Cost" at bounding box center [419, 76] width 578 height 25
click at [452, 16] on p "Reports" at bounding box center [447, 16] width 36 height 9
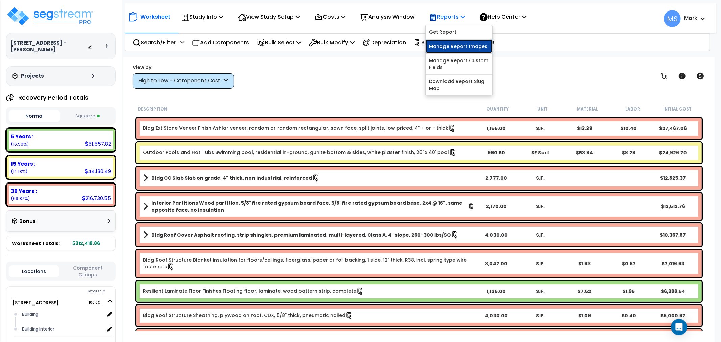
click at [462, 50] on link "Manage Report Images" at bounding box center [459, 47] width 67 height 14
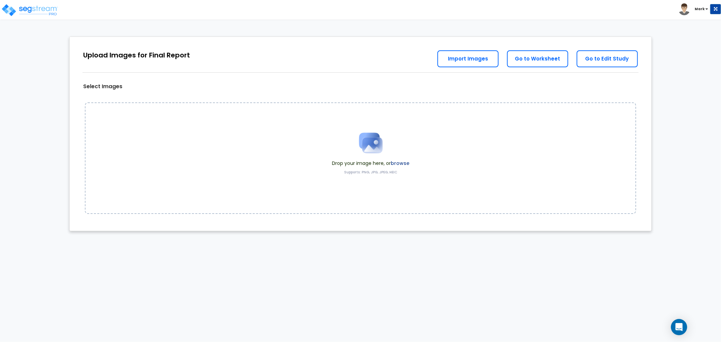
click at [403, 163] on label "browse" at bounding box center [400, 163] width 19 height 7
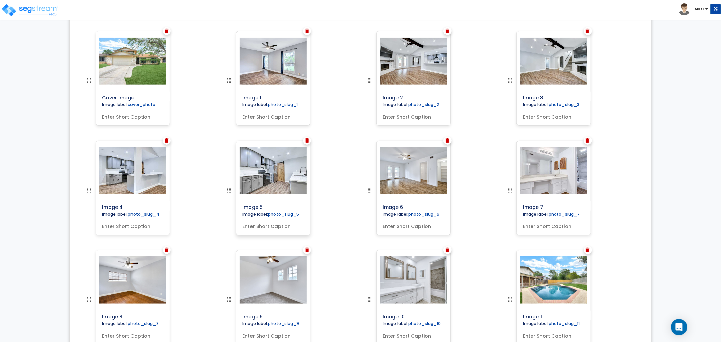
scroll to position [225, 0]
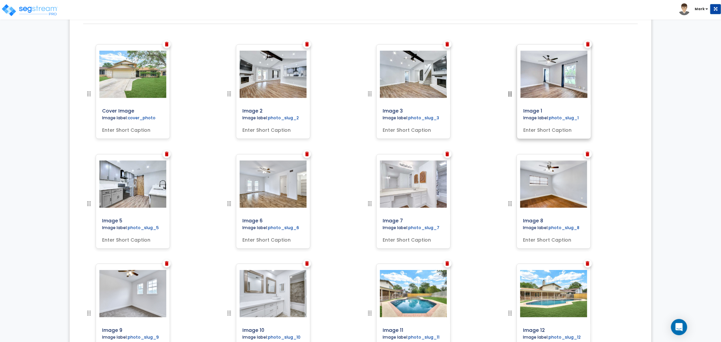
drag, startPoint x: 231, startPoint y: 93, endPoint x: 568, endPoint y: 73, distance: 337.3
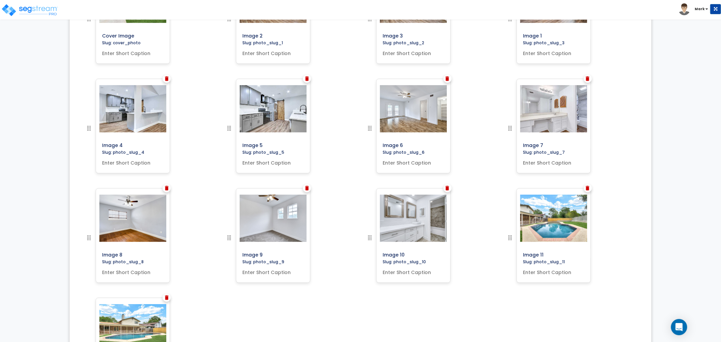
scroll to position [283, 0]
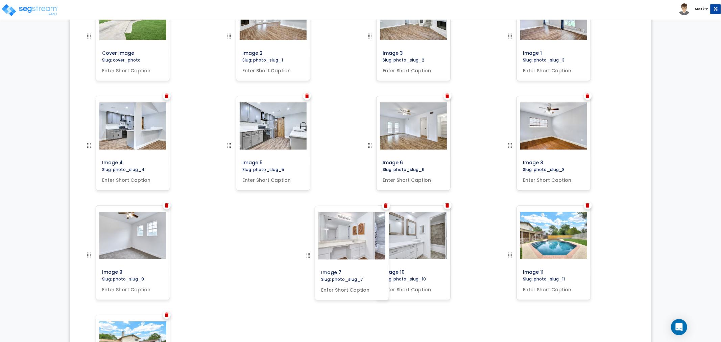
drag, startPoint x: 508, startPoint y: 127, endPoint x: 306, endPoint y: 264, distance: 243.5
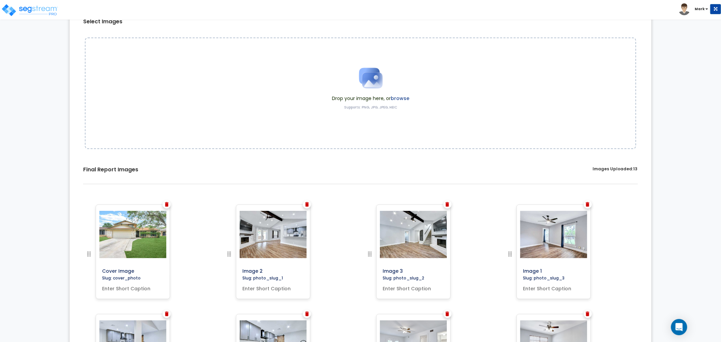
scroll to position [0, 0]
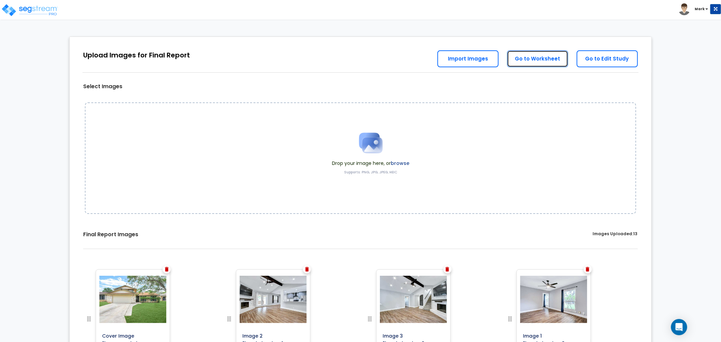
click at [550, 58] on link "Go to Worksheet" at bounding box center [537, 58] width 61 height 17
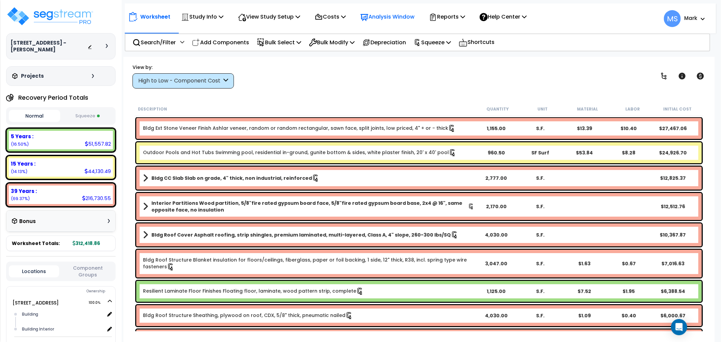
click at [392, 14] on p "Analysis Window" at bounding box center [387, 16] width 54 height 9
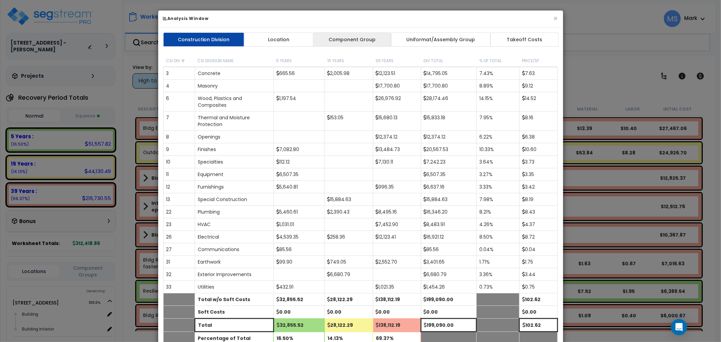
click at [363, 37] on link "Component Group" at bounding box center [352, 39] width 78 height 14
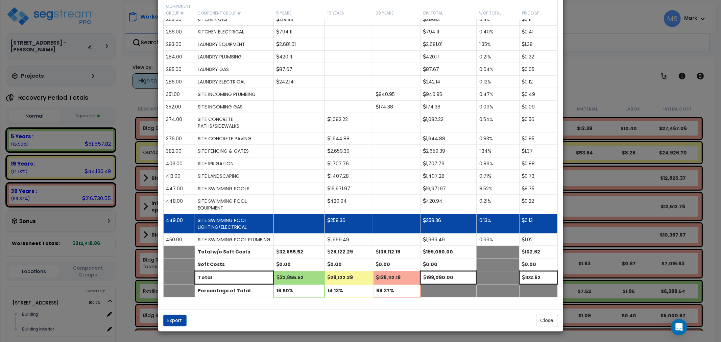
scroll to position [860, 0]
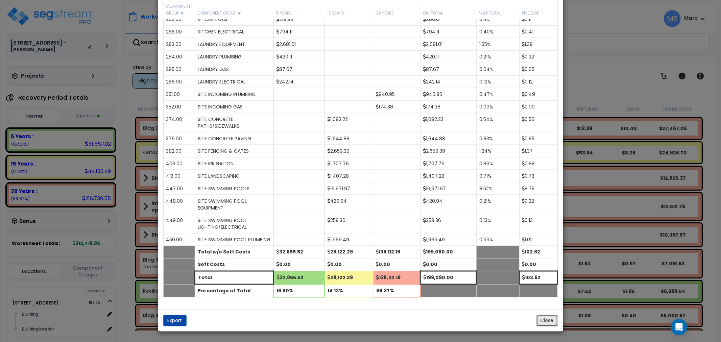
click at [546, 322] on button "Close" at bounding box center [547, 320] width 22 height 11
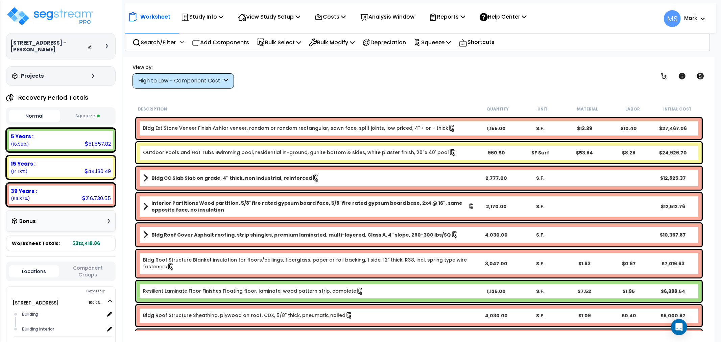
drag, startPoint x: 544, startPoint y: 320, endPoint x: 433, endPoint y: 71, distance: 272.4
click at [433, 71] on div "View by: High to Low - Component Cost High to Low - Component Cost" at bounding box center [419, 76] width 578 height 25
